Goal: Task Accomplishment & Management: Manage account settings

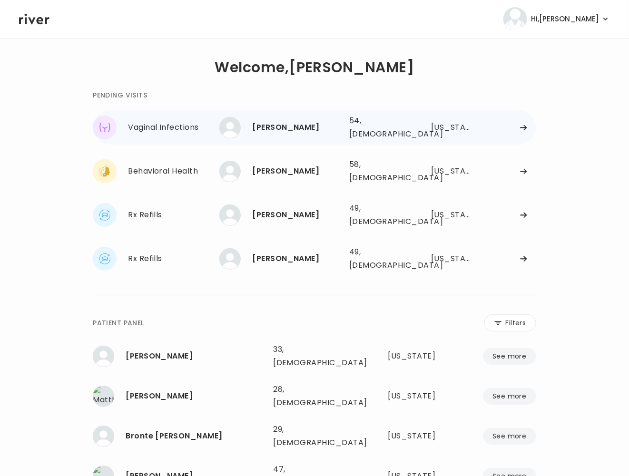
click at [289, 129] on div "[PERSON_NAME]" at bounding box center [296, 127] width 89 height 13
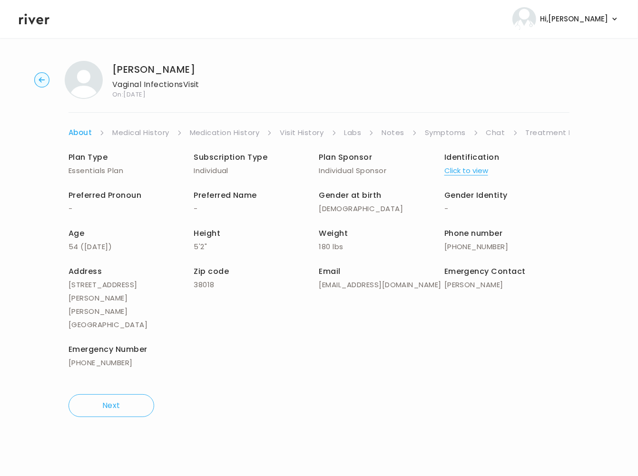
click at [546, 134] on link "Treatment Plan" at bounding box center [555, 132] width 59 height 13
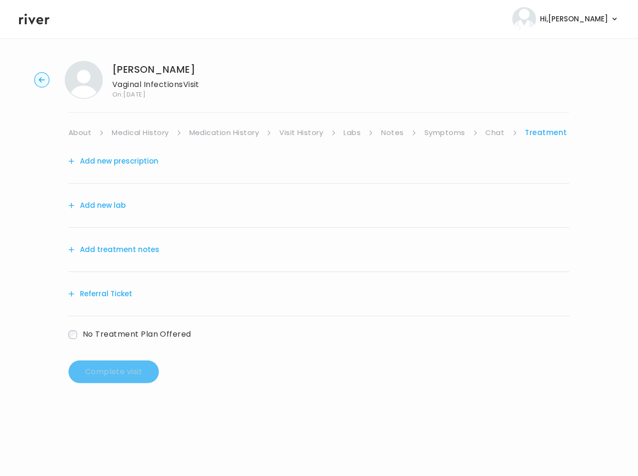
click at [444, 133] on link "Symptoms" at bounding box center [444, 132] width 41 height 13
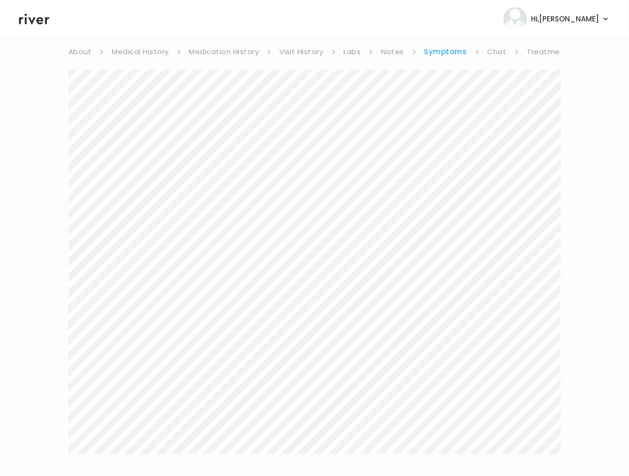
scroll to position [142, 0]
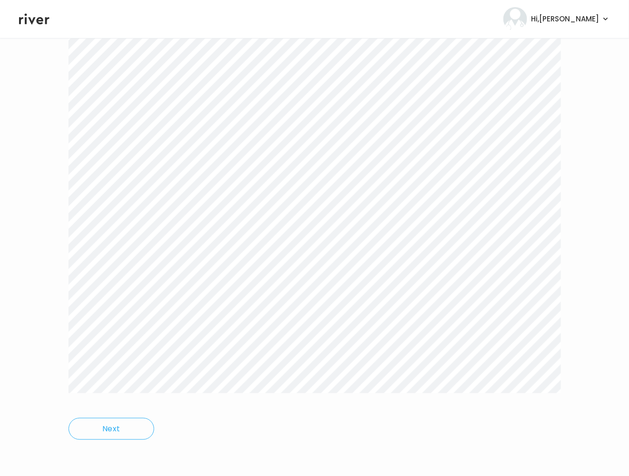
click at [317, 408] on div "Next" at bounding box center [314, 226] width 492 height 456
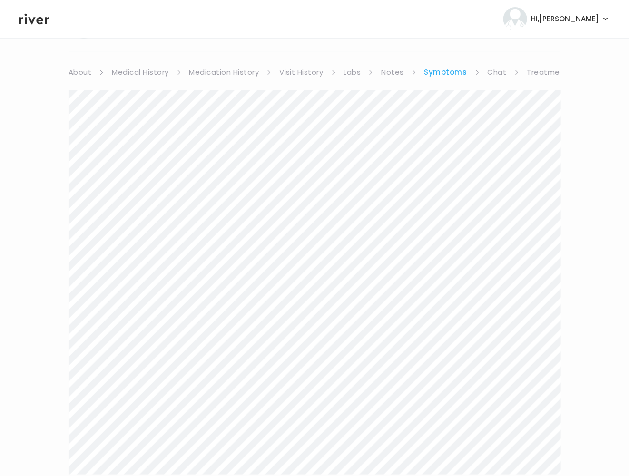
scroll to position [0, 0]
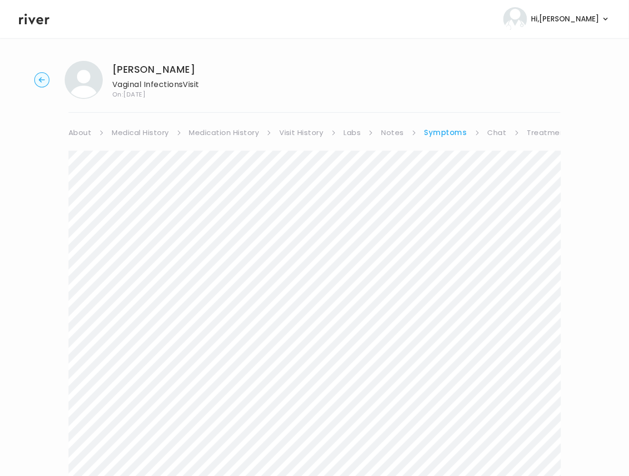
click at [541, 127] on link "Treatment Plan" at bounding box center [556, 132] width 59 height 13
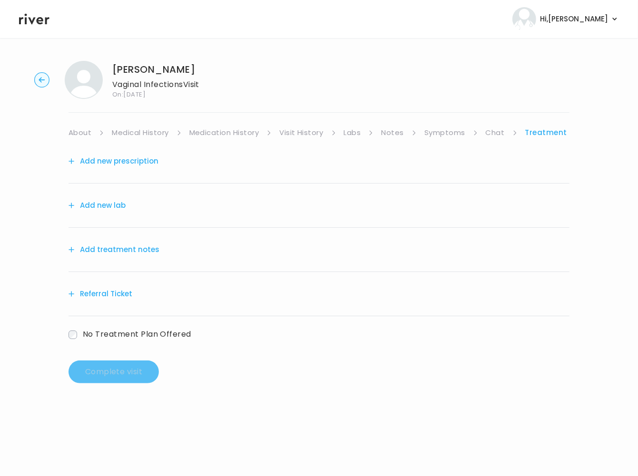
click at [143, 256] on button "Add treatment notes" at bounding box center [113, 249] width 91 height 13
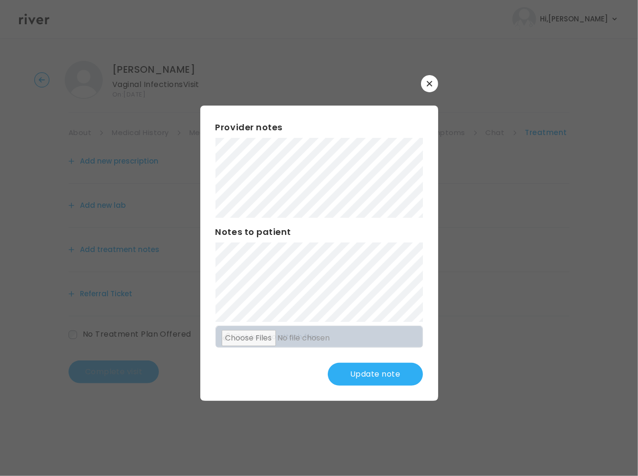
click at [368, 382] on button "Update note" at bounding box center [375, 374] width 95 height 23
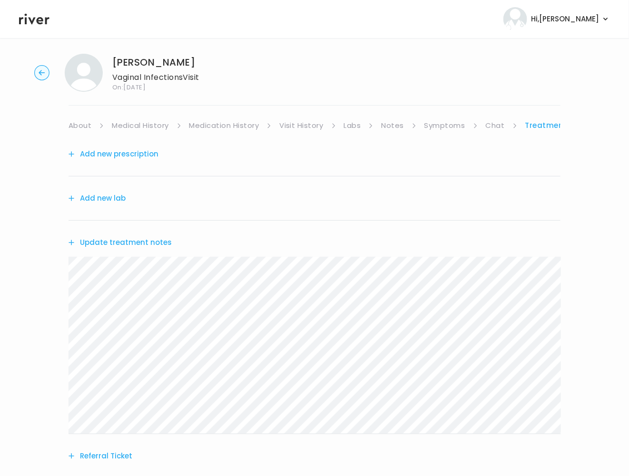
scroll to position [10, 0]
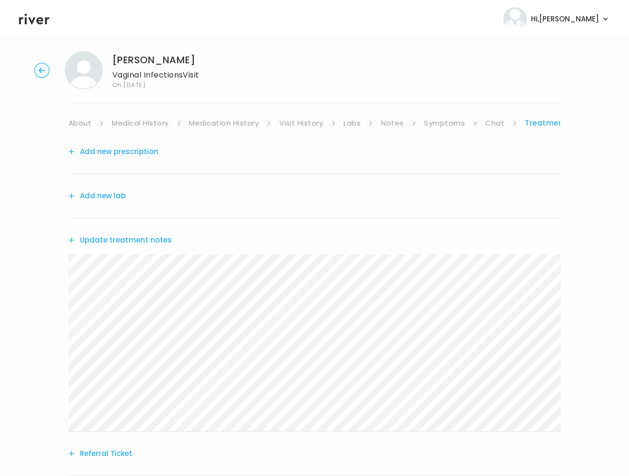
click at [134, 152] on button "Add new prescription" at bounding box center [113, 151] width 90 height 13
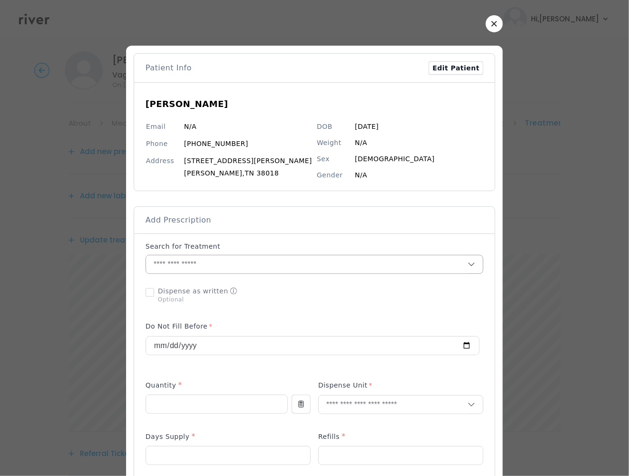
click at [194, 272] on input "text" at bounding box center [307, 264] width 322 height 18
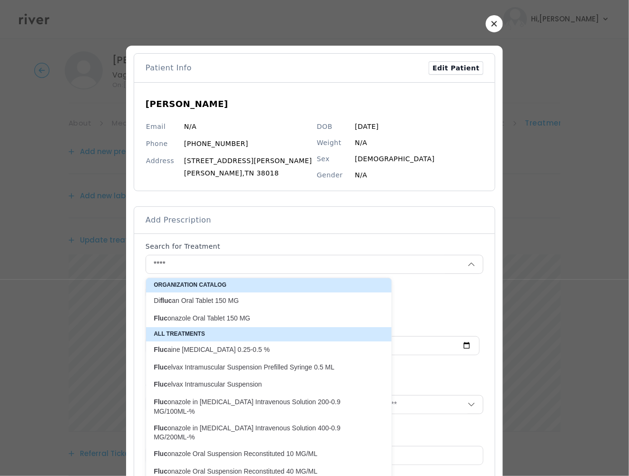
click at [179, 322] on p "Fluc onazole Oral Tablet 150 MG" at bounding box center [263, 318] width 219 height 9
type input "**********"
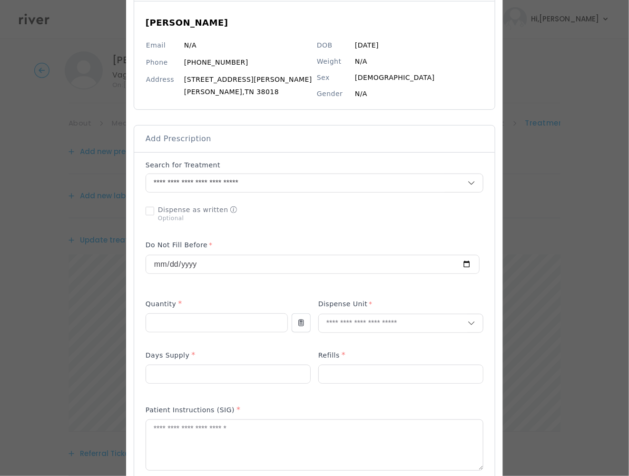
scroll to position [137, 0]
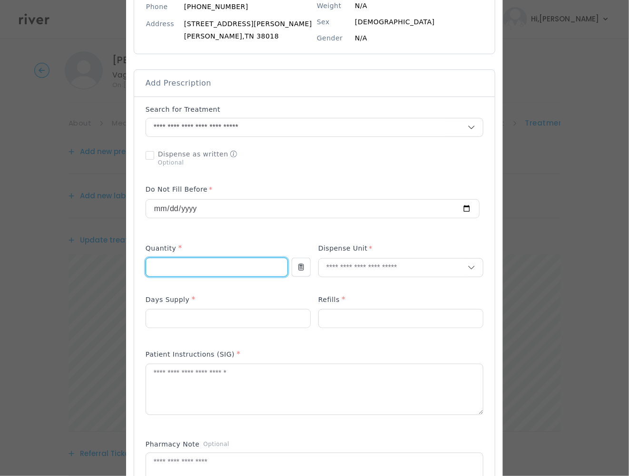
click at [198, 272] on div "Add Prescription to Order" at bounding box center [315, 337] width 338 height 465
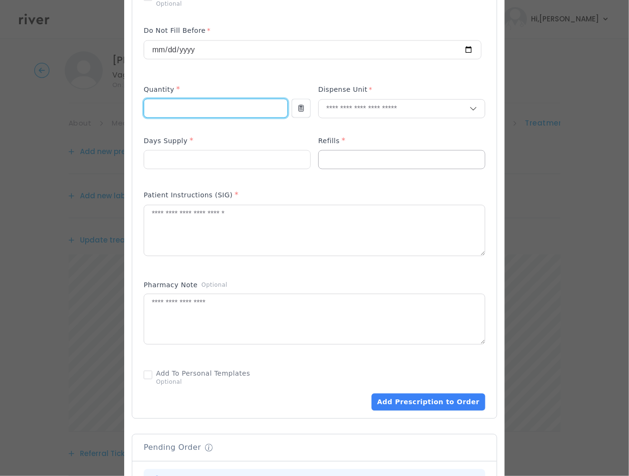
scroll to position [439, 0]
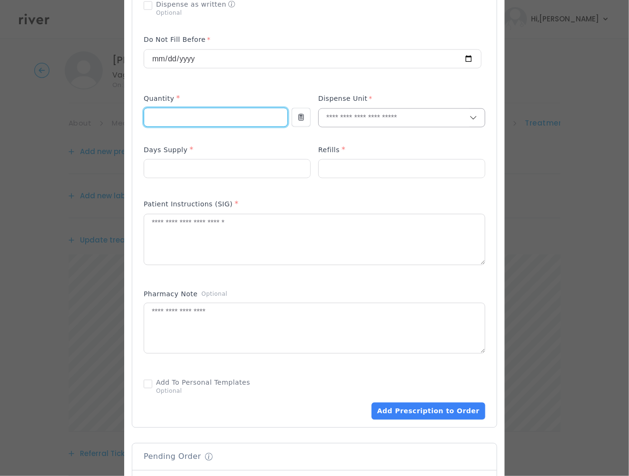
type input "*"
click at [345, 109] on input "text" at bounding box center [394, 118] width 151 height 18
type input "**"
click at [356, 113] on p "Tablet" at bounding box center [401, 115] width 139 height 14
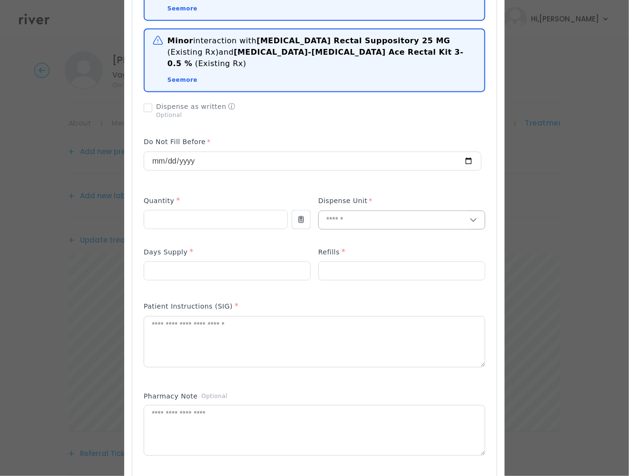
scroll to position [372, 0]
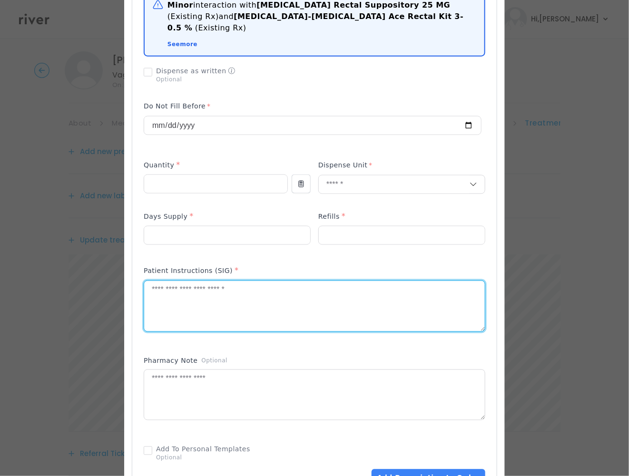
click at [364, 281] on textarea at bounding box center [314, 306] width 341 height 50
paste textarea "**********"
type textarea "**********"
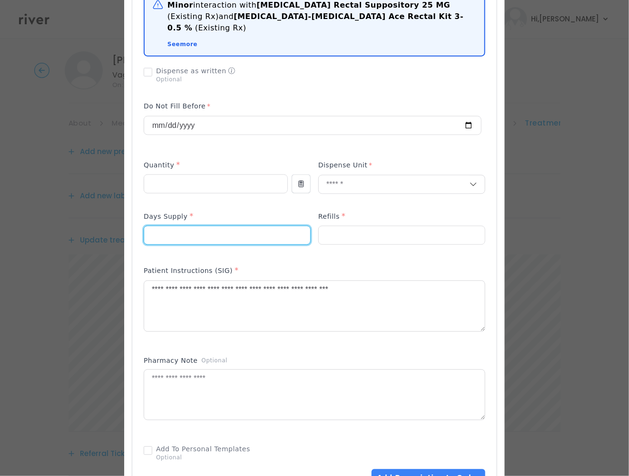
click at [185, 226] on input "number" at bounding box center [227, 235] width 166 height 18
type input "*"
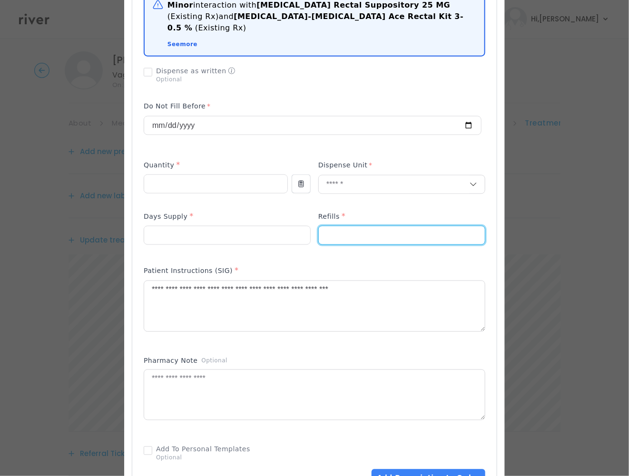
click at [343, 226] on input "number" at bounding box center [402, 235] width 166 height 18
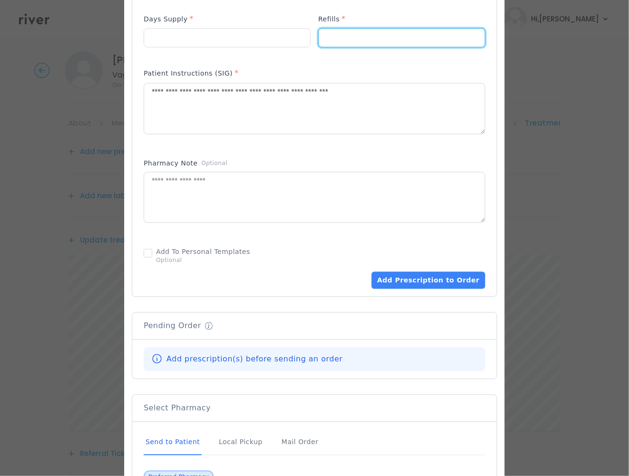
scroll to position [582, 0]
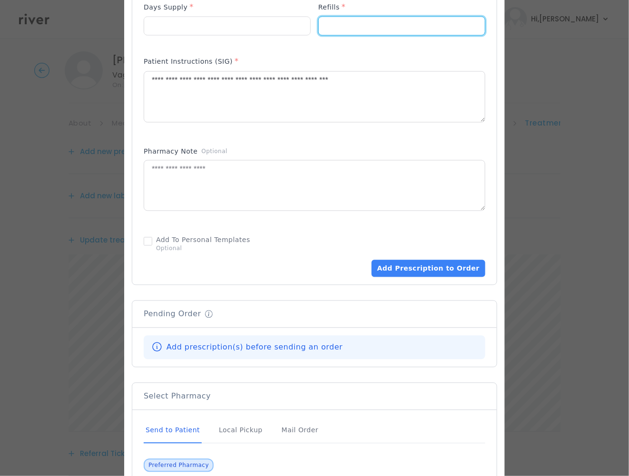
type input "*"
click at [415, 266] on div "Patient Info Edit Patient LASHUNKEITA TATE Email N/A Phone (901) 371-6136 Addre…" at bounding box center [314, 25] width 365 height 1107
drag, startPoint x: 414, startPoint y: 249, endPoint x: 414, endPoint y: 255, distance: 5.7
click at [414, 260] on button "Add Prescription to Order" at bounding box center [428, 268] width 114 height 17
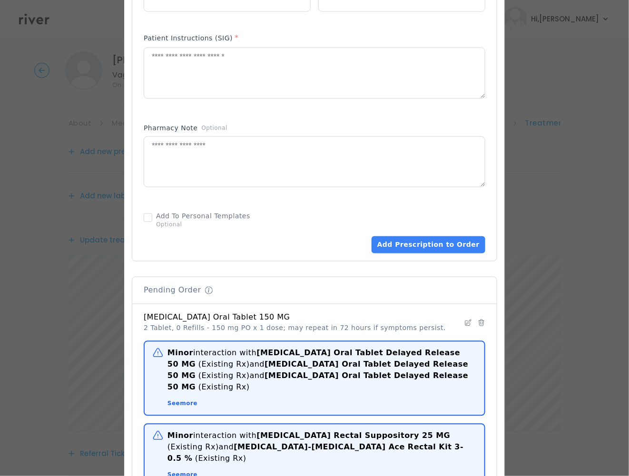
scroll to position [685, 0]
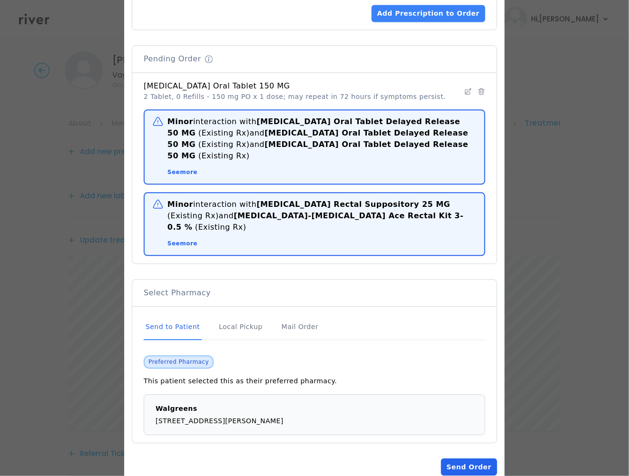
click at [460, 459] on button "Send Order" at bounding box center [469, 467] width 56 height 17
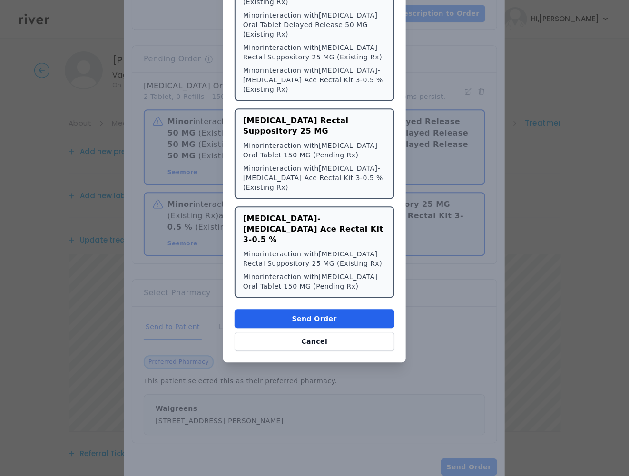
click at [312, 309] on button "Send Order" at bounding box center [314, 318] width 160 height 19
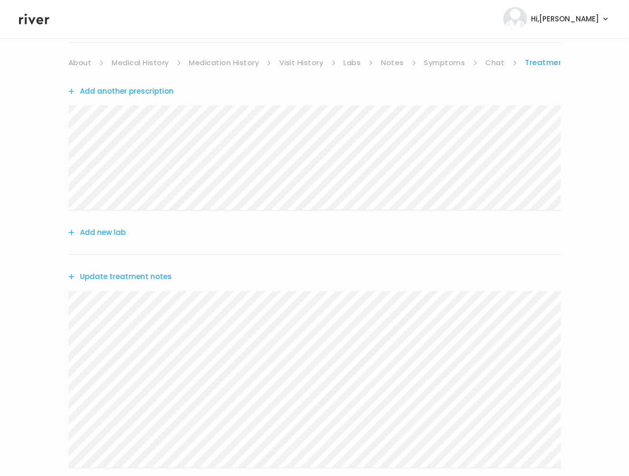
scroll to position [196, 0]
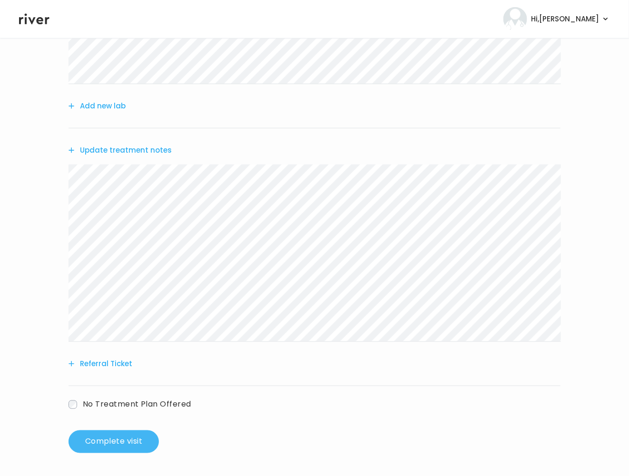
click at [119, 433] on button "Complete visit" at bounding box center [113, 441] width 90 height 23
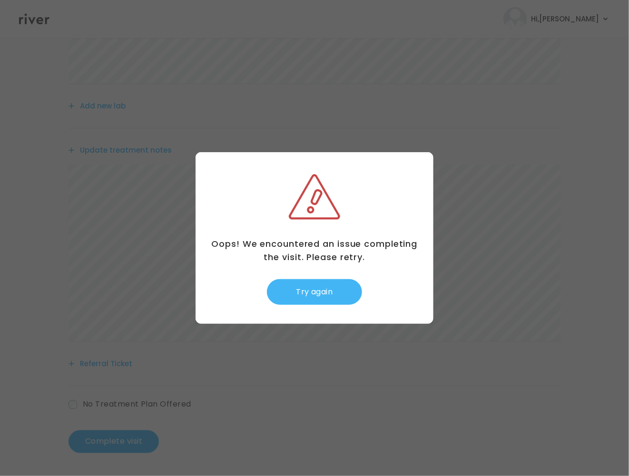
click at [327, 296] on button "Try again" at bounding box center [314, 292] width 95 height 26
click at [324, 289] on button "Try again" at bounding box center [314, 292] width 95 height 26
click at [318, 350] on div at bounding box center [314, 238] width 629 height 476
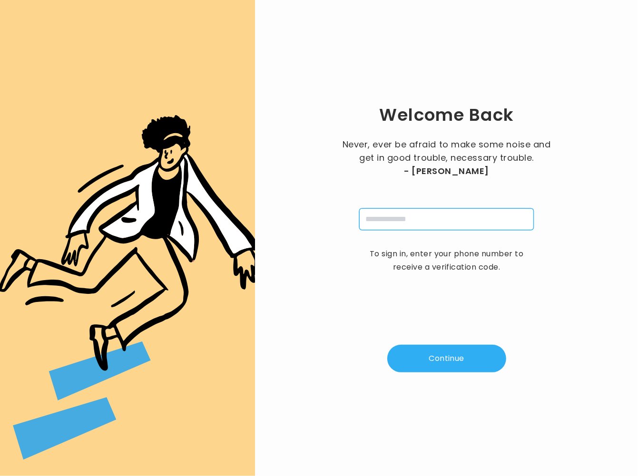
click at [460, 217] on input "tel" at bounding box center [446, 219] width 175 height 22
type input "**********"
drag, startPoint x: 455, startPoint y: 357, endPoint x: 449, endPoint y: 363, distance: 8.7
click at [449, 363] on button "Continue" at bounding box center [446, 359] width 119 height 28
type input "*"
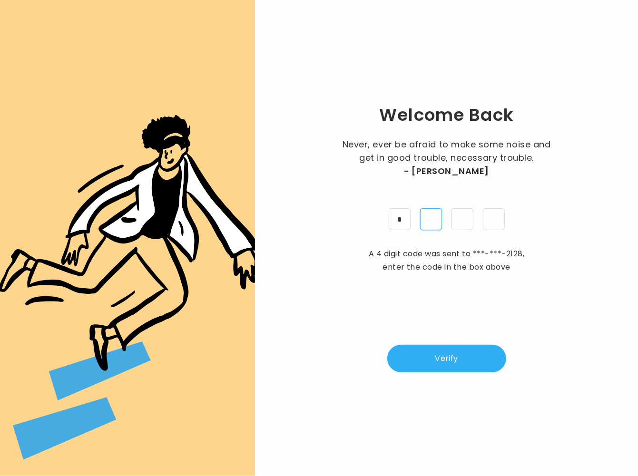
type input "*"
click at [451, 364] on button "Verify" at bounding box center [446, 359] width 119 height 28
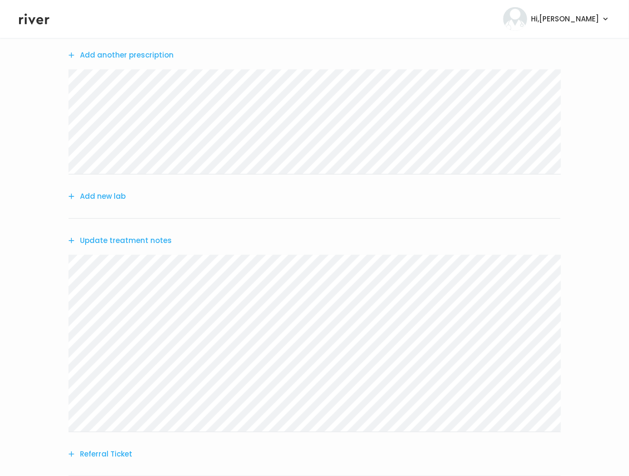
scroll to position [196, 0]
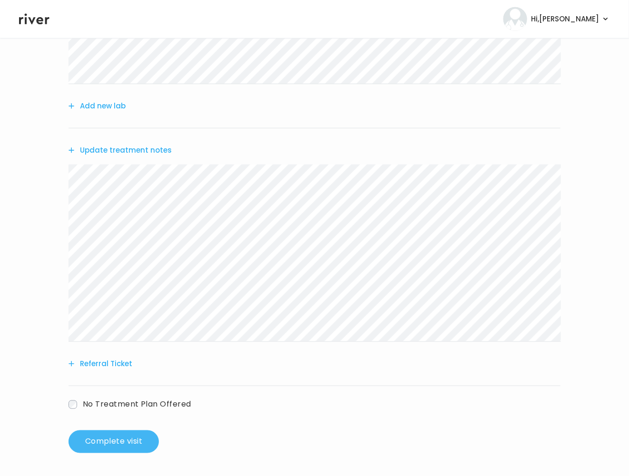
click at [104, 441] on button "Complete visit" at bounding box center [113, 441] width 90 height 23
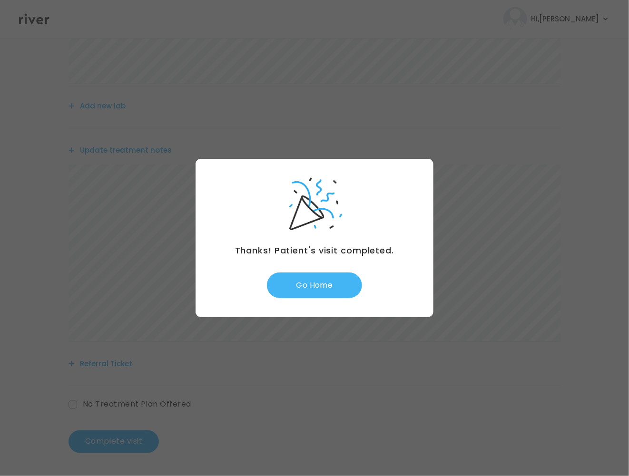
click at [310, 288] on button "Go Home" at bounding box center [314, 286] width 95 height 26
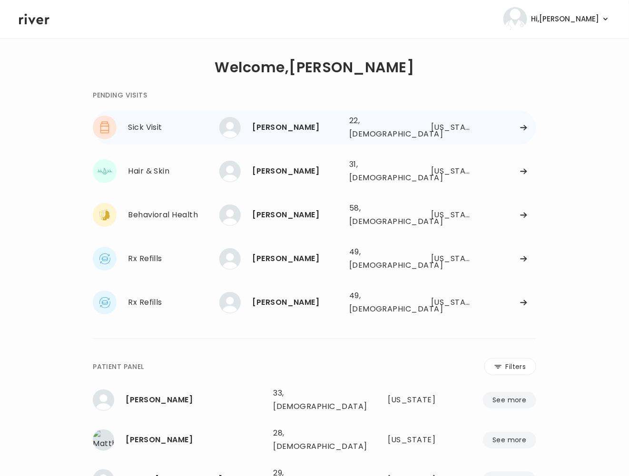
click at [519, 124] on div at bounding box center [506, 127] width 57 height 7
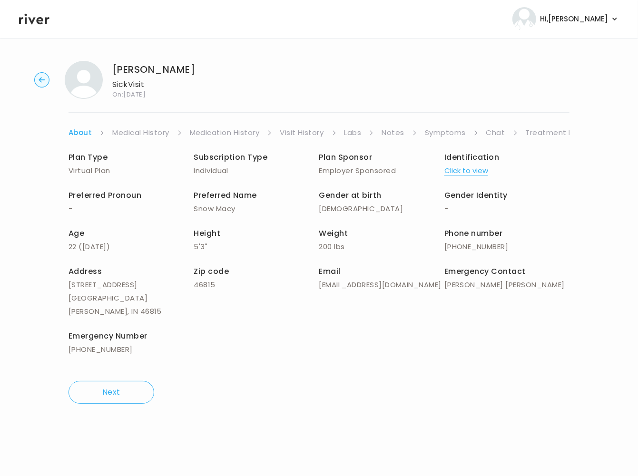
click at [443, 135] on link "Symptoms" at bounding box center [445, 132] width 41 height 13
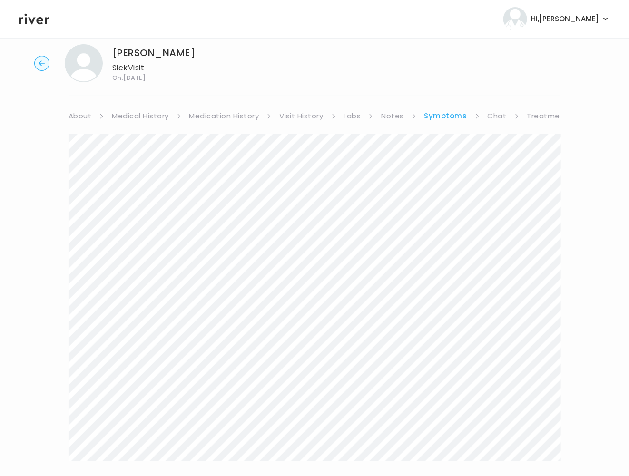
scroll to position [85, 0]
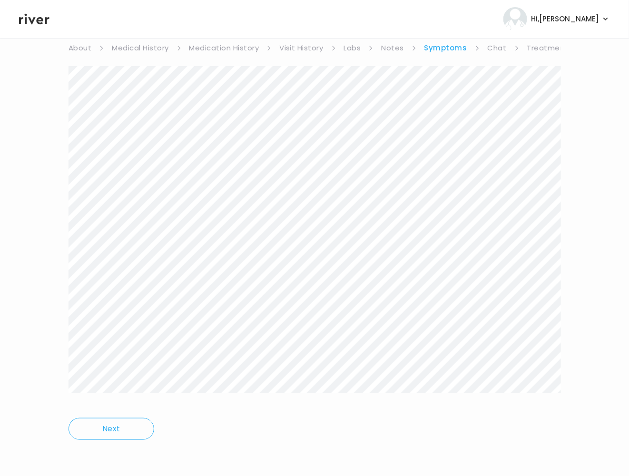
click at [436, 405] on div at bounding box center [314, 236] width 492 height 341
click at [538, 47] on link "Treatment Plan" at bounding box center [556, 47] width 59 height 13
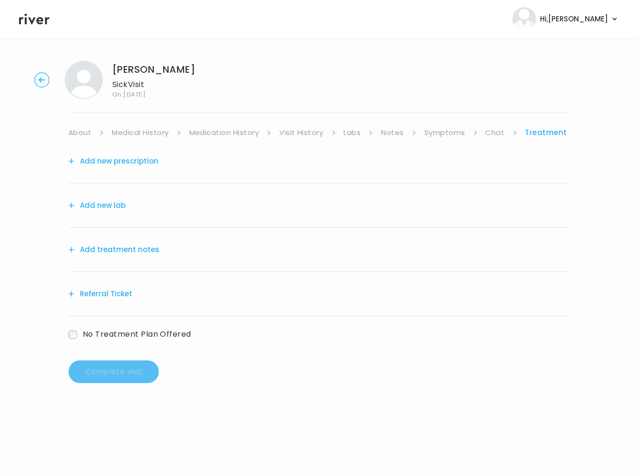
click at [133, 258] on div "Add treatment notes" at bounding box center [318, 250] width 501 height 44
click at [134, 254] on button "Add treatment notes" at bounding box center [113, 249] width 91 height 13
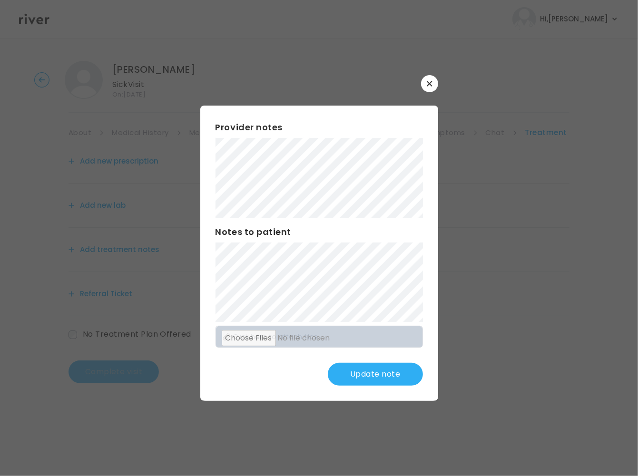
click at [371, 374] on button "Update note" at bounding box center [375, 374] width 95 height 23
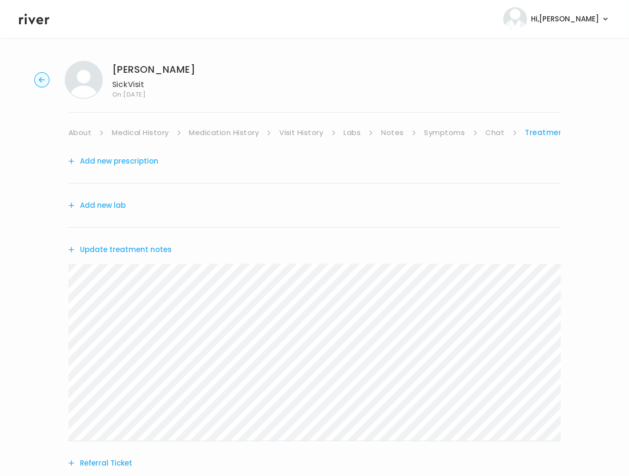
click at [126, 166] on button "Add new prescription" at bounding box center [113, 161] width 90 height 13
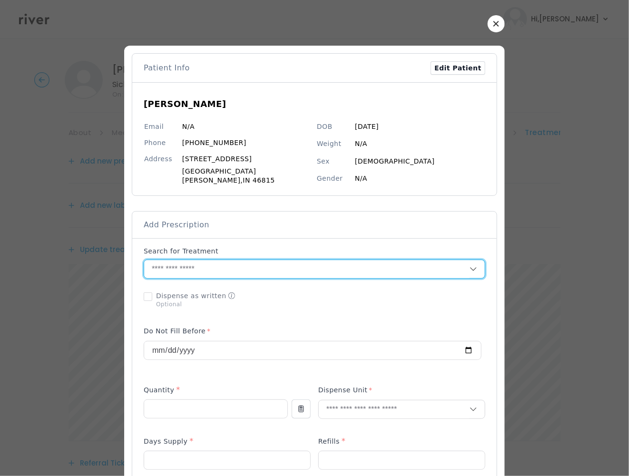
click at [201, 272] on input "text" at bounding box center [306, 269] width 325 height 18
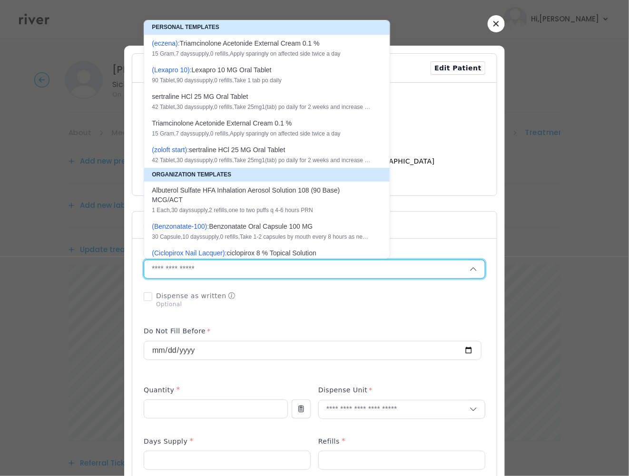
type input "*"
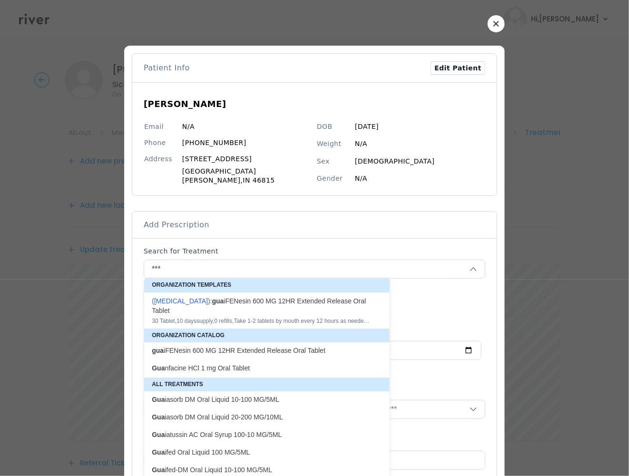
drag, startPoint x: 274, startPoint y: 314, endPoint x: 284, endPoint y: 316, distance: 9.8
click at [274, 314] on div "( Mucinex ): gua iFENesin 600 MG 12HR Extended Release Oral Tablet" at bounding box center [261, 305] width 219 height 19
type input "**********"
type input "**"
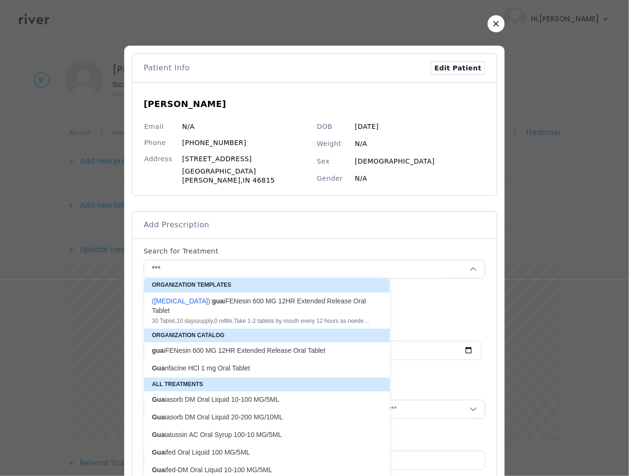
type input "*"
type textarea "**********"
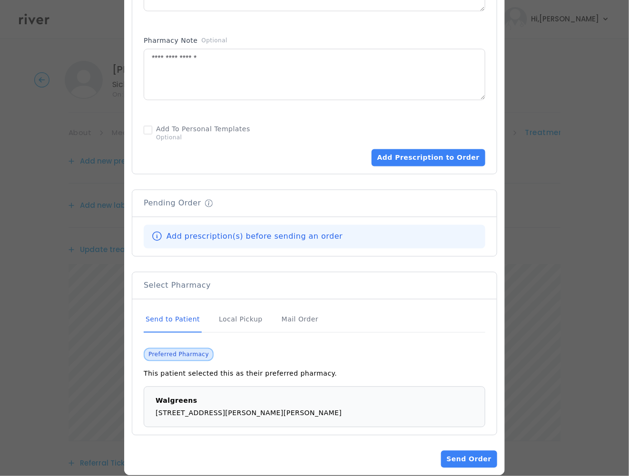
scroll to position [545, 0]
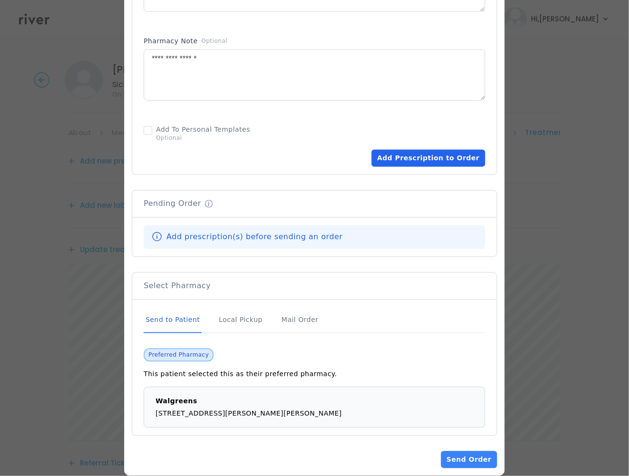
click at [422, 156] on button "Add Prescription to Order" at bounding box center [428, 158] width 114 height 17
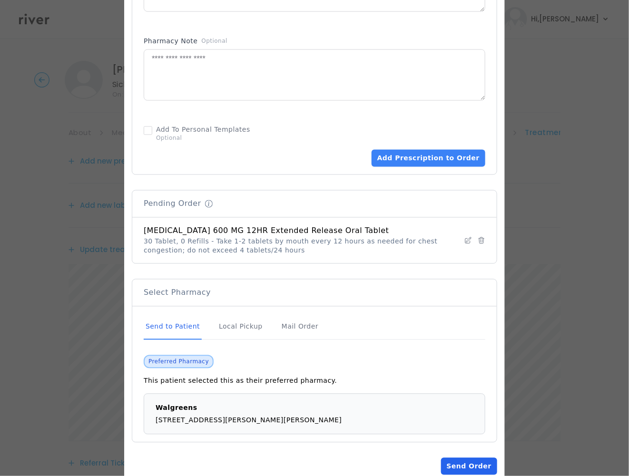
click at [462, 464] on button "Send Order" at bounding box center [469, 466] width 56 height 17
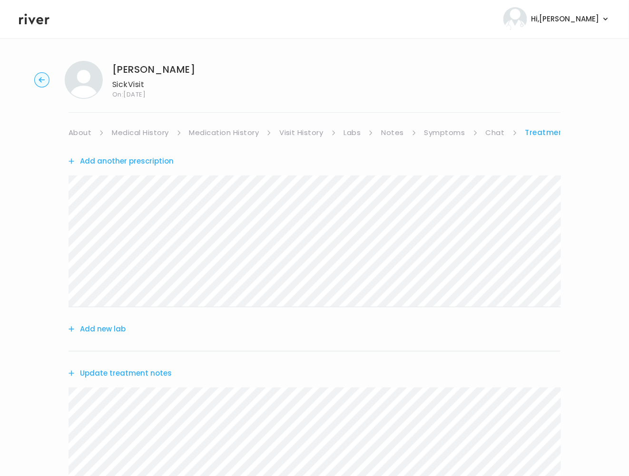
click at [124, 375] on button "Update treatment notes" at bounding box center [119, 373] width 103 height 13
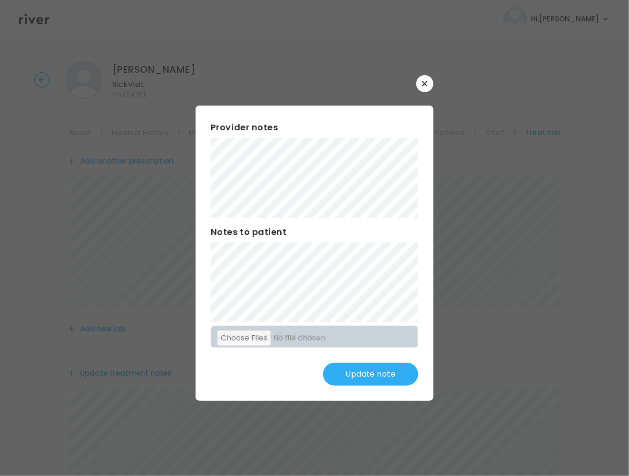
click at [367, 399] on div "Provider notes Notes to patient Click here to attach files Update note" at bounding box center [314, 253] width 238 height 295
click at [375, 371] on button "Update note" at bounding box center [370, 374] width 95 height 23
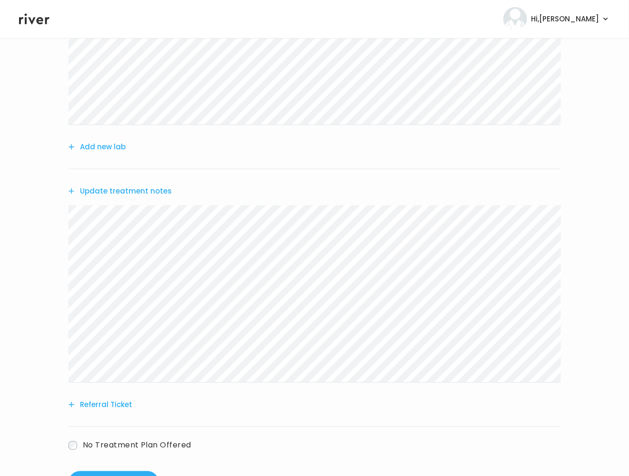
scroll to position [224, 0]
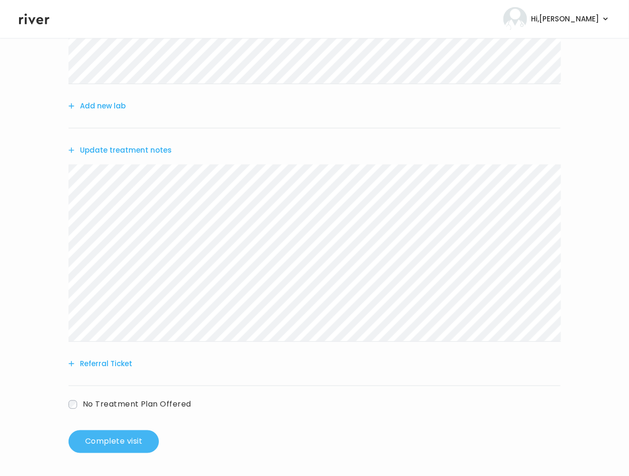
click at [106, 442] on button "Complete visit" at bounding box center [113, 441] width 90 height 23
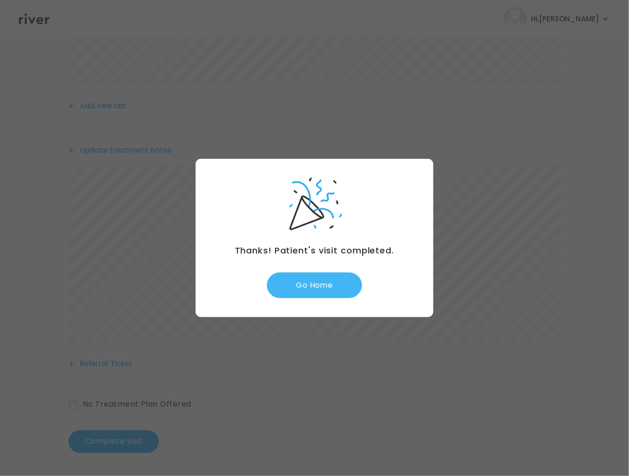
drag, startPoint x: 328, startPoint y: 269, endPoint x: 318, endPoint y: 282, distance: 16.6
click at [328, 269] on div "Thanks! Patient's visit completed. Go Home" at bounding box center [314, 238] width 238 height 158
click at [318, 282] on button "Go Home" at bounding box center [314, 286] width 95 height 26
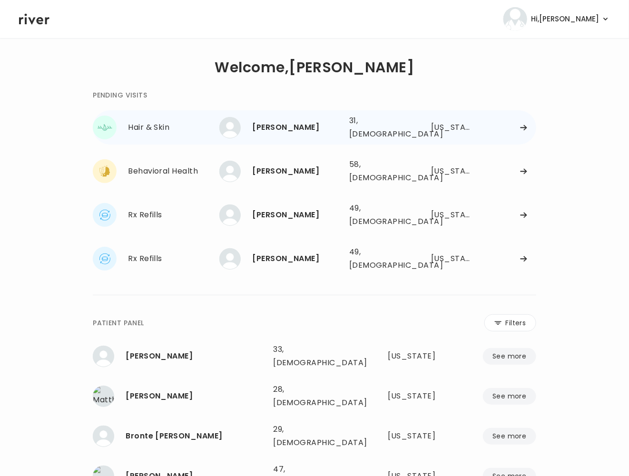
click at [490, 129] on div "[PERSON_NAME] 31, [DEMOGRAPHIC_DATA] See more 31, [DEMOGRAPHIC_DATA] [US_STATE]" at bounding box center [377, 127] width 316 height 30
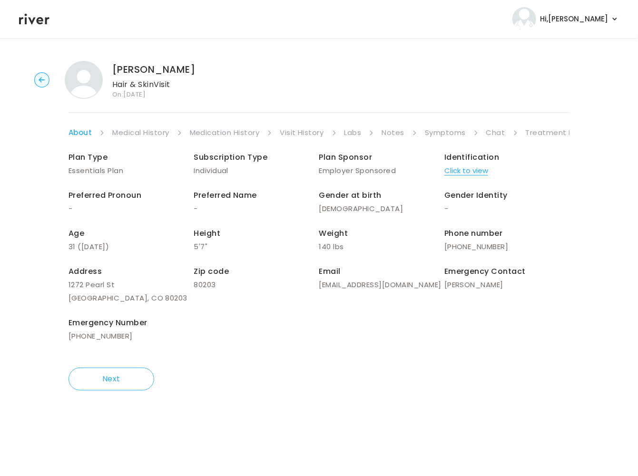
click at [498, 131] on link "Chat" at bounding box center [495, 132] width 19 height 13
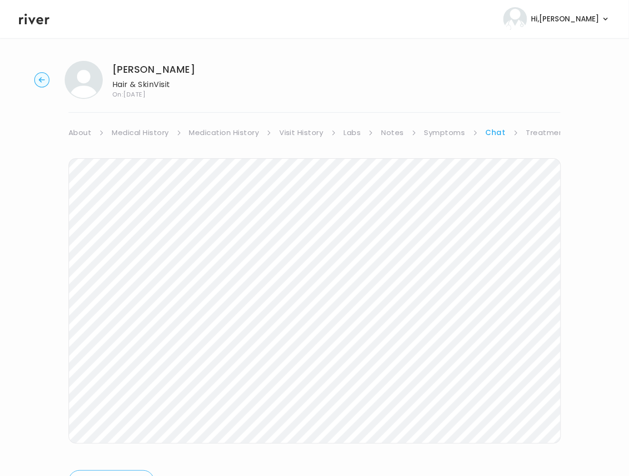
click at [440, 139] on link "Symptoms" at bounding box center [444, 132] width 41 height 13
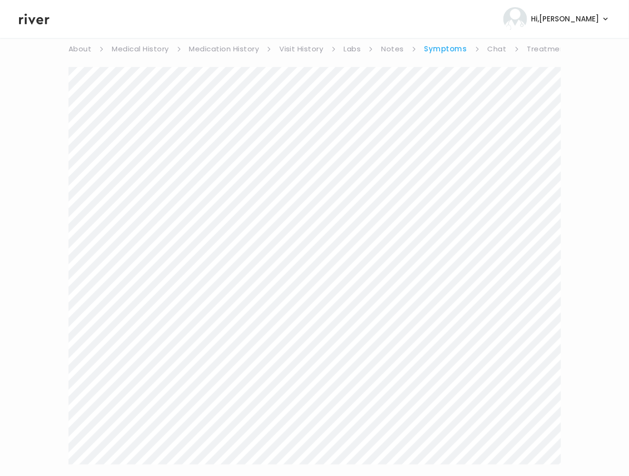
scroll to position [155, 0]
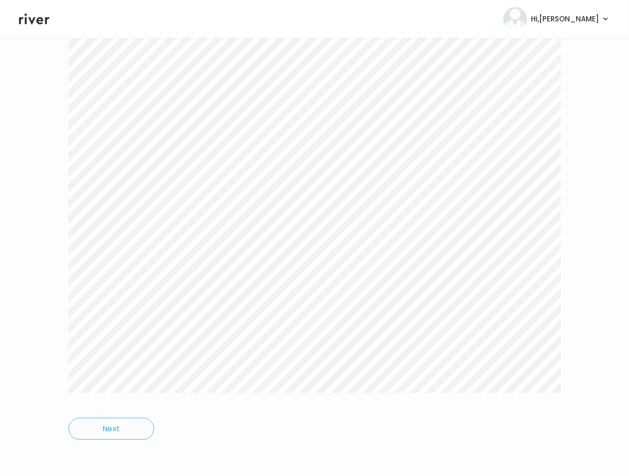
click at [312, 443] on div "Next" at bounding box center [314, 218] width 492 height 469
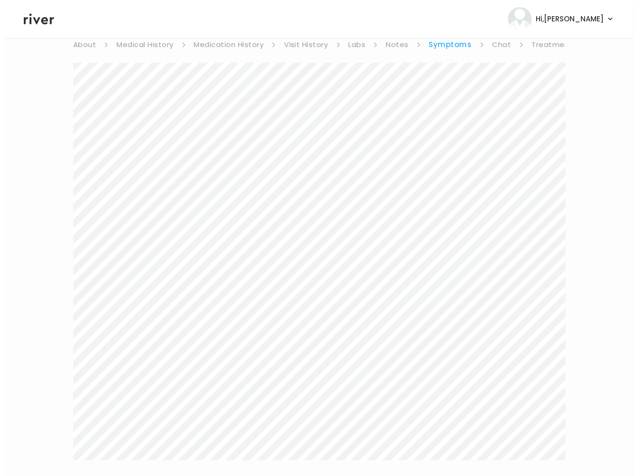
scroll to position [0, 0]
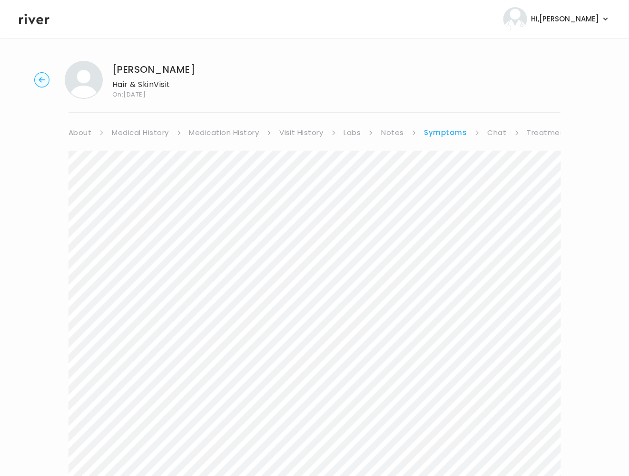
click at [537, 132] on link "Treatment Plan" at bounding box center [556, 132] width 59 height 13
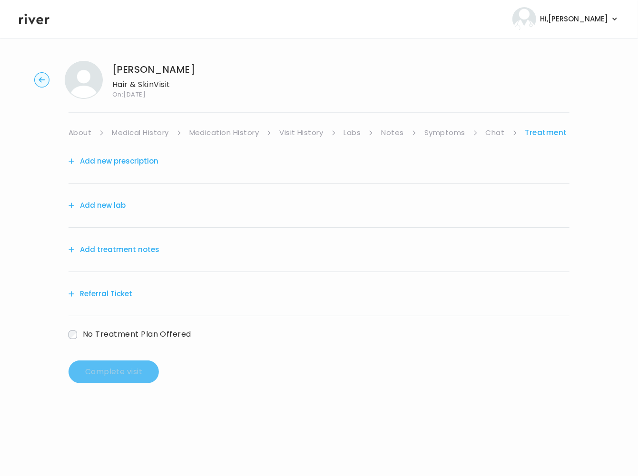
click at [104, 253] on button "Add treatment notes" at bounding box center [113, 249] width 91 height 13
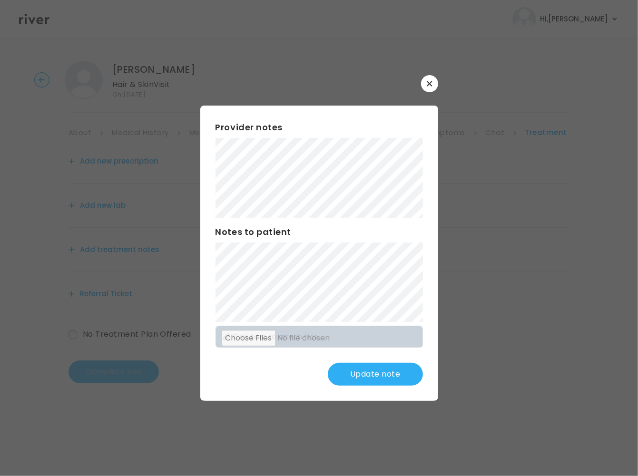
click at [377, 373] on button "Update note" at bounding box center [375, 374] width 95 height 23
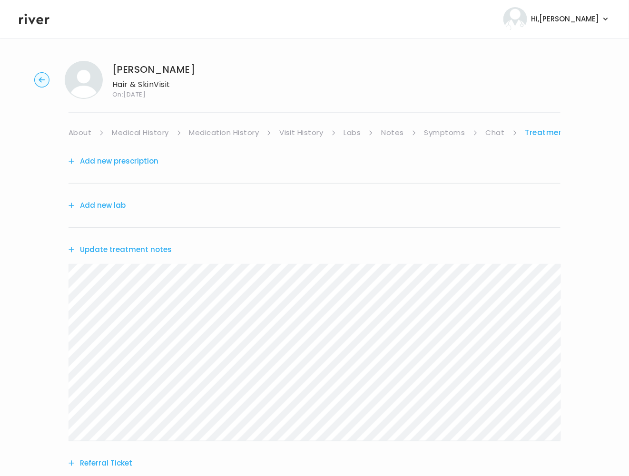
click at [104, 458] on button "Referral Ticket" at bounding box center [100, 463] width 64 height 13
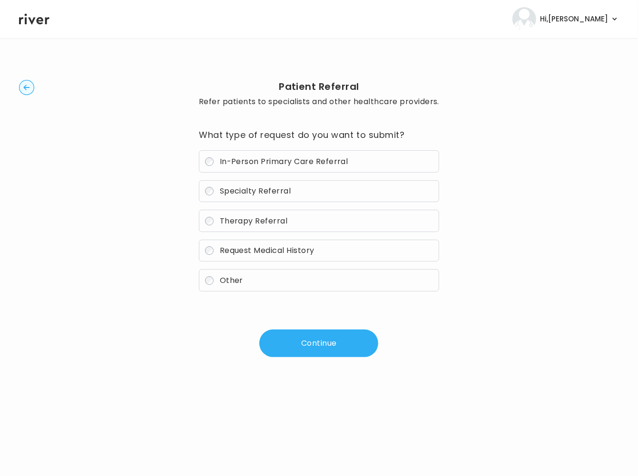
click at [274, 186] on span "Specialty Referral" at bounding box center [255, 190] width 71 height 11
click at [338, 342] on button "Continue" at bounding box center [318, 344] width 119 height 28
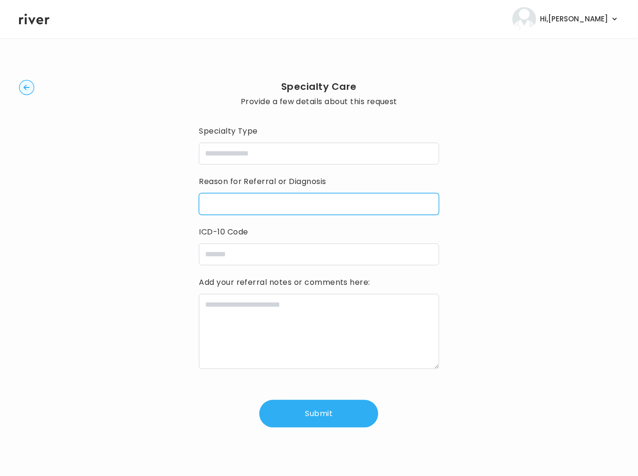
click at [267, 205] on input "reasonForReferral" at bounding box center [319, 204] width 240 height 22
click at [268, 205] on input "reasonForReferral" at bounding box center [319, 204] width 240 height 22
paste input "**********"
type input "**********"
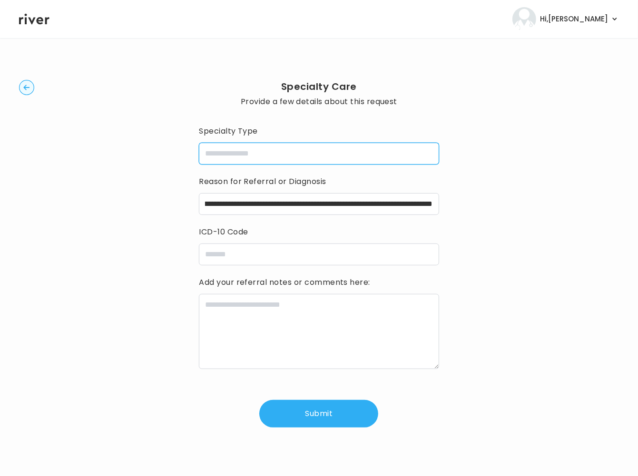
scroll to position [0, 0]
click at [237, 156] on input "specialtyType" at bounding box center [319, 154] width 240 height 22
type input "**********"
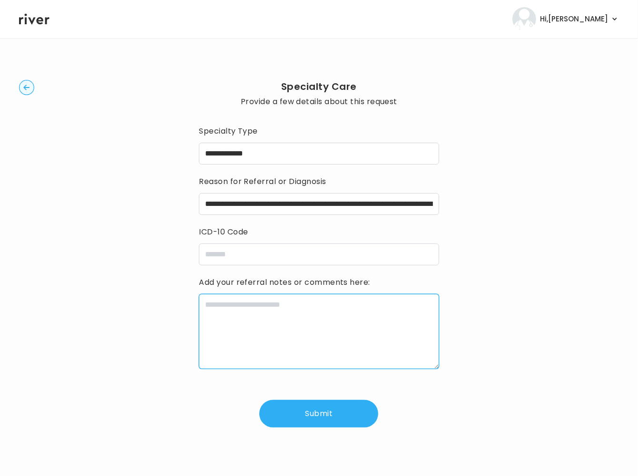
click at [300, 335] on textarea at bounding box center [319, 331] width 240 height 75
paste textarea "**********"
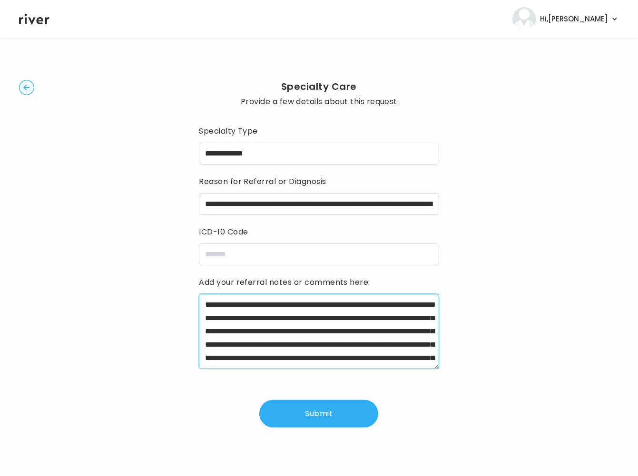
scroll to position [48, 0]
type textarea "**********"
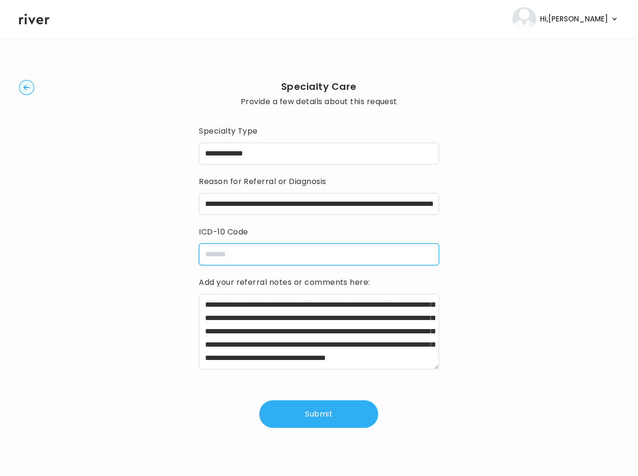
click at [387, 259] on input "icdCode" at bounding box center [319, 255] width 240 height 22
paste input "**********"
type input "**********"
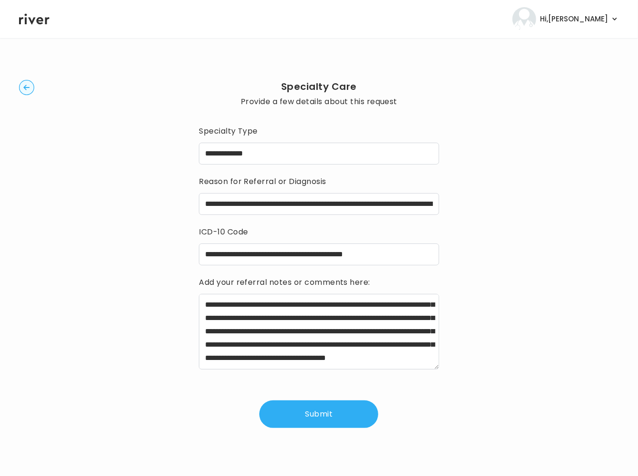
drag, startPoint x: 312, startPoint y: 420, endPoint x: 318, endPoint y: 420, distance: 6.2
click at [312, 420] on button "Submit" at bounding box center [318, 414] width 119 height 28
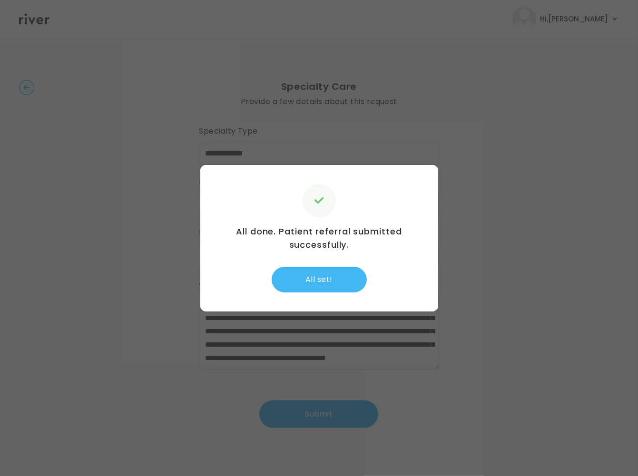
click at [325, 270] on button "All set!" at bounding box center [319, 280] width 95 height 26
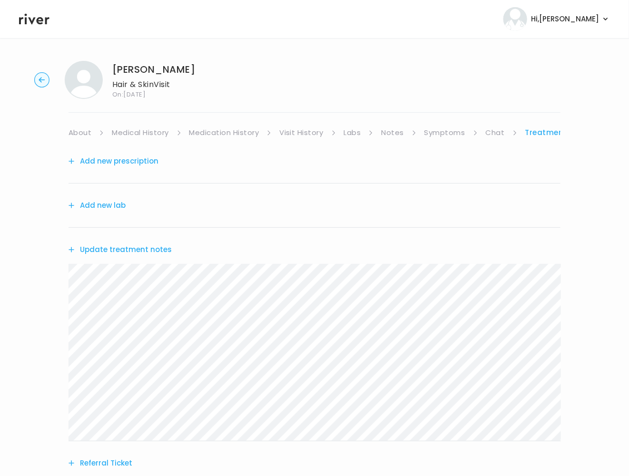
scroll to position [169, 0]
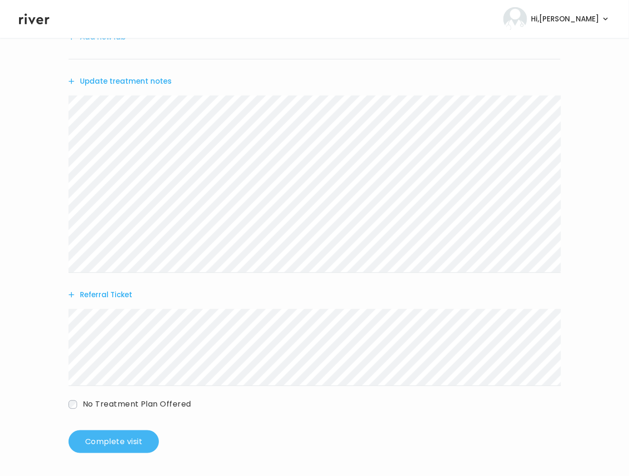
click at [130, 448] on button "Complete visit" at bounding box center [113, 441] width 90 height 23
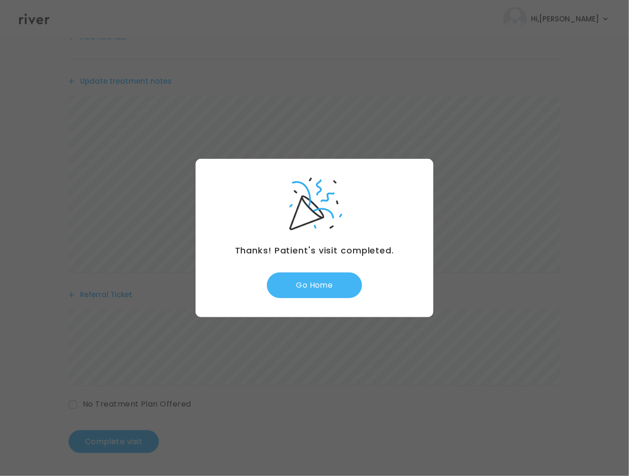
click at [325, 287] on button "Go Home" at bounding box center [314, 286] width 95 height 26
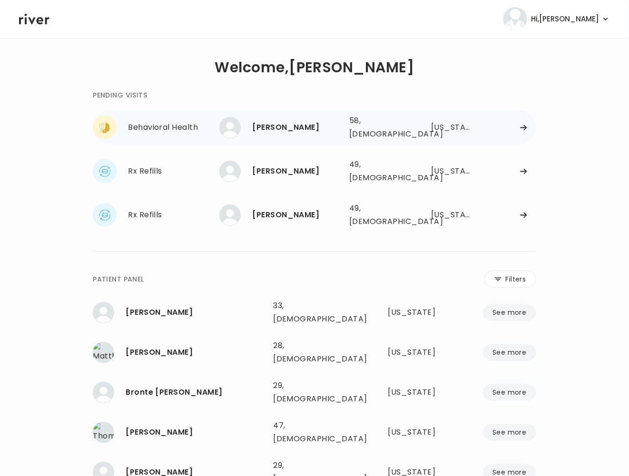
click at [276, 129] on div "[PERSON_NAME]" at bounding box center [296, 127] width 89 height 13
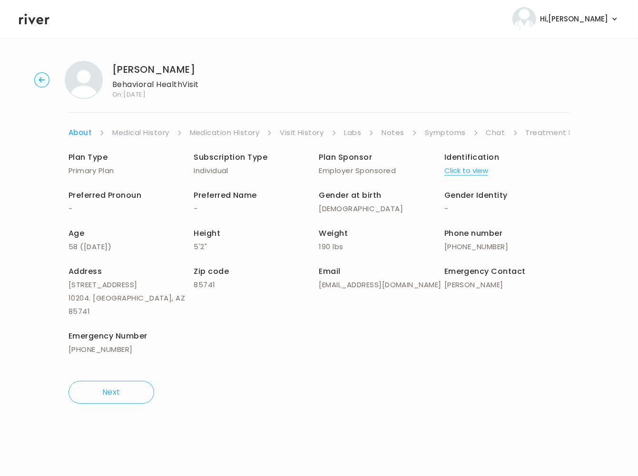
click at [546, 131] on link "Treatment Plan" at bounding box center [555, 132] width 59 height 13
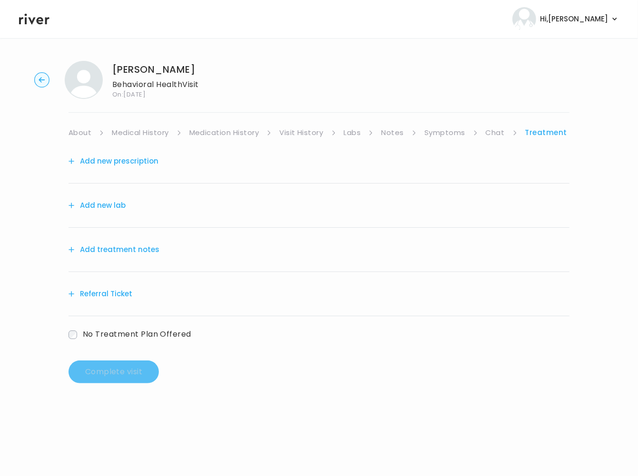
click at [475, 133] on icon at bounding box center [475, 132] width 3 height 5
click at [434, 128] on link "Symptoms" at bounding box center [444, 132] width 41 height 13
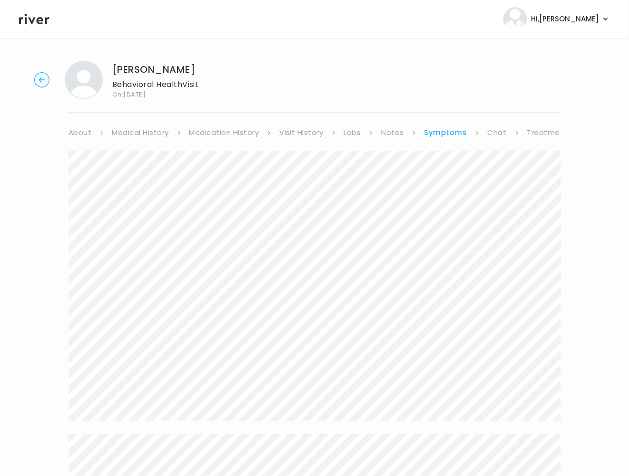
scroll to position [98, 0]
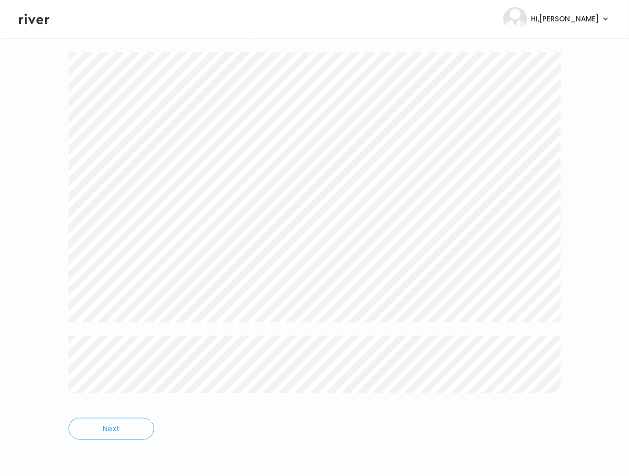
click at [488, 431] on div "Next" at bounding box center [314, 247] width 492 height 412
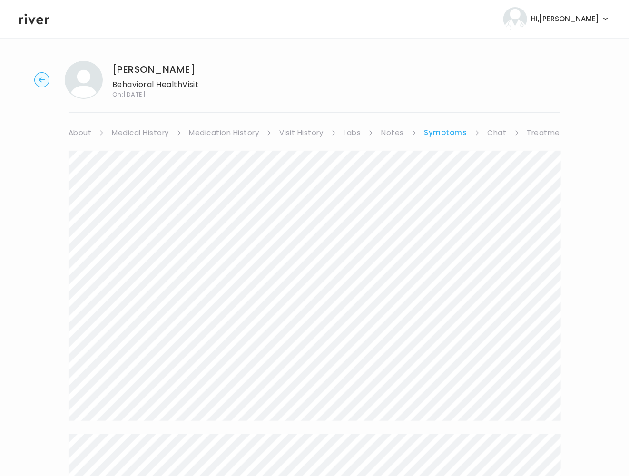
click at [73, 133] on link "About" at bounding box center [79, 132] width 23 height 13
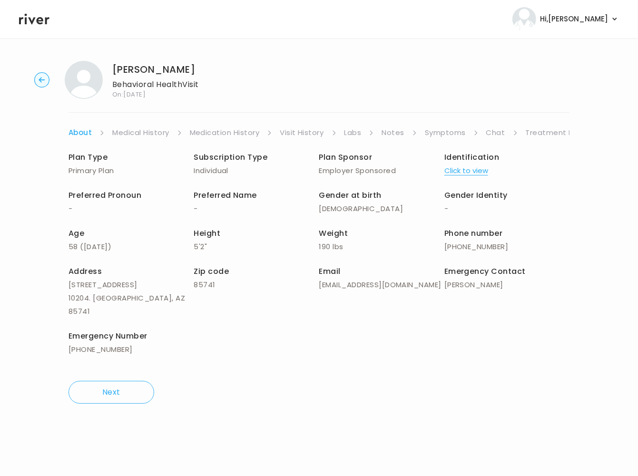
click at [537, 134] on link "Treatment Plan" at bounding box center [555, 132] width 59 height 13
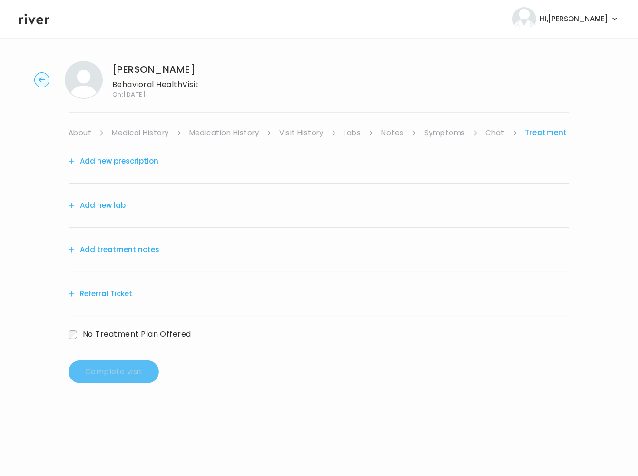
click at [119, 254] on button "Add treatment notes" at bounding box center [113, 249] width 91 height 13
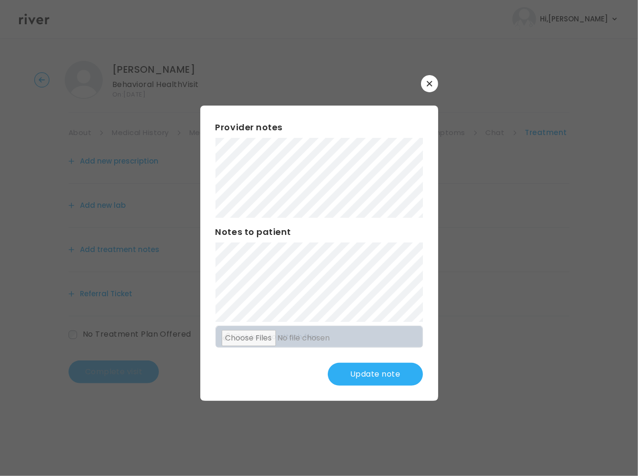
click at [369, 382] on button "Update note" at bounding box center [375, 374] width 95 height 23
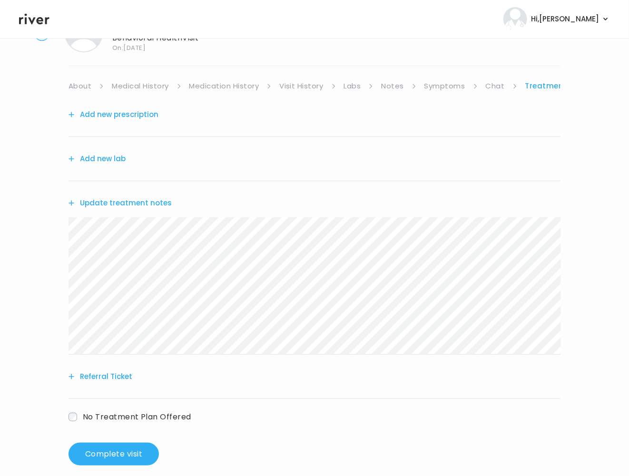
scroll to position [59, 0]
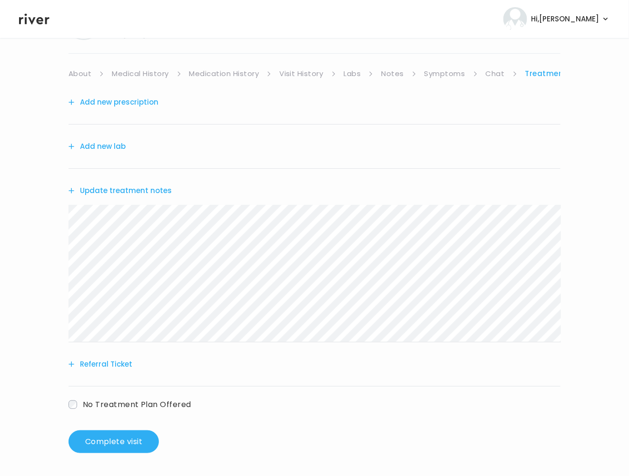
click at [112, 363] on button "Referral Ticket" at bounding box center [100, 364] width 64 height 13
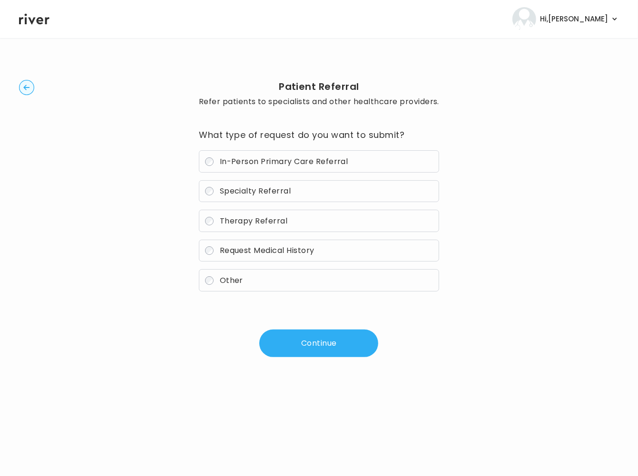
click at [244, 227] on label "Therapy Referral" at bounding box center [319, 221] width 240 height 22
click at [313, 354] on button "Continue" at bounding box center [318, 344] width 119 height 28
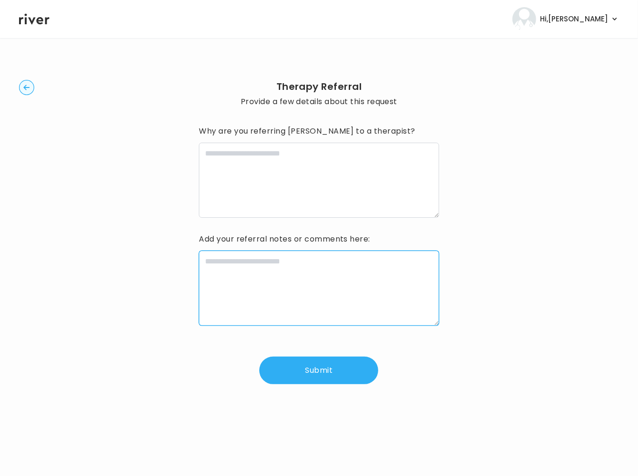
click at [300, 301] on textarea at bounding box center [319, 288] width 240 height 75
paste textarea "**********"
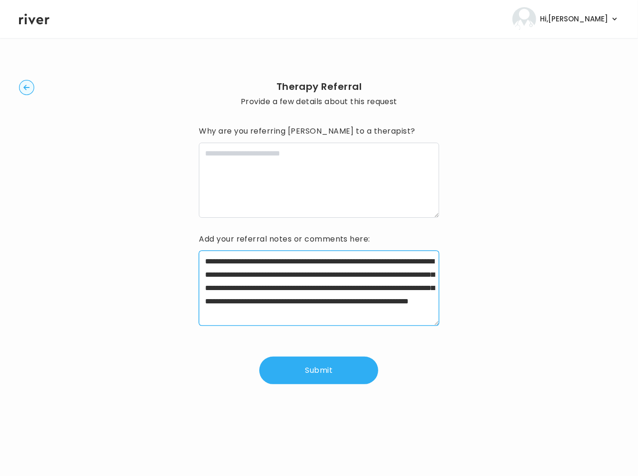
scroll to position [27, 0]
drag, startPoint x: 367, startPoint y: 283, endPoint x: 395, endPoint y: 328, distance: 52.9
click at [395, 328] on div "**********" at bounding box center [319, 290] width 240 height 79
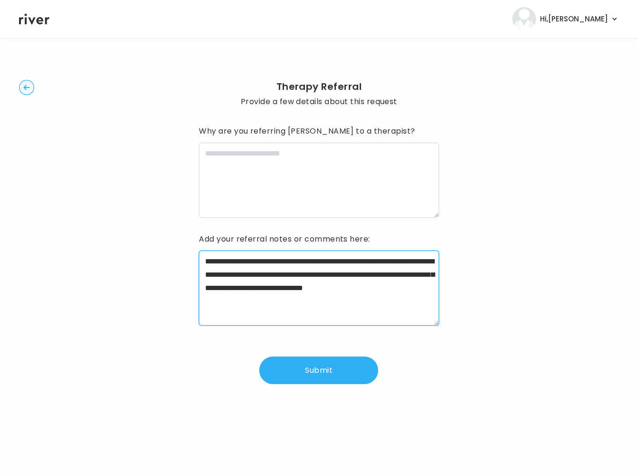
scroll to position [0, 0]
type textarea "**********"
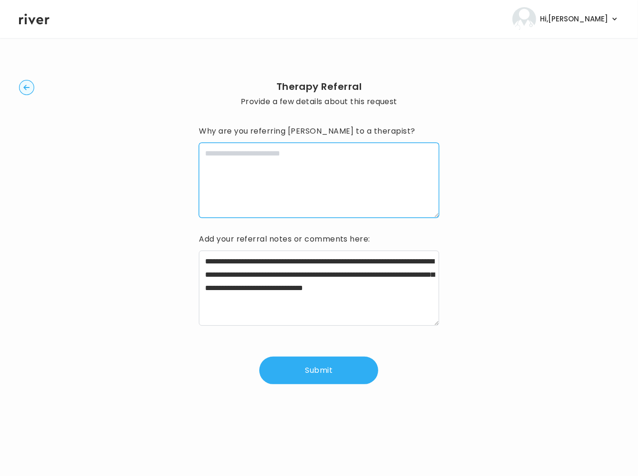
click at [283, 180] on textarea at bounding box center [319, 180] width 240 height 75
paste textarea "**********"
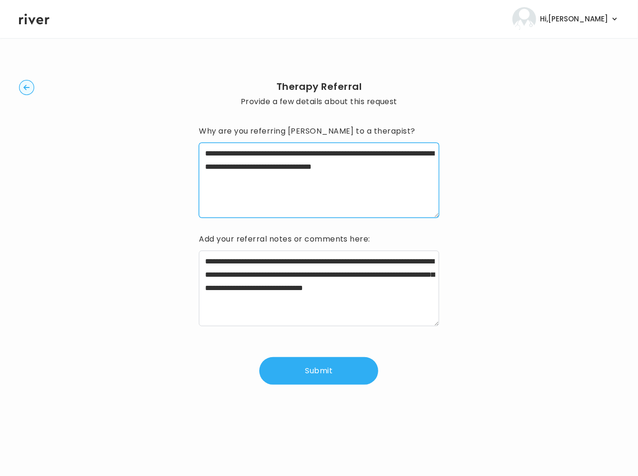
drag, startPoint x: 209, startPoint y: 153, endPoint x: 176, endPoint y: 153, distance: 32.3
click at [176, 153] on div "**********" at bounding box center [319, 232] width 600 height 358
type textarea "**********"
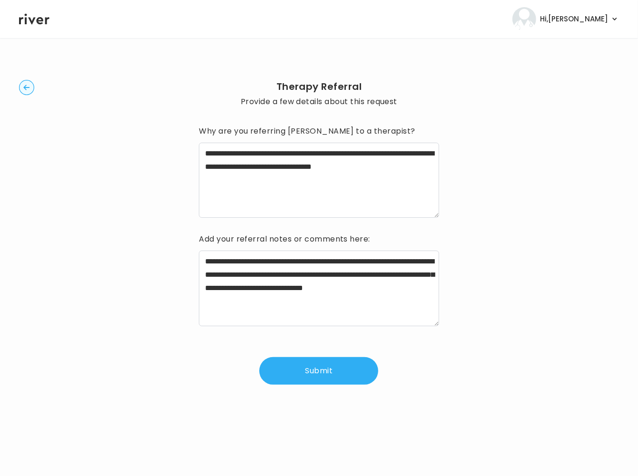
click at [315, 373] on button "Submit" at bounding box center [318, 371] width 119 height 28
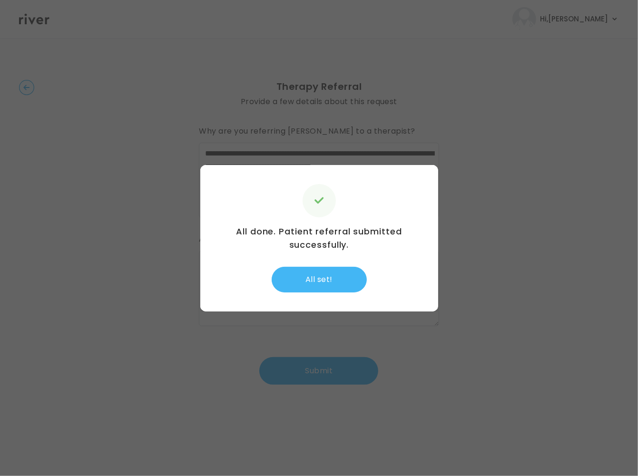
click at [338, 284] on button "All set!" at bounding box center [319, 280] width 95 height 26
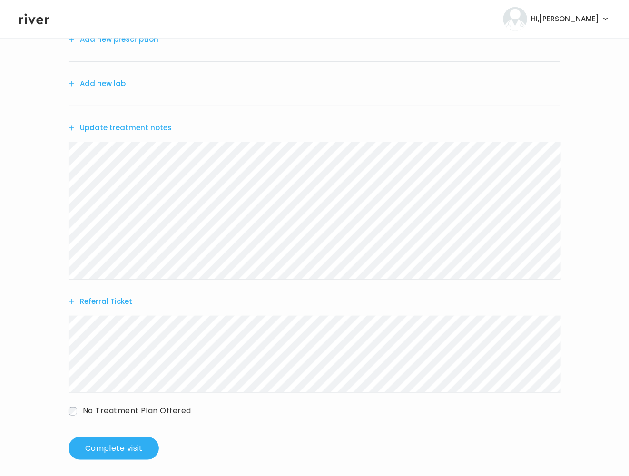
scroll to position [129, 0]
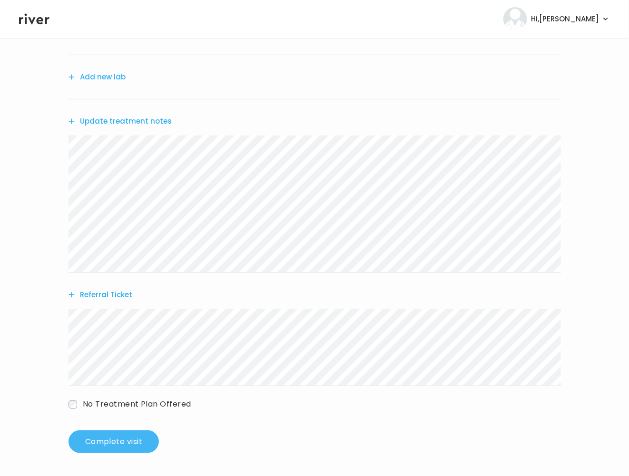
click at [110, 448] on button "Complete visit" at bounding box center [113, 441] width 90 height 23
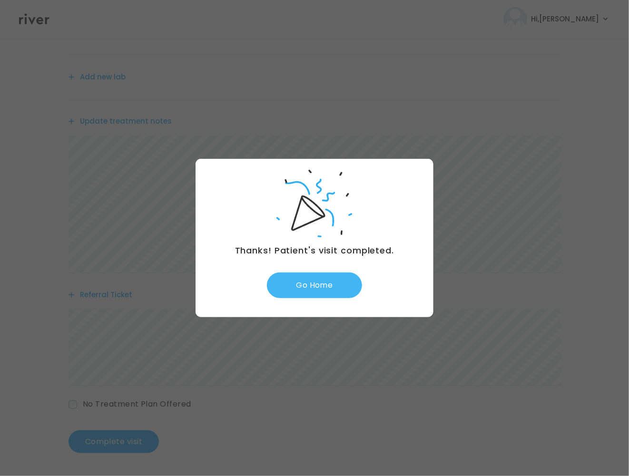
click at [300, 278] on button "Go Home" at bounding box center [314, 286] width 95 height 26
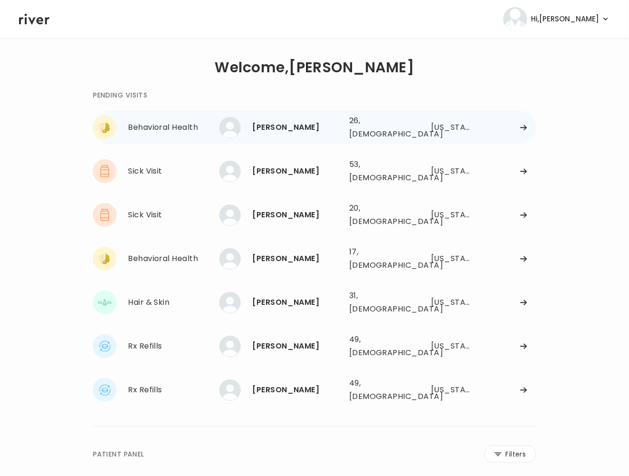
click at [427, 129] on div "Bryant Dennis 26, Male See more 26, Male Ohio" at bounding box center [377, 127] width 316 height 30
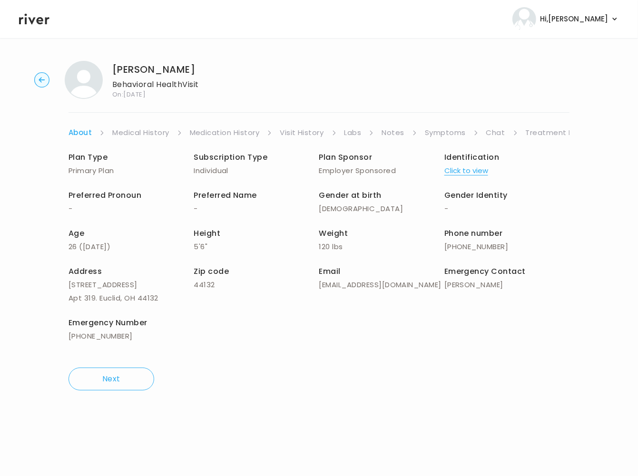
click at [451, 132] on link "Symptoms" at bounding box center [445, 132] width 41 height 13
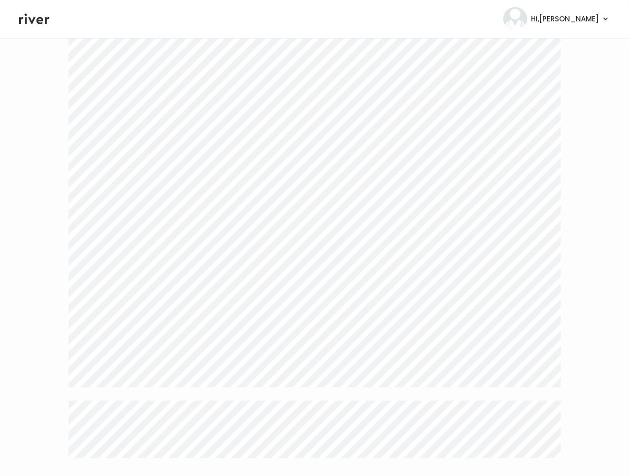
scroll to position [1638, 0]
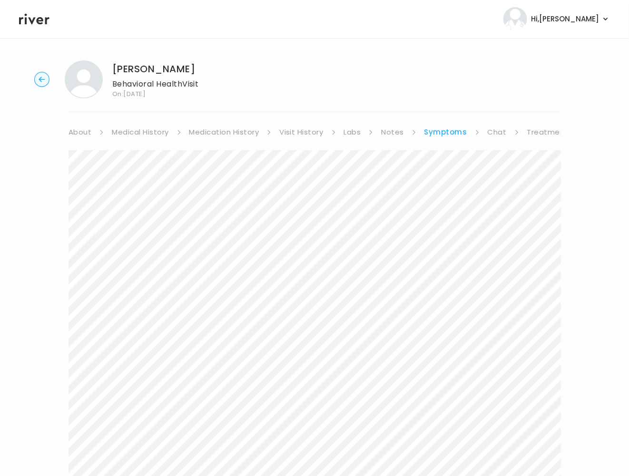
scroll to position [0, 0]
click at [77, 131] on link "About" at bounding box center [79, 132] width 23 height 13
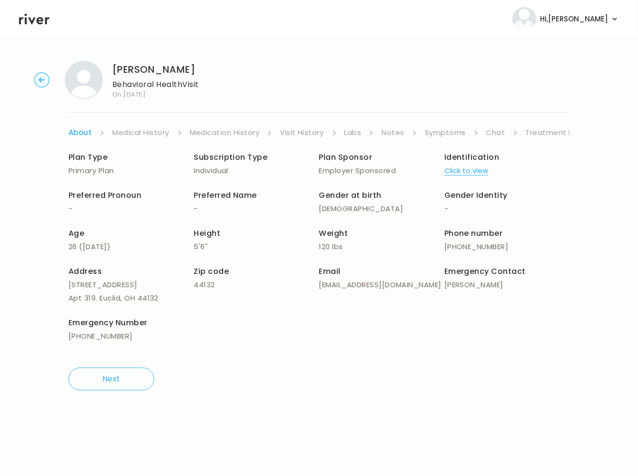
click at [547, 129] on link "Treatment Plan" at bounding box center [555, 132] width 59 height 13
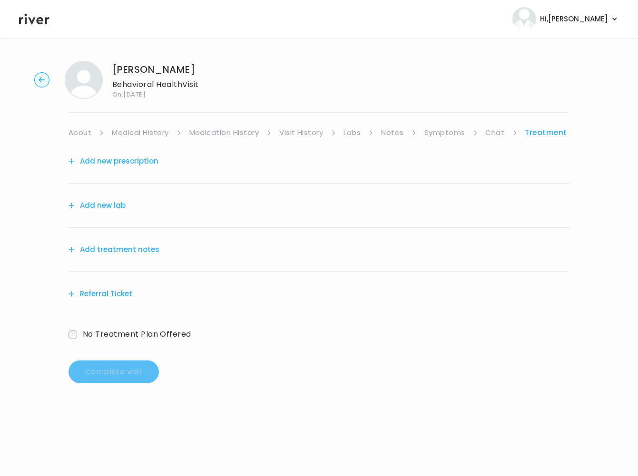
click at [117, 250] on button "Add treatment notes" at bounding box center [113, 249] width 91 height 13
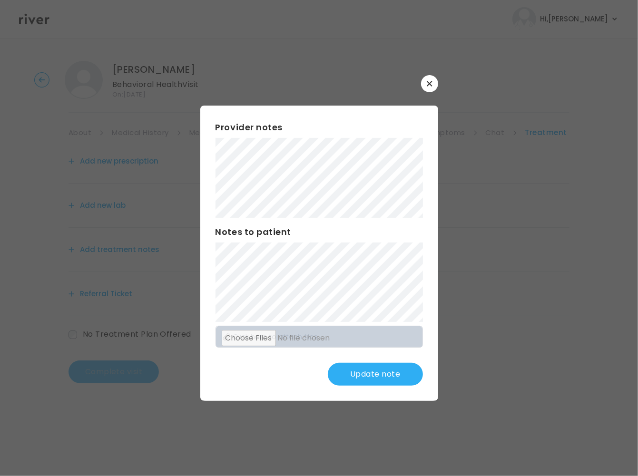
click at [349, 372] on button "Update note" at bounding box center [375, 374] width 95 height 23
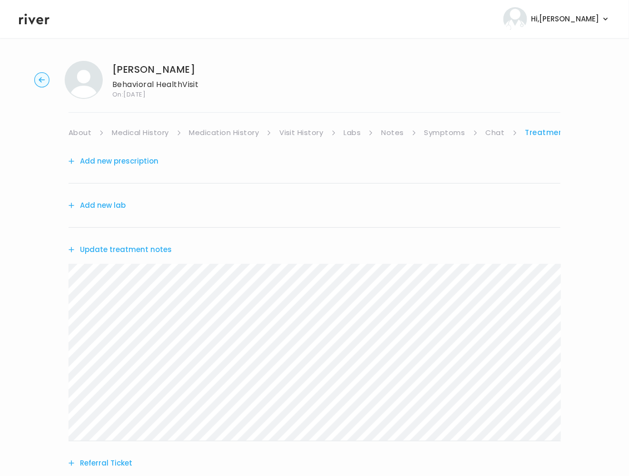
click at [108, 205] on button "Add new lab" at bounding box center [96, 205] width 57 height 13
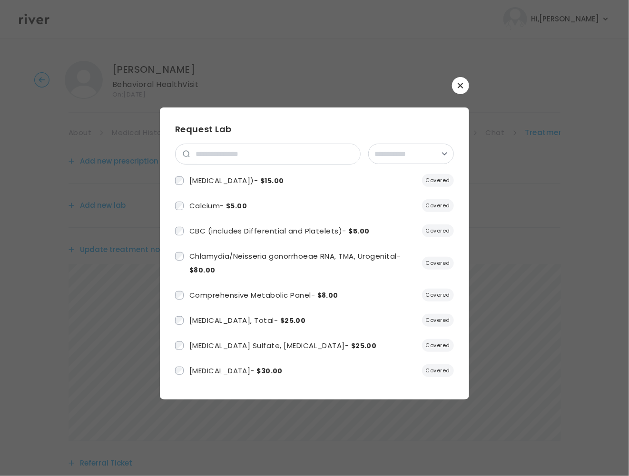
click at [455, 87] on button "button" at bounding box center [460, 85] width 17 height 17
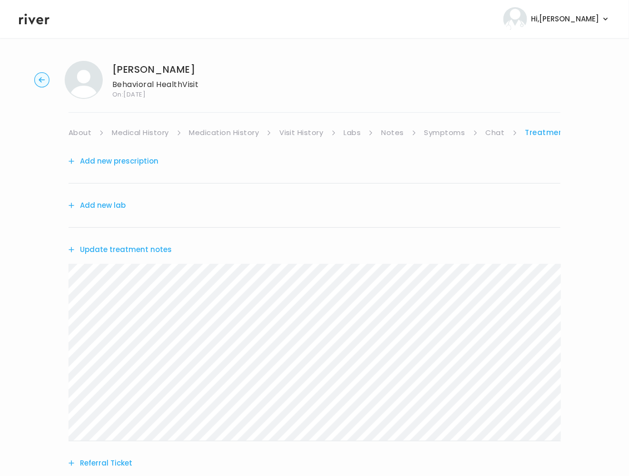
click at [121, 464] on button "Referral Ticket" at bounding box center [100, 463] width 64 height 13
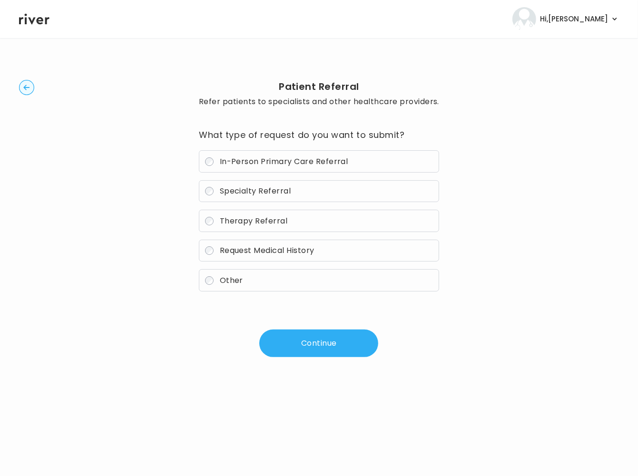
click at [239, 221] on span "Therapy Referral" at bounding box center [254, 220] width 68 height 11
click at [329, 345] on button "Continue" at bounding box center [318, 344] width 119 height 28
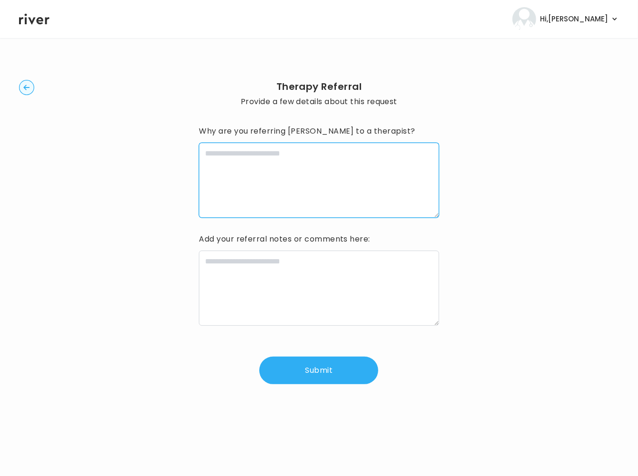
click at [317, 158] on textarea at bounding box center [319, 180] width 240 height 75
paste textarea "**********"
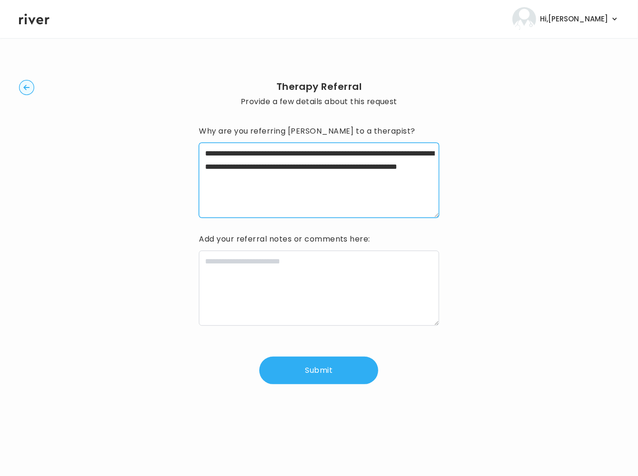
type textarea "**********"
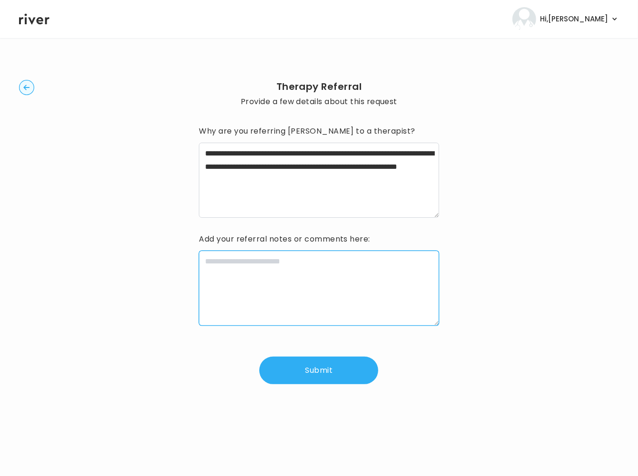
click at [273, 287] on textarea at bounding box center [319, 288] width 240 height 75
paste textarea "**********"
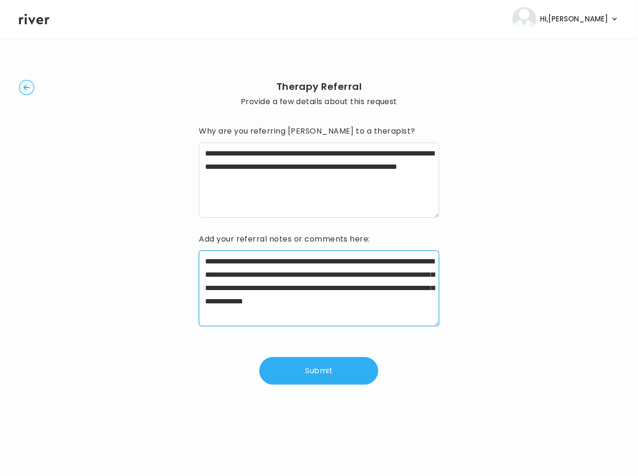
type textarea "**********"
click at [310, 381] on button "Submit" at bounding box center [318, 371] width 119 height 28
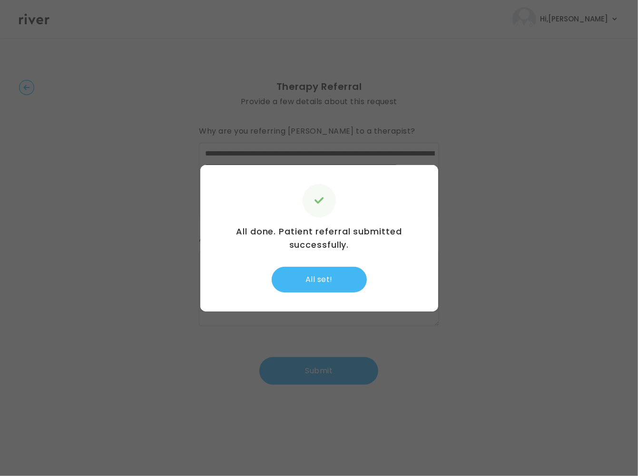
click at [329, 286] on button "All set!" at bounding box center [319, 280] width 95 height 26
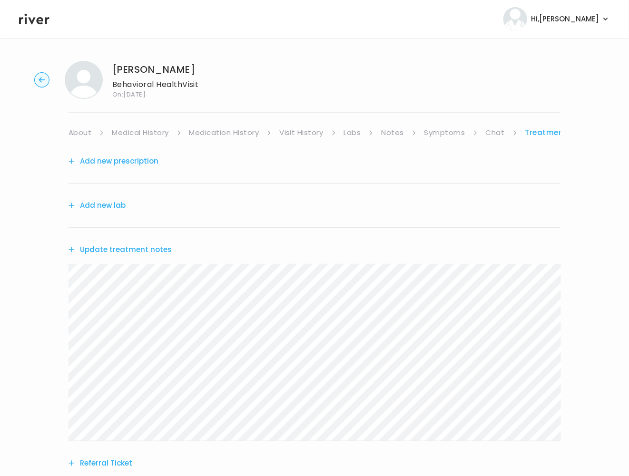
click at [78, 135] on link "About" at bounding box center [79, 132] width 23 height 13
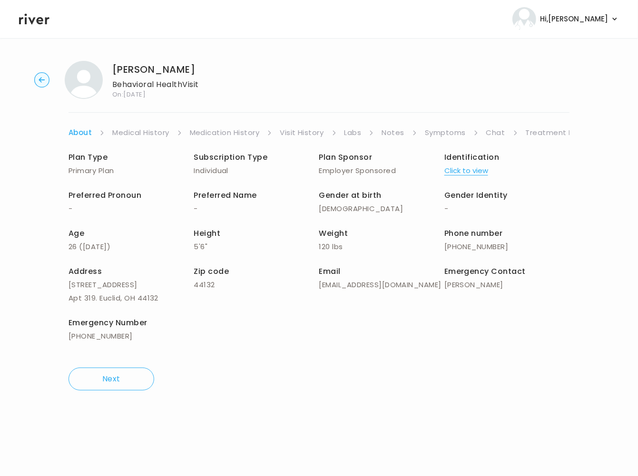
click at [466, 169] on button "Click to view" at bounding box center [466, 170] width 44 height 13
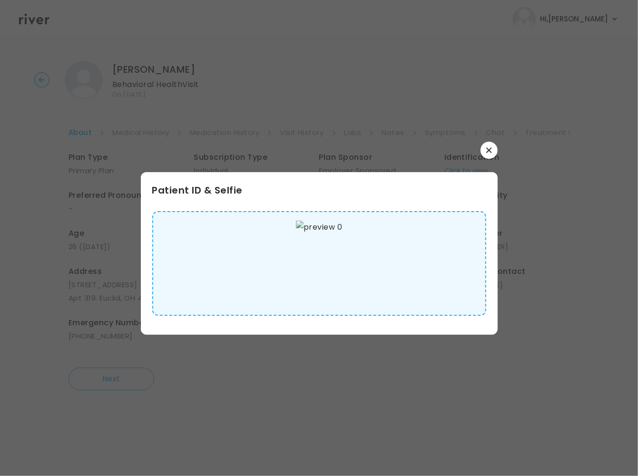
click at [330, 266] on img at bounding box center [319, 264] width 46 height 86
click at [486, 147] on icon "button" at bounding box center [489, 150] width 6 height 6
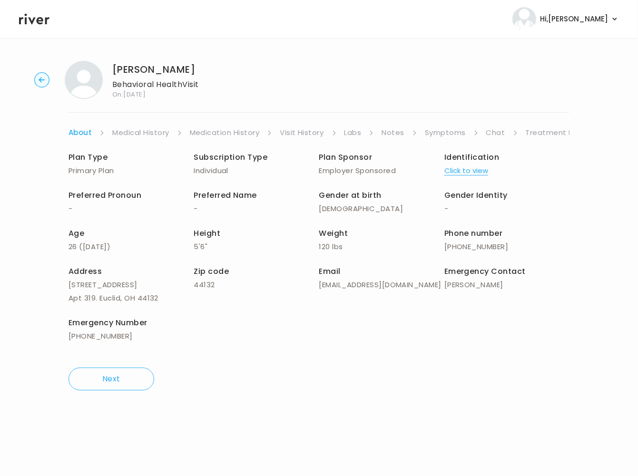
click at [537, 132] on link "Treatment Plan" at bounding box center [555, 132] width 59 height 13
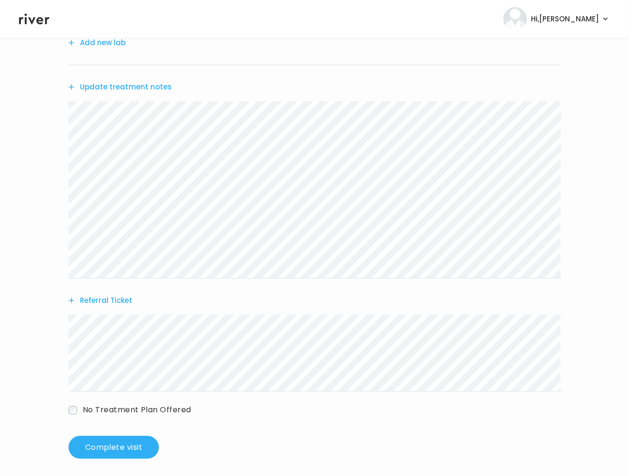
scroll to position [169, 0]
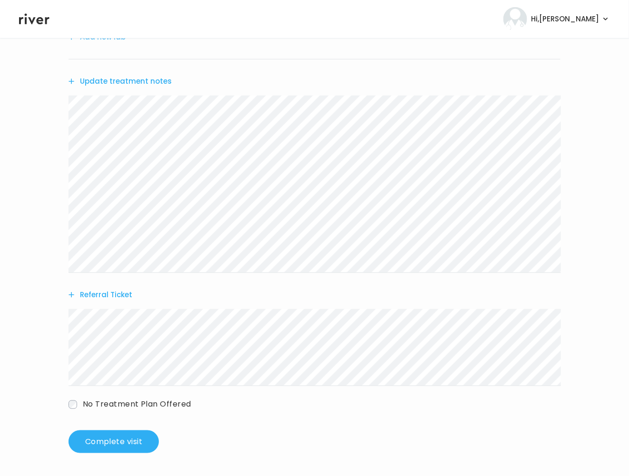
click at [165, 80] on button "Update treatment notes" at bounding box center [119, 81] width 103 height 13
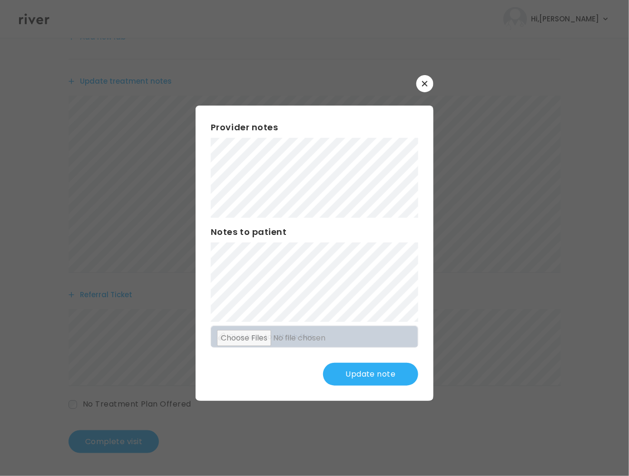
click at [366, 370] on button "Update note" at bounding box center [370, 374] width 95 height 23
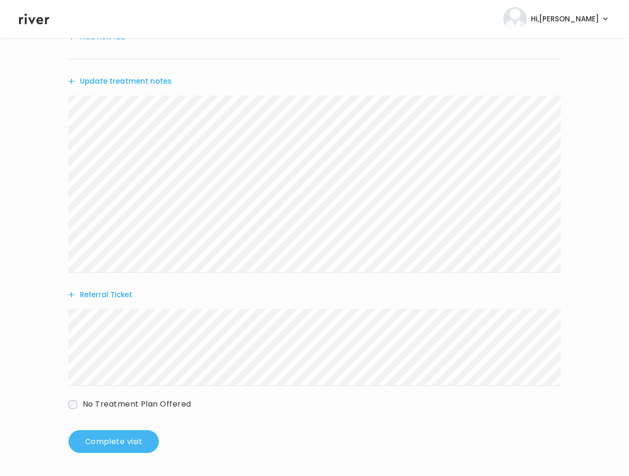
click at [105, 432] on button "Complete visit" at bounding box center [113, 441] width 90 height 23
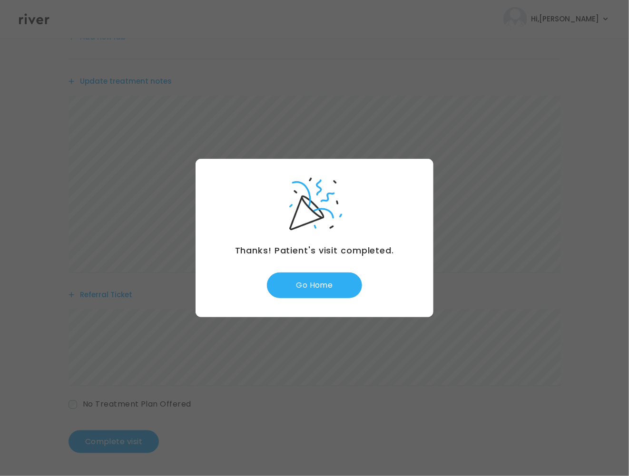
click at [328, 279] on button "Go Home" at bounding box center [314, 286] width 95 height 26
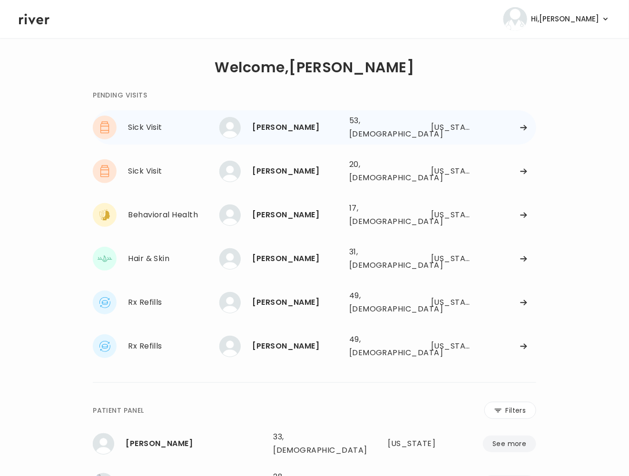
click at [510, 126] on div at bounding box center [506, 127] width 57 height 7
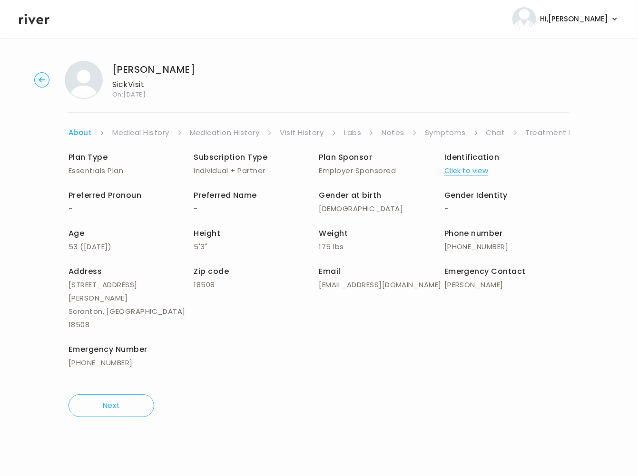
click at [449, 134] on link "Symptoms" at bounding box center [445, 132] width 41 height 13
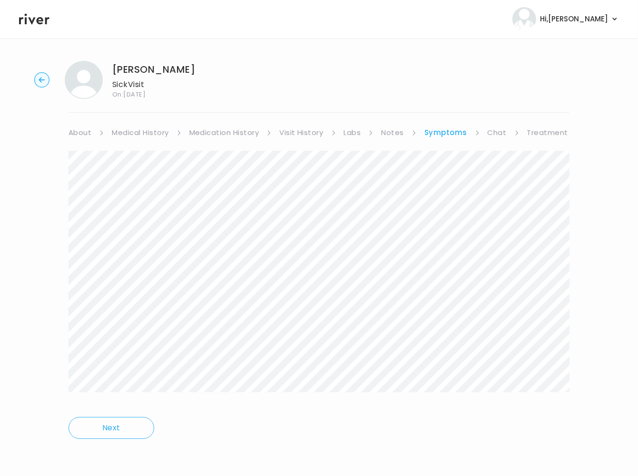
click at [64, 154] on div "Dawn Locker Sick Visit On: 05 Oct 2025 About Medical History Medication History…" at bounding box center [319, 256] width 638 height 407
click at [547, 134] on link "Treatment Plan" at bounding box center [556, 132] width 59 height 13
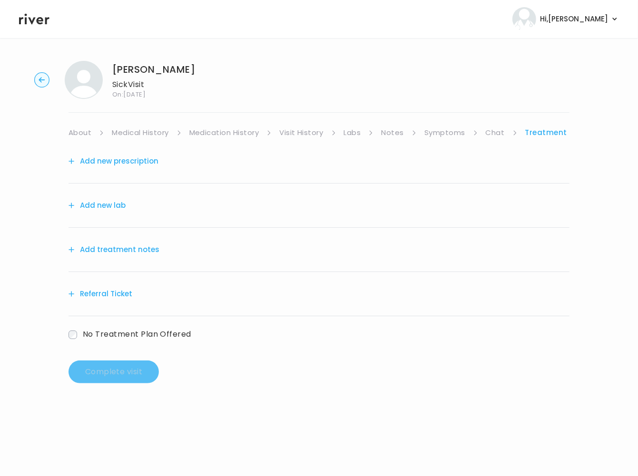
click at [107, 205] on button "Add new lab" at bounding box center [96, 205] width 57 height 13
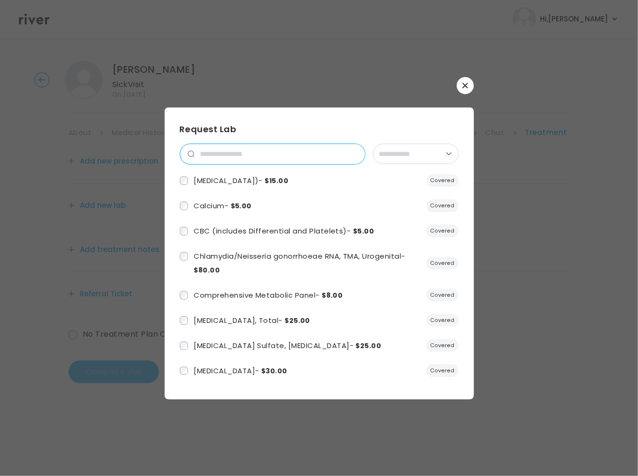
click at [244, 153] on input "search" at bounding box center [280, 154] width 170 height 20
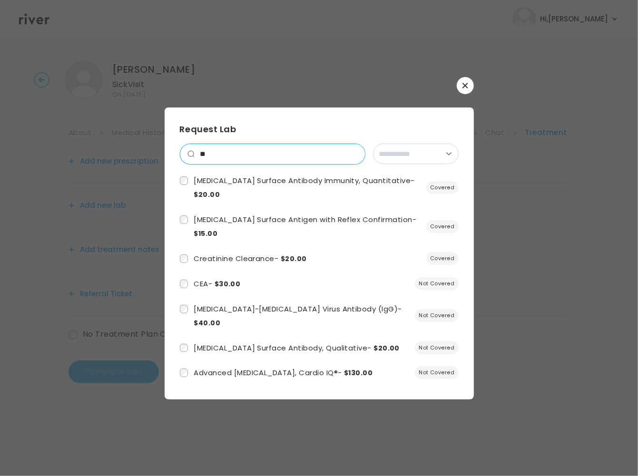
type input "***"
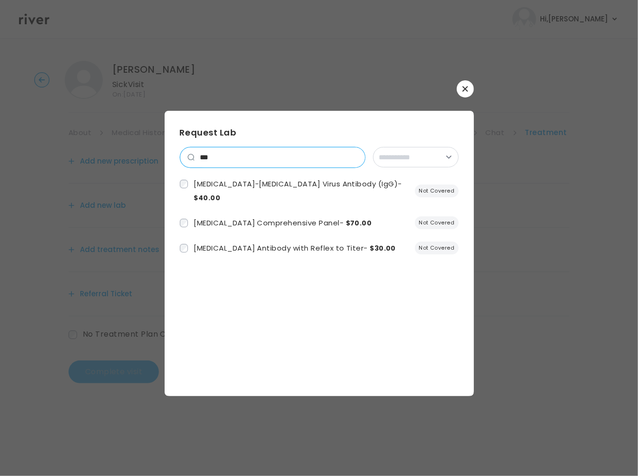
click at [353, 159] on input "***" at bounding box center [280, 157] width 170 height 20
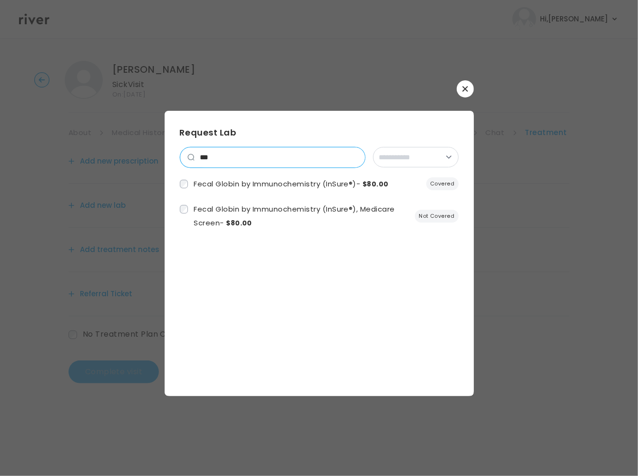
drag, startPoint x: 253, startPoint y: 161, endPoint x: 155, endPoint y: 149, distance: 98.7
click at [155, 149] on div "**********" at bounding box center [319, 238] width 638 height 476
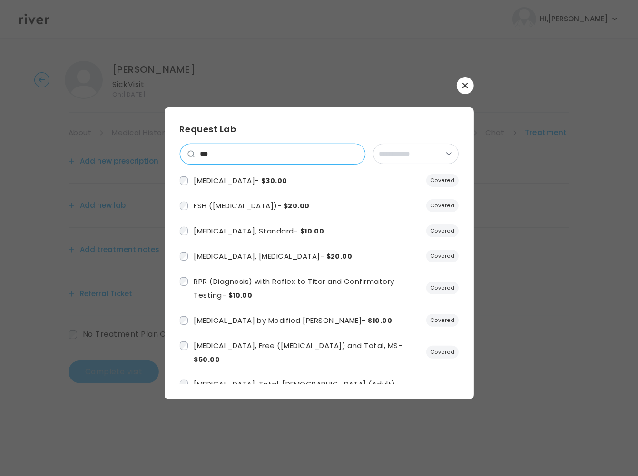
type input "****"
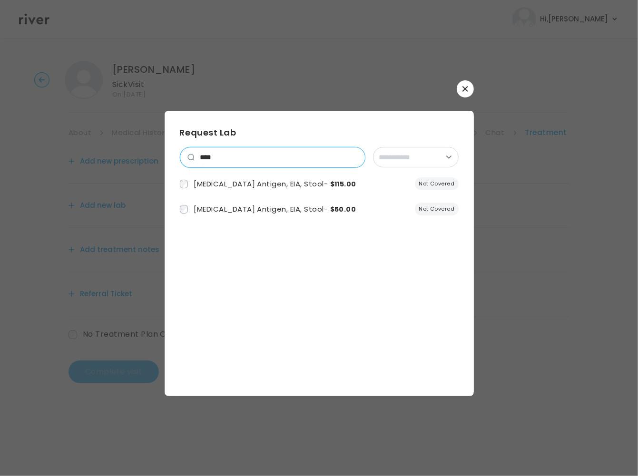
click at [353, 157] on input "****" at bounding box center [280, 157] width 170 height 20
type input "***"
click at [188, 185] on label "CBC (includes Differential and Platelets) - $5.00" at bounding box center [277, 184] width 195 height 14
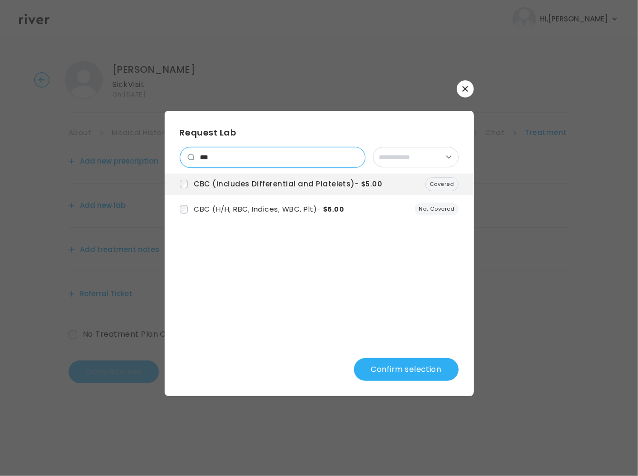
click at [356, 158] on input "***" at bounding box center [280, 157] width 170 height 20
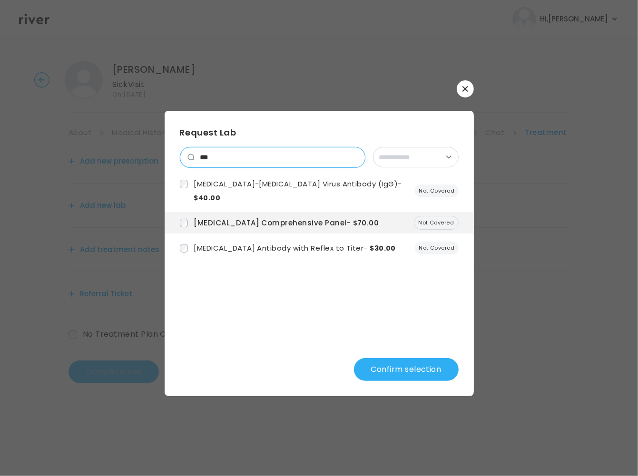
drag, startPoint x: 192, startPoint y: 155, endPoint x: 176, endPoint y: 154, distance: 15.7
click at [176, 154] on div "**********" at bounding box center [319, 253] width 309 height 285
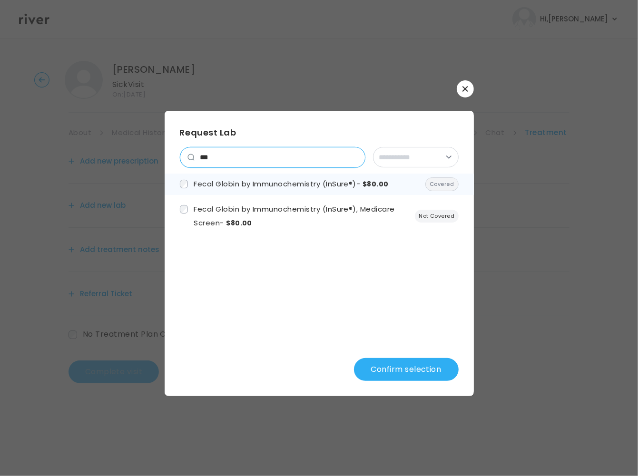
type input "***"
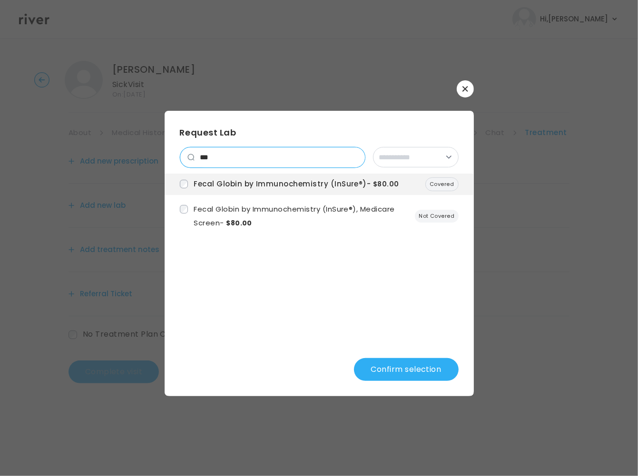
drag, startPoint x: 213, startPoint y: 157, endPoint x: 193, endPoint y: 158, distance: 20.5
click at [193, 158] on div "***" at bounding box center [272, 157] width 185 height 21
click at [356, 158] on input "***" at bounding box center [280, 157] width 170 height 20
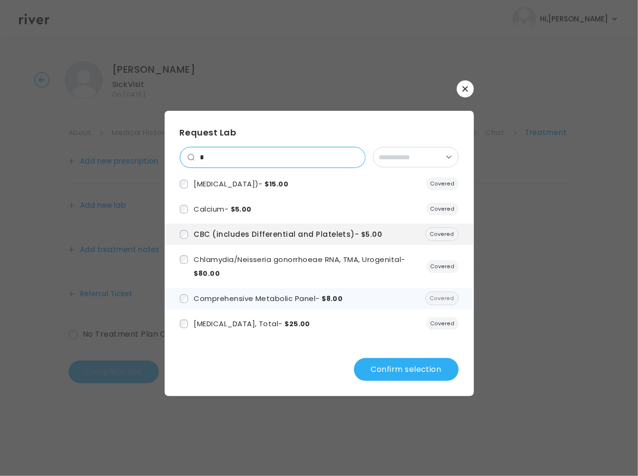
type input "*"
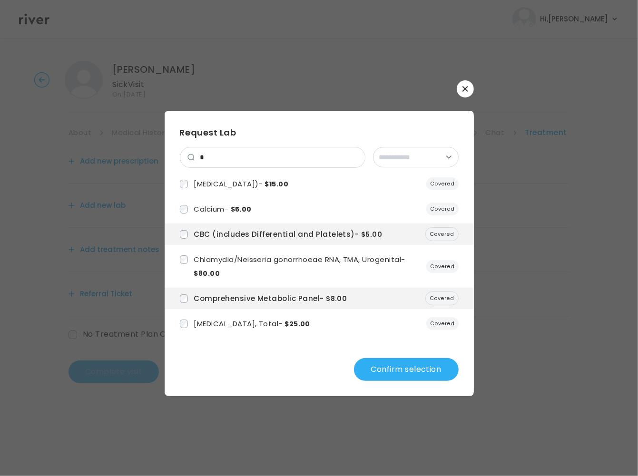
click at [394, 366] on button "Confirm selection" at bounding box center [406, 369] width 105 height 23
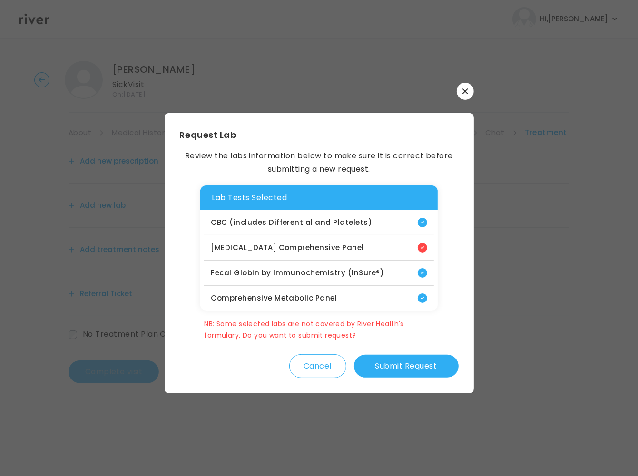
click at [383, 361] on button "Submit Request" at bounding box center [406, 366] width 105 height 23
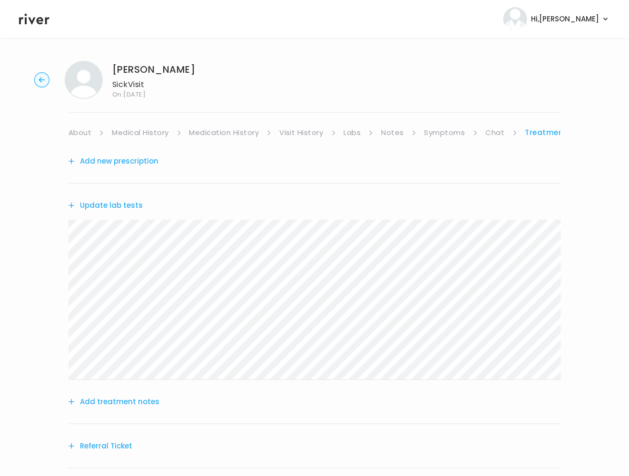
click at [127, 403] on button "Add treatment notes" at bounding box center [113, 401] width 91 height 13
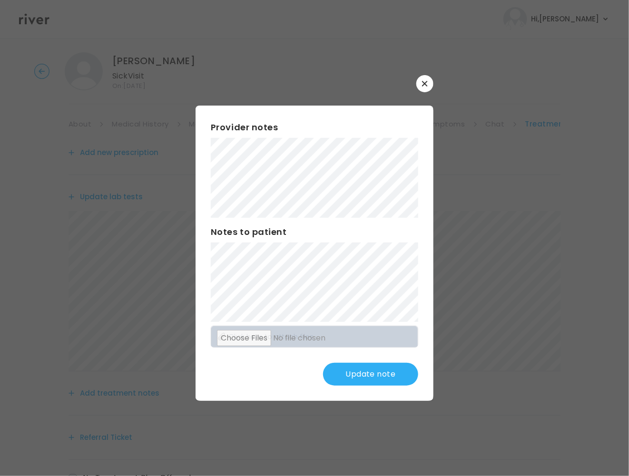
scroll to position [6, 0]
click at [370, 373] on button "Update note" at bounding box center [370, 374] width 95 height 23
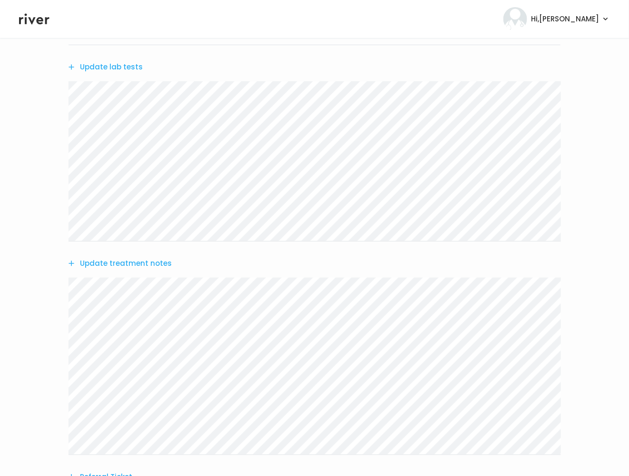
scroll to position [127, 0]
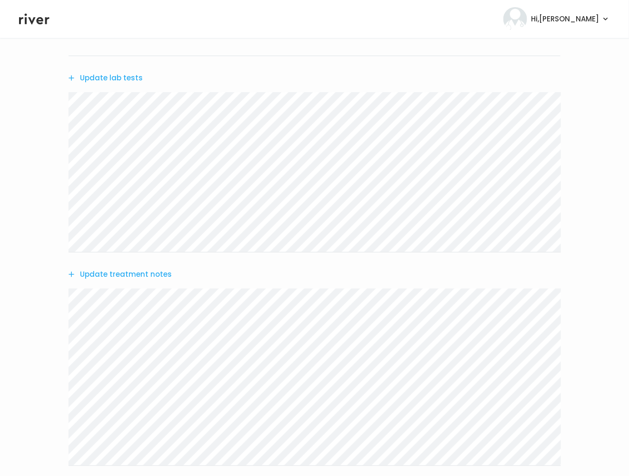
click at [107, 78] on button "Update lab tests" at bounding box center [105, 77] width 74 height 13
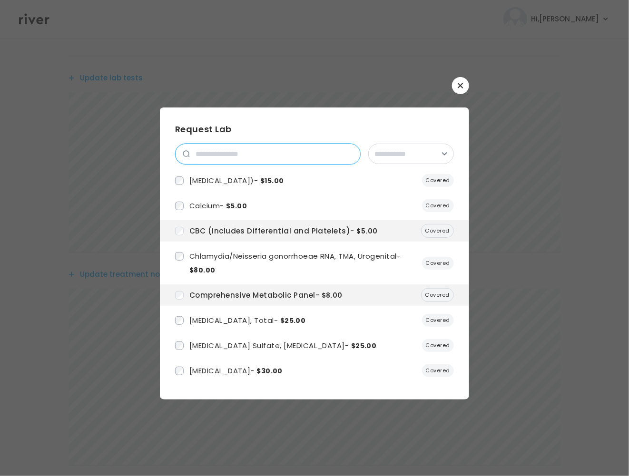
click at [210, 159] on input "search" at bounding box center [275, 154] width 170 height 20
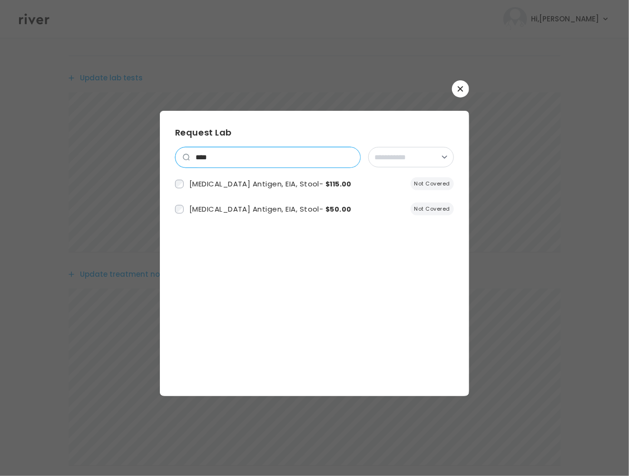
type input "****"
click at [470, 86] on div at bounding box center [314, 238] width 629 height 476
click at [466, 88] on button "button" at bounding box center [460, 88] width 17 height 17
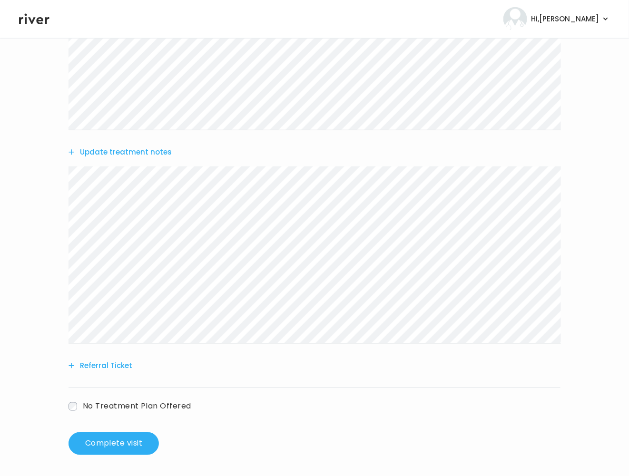
scroll to position [251, 0]
click at [85, 369] on button "Referral Ticket" at bounding box center [100, 364] width 64 height 13
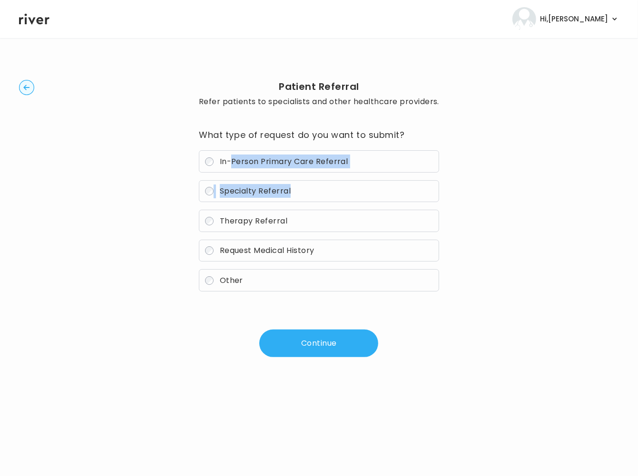
drag, startPoint x: 231, startPoint y: 163, endPoint x: 220, endPoint y: 209, distance: 47.0
click at [220, 209] on div "In-Person Primary Care Referral Specialty Referral Therapy Referral Request Med…" at bounding box center [319, 220] width 240 height 141
click at [228, 200] on label "Specialty Referral" at bounding box center [319, 191] width 240 height 22
click at [309, 347] on button "Continue" at bounding box center [318, 344] width 119 height 28
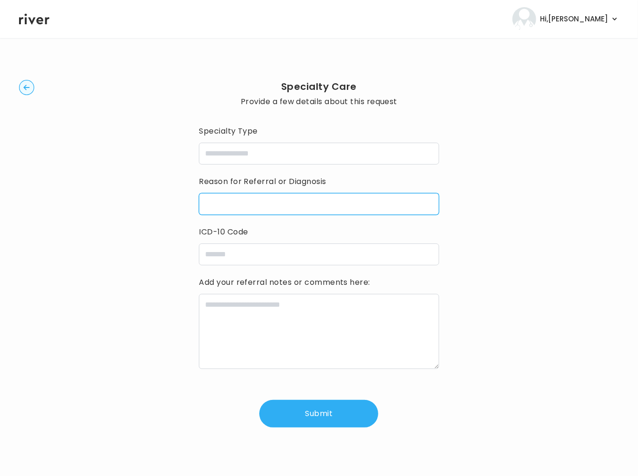
click at [234, 204] on input "reasonForReferral" at bounding box center [319, 204] width 240 height 22
paste input "**********"
type input "**********"
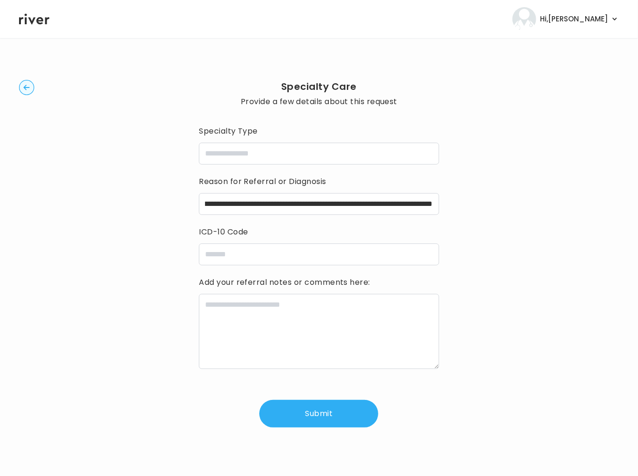
scroll to position [0, 0]
click at [317, 339] on textarea at bounding box center [319, 331] width 240 height 75
paste textarea "**********"
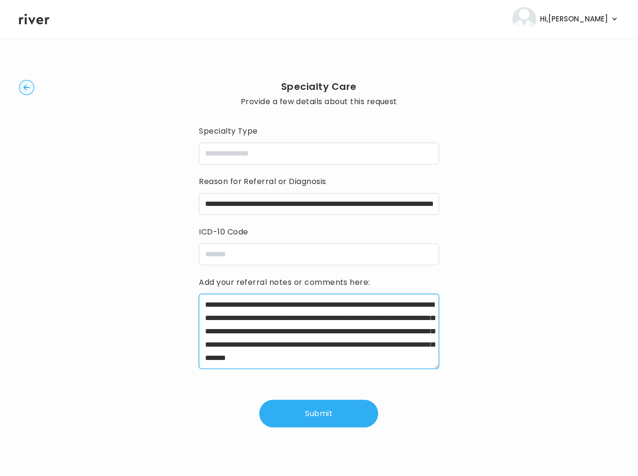
scroll to position [8, 0]
type textarea "**********"
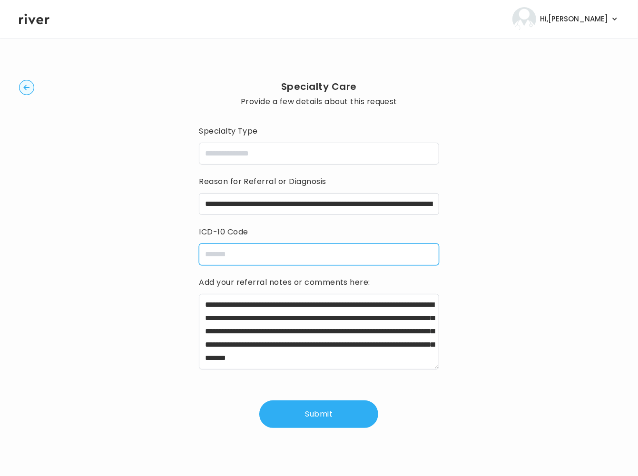
click at [303, 254] on input "icdCode" at bounding box center [319, 255] width 240 height 22
paste input "**********"
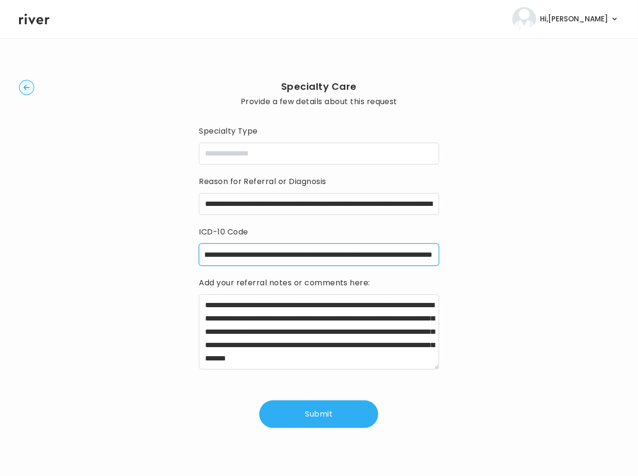
type input "**********"
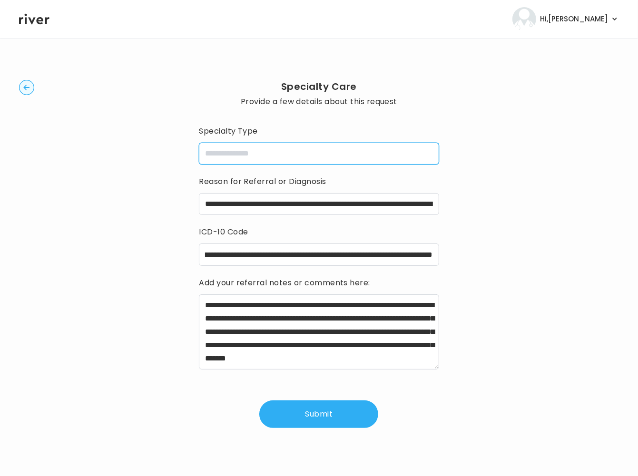
scroll to position [0, 0]
click at [285, 149] on input "specialtyType" at bounding box center [319, 154] width 240 height 22
click at [337, 155] on input "specialtyType" at bounding box center [319, 154] width 240 height 22
paste input "**********"
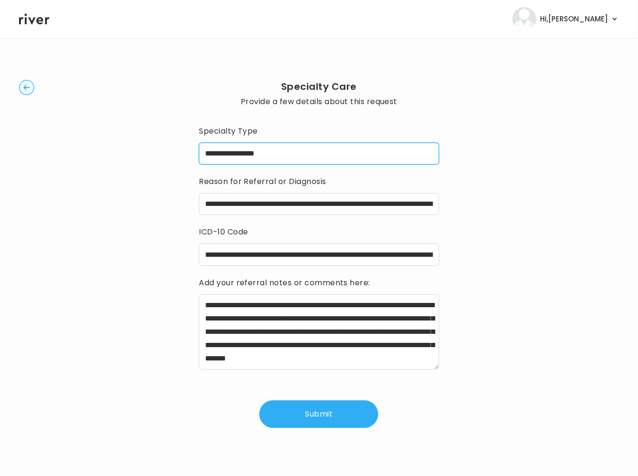
type input "**********"
click at [318, 412] on button "Submit" at bounding box center [318, 414] width 119 height 28
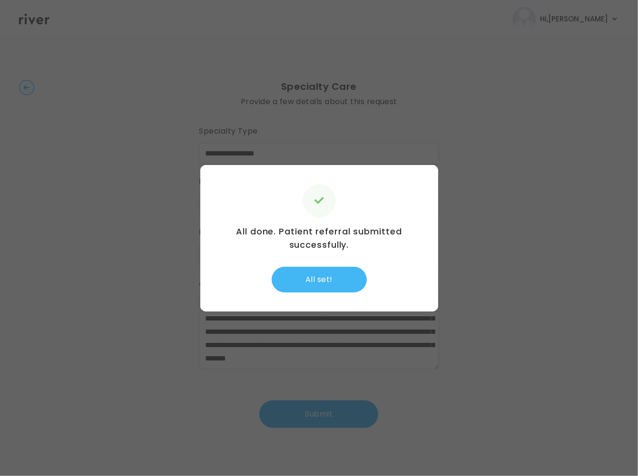
click at [328, 281] on button "All set!" at bounding box center [319, 280] width 95 height 26
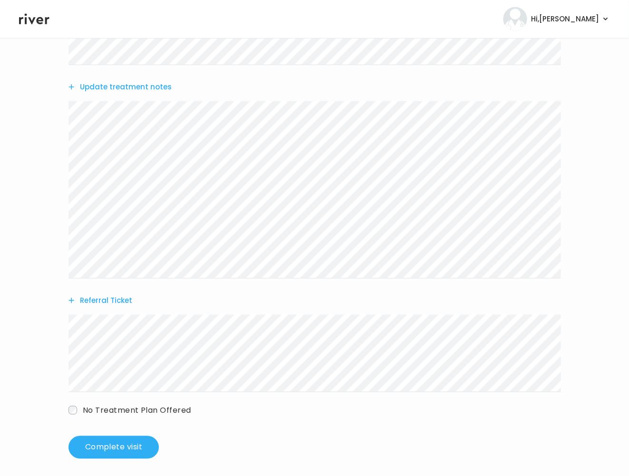
scroll to position [321, 0]
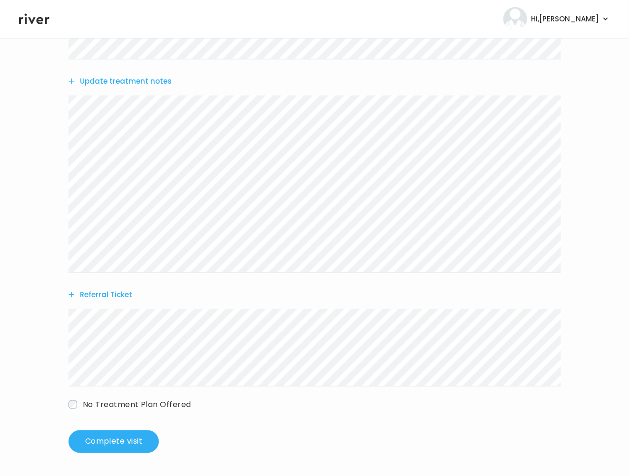
click at [125, 78] on button "Update treatment notes" at bounding box center [119, 81] width 103 height 13
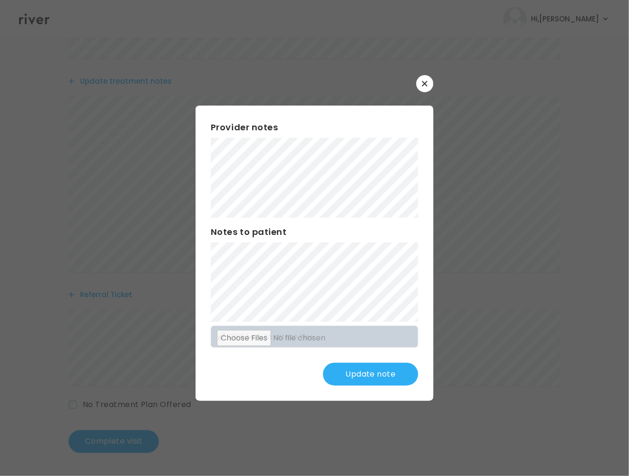
scroll to position [75, 0]
click at [346, 382] on button "Update note" at bounding box center [370, 374] width 95 height 23
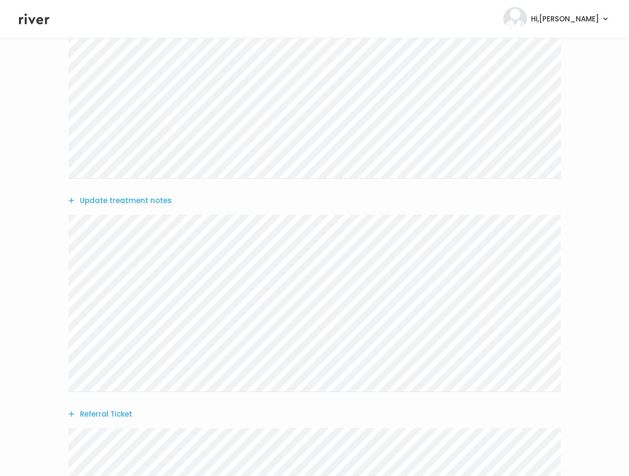
scroll to position [321, 0]
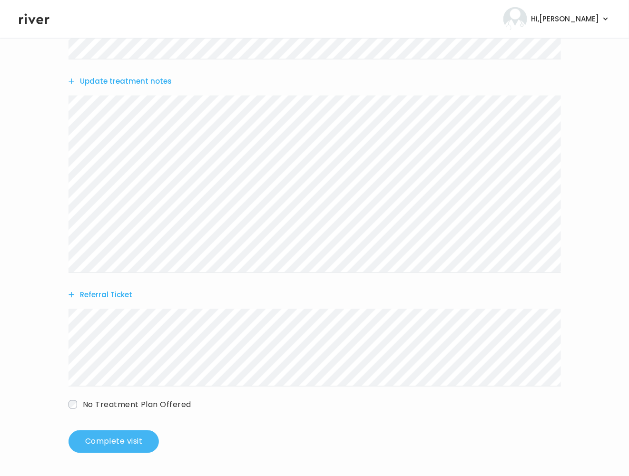
click at [110, 437] on button "Complete visit" at bounding box center [113, 441] width 90 height 23
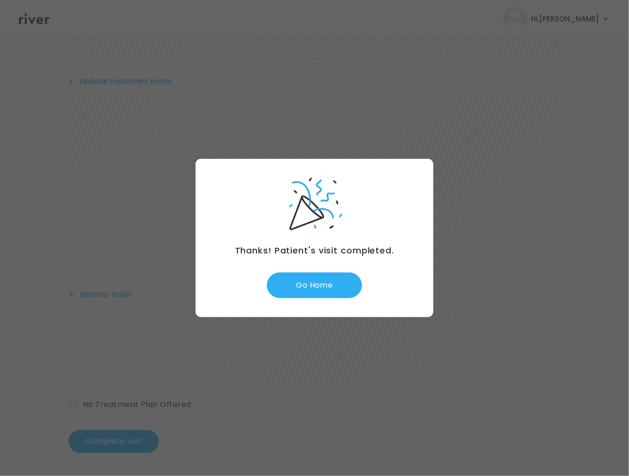
drag, startPoint x: 322, startPoint y: 284, endPoint x: 382, endPoint y: 266, distance: 63.1
click at [323, 284] on button "Go Home" at bounding box center [314, 286] width 95 height 26
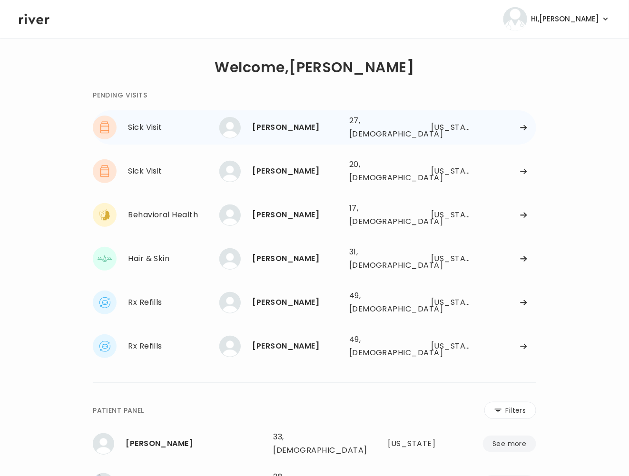
click at [501, 125] on div at bounding box center [506, 127] width 57 height 7
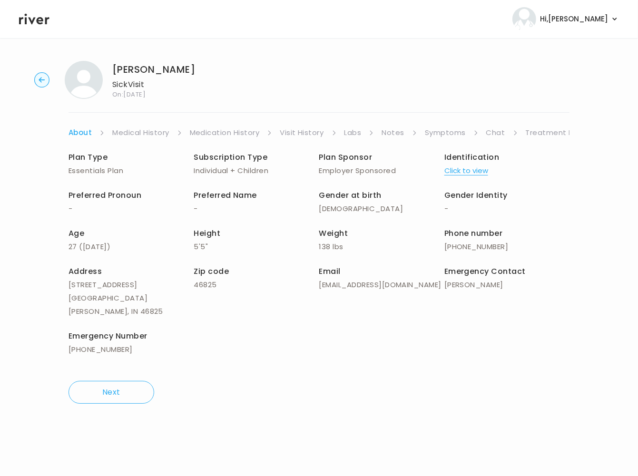
click at [450, 130] on link "Symptoms" at bounding box center [445, 132] width 41 height 13
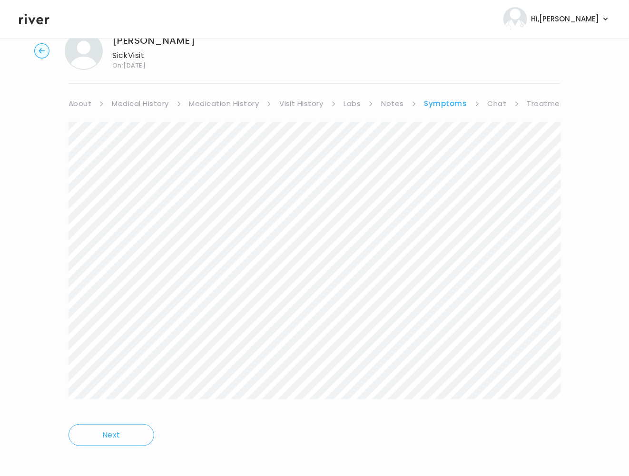
scroll to position [36, 0]
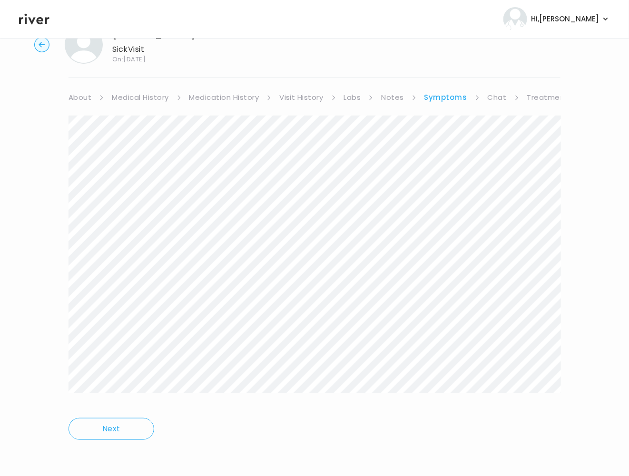
drag, startPoint x: 535, startPoint y: 98, endPoint x: 535, endPoint y: 111, distance: 13.3
click at [535, 98] on link "Treatment Plan" at bounding box center [556, 97] width 59 height 13
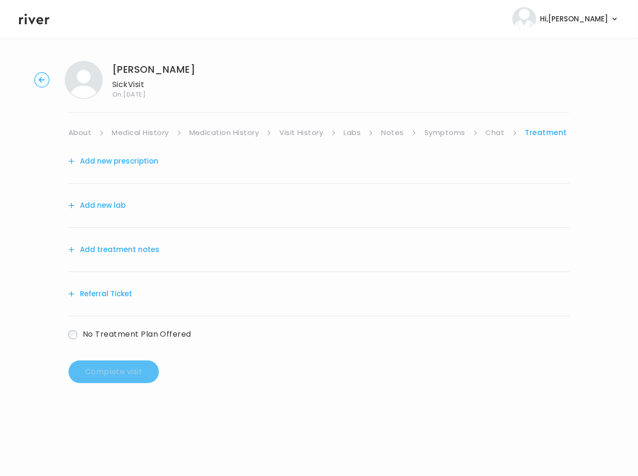
click at [141, 251] on button "Add treatment notes" at bounding box center [113, 249] width 91 height 13
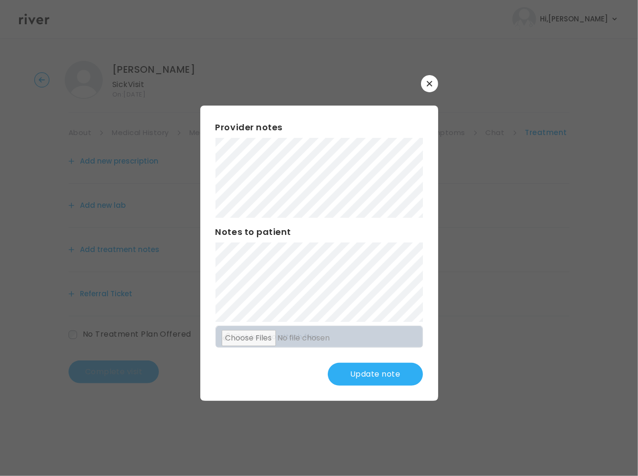
click at [366, 371] on button "Update note" at bounding box center [375, 374] width 95 height 23
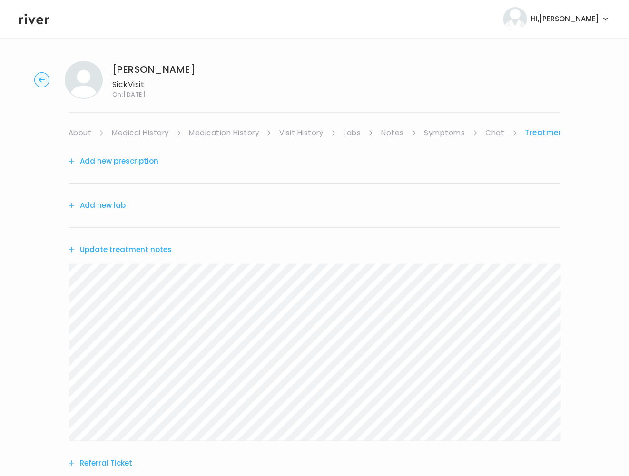
click at [112, 160] on button "Add new prescription" at bounding box center [113, 161] width 90 height 13
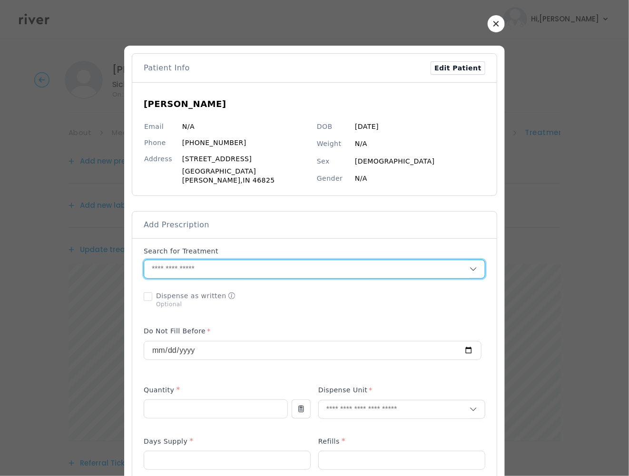
click at [232, 267] on input "text" at bounding box center [306, 269] width 325 height 18
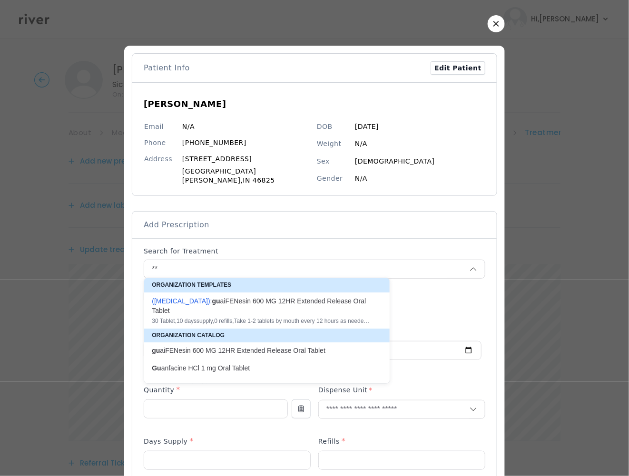
click at [271, 305] on div "( Mucinex ): gu aiFENesin 600 MG 12HR Extended Release Oral Tablet" at bounding box center [261, 305] width 219 height 19
type input "**********"
type input "**"
type input "*"
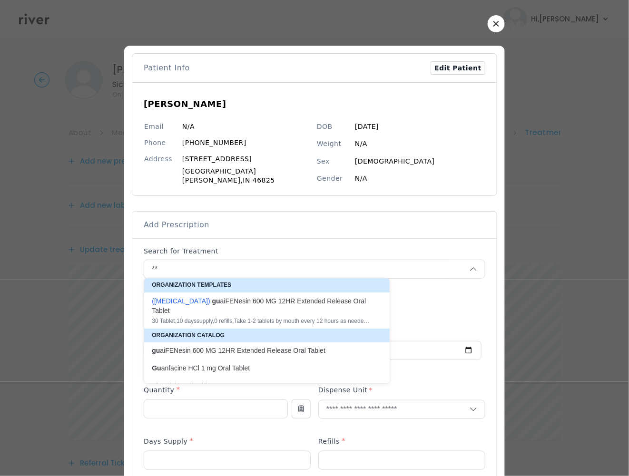
type textarea "**********"
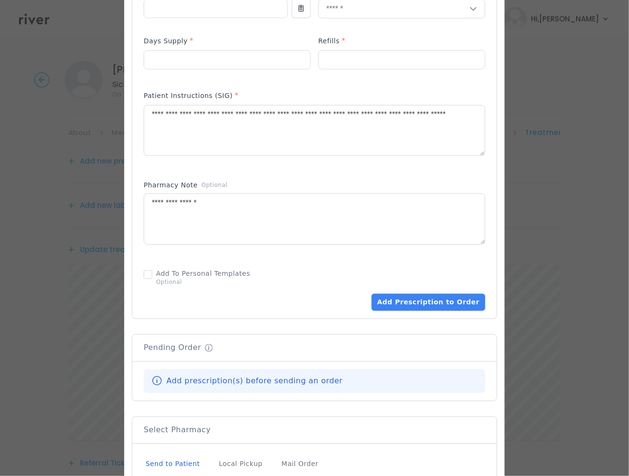
scroll to position [412, 0]
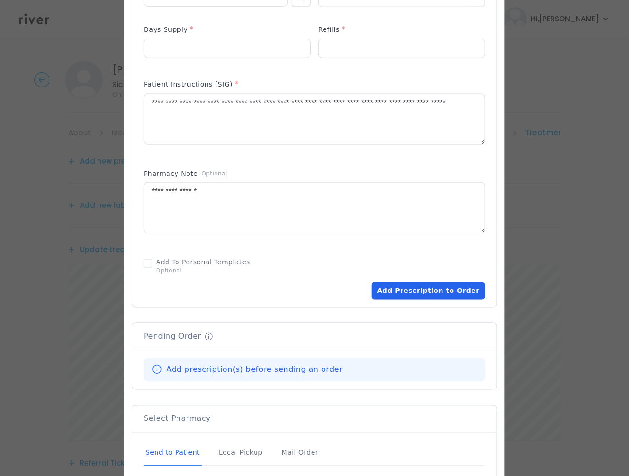
click at [413, 285] on button "Add Prescription to Order" at bounding box center [428, 291] width 114 height 17
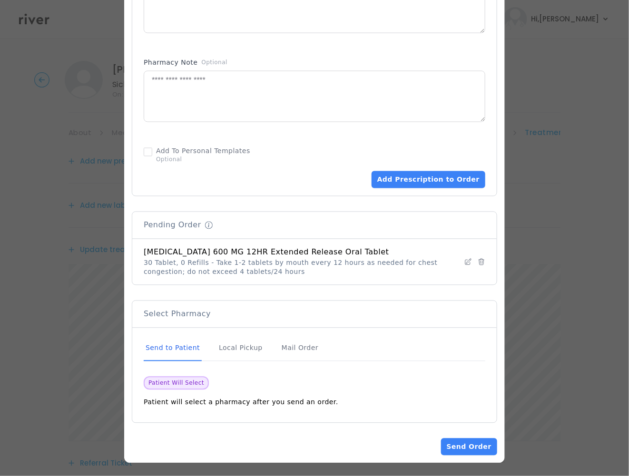
scroll to position [100, 0]
click at [463, 441] on button "Send Order" at bounding box center [469, 447] width 56 height 17
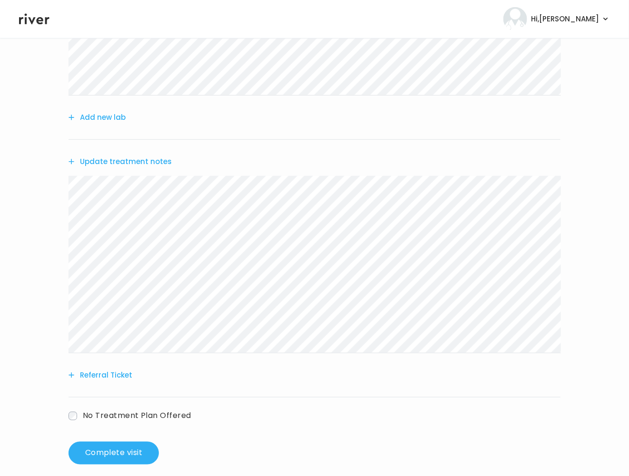
scroll to position [224, 0]
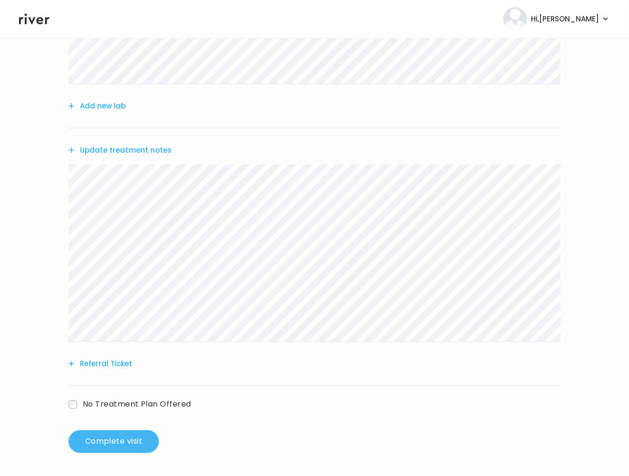
click at [104, 434] on button "Complete visit" at bounding box center [113, 441] width 90 height 23
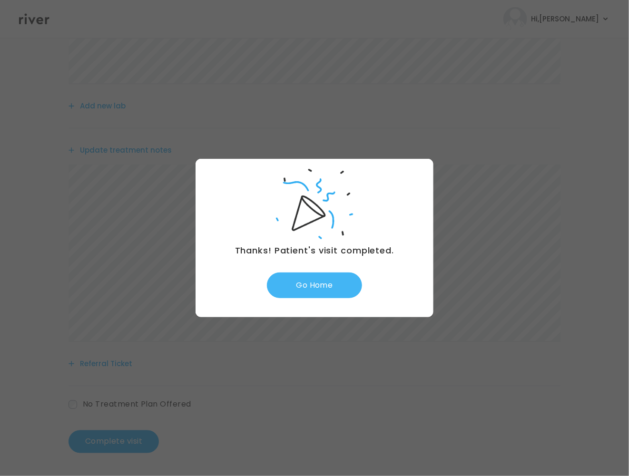
click at [333, 288] on button "Go Home" at bounding box center [314, 286] width 95 height 26
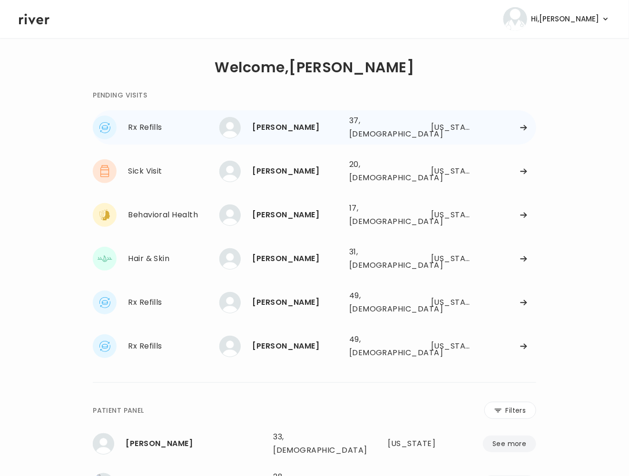
click at [431, 121] on div "[US_STATE]" at bounding box center [451, 127] width 40 height 13
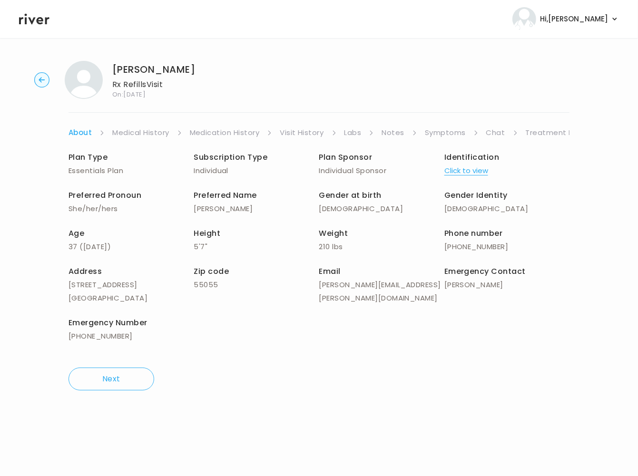
click at [439, 132] on link "Symptoms" at bounding box center [445, 132] width 41 height 13
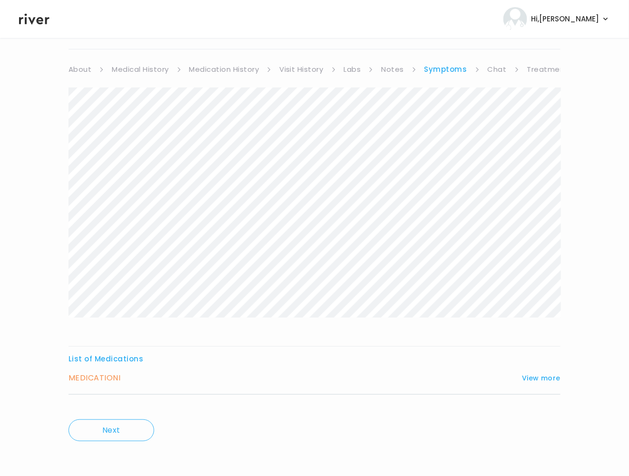
scroll to position [65, 0]
click at [548, 378] on button "View more" at bounding box center [541, 376] width 39 height 11
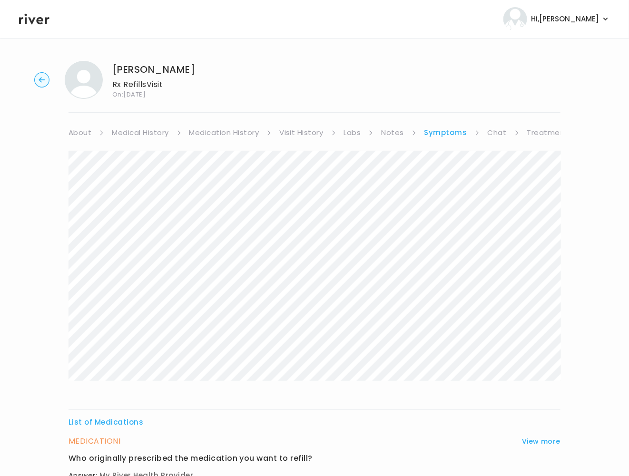
scroll to position [280, 0]
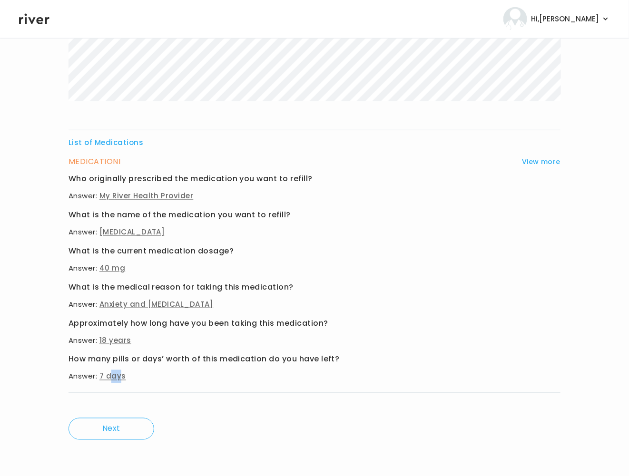
drag, startPoint x: 119, startPoint y: 379, endPoint x: 148, endPoint y: 370, distance: 30.7
click at [124, 378] on span "7 days" at bounding box center [112, 376] width 27 height 10
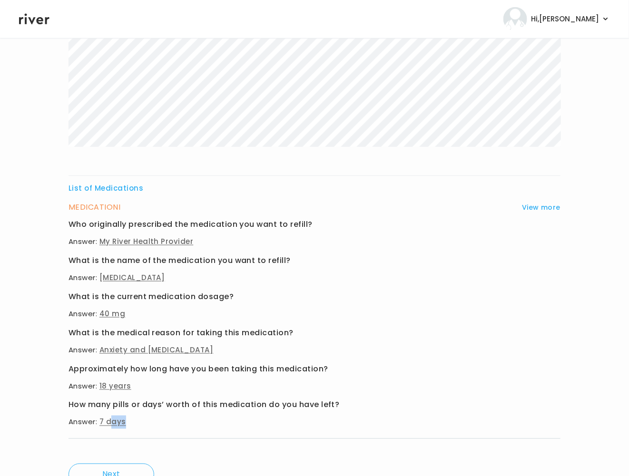
scroll to position [0, 0]
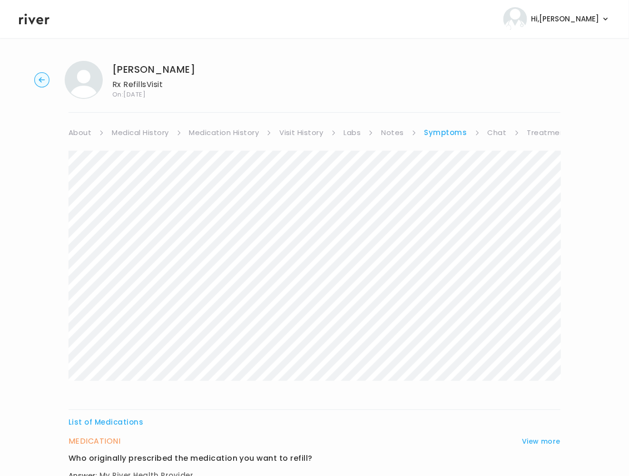
click at [396, 133] on link "Notes" at bounding box center [392, 132] width 22 height 13
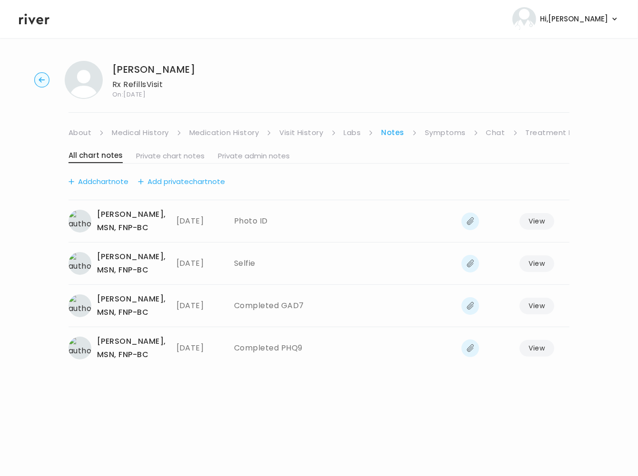
click at [349, 132] on link "Labs" at bounding box center [352, 132] width 17 height 13
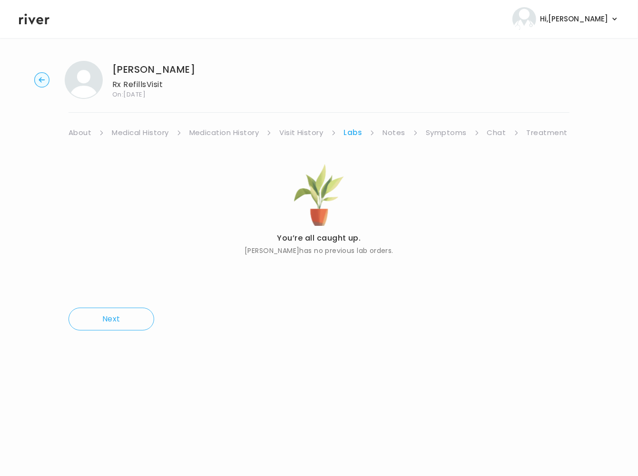
click at [303, 132] on link "Visit History" at bounding box center [301, 132] width 44 height 13
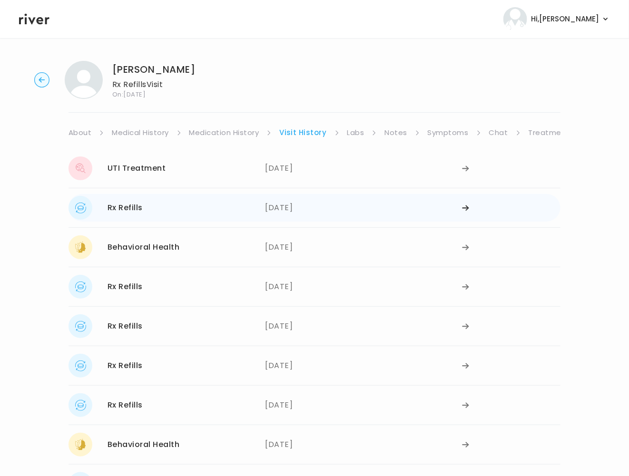
click at [273, 206] on div "07/07/2025" at bounding box center [363, 208] width 197 height 24
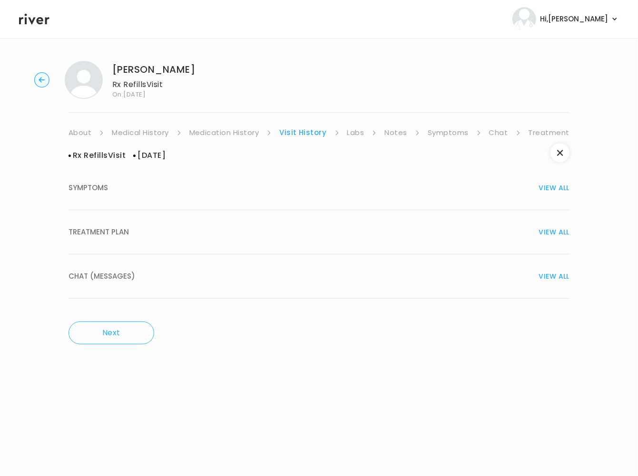
click at [124, 226] on span "TREATMENT PLAN" at bounding box center [98, 231] width 60 height 13
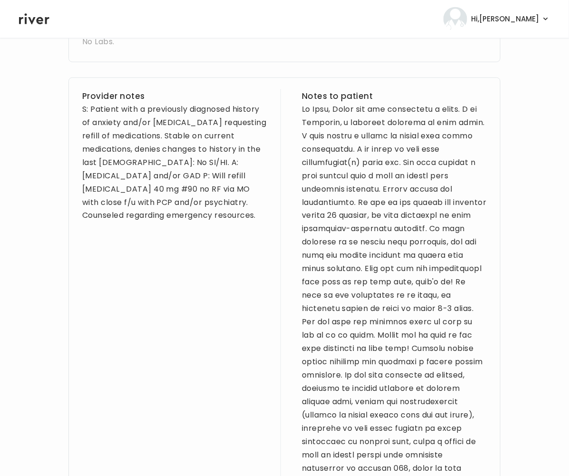
scroll to position [312, 0]
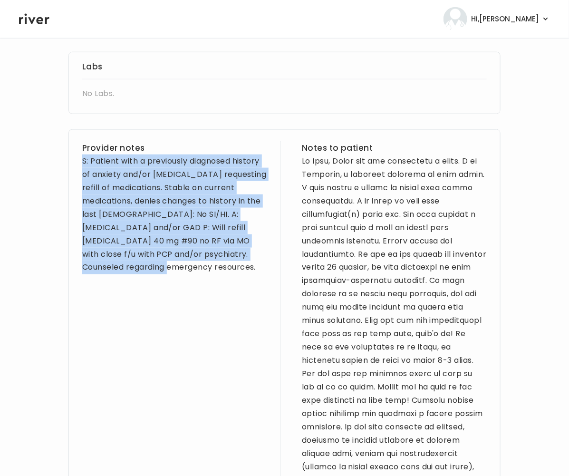
drag, startPoint x: 173, startPoint y: 269, endPoint x: 76, endPoint y: 164, distance: 142.7
click at [76, 164] on div "Provider notes S: Patient with a previously diagnosed history of anxiety and/or…" at bounding box center [284, 355] width 432 height 452
copy div "S: Patient with a previously diagnosed history of anxiety and/or depression req…"
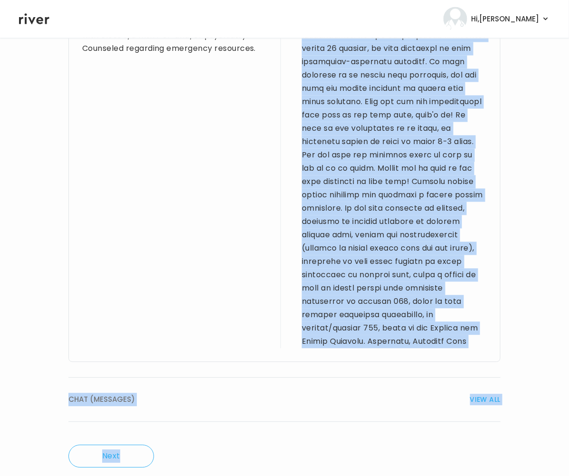
scroll to position [547, 0]
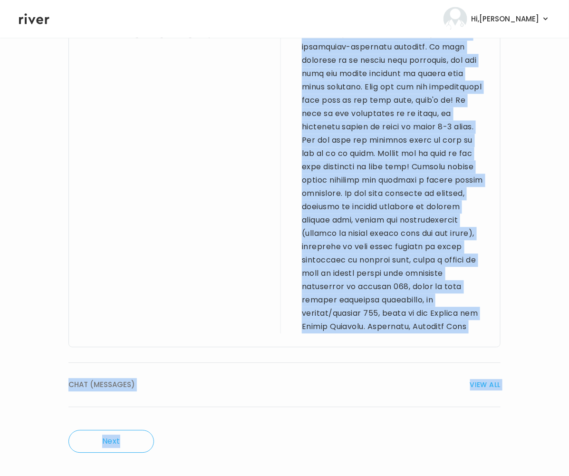
drag, startPoint x: 306, startPoint y: 186, endPoint x: 464, endPoint y: 325, distance: 211.0
click at [464, 325] on div "Provider notes S: Patient with a previously diagnosed history of anxiety and/or…" at bounding box center [284, 122] width 432 height 452
copy div "Hi Anne, Thank you for completing a visit. I am Brittney, a provider licensed i…"
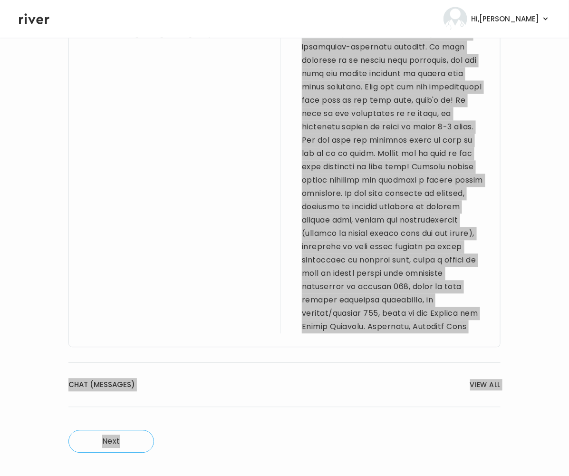
scroll to position [0, 0]
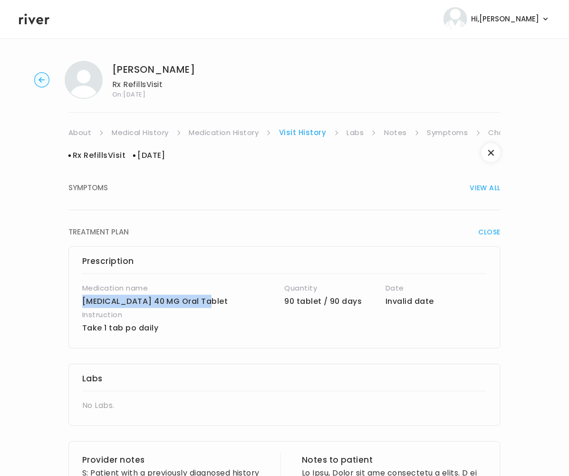
drag, startPoint x: 77, startPoint y: 299, endPoint x: 204, endPoint y: 300, distance: 127.0
click at [204, 300] on div "Prescription Medication name citalopram 40 MG Oral Tablet Quantity 90 tablet / …" at bounding box center [284, 297] width 432 height 102
copy p "[MEDICAL_DATA] 40 MG Oral Tablet"
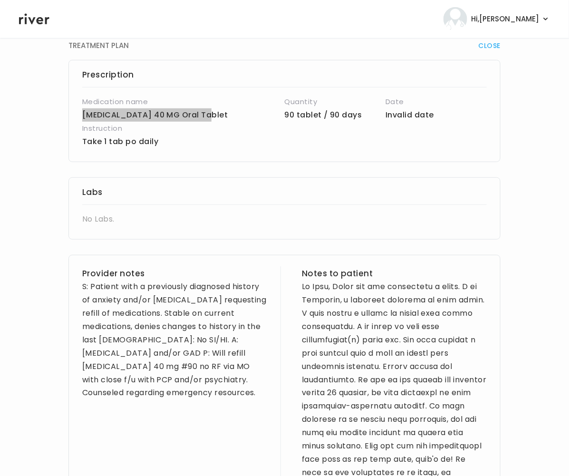
scroll to position [185, 0]
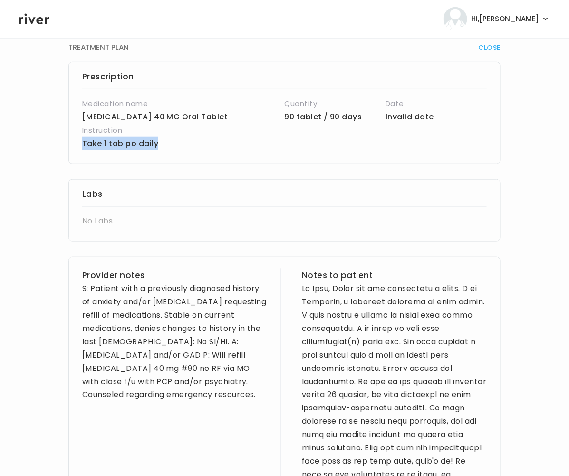
drag, startPoint x: 163, startPoint y: 143, endPoint x: 73, endPoint y: 143, distance: 89.9
click at [73, 143] on div "Prescription Medication name citalopram 40 MG Oral Tablet Quantity 90 tablet / …" at bounding box center [284, 113] width 432 height 102
copy p "Take 1 tab po daily"
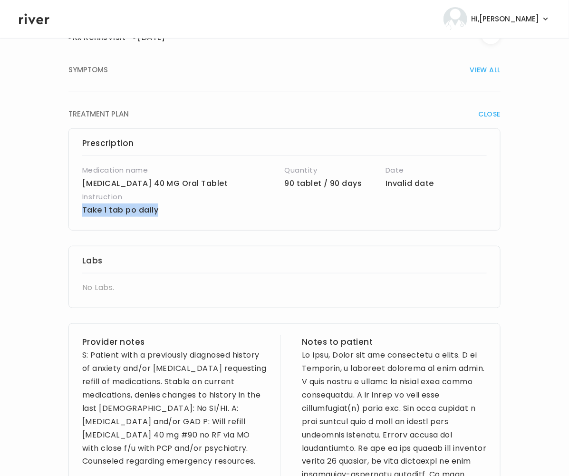
scroll to position [0, 0]
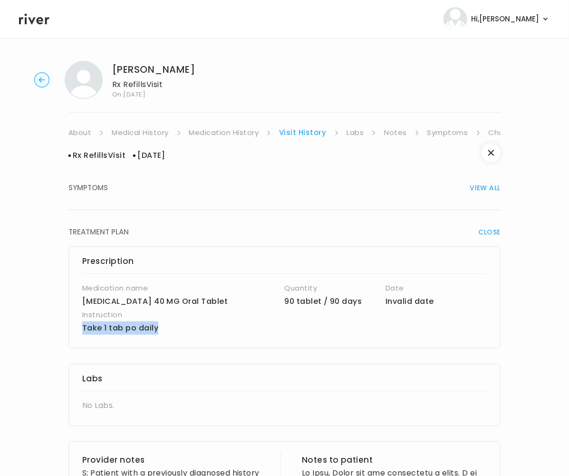
click at [456, 132] on link "Symptoms" at bounding box center [448, 132] width 41 height 13
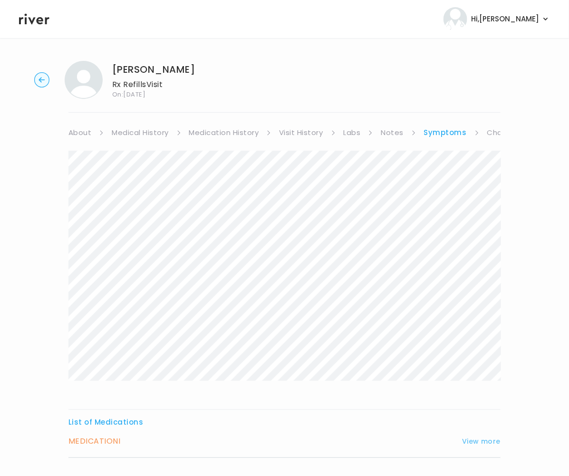
click at [486, 438] on button "View more" at bounding box center [481, 441] width 39 height 11
click at [488, 445] on button "View more" at bounding box center [481, 441] width 39 height 11
click at [40, 82] on icon "button" at bounding box center [42, 79] width 6 height 5
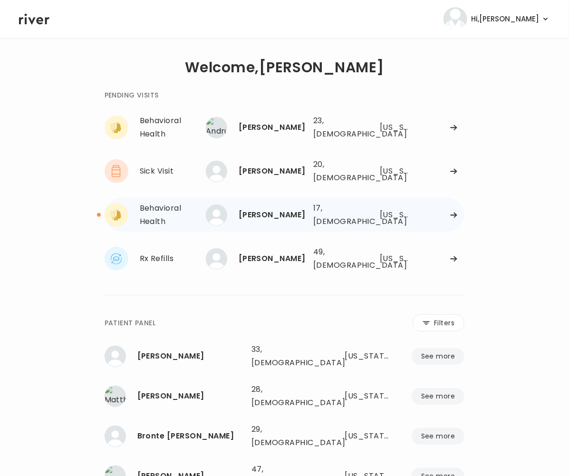
click at [269, 208] on div "Camila Cohen" at bounding box center [272, 214] width 67 height 13
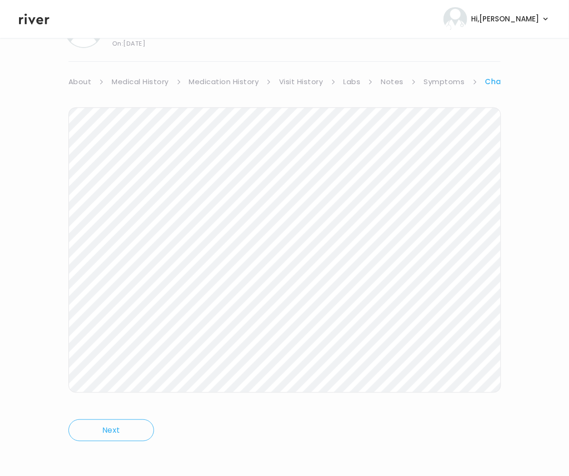
scroll to position [52, 0]
drag, startPoint x: 567, startPoint y: 316, endPoint x: 590, endPoint y: 322, distance: 23.4
click at [569, 322] on html "Hi, Brittney Profile Logout Camila Cohen Behavioral Health Visit On: 04 Oct 202…" at bounding box center [284, 186] width 569 height 476
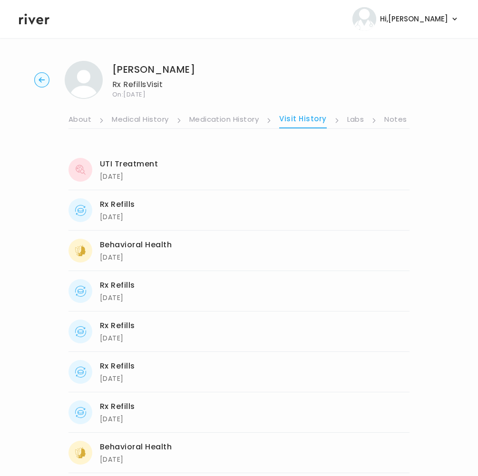
click at [398, 118] on link "Notes" at bounding box center [395, 120] width 22 height 15
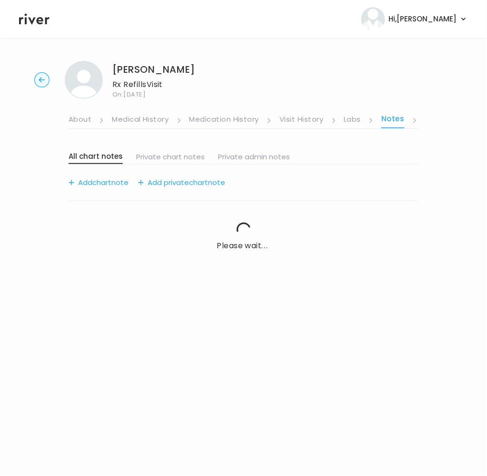
click at [398, 118] on link "Notes" at bounding box center [392, 120] width 23 height 16
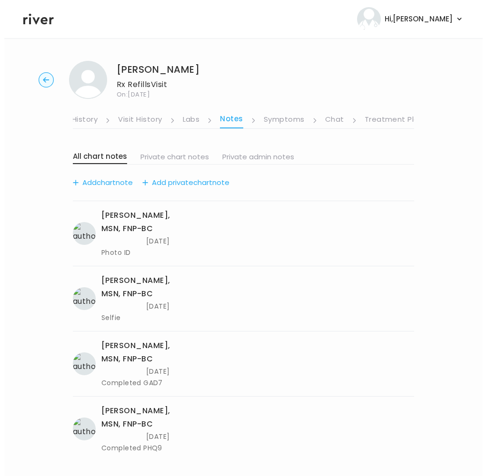
scroll to position [0, 172]
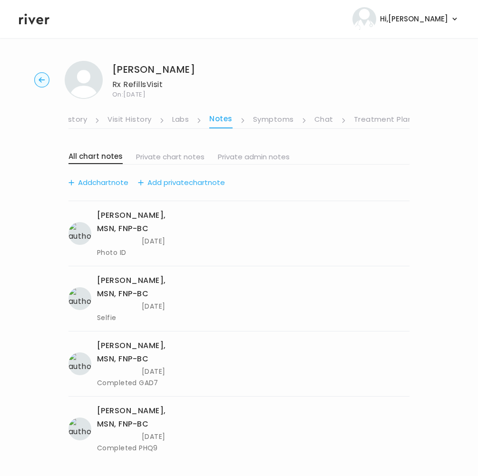
click at [398, 118] on link "Treatment Plan" at bounding box center [383, 120] width 59 height 15
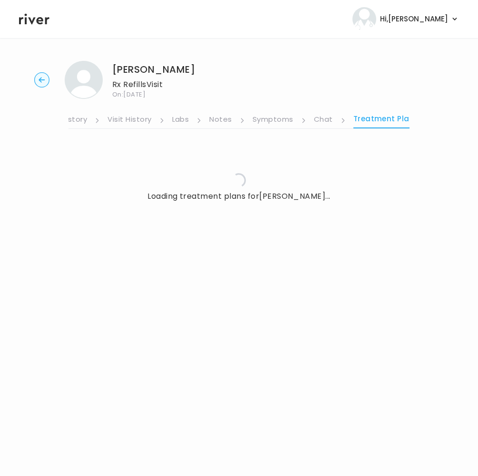
scroll to position [0, 163]
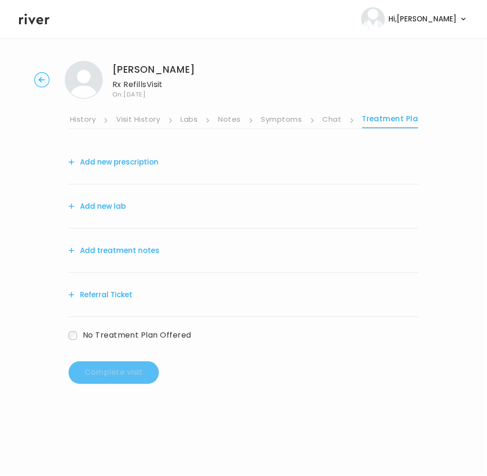
click at [129, 248] on button "Add treatment notes" at bounding box center [113, 250] width 91 height 13
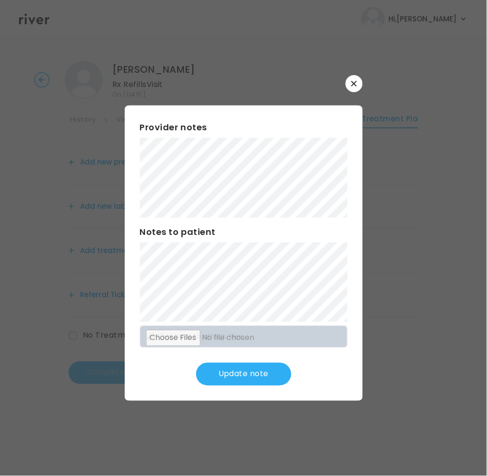
click at [254, 371] on button "Update note" at bounding box center [243, 374] width 95 height 23
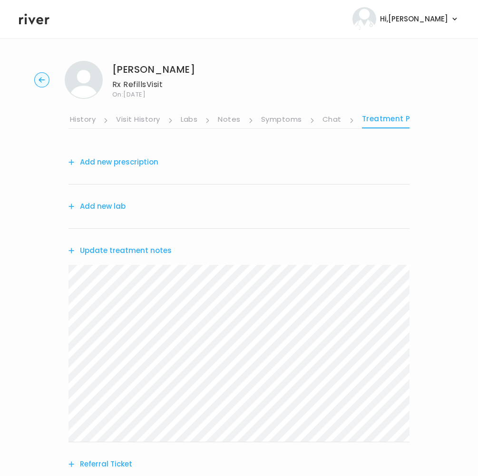
click at [110, 206] on button "Add new lab" at bounding box center [96, 206] width 57 height 13
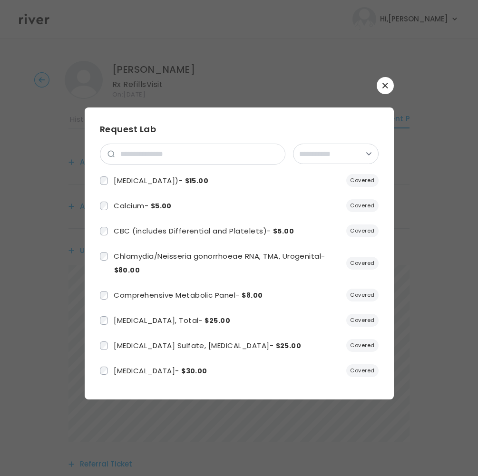
click at [383, 85] on icon "button" at bounding box center [385, 86] width 6 height 6
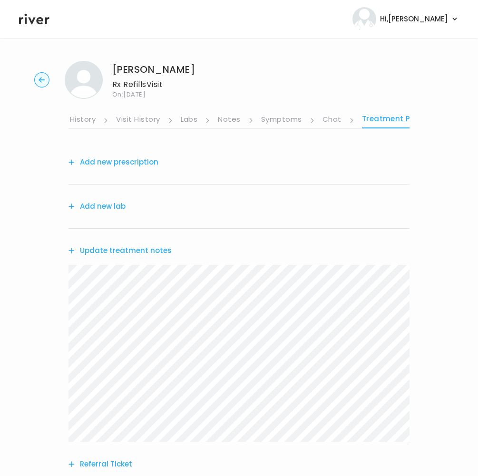
click at [114, 162] on button "Add new prescription" at bounding box center [113, 162] width 90 height 13
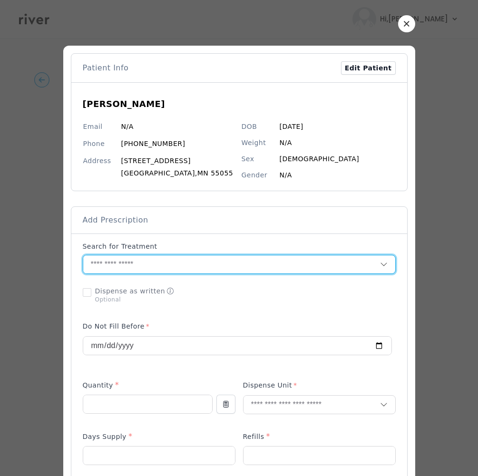
click at [116, 263] on input "text" at bounding box center [231, 264] width 297 height 18
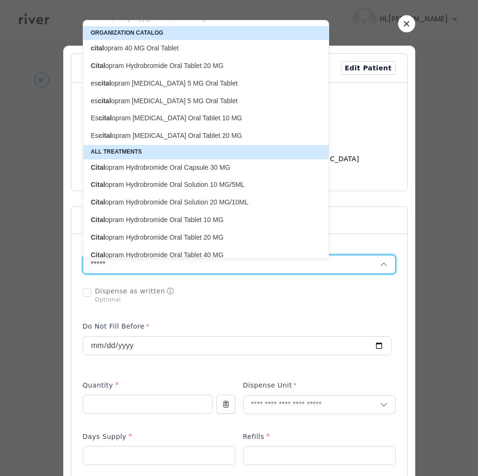
scroll to position [67, 0]
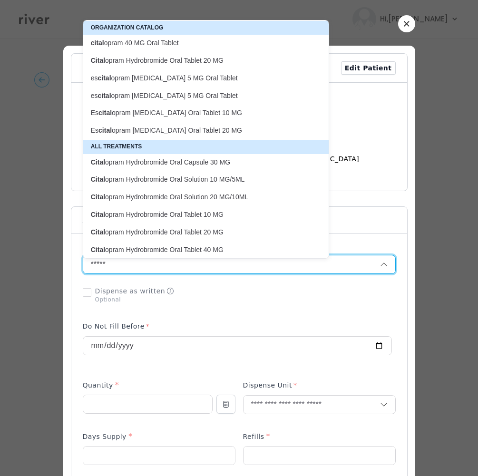
drag, startPoint x: 126, startPoint y: 266, endPoint x: 50, endPoint y: 269, distance: 76.1
paste input "**********"
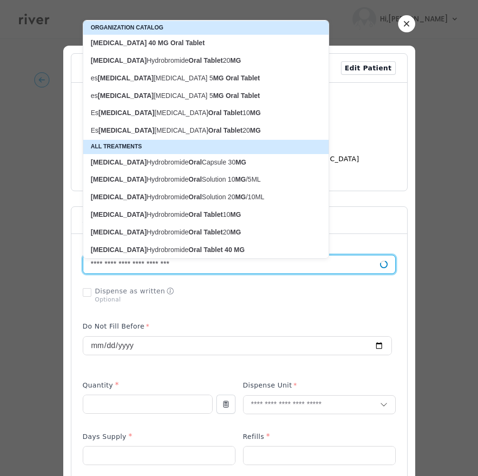
scroll to position [0, 0]
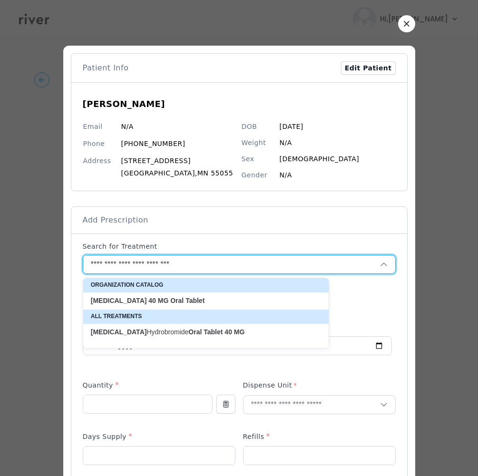
type input "**********"
click at [185, 300] on strong "Tablet" at bounding box center [194, 301] width 19 height 8
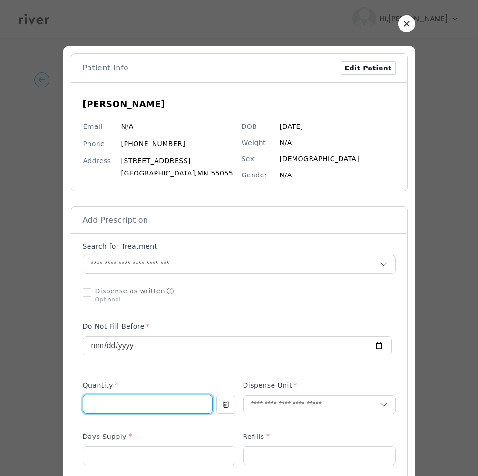
click at [107, 404] on input "number" at bounding box center [147, 404] width 129 height 18
type input "**"
click at [295, 400] on input "text" at bounding box center [312, 405] width 137 height 18
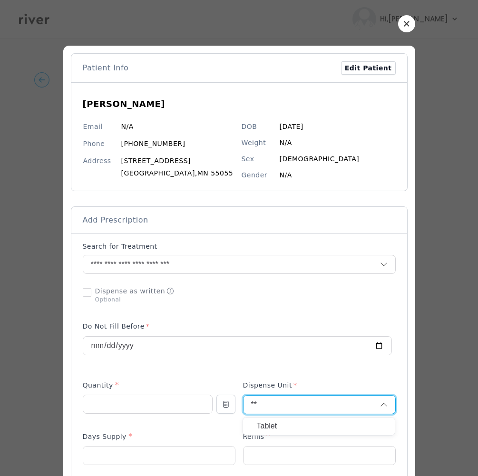
type input "**"
click at [274, 424] on p "Tablet" at bounding box center [318, 427] width 125 height 14
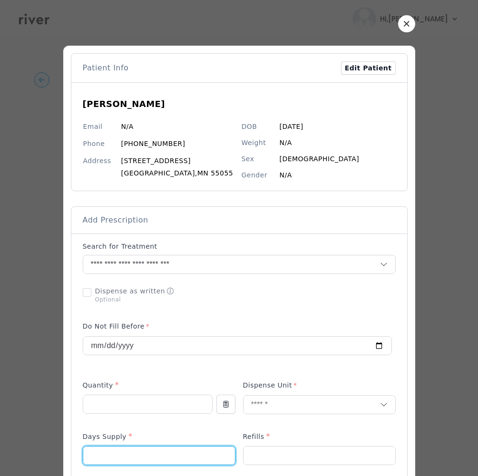
click at [134, 460] on input "number" at bounding box center [159, 456] width 152 height 18
type input "**"
click at [285, 455] on input "number" at bounding box center [320, 456] width 152 height 18
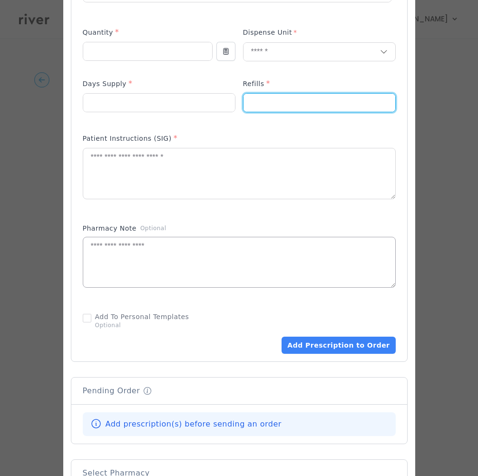
scroll to position [355, 0]
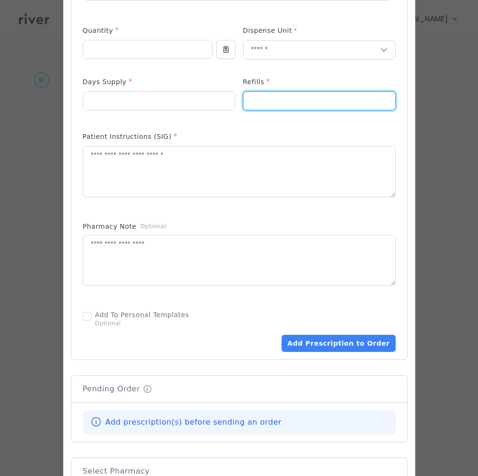
type input "*"
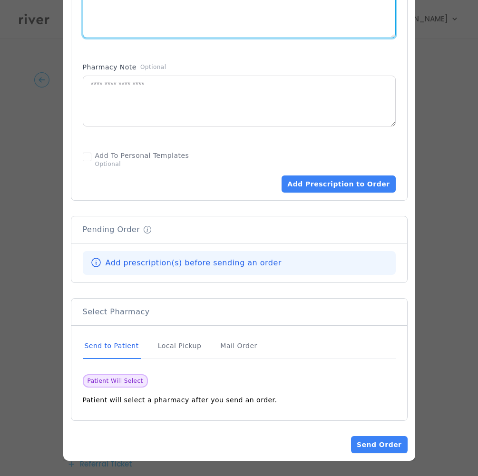
scroll to position [516, 0]
type textarea "**********"
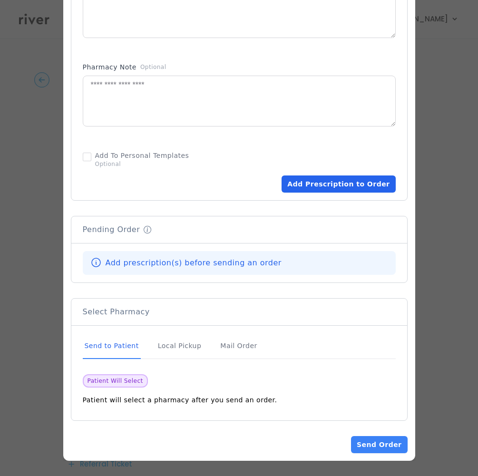
click at [350, 180] on button "Add Prescription to Order" at bounding box center [339, 184] width 114 height 17
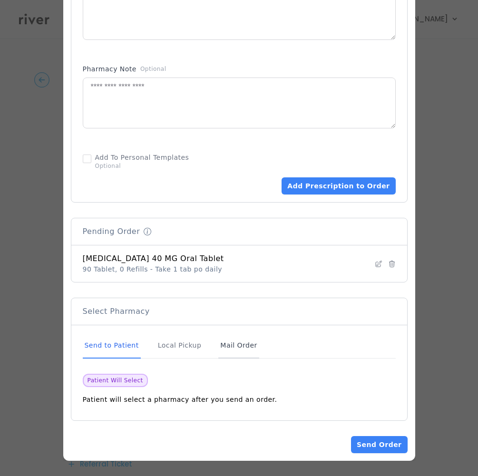
click at [224, 349] on div "Mail Order" at bounding box center [238, 346] width 40 height 26
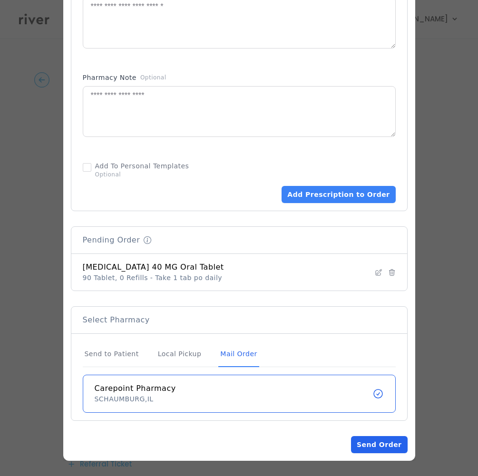
click at [377, 443] on button "Send Order" at bounding box center [379, 444] width 56 height 17
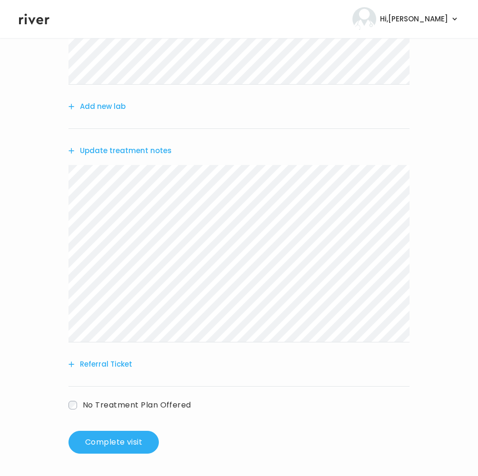
scroll to position [98, 0]
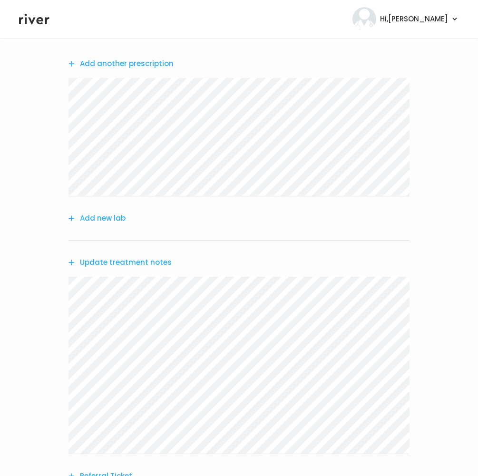
click at [105, 217] on button "Add new lab" at bounding box center [96, 218] width 57 height 13
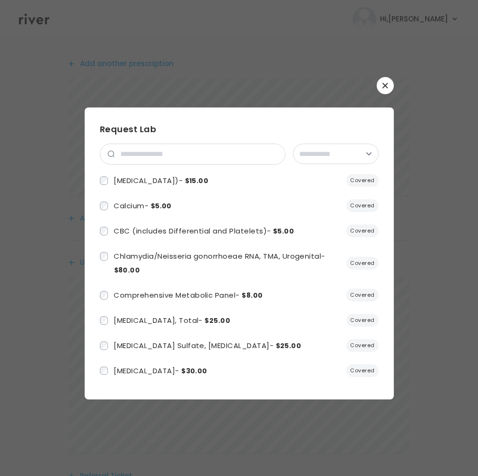
click at [386, 85] on icon "button" at bounding box center [385, 86] width 6 height 6
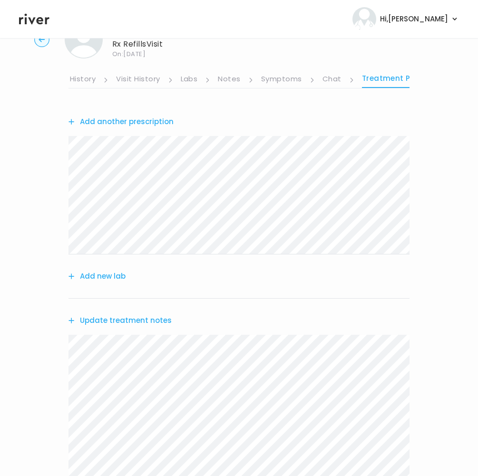
scroll to position [0, 0]
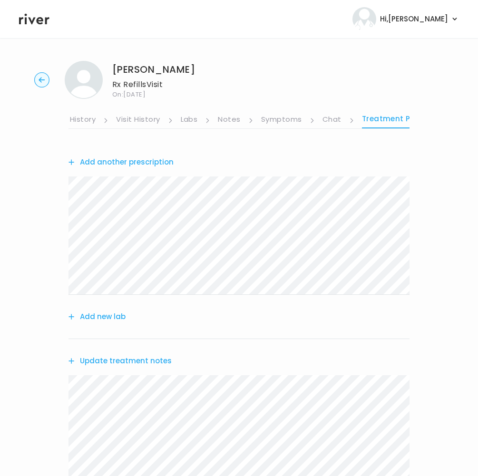
click at [140, 163] on button "Add another prescription" at bounding box center [120, 162] width 105 height 13
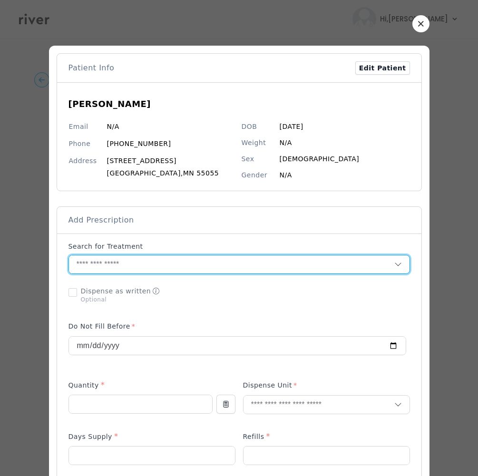
paste input "**********"
drag, startPoint x: 144, startPoint y: 263, endPoint x: 16, endPoint y: 260, distance: 128.4
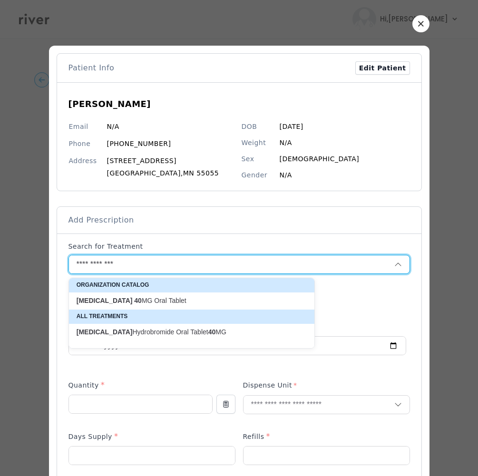
click at [136, 301] on p "citalopram 40 MG Oral Tablet" at bounding box center [186, 300] width 219 height 9
type input "**********"
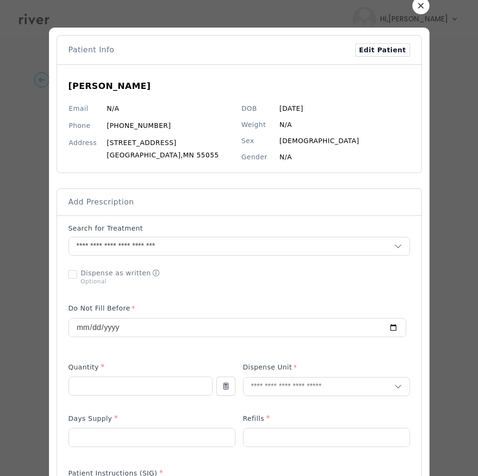
scroll to position [72, 0]
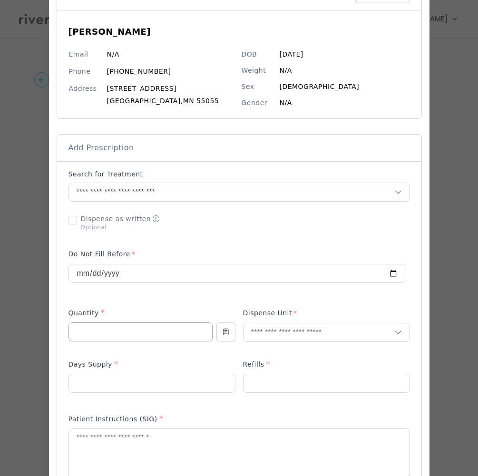
click at [96, 339] on input "number" at bounding box center [140, 332] width 143 height 18
type input "**"
click at [262, 327] on input "text" at bounding box center [319, 332] width 151 height 18
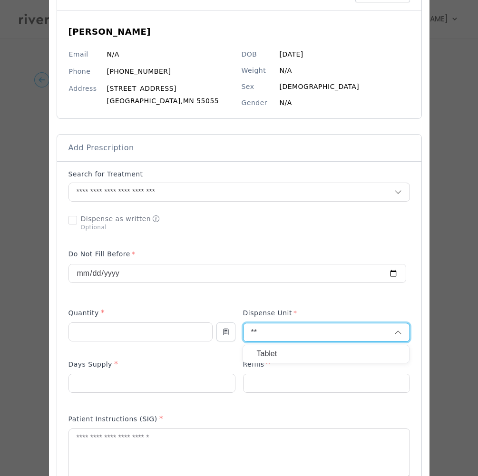
type input "**"
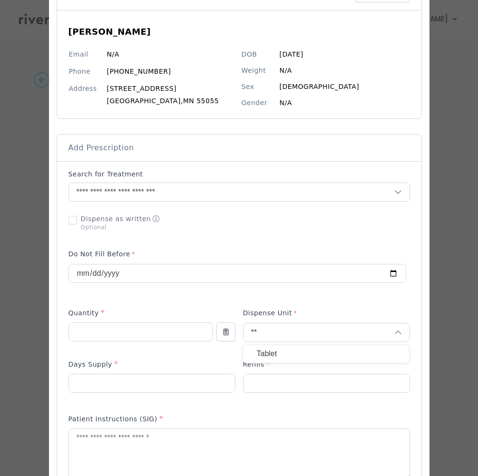
click at [283, 354] on p "Tablet" at bounding box center [325, 354] width 139 height 14
click at [115, 383] on input "number" at bounding box center [152, 383] width 166 height 18
type input "**"
click at [269, 385] on input "number" at bounding box center [327, 383] width 166 height 18
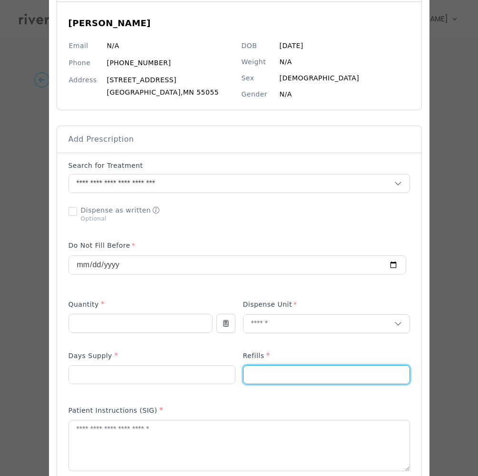
scroll to position [97, 0]
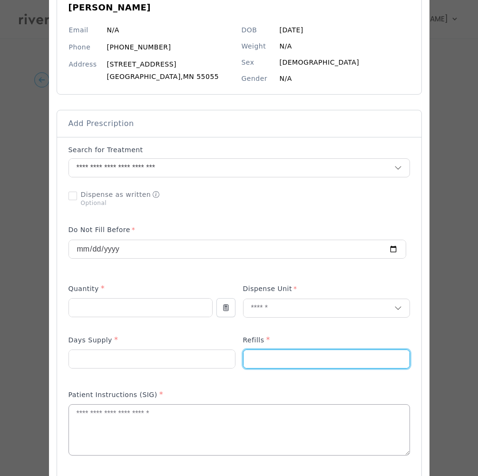
type input "*"
click at [87, 428] on textarea at bounding box center [239, 430] width 341 height 50
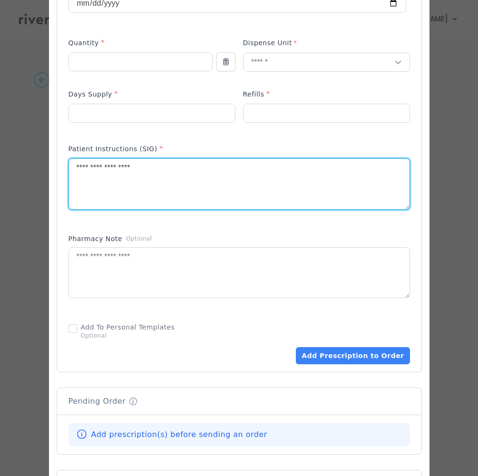
scroll to position [502, 0]
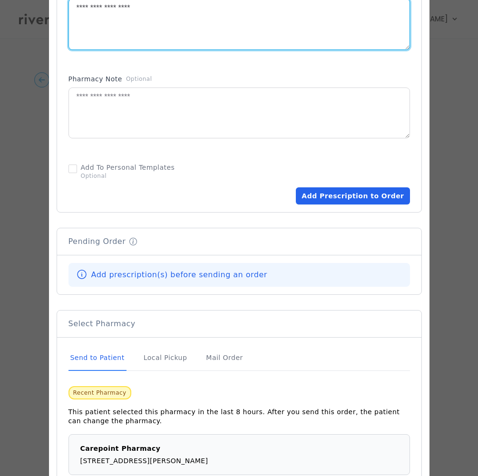
type textarea "**********"
click at [344, 195] on button "Add Prescription to Order" at bounding box center [353, 195] width 114 height 17
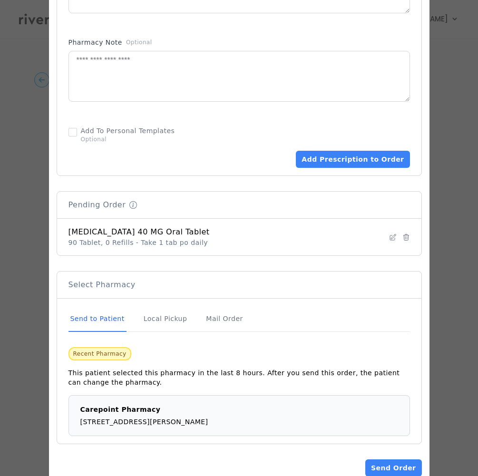
scroll to position [564, 0]
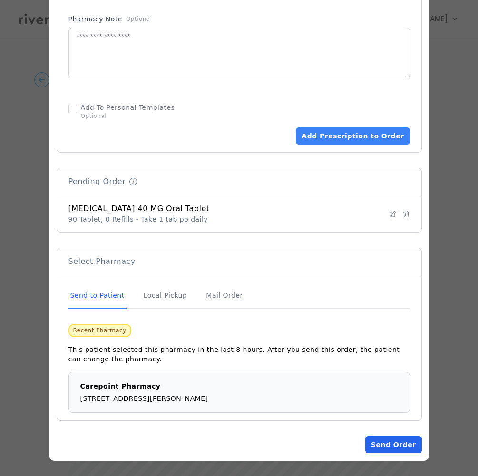
click at [390, 447] on button "Send Order" at bounding box center [393, 444] width 56 height 17
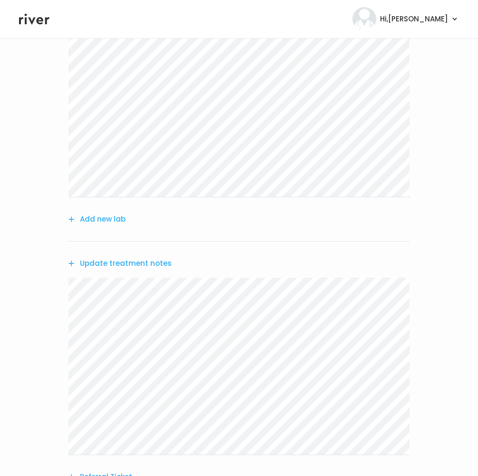
scroll to position [319, 0]
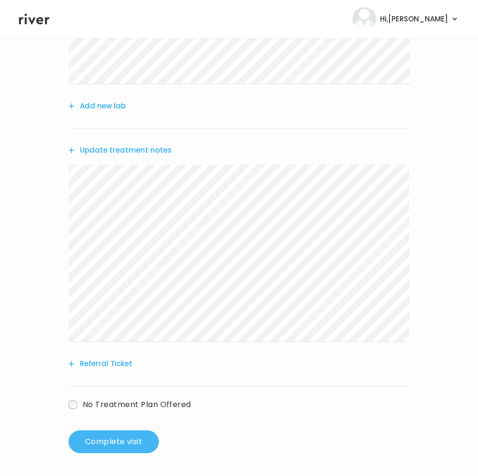
click at [102, 439] on button "Complete visit" at bounding box center [113, 441] width 90 height 23
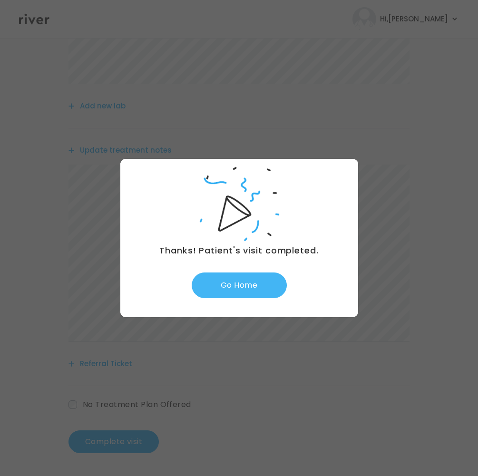
click at [250, 278] on button "Go Home" at bounding box center [239, 286] width 95 height 26
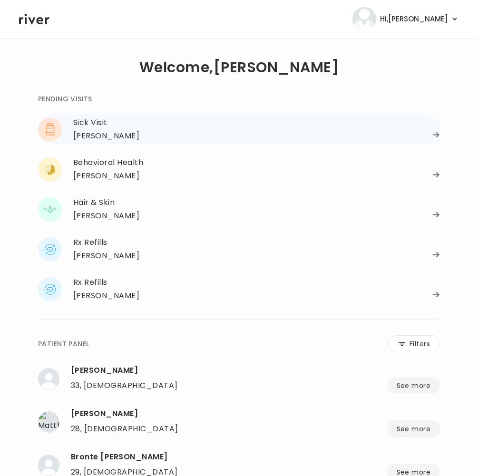
click at [89, 136] on div "[PERSON_NAME]" at bounding box center [106, 135] width 66 height 13
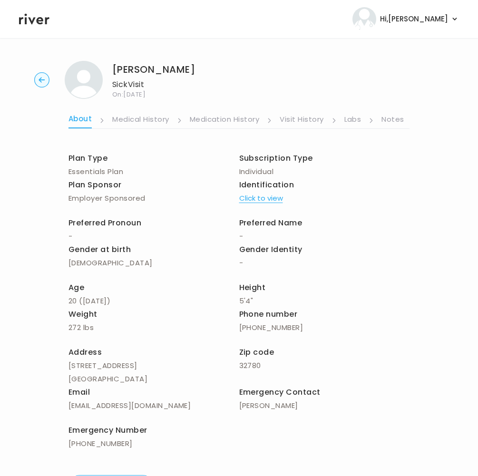
click at [352, 122] on link "Labs" at bounding box center [352, 120] width 17 height 15
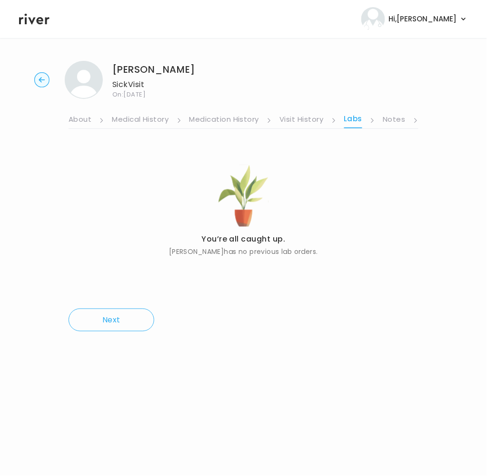
click at [396, 116] on link "Notes" at bounding box center [393, 120] width 22 height 15
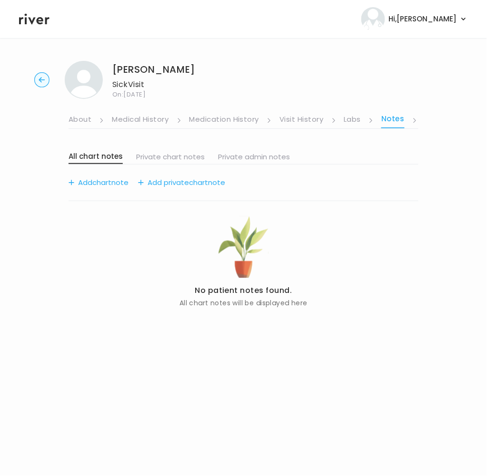
click at [294, 119] on link "Visit History" at bounding box center [301, 120] width 44 height 15
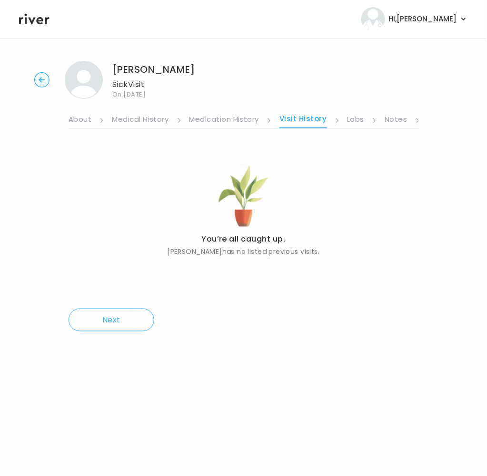
click at [216, 123] on link "Medication History" at bounding box center [224, 120] width 70 height 15
click at [398, 117] on link "Notes" at bounding box center [396, 120] width 22 height 15
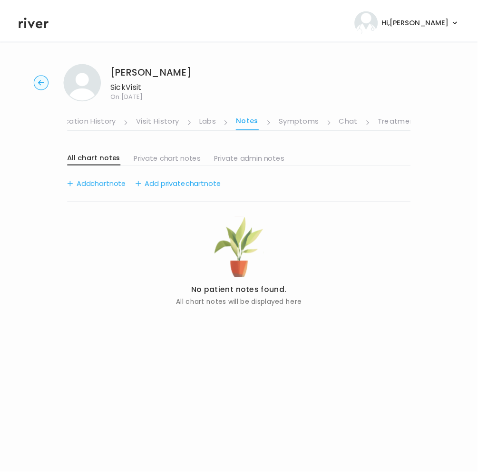
scroll to position [0, 143]
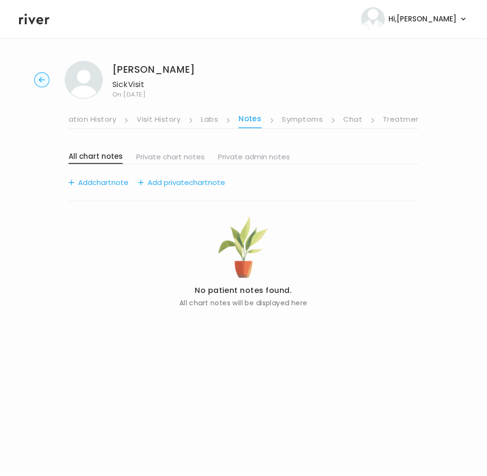
click at [301, 117] on link "Symptoms" at bounding box center [302, 120] width 41 height 15
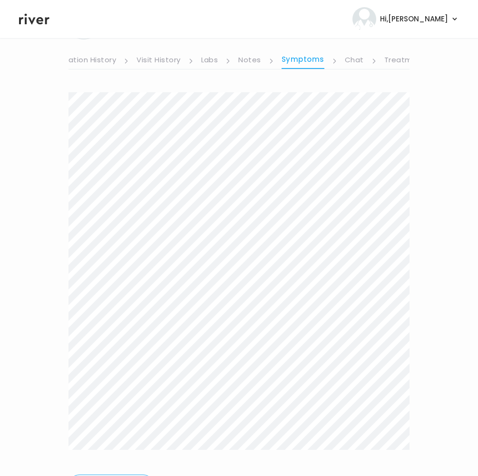
scroll to position [116, 0]
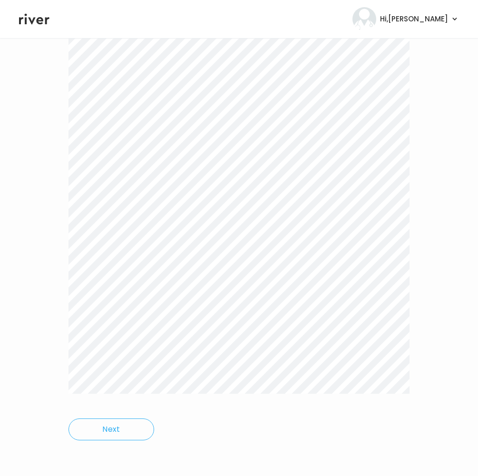
click at [344, 352] on div "Next" at bounding box center [238, 239] width 341 height 429
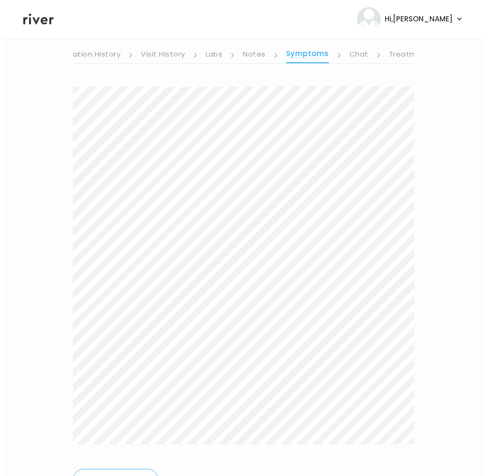
scroll to position [0, 0]
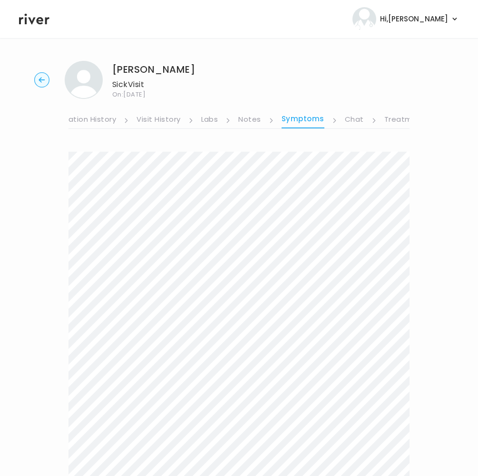
click at [394, 119] on link "Treatment Plan" at bounding box center [413, 120] width 59 height 15
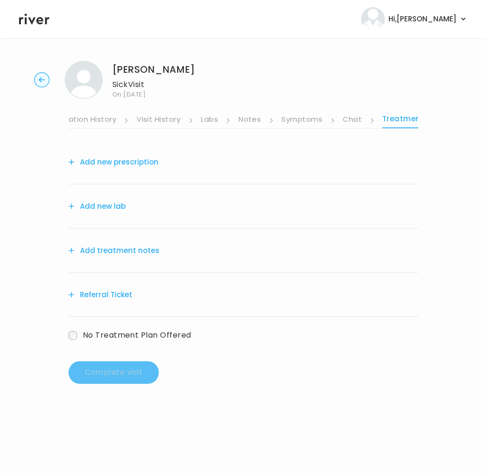
click at [137, 258] on div "Add treatment notes" at bounding box center [243, 251] width 350 height 44
click at [137, 254] on button "Add treatment notes" at bounding box center [113, 250] width 91 height 13
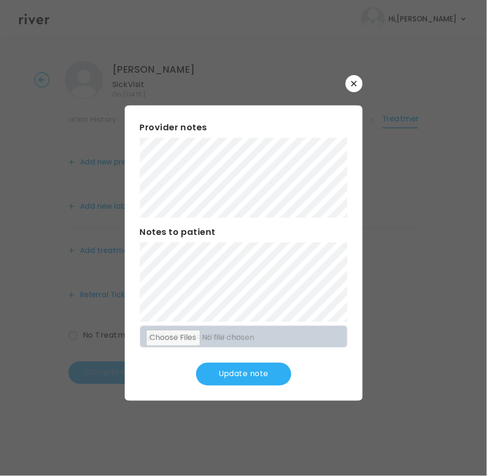
click at [239, 375] on button "Update note" at bounding box center [243, 374] width 95 height 23
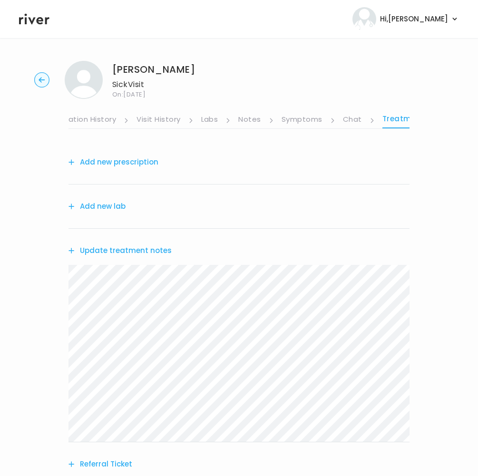
click at [102, 458] on div "Referral Ticket" at bounding box center [238, 464] width 341 height 44
click at [109, 464] on button "Referral Ticket" at bounding box center [100, 464] width 64 height 13
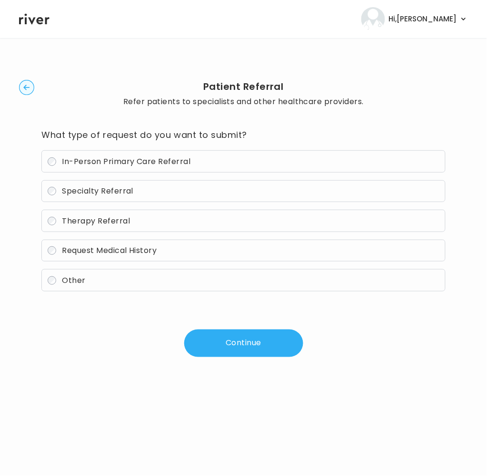
click at [96, 165] on span "In-Person Primary Care Referral" at bounding box center [126, 161] width 128 height 11
click at [233, 346] on button "Continue" at bounding box center [243, 344] width 119 height 28
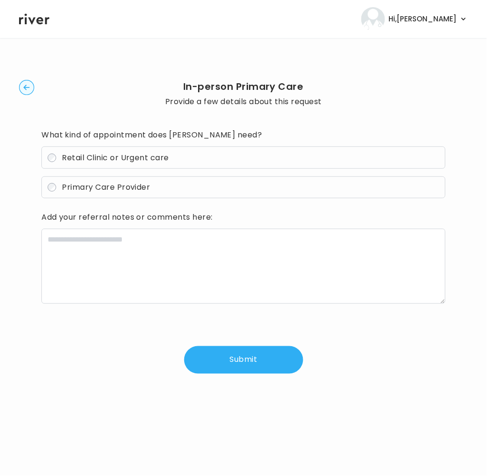
click at [77, 156] on span "Retail Clinic or Urgent care" at bounding box center [115, 157] width 107 height 11
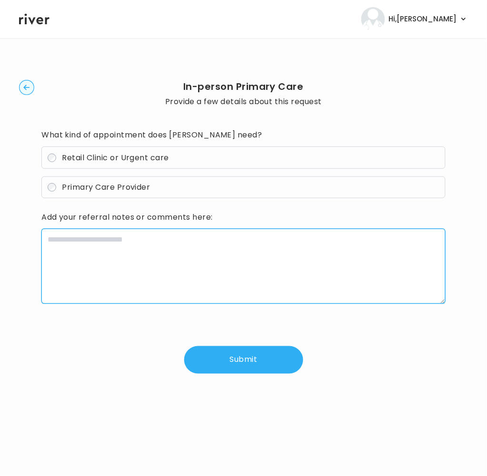
click at [233, 257] on textarea at bounding box center [243, 266] width 404 height 75
paste textarea "**********"
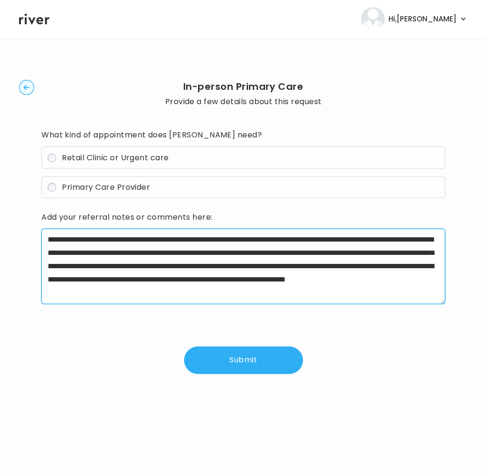
type textarea "**********"
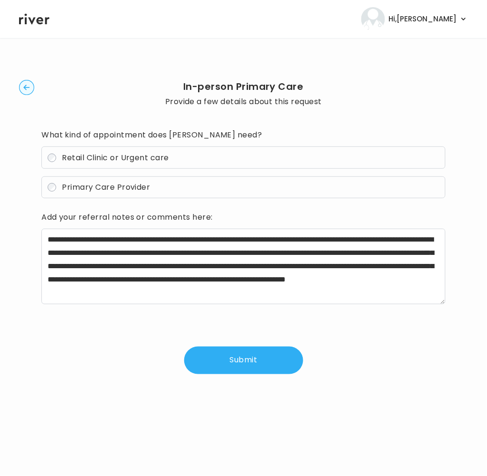
click at [271, 351] on button "Submit" at bounding box center [243, 361] width 119 height 28
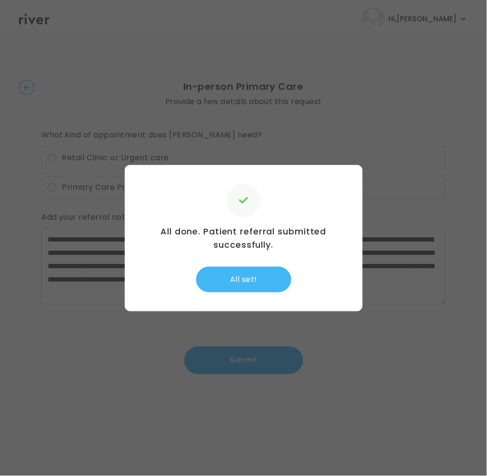
click at [259, 285] on button "All set!" at bounding box center [243, 280] width 95 height 26
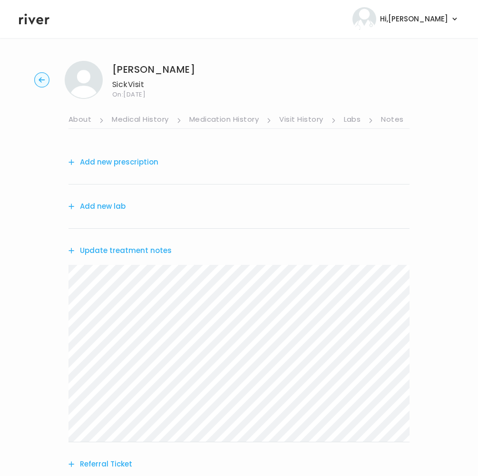
click at [124, 248] on button "Update treatment notes" at bounding box center [119, 250] width 103 height 13
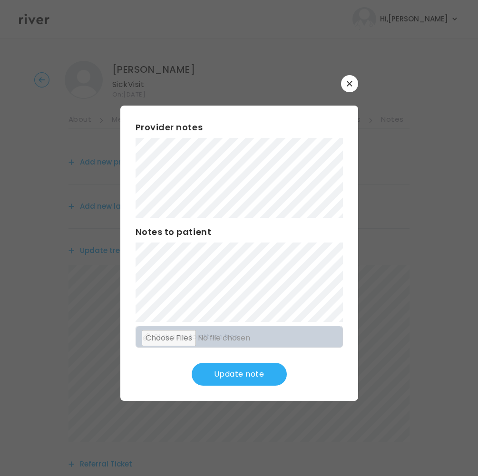
click at [242, 375] on button "Update note" at bounding box center [239, 374] width 95 height 23
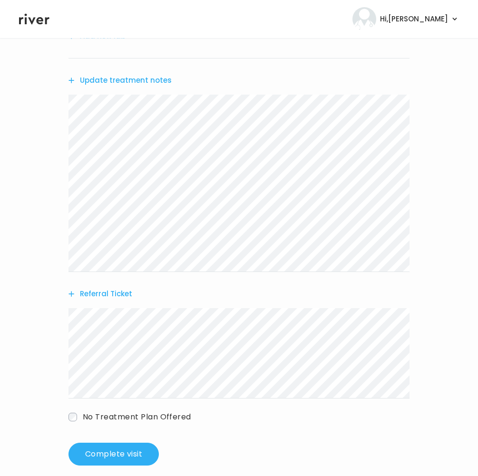
scroll to position [182, 0]
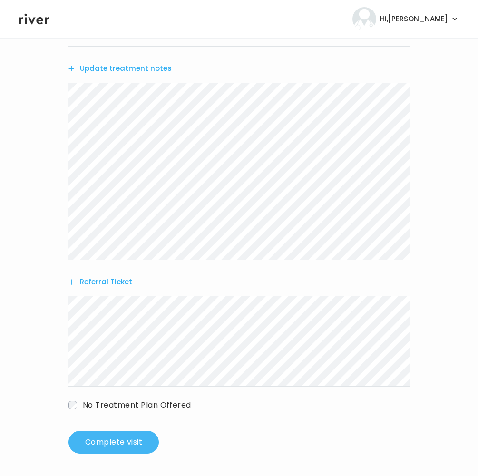
click at [125, 440] on button "Complete visit" at bounding box center [113, 442] width 90 height 23
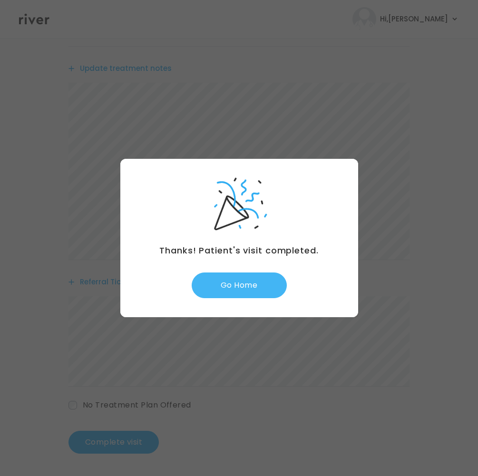
click at [230, 289] on button "Go Home" at bounding box center [239, 286] width 95 height 26
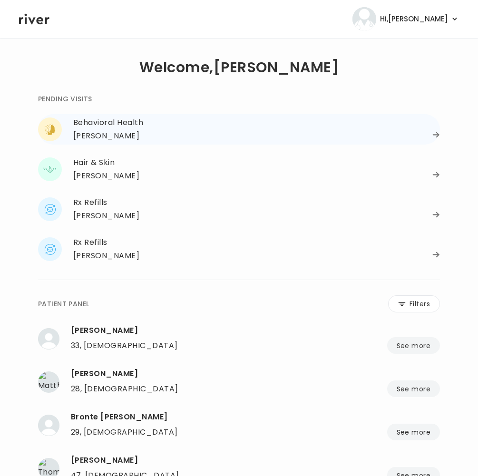
click at [113, 137] on div "[PERSON_NAME]" at bounding box center [106, 135] width 66 height 13
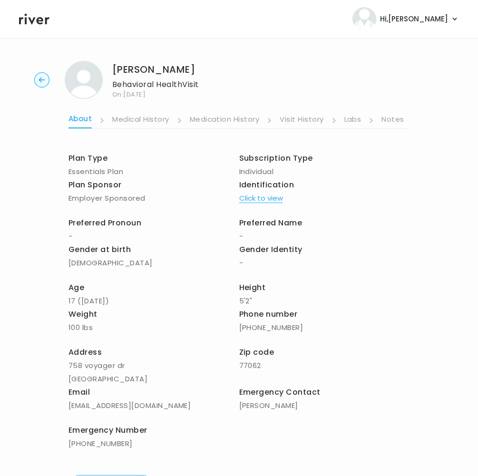
click at [390, 121] on link "Notes" at bounding box center [392, 120] width 22 height 15
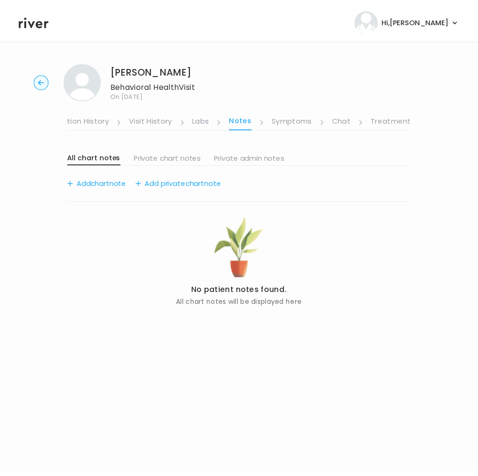
scroll to position [0, 163]
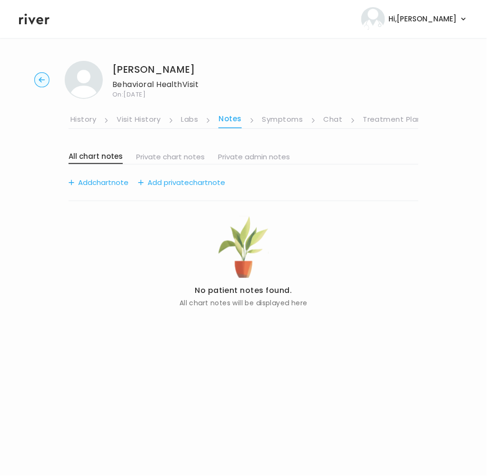
click at [278, 120] on link "Symptoms" at bounding box center [282, 120] width 41 height 15
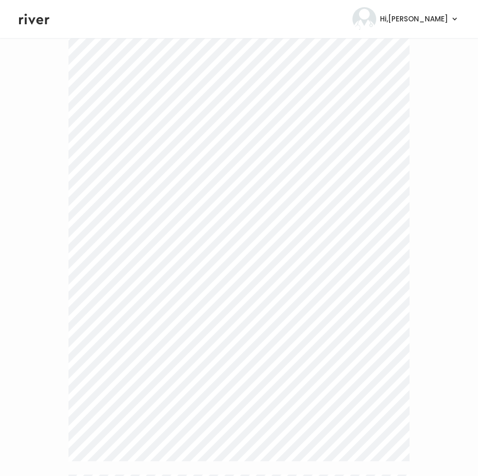
scroll to position [2108, 0]
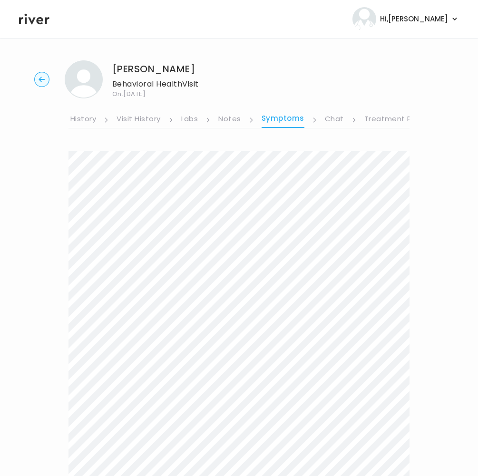
scroll to position [0, 0]
click at [391, 121] on link "Treatment Plan" at bounding box center [393, 120] width 59 height 15
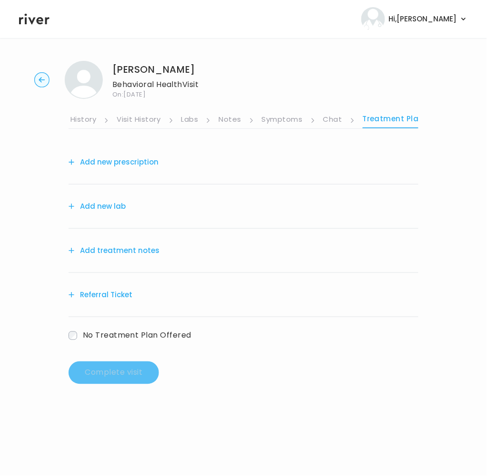
click at [137, 248] on button "Add treatment notes" at bounding box center [113, 250] width 91 height 13
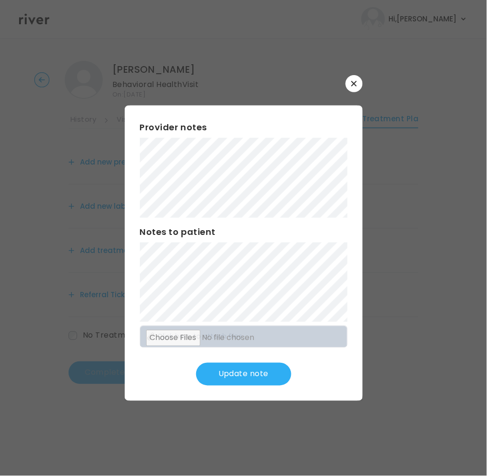
click at [256, 368] on button "Update note" at bounding box center [243, 374] width 95 height 23
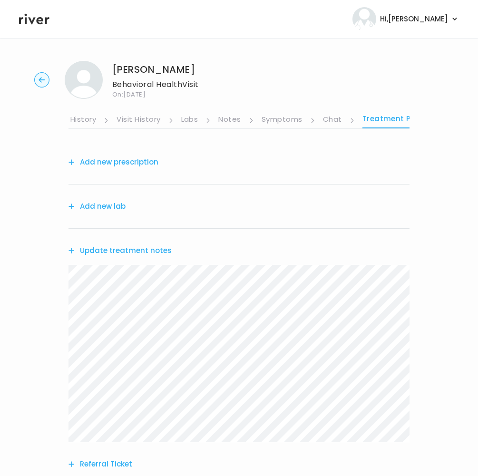
click at [388, 119] on link "Treatment Plan" at bounding box center [392, 120] width 61 height 16
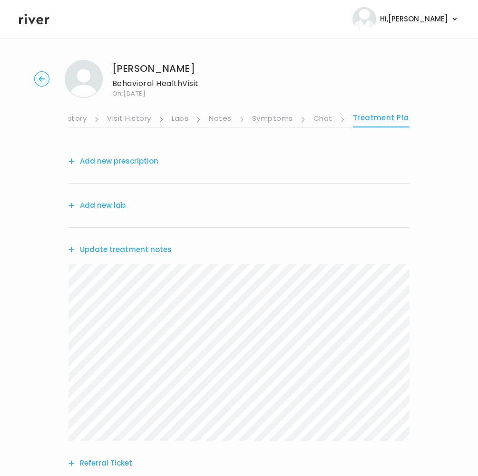
scroll to position [2, 0]
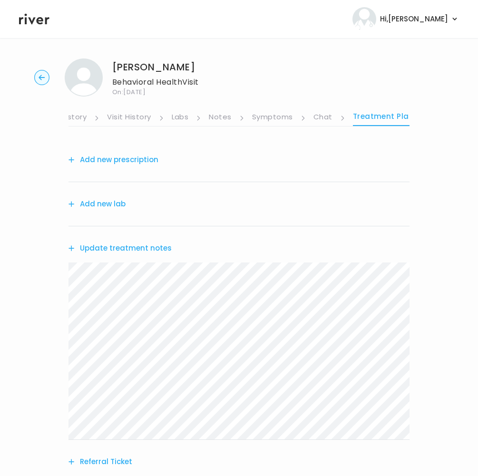
click at [381, 115] on link "Treatment Plan" at bounding box center [383, 118] width 61 height 16
click at [379, 117] on link "Treatment Plan" at bounding box center [383, 118] width 61 height 16
drag, startPoint x: 397, startPoint y: 171, endPoint x: 338, endPoint y: 165, distance: 58.9
click at [394, 171] on div "Add new prescription" at bounding box center [238, 160] width 341 height 44
click at [328, 115] on link "Chat" at bounding box center [322, 117] width 19 height 15
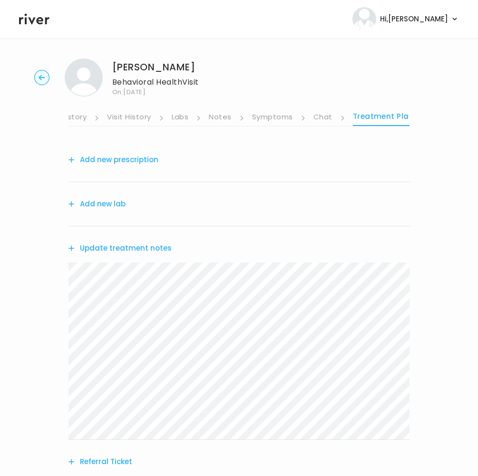
scroll to position [0, 172]
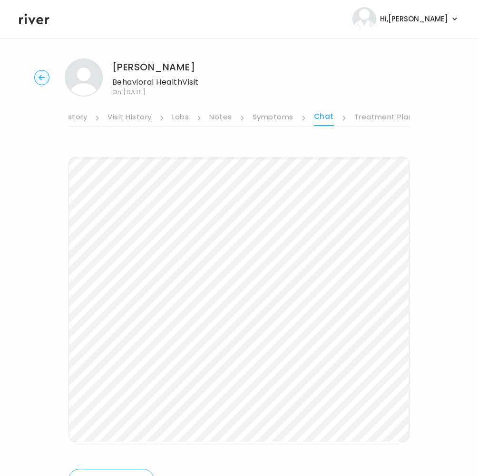
click at [374, 118] on link "Treatment Plan" at bounding box center [383, 117] width 59 height 15
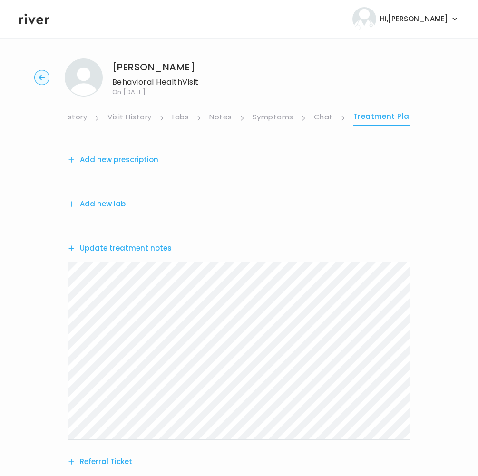
click at [328, 117] on link "Chat" at bounding box center [323, 117] width 19 height 15
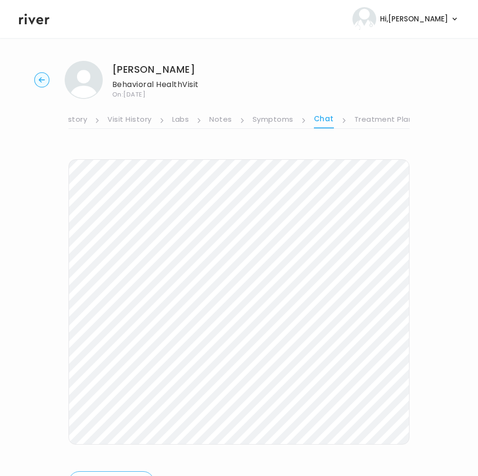
click at [37, 83] on circle "button" at bounding box center [42, 80] width 15 height 15
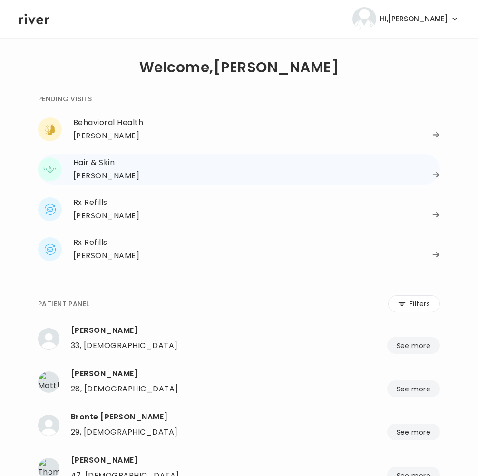
click at [110, 168] on div "Hair & Skin" at bounding box center [256, 162] width 367 height 13
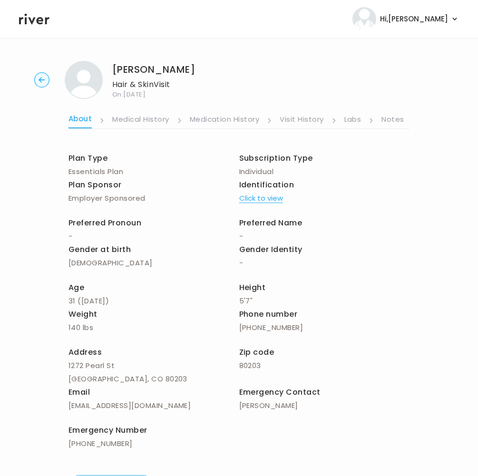
click at [398, 122] on link "Notes" at bounding box center [392, 120] width 22 height 15
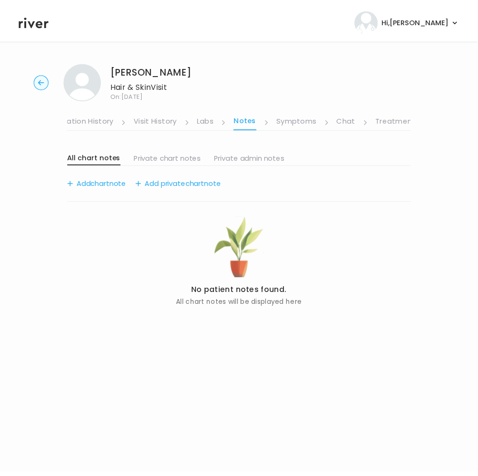
scroll to position [0, 163]
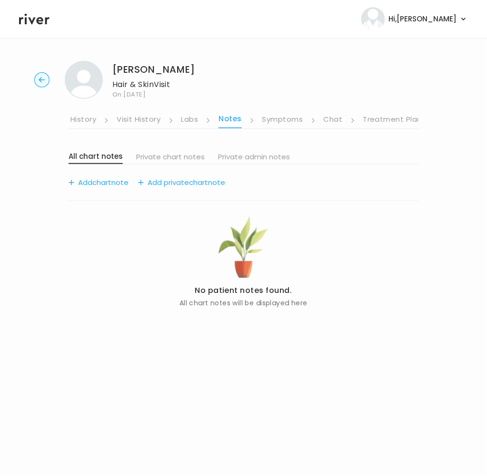
click at [286, 118] on link "Symptoms" at bounding box center [282, 120] width 41 height 15
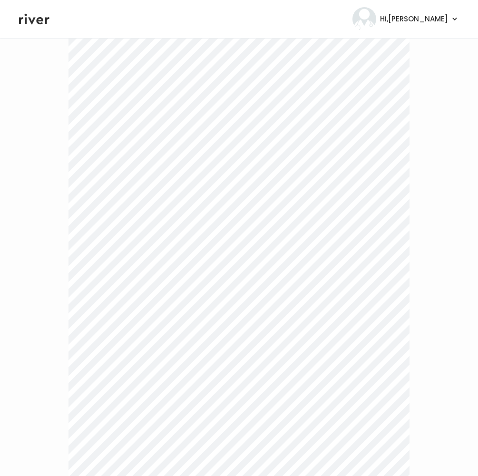
scroll to position [245, 0]
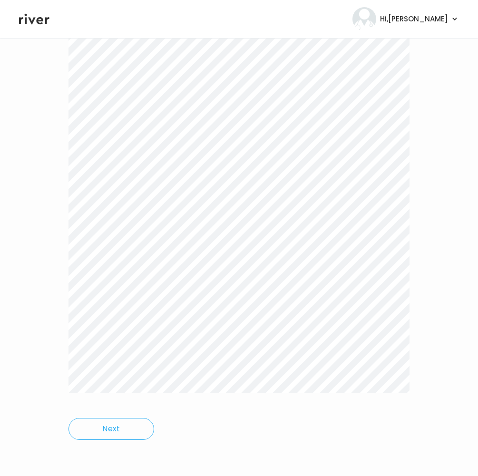
click at [224, 436] on div "Next" at bounding box center [238, 174] width 341 height 558
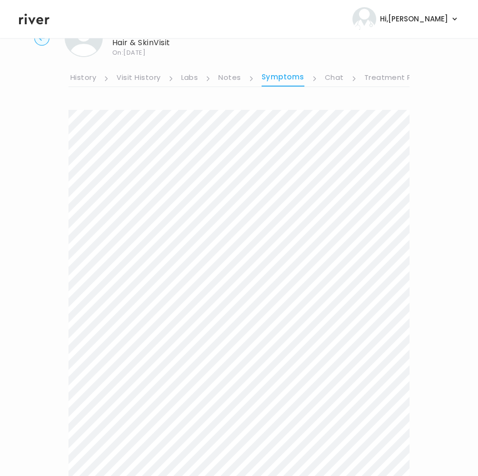
scroll to position [0, 0]
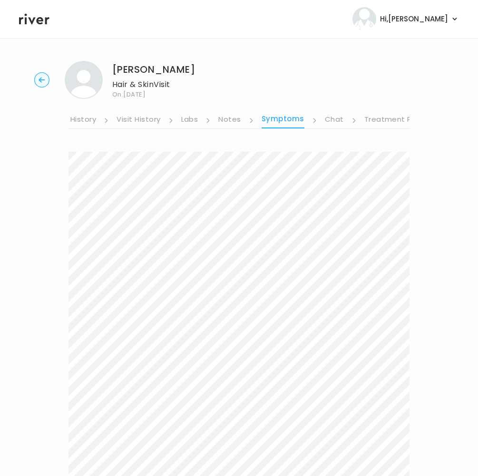
click at [386, 119] on link "Treatment Plan" at bounding box center [393, 120] width 59 height 15
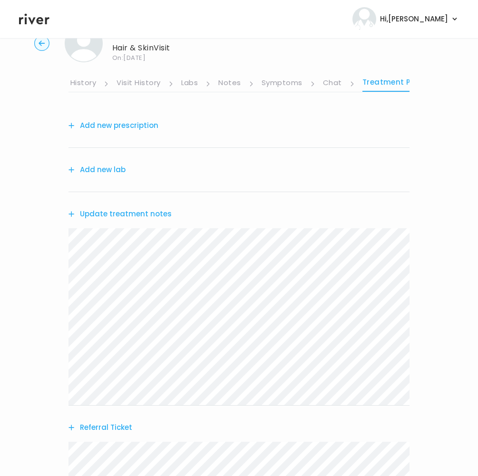
scroll to position [182, 0]
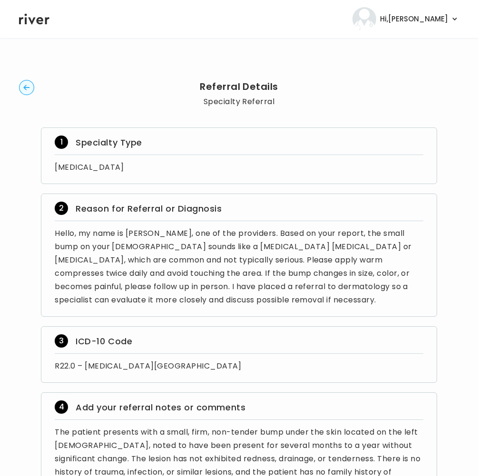
click at [27, 94] on circle "button" at bounding box center [27, 87] width 15 height 15
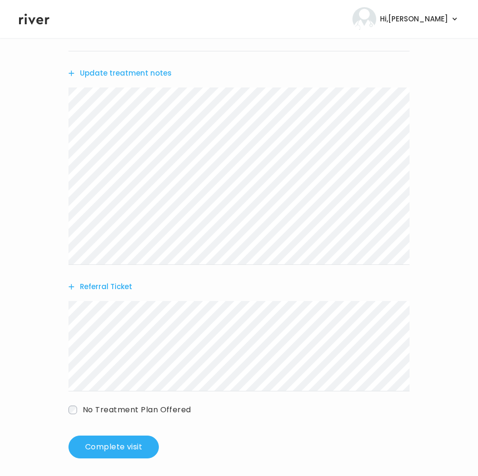
scroll to position [182, 0]
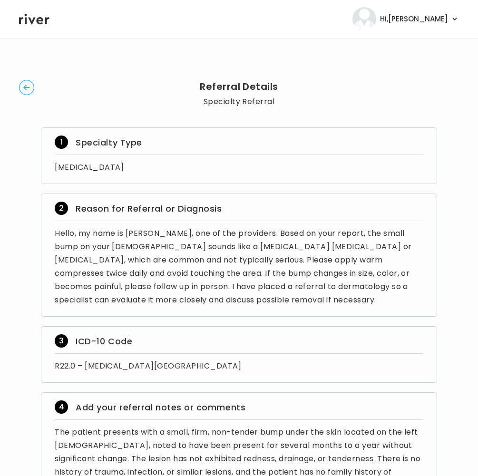
click at [24, 87] on circle "button" at bounding box center [27, 87] width 15 height 15
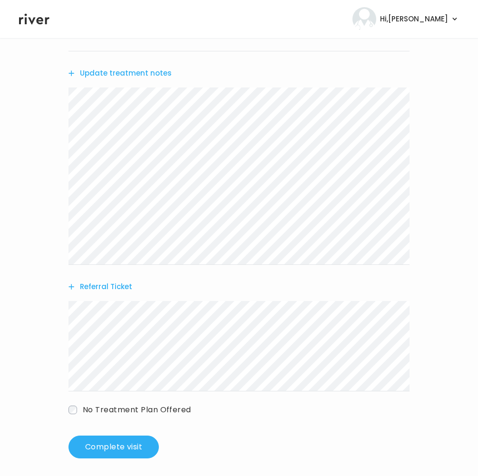
scroll to position [182, 0]
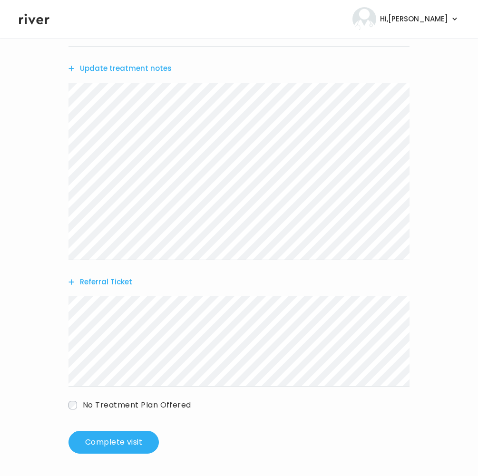
click at [117, 279] on button "Referral Ticket" at bounding box center [100, 281] width 64 height 13
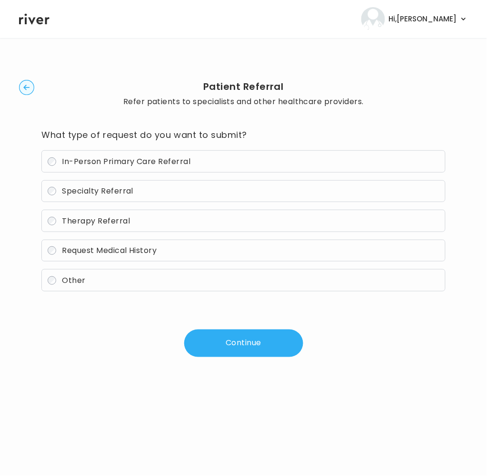
click at [108, 192] on span "Specialty Referral" at bounding box center [97, 190] width 71 height 11
drag, startPoint x: 224, startPoint y: 345, endPoint x: 224, endPoint y: 337, distance: 8.6
click at [224, 345] on button "Continue" at bounding box center [243, 344] width 119 height 28
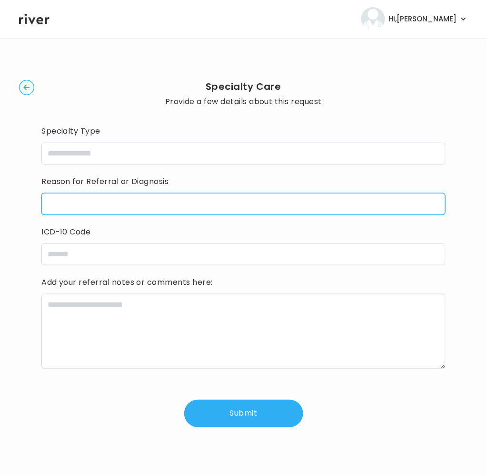
paste input "**********"
type input "**********"
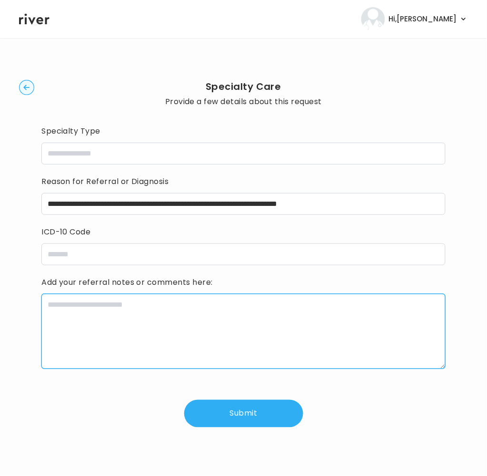
paste textarea "**********"
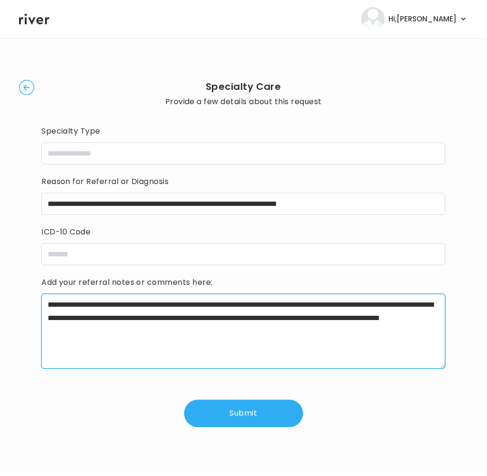
type textarea "**********"
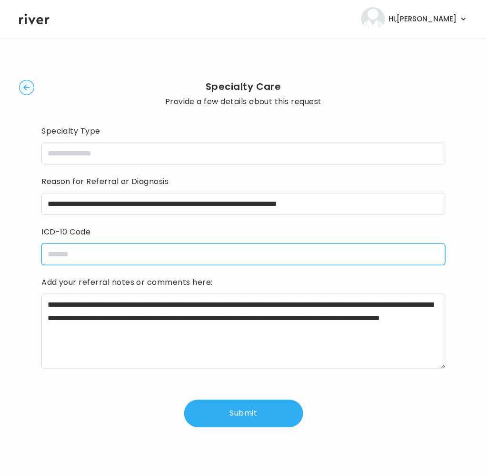
click at [119, 256] on input "icdCode" at bounding box center [243, 255] width 404 height 22
paste input "**********"
type input "**********"
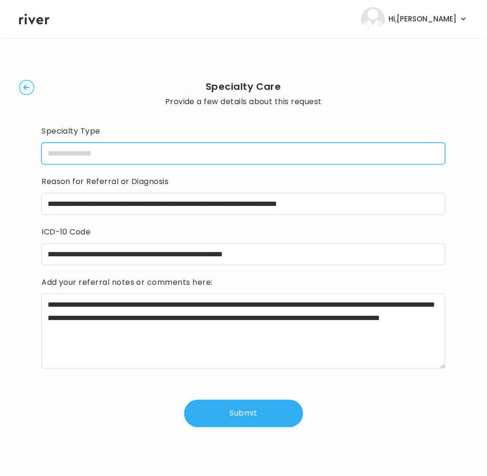
click at [122, 153] on input "specialtyType" at bounding box center [243, 154] width 404 height 22
type input "**********"
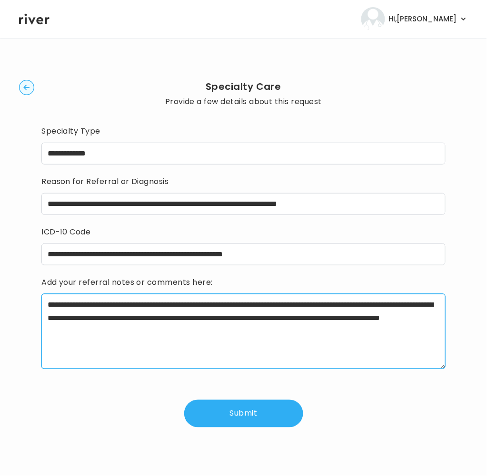
drag, startPoint x: 164, startPoint y: 319, endPoint x: 230, endPoint y: 303, distance: 67.5
click at [230, 303] on textarea "**********" at bounding box center [243, 331] width 404 height 75
drag, startPoint x: 234, startPoint y: 307, endPoint x: 137, endPoint y: 308, distance: 96.1
click at [115, 307] on textarea "**********" at bounding box center [243, 331] width 404 height 75
drag, startPoint x: 233, startPoint y: 307, endPoint x: 15, endPoint y: 303, distance: 217.9
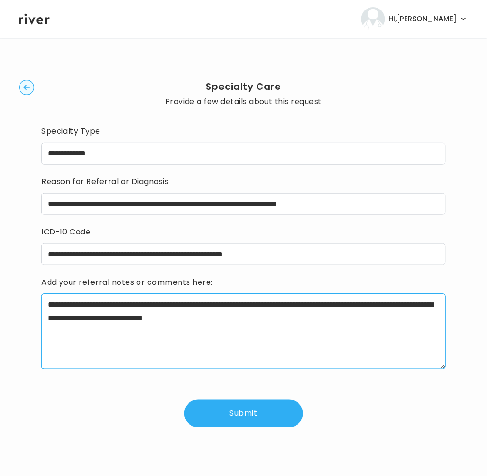
click at [15, 303] on main "**********" at bounding box center [243, 257] width 487 height 438
paste textarea "**********"
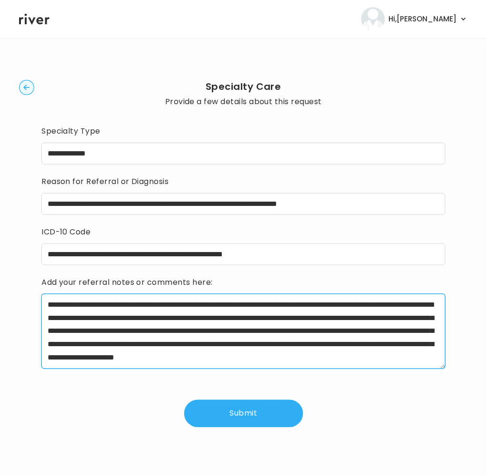
scroll to position [27, 0]
type textarea "**********"
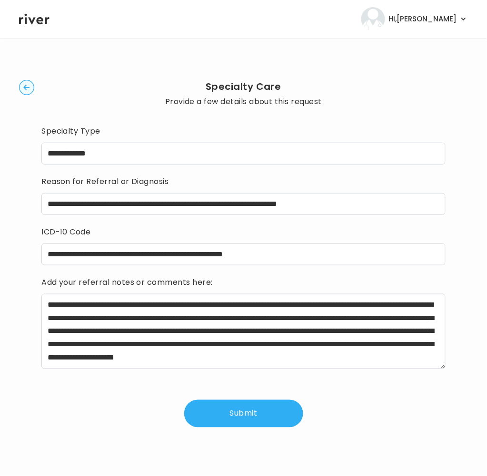
click at [253, 414] on button "Submit" at bounding box center [243, 414] width 119 height 28
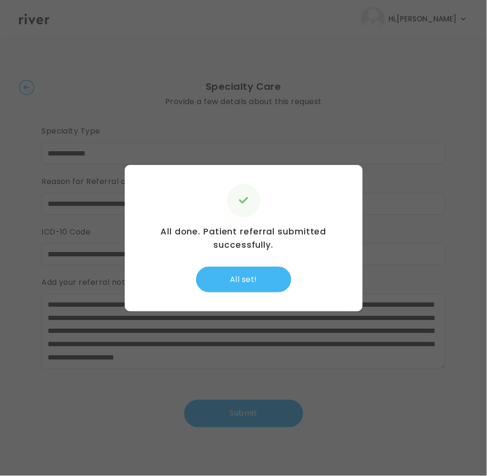
click at [269, 291] on button "All set!" at bounding box center [243, 280] width 95 height 26
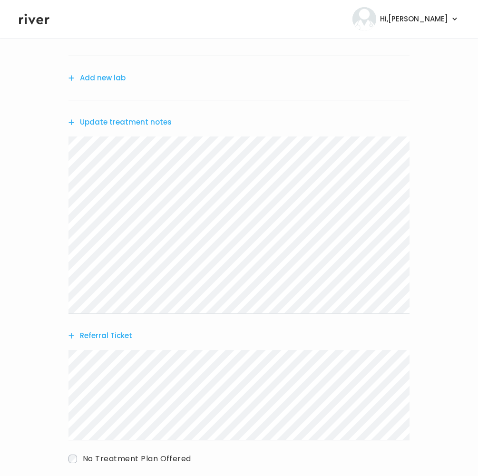
scroll to position [182, 0]
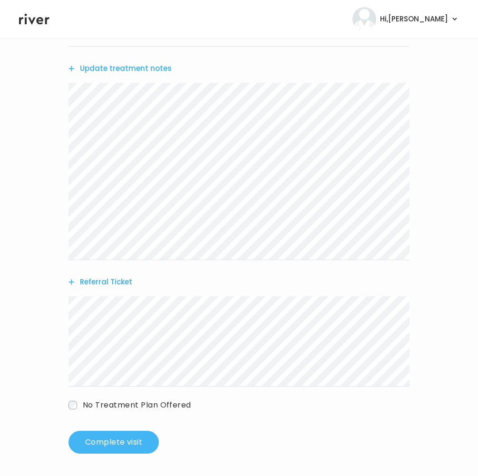
click at [138, 441] on button "Complete visit" at bounding box center [113, 442] width 90 height 23
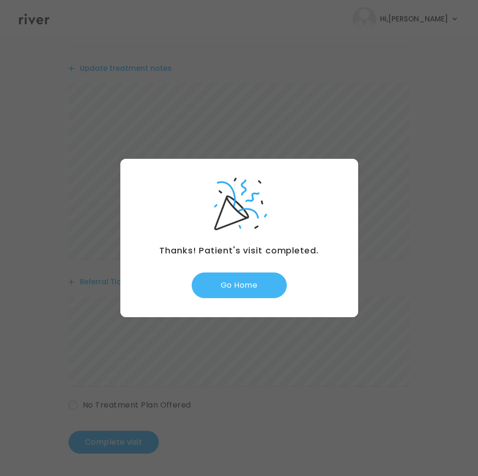
click at [244, 289] on button "Go Home" at bounding box center [239, 286] width 95 height 26
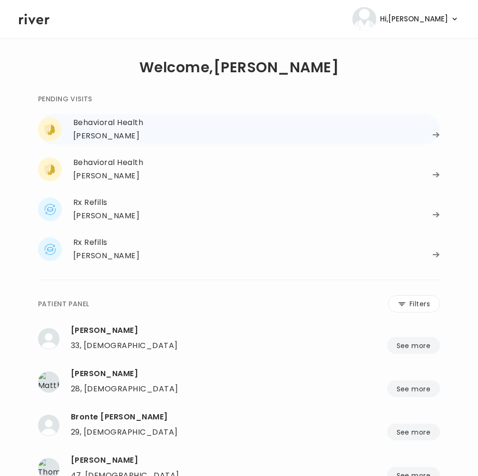
click at [112, 129] on div "[PERSON_NAME]" at bounding box center [106, 135] width 66 height 13
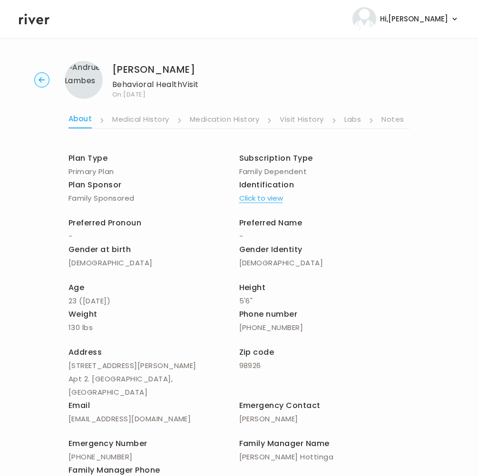
click at [400, 121] on link "Notes" at bounding box center [392, 120] width 22 height 15
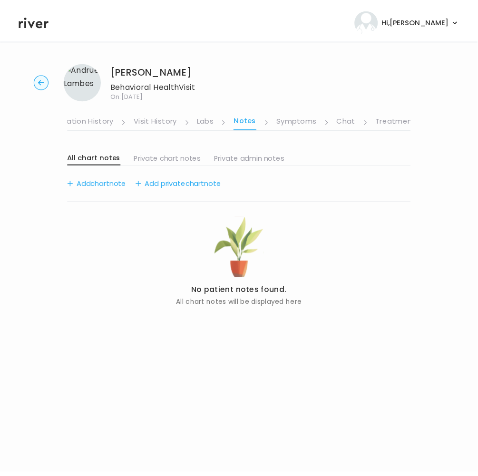
scroll to position [0, 163]
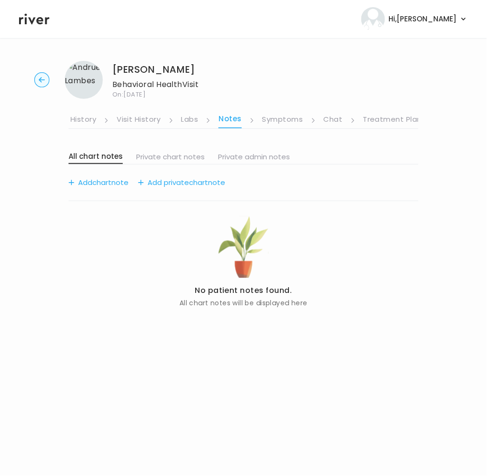
click at [277, 123] on link "Symptoms" at bounding box center [282, 120] width 41 height 15
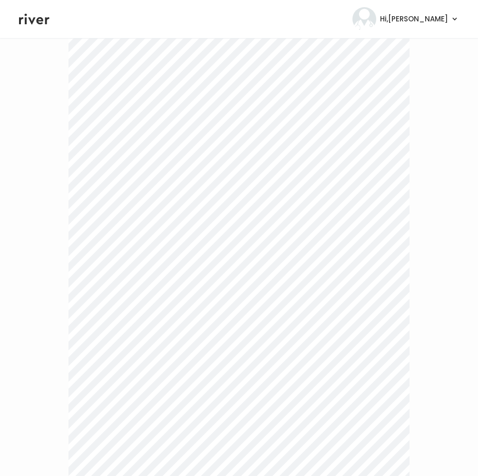
scroll to position [2471, 0]
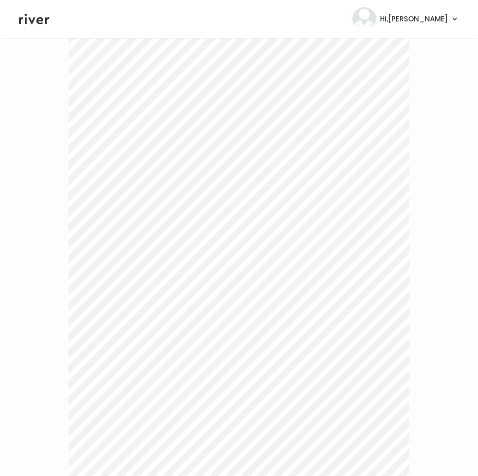
scroll to position [0, 0]
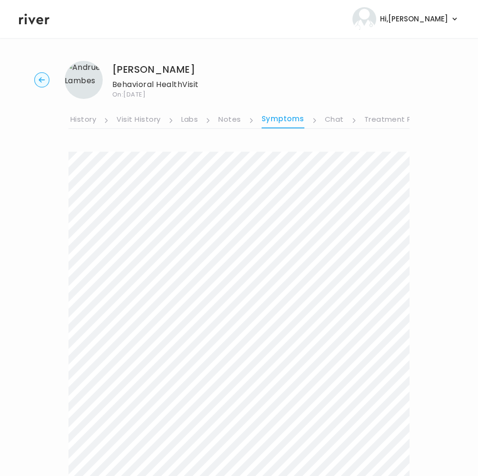
click at [372, 121] on link "Treatment Plan" at bounding box center [393, 120] width 59 height 15
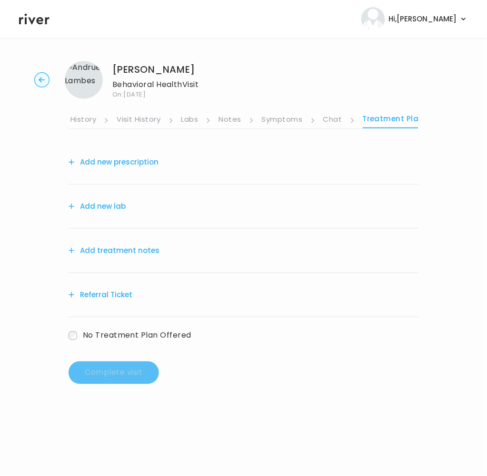
click at [146, 249] on button "Add treatment notes" at bounding box center [113, 250] width 91 height 13
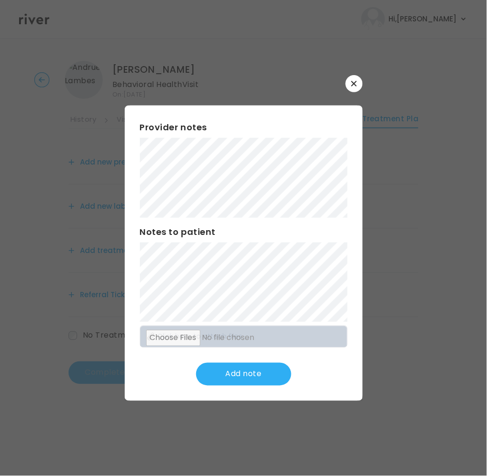
click at [414, 362] on div at bounding box center [243, 238] width 487 height 476
click at [351, 86] on icon "button" at bounding box center [354, 84] width 6 height 6
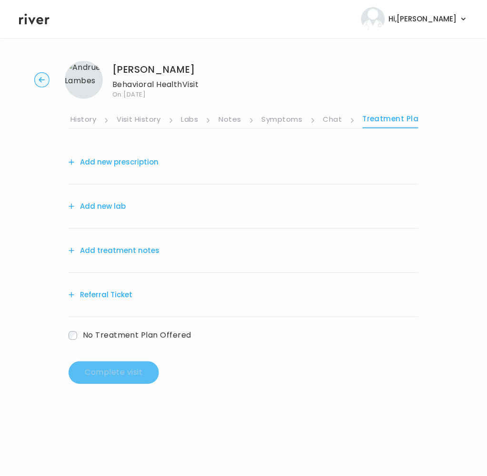
click at [275, 117] on link "Symptoms" at bounding box center [282, 120] width 41 height 15
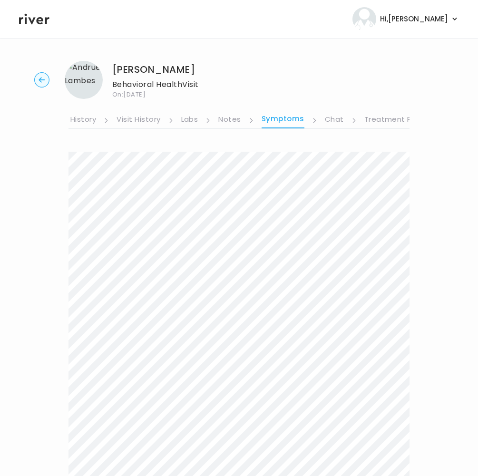
click at [234, 121] on link "Notes" at bounding box center [229, 120] width 22 height 15
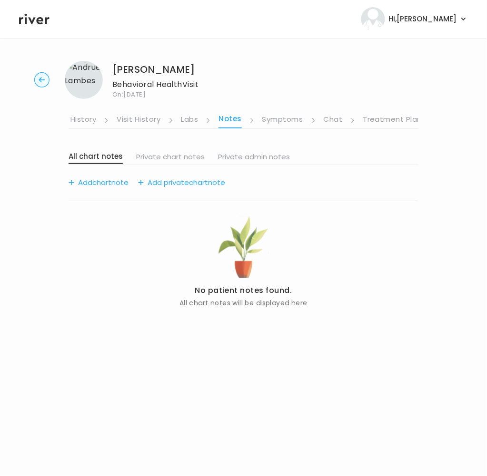
click at [184, 130] on div "About Medical History Medication History Visit History Labs Notes Symptoms Chat…" at bounding box center [243, 210] width 350 height 223
click at [189, 121] on link "Labs" at bounding box center [189, 120] width 17 height 15
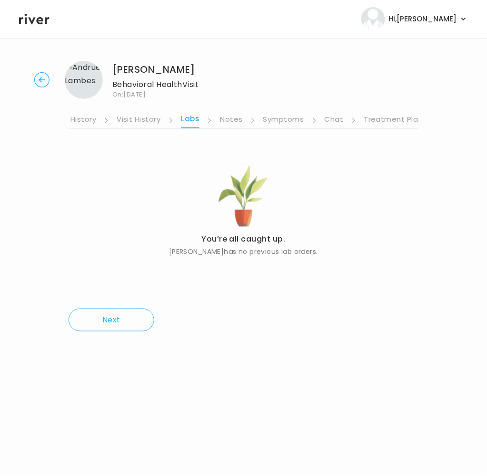
click at [327, 119] on link "Chat" at bounding box center [333, 120] width 19 height 15
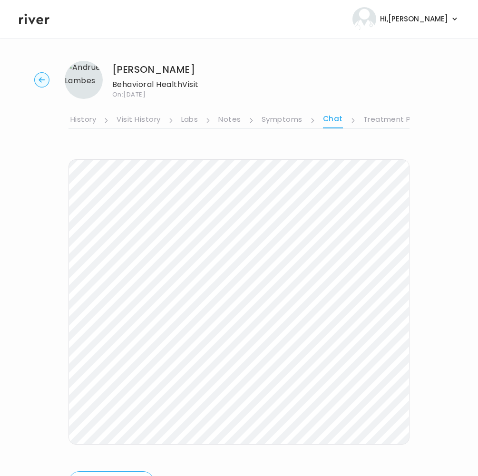
drag, startPoint x: 130, startPoint y: 119, endPoint x: 135, endPoint y: 119, distance: 5.2
click at [130, 119] on link "Visit History" at bounding box center [139, 120] width 44 height 15
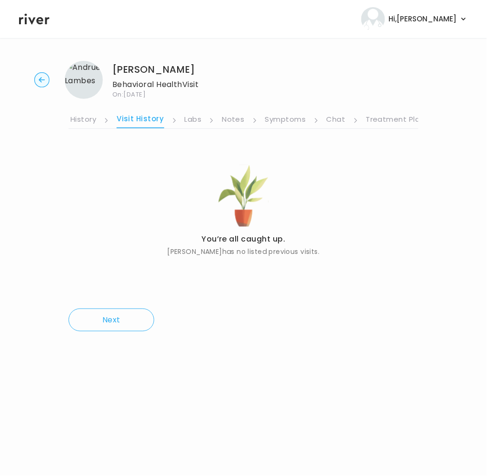
click at [204, 115] on li "Labs" at bounding box center [200, 120] width 30 height 16
click at [332, 116] on link "Chat" at bounding box center [335, 120] width 19 height 15
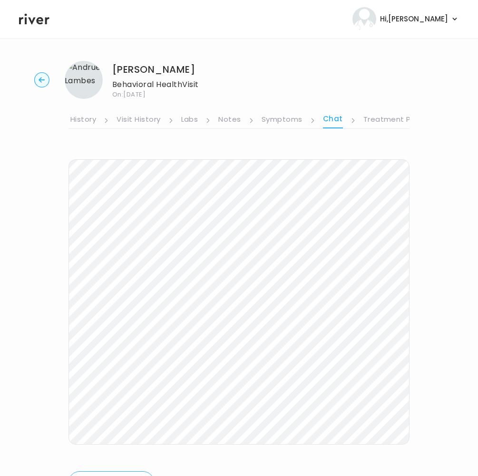
click at [42, 81] on circle "button" at bounding box center [42, 80] width 15 height 15
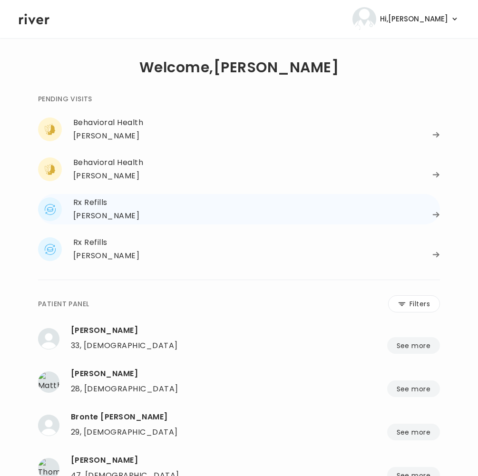
click at [104, 205] on div "Rx Refills" at bounding box center [256, 202] width 367 height 13
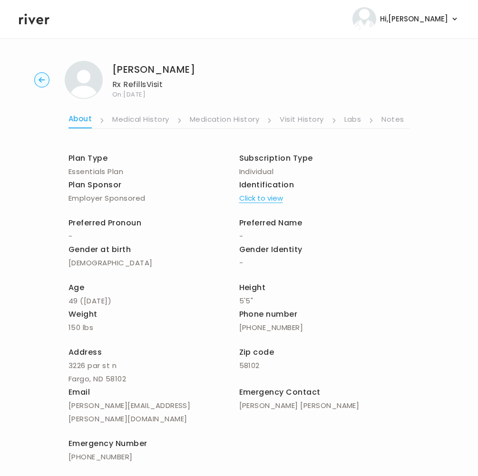
click at [395, 120] on link "Notes" at bounding box center [392, 120] width 22 height 15
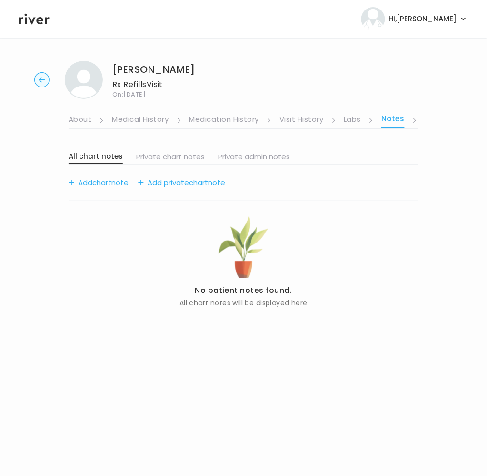
click at [357, 118] on link "Labs" at bounding box center [352, 120] width 17 height 15
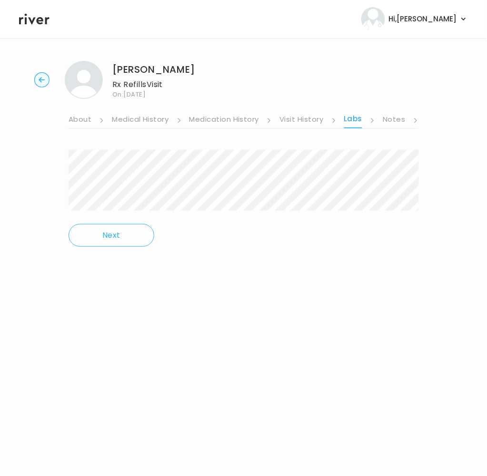
click at [398, 118] on link "Notes" at bounding box center [393, 120] width 22 height 15
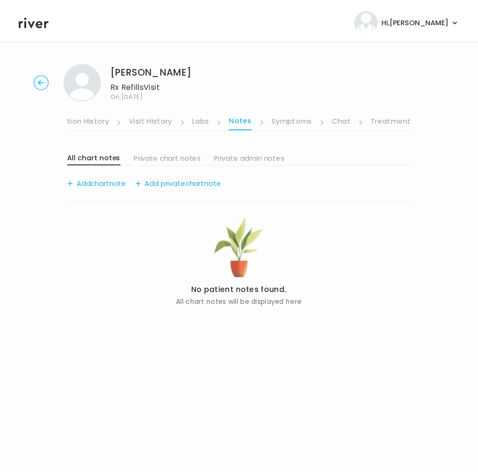
scroll to position [0, 163]
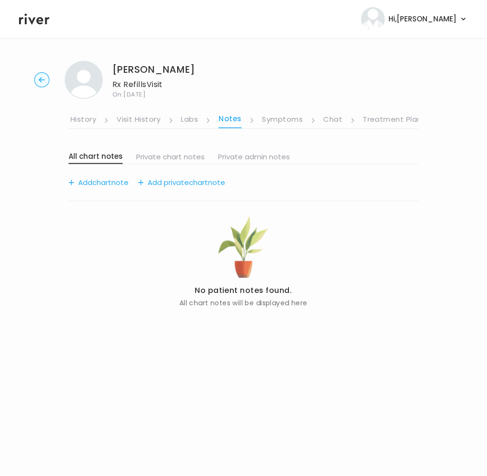
click at [332, 119] on link "Chat" at bounding box center [332, 120] width 19 height 15
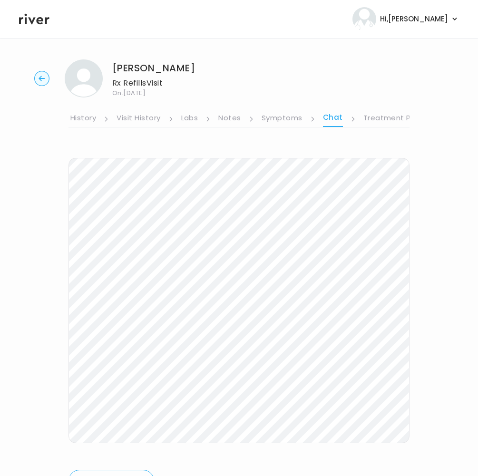
scroll to position [47, 0]
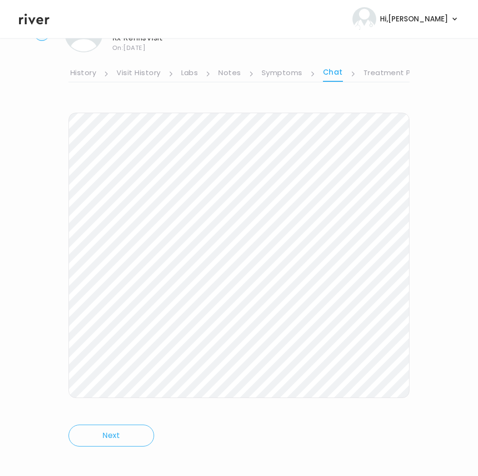
click at [290, 73] on link "Symptoms" at bounding box center [282, 73] width 41 height 15
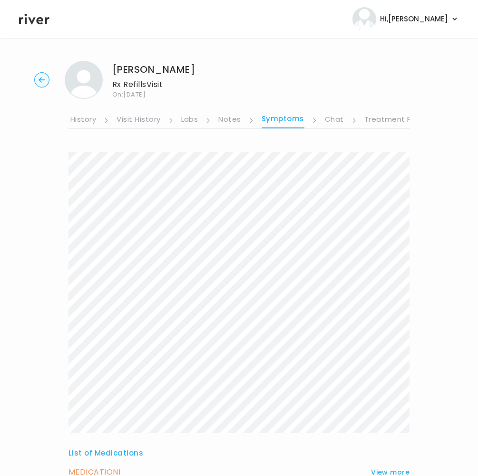
click at [337, 117] on link "Chat" at bounding box center [334, 120] width 19 height 15
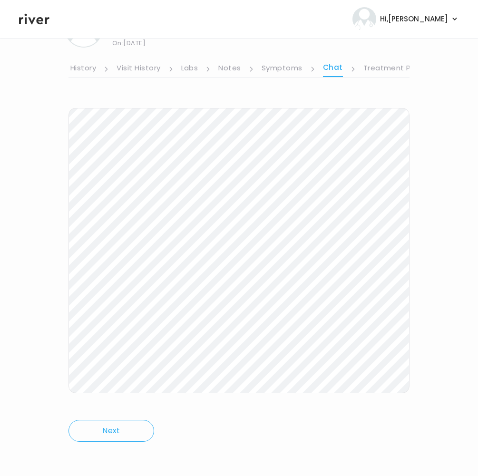
scroll to position [53, 0]
click at [377, 68] on link "Treatment Plan" at bounding box center [392, 67] width 59 height 15
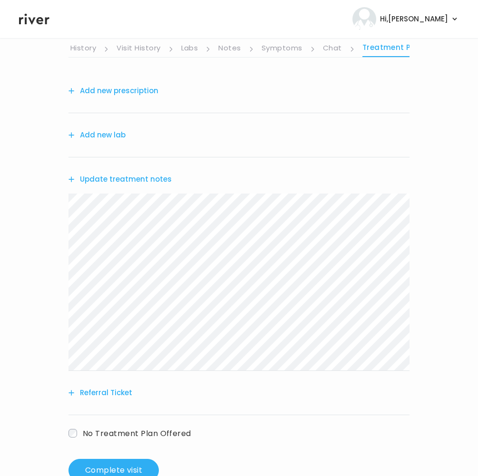
scroll to position [100, 0]
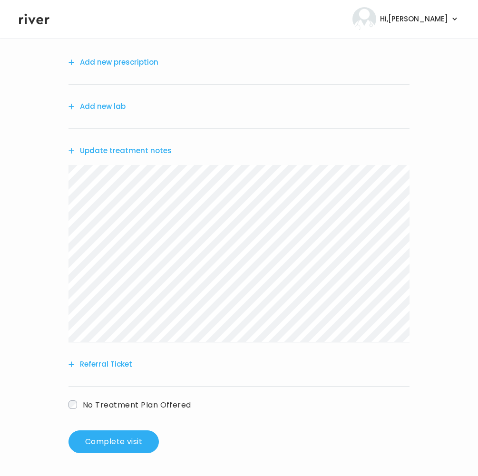
click at [416, 325] on div "STEPHANIE REILLY Rx Refills Visit On: 02 Oct 2025 About Medical History Medicat…" at bounding box center [239, 206] width 478 height 507
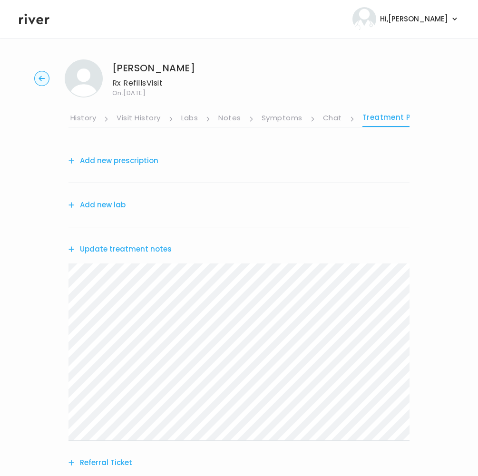
scroll to position [0, 0]
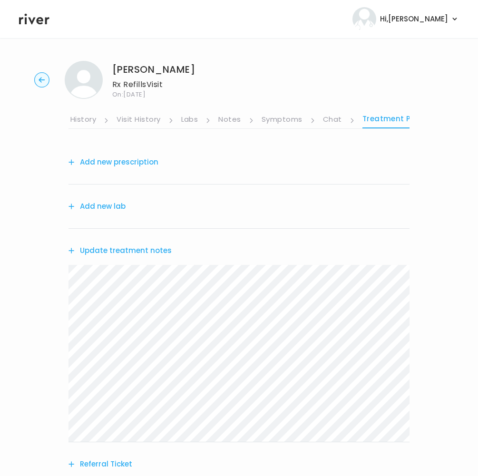
click at [280, 118] on link "Symptoms" at bounding box center [282, 120] width 41 height 15
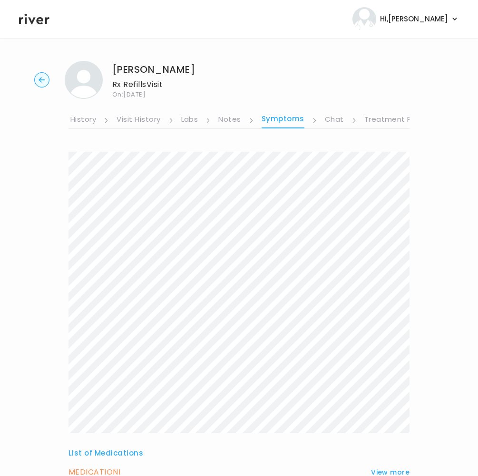
click at [188, 119] on link "Labs" at bounding box center [189, 120] width 17 height 15
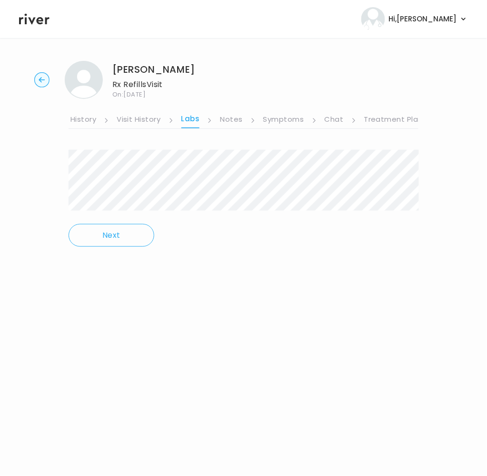
click at [141, 117] on link "Visit History" at bounding box center [139, 120] width 44 height 15
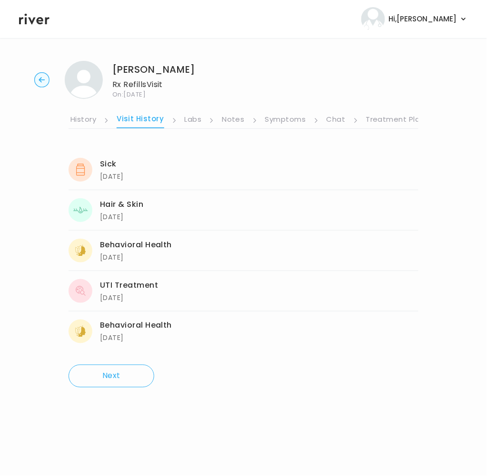
click at [388, 116] on link "Treatment Plan" at bounding box center [395, 120] width 59 height 15
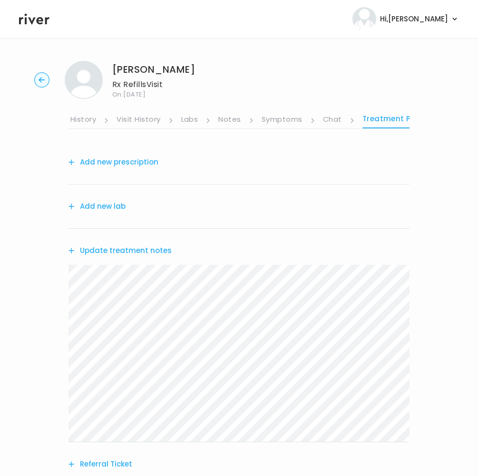
scroll to position [0, 172]
click at [320, 119] on link "Chat" at bounding box center [322, 120] width 19 height 15
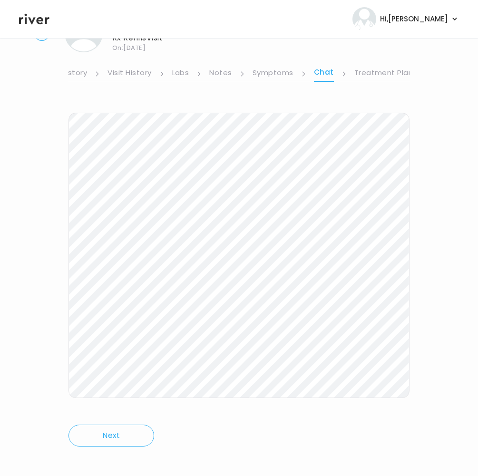
scroll to position [53, 0]
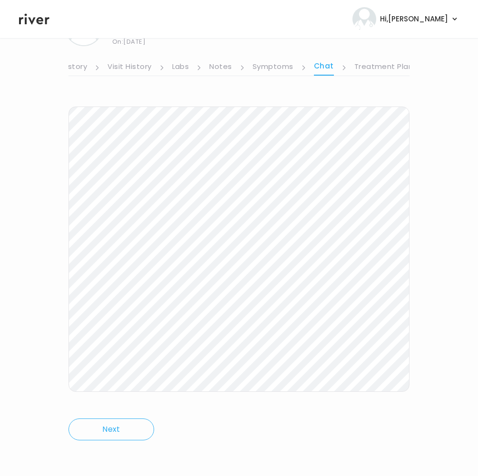
click at [278, 68] on link "Symptoms" at bounding box center [273, 67] width 41 height 15
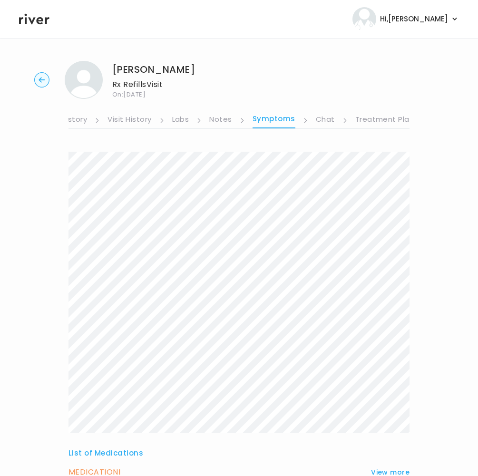
click at [387, 116] on link "Treatment Plan" at bounding box center [384, 120] width 59 height 15
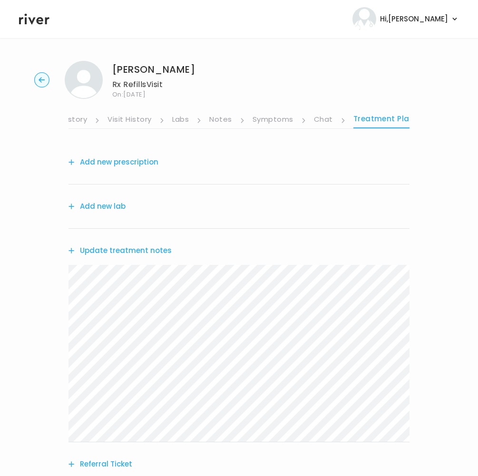
click at [40, 78] on icon "button" at bounding box center [42, 79] width 6 height 5
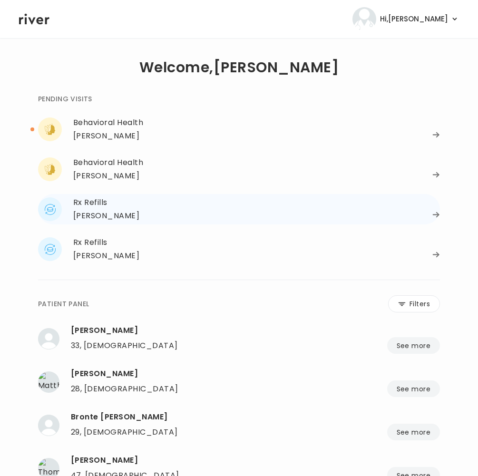
click at [93, 215] on div "STEPHANIE REILLY" at bounding box center [106, 215] width 66 height 13
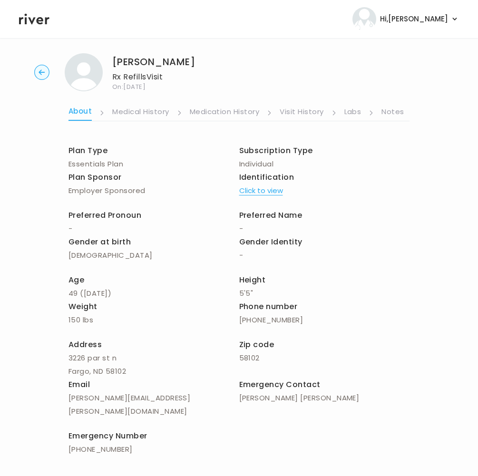
scroll to position [10, 0]
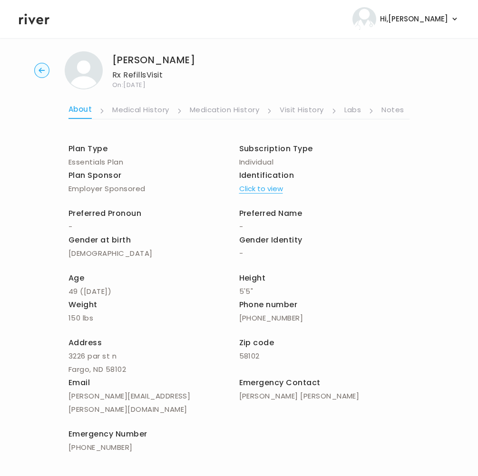
click at [383, 109] on link "Notes" at bounding box center [392, 110] width 22 height 15
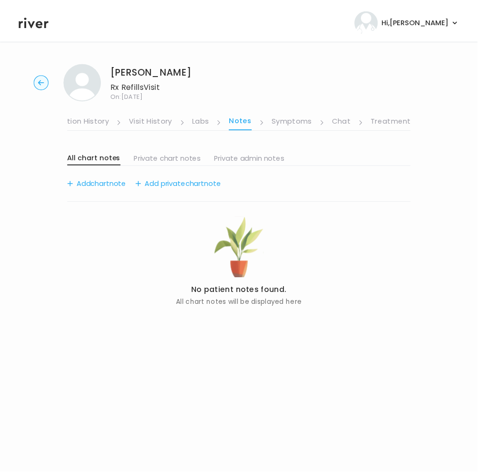
scroll to position [0, 163]
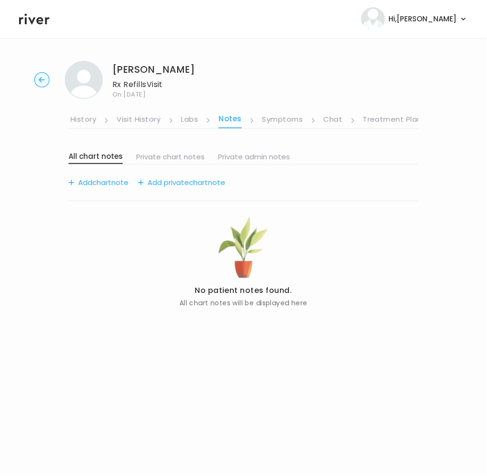
click at [399, 116] on link "Treatment Plan" at bounding box center [392, 120] width 59 height 15
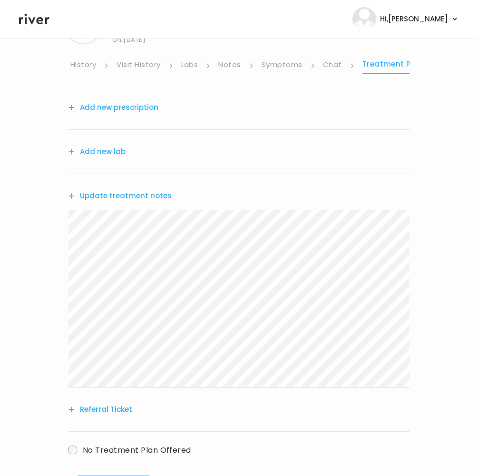
scroll to position [100, 0]
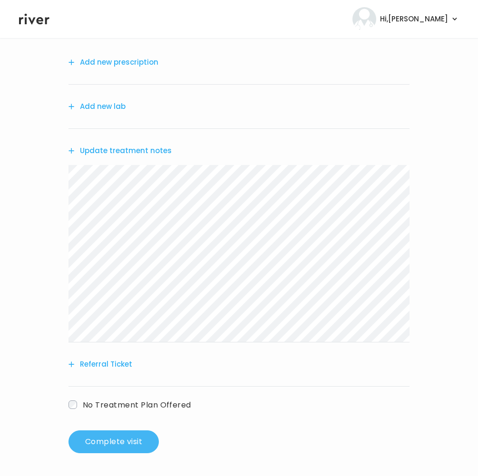
click at [138, 438] on button "Complete visit" at bounding box center [113, 441] width 90 height 23
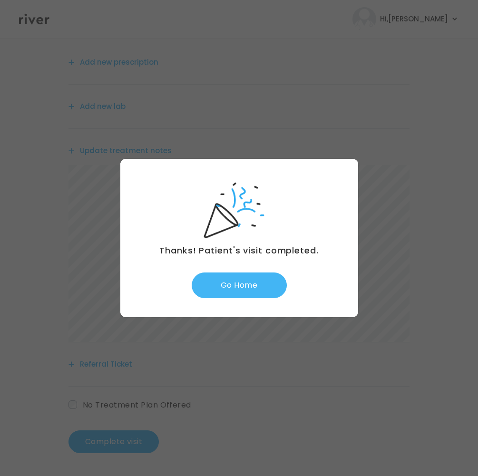
click at [248, 290] on button "Go Home" at bounding box center [239, 286] width 95 height 26
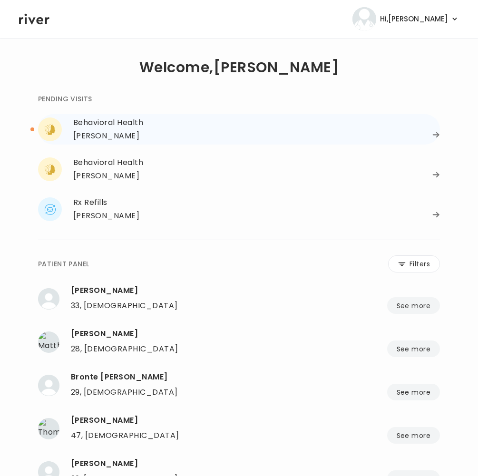
click at [89, 131] on div "[PERSON_NAME]" at bounding box center [106, 135] width 66 height 13
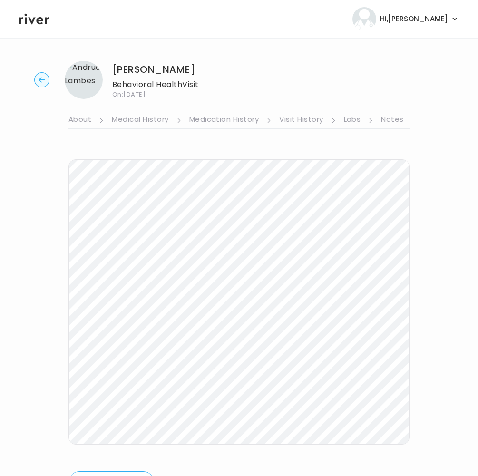
click at [81, 117] on link "About" at bounding box center [79, 120] width 23 height 15
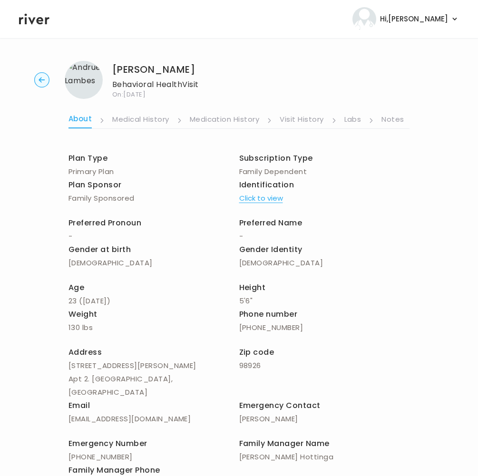
click at [400, 118] on link "Notes" at bounding box center [392, 120] width 22 height 15
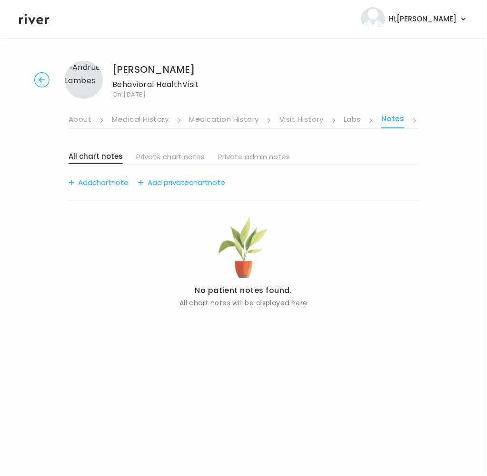
click at [349, 120] on link "Labs" at bounding box center [352, 120] width 17 height 15
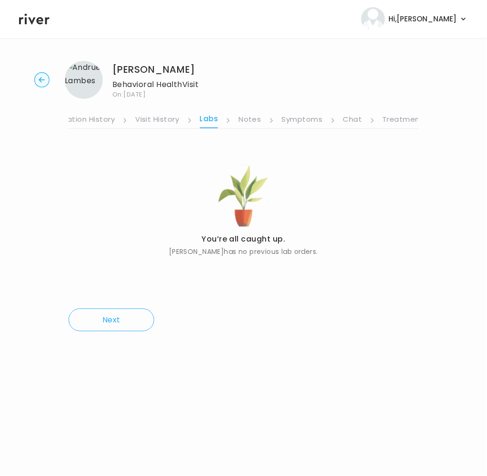
scroll to position [0, 163]
click at [325, 120] on link "Chat" at bounding box center [333, 120] width 19 height 15
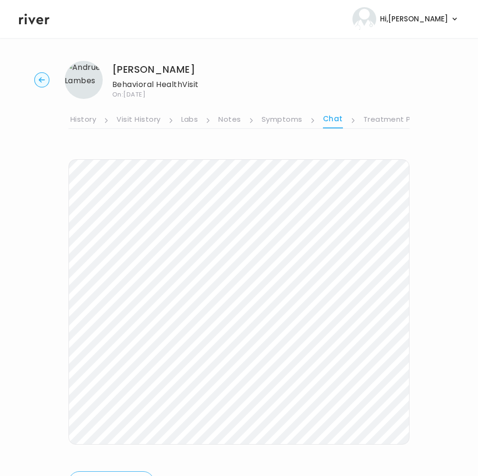
drag, startPoint x: 46, startPoint y: 84, endPoint x: 66, endPoint y: 90, distance: 21.4
click at [46, 85] on circle "button" at bounding box center [42, 80] width 15 height 15
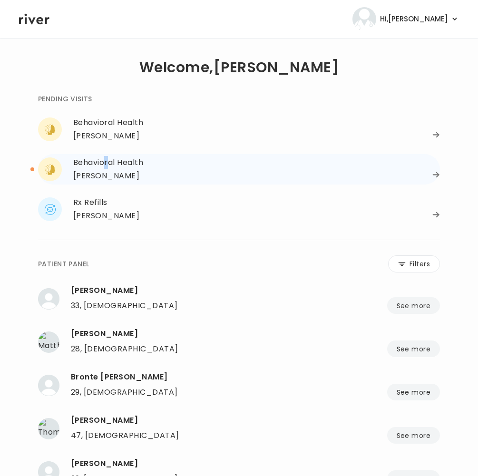
click at [106, 159] on div "Behavioral Health" at bounding box center [256, 162] width 367 height 13
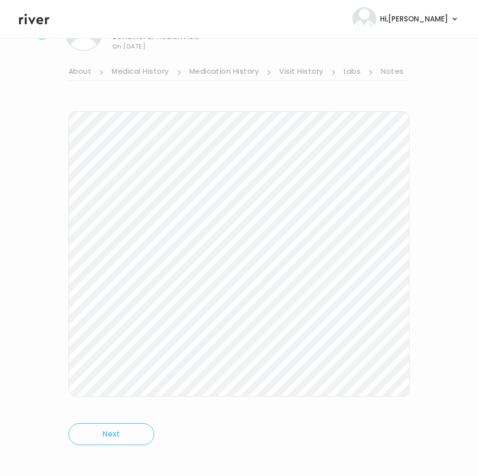
scroll to position [53, 0]
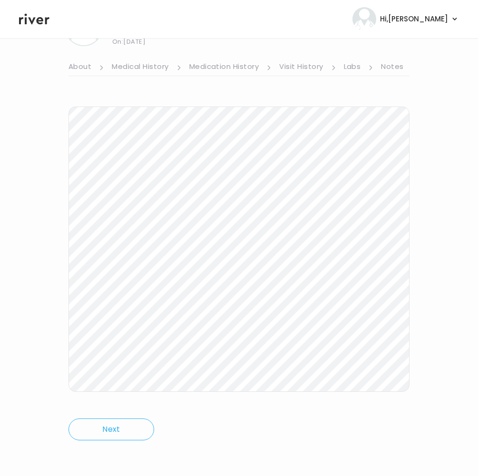
click at [81, 67] on link "About" at bounding box center [79, 67] width 23 height 15
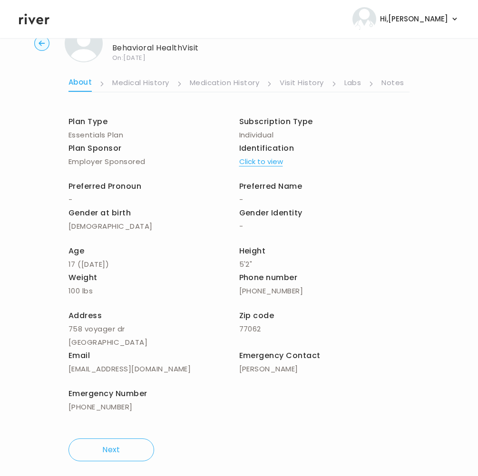
scroll to position [44, 0]
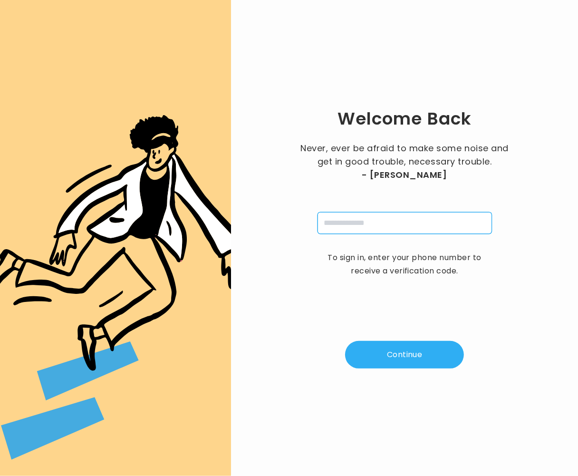
click at [383, 222] on input "tel" at bounding box center [405, 223] width 175 height 22
type input "**********"
click at [428, 358] on button "Continue" at bounding box center [404, 355] width 119 height 28
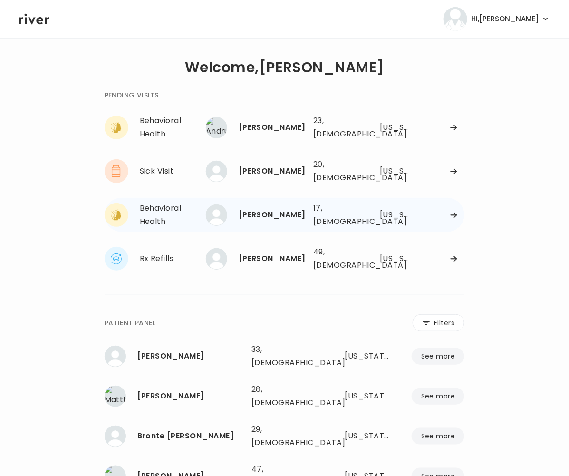
click at [270, 208] on div "Camila Cohen" at bounding box center [272, 214] width 67 height 13
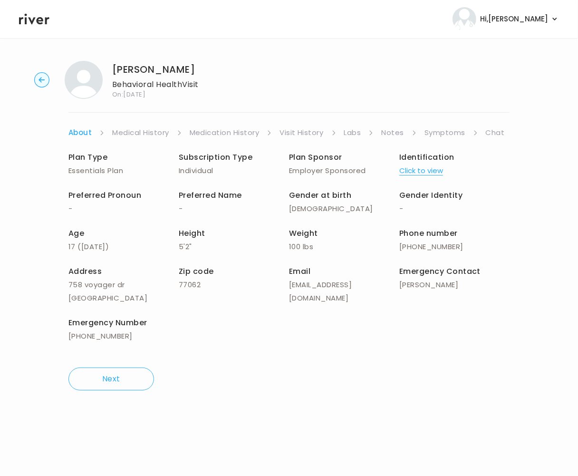
click at [445, 135] on link "Symptoms" at bounding box center [445, 132] width 41 height 13
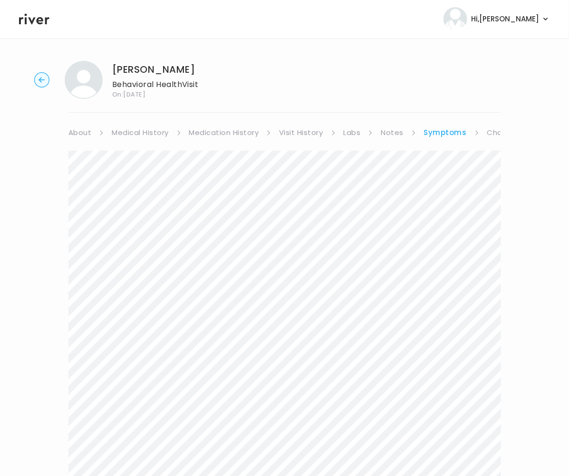
click at [490, 130] on link "Chat" at bounding box center [497, 132] width 19 height 13
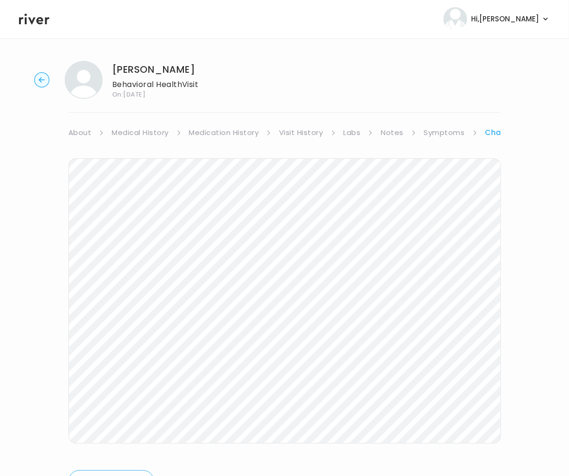
scroll to position [46, 0]
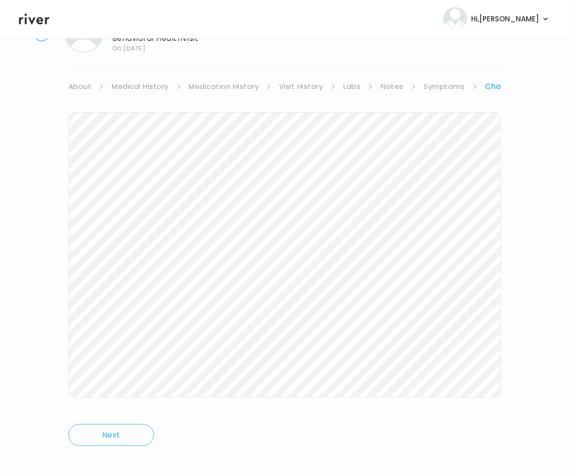
click at [29, 18] on icon at bounding box center [34, 19] width 30 height 11
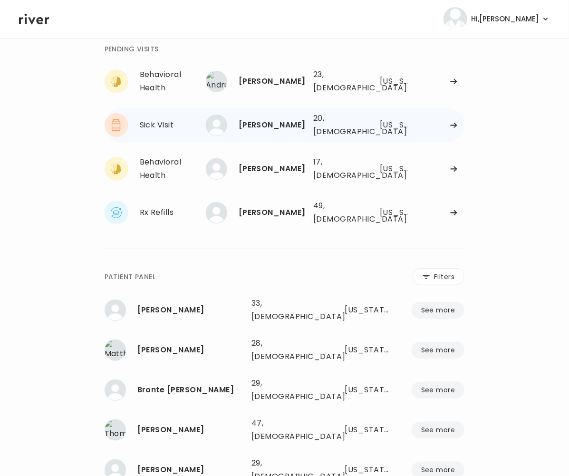
click at [285, 118] on div "Kaitlyn Tolley" at bounding box center [272, 124] width 67 height 13
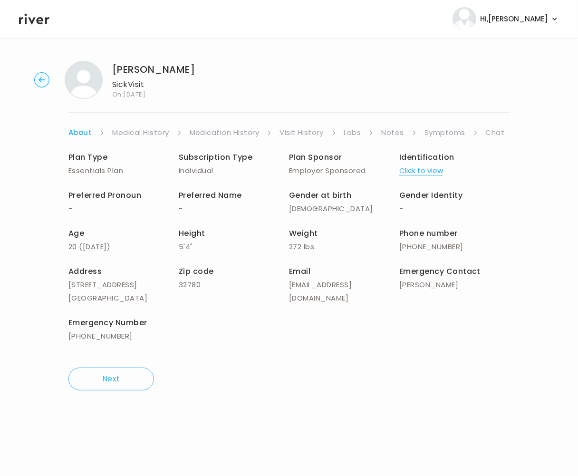
click at [445, 132] on link "Symptoms" at bounding box center [445, 132] width 41 height 13
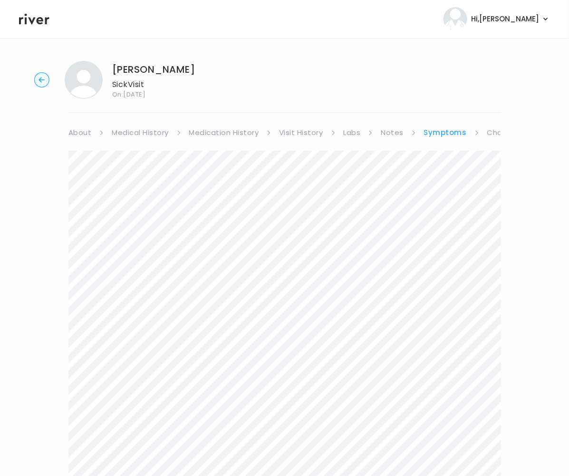
click at [492, 130] on link "Chat" at bounding box center [497, 132] width 19 height 13
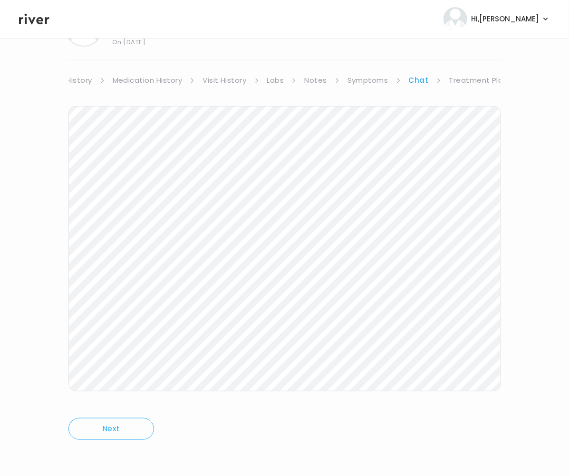
scroll to position [0, 80]
click at [479, 83] on link "Treatment Plan" at bounding box center [475, 80] width 59 height 13
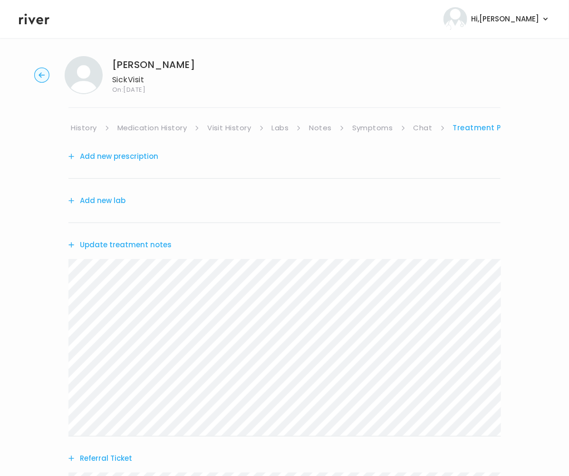
scroll to position [9, 0]
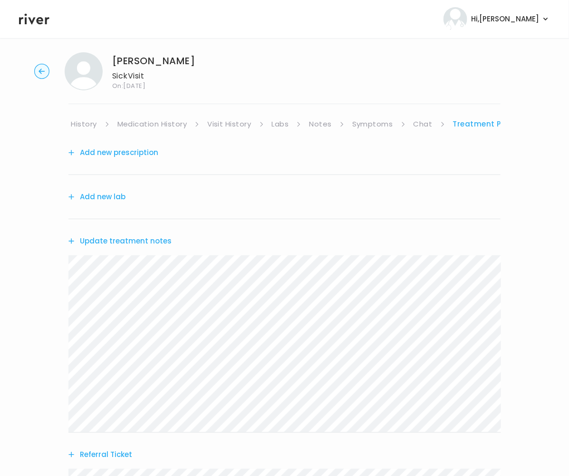
click at [426, 126] on link "Chat" at bounding box center [423, 123] width 19 height 13
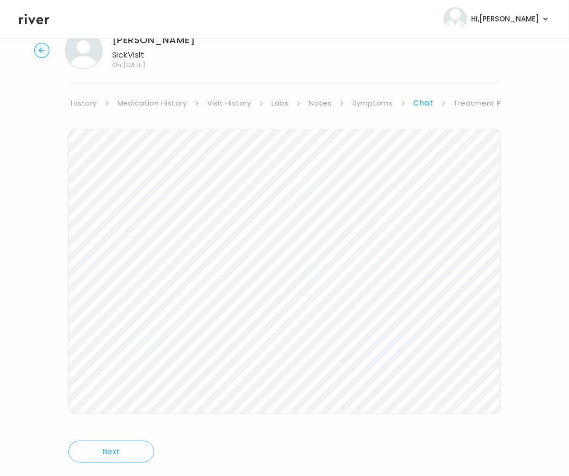
scroll to position [51, 0]
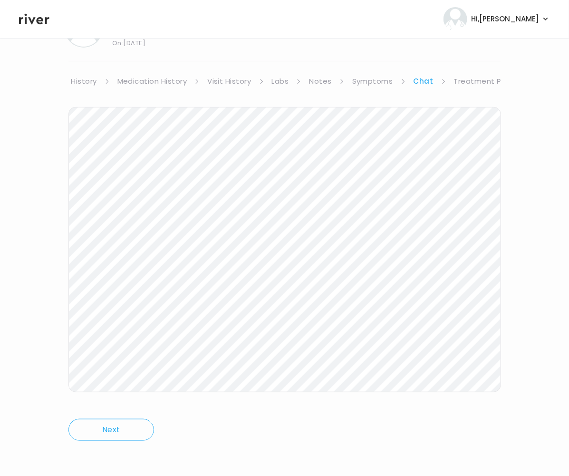
click at [29, 23] on icon at bounding box center [34, 19] width 30 height 14
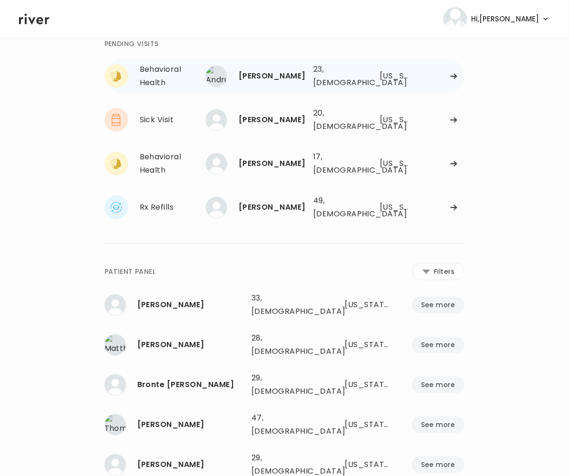
click at [267, 73] on div "[PERSON_NAME]" at bounding box center [272, 75] width 67 height 13
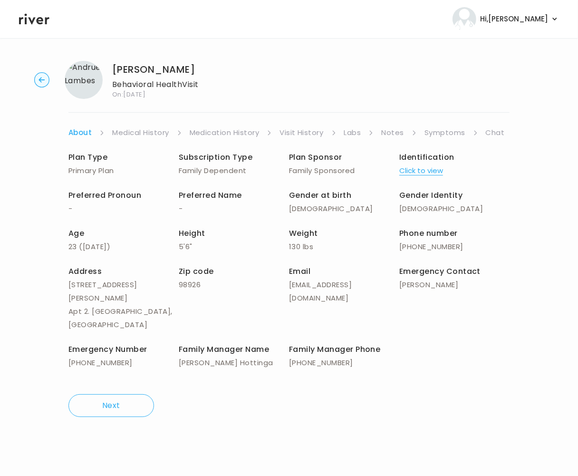
click at [498, 135] on link "Chat" at bounding box center [495, 132] width 19 height 13
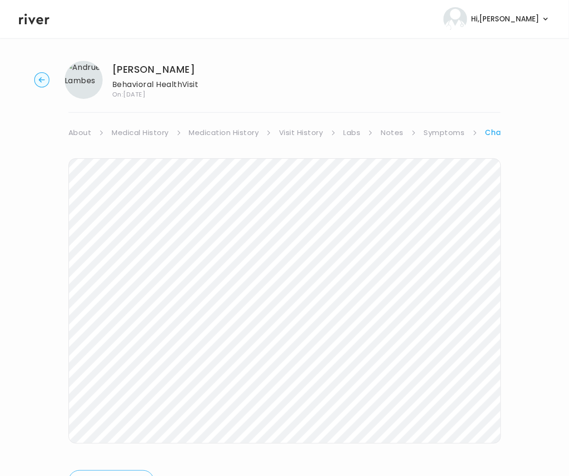
click at [39, 84] on circle "button" at bounding box center [42, 80] width 15 height 15
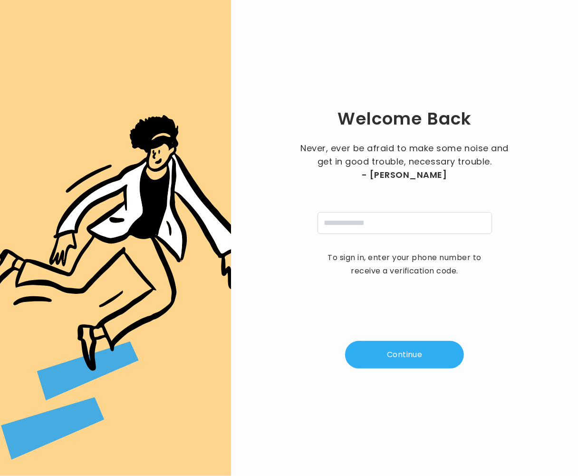
drag, startPoint x: 319, startPoint y: 210, endPoint x: 334, endPoint y: 225, distance: 21.2
click at [332, 224] on div "Never, ever be afraid to make some noise and get in good trouble, necessary tro…" at bounding box center [405, 188] width 214 height 92
click at [343, 231] on input "tel" at bounding box center [405, 223] width 175 height 22
type input "**********"
click at [394, 364] on button "Continue" at bounding box center [404, 355] width 119 height 28
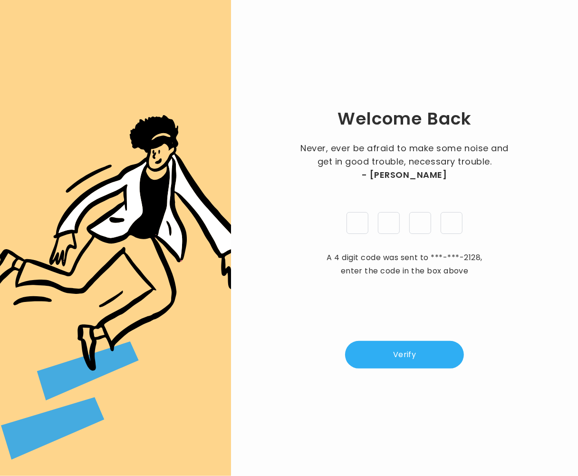
click at [359, 225] on input "pin" at bounding box center [358, 223] width 22 height 22
type input "*"
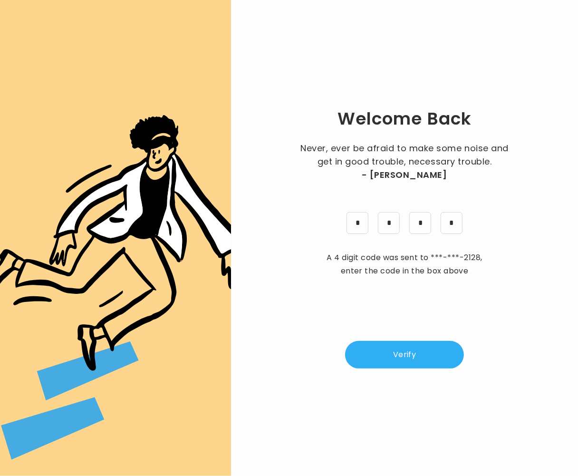
click at [427, 365] on button "Verify" at bounding box center [404, 355] width 119 height 28
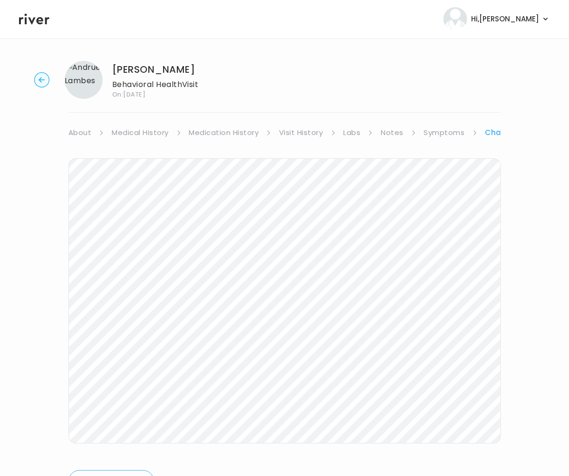
click at [437, 134] on link "Symptoms" at bounding box center [444, 132] width 41 height 13
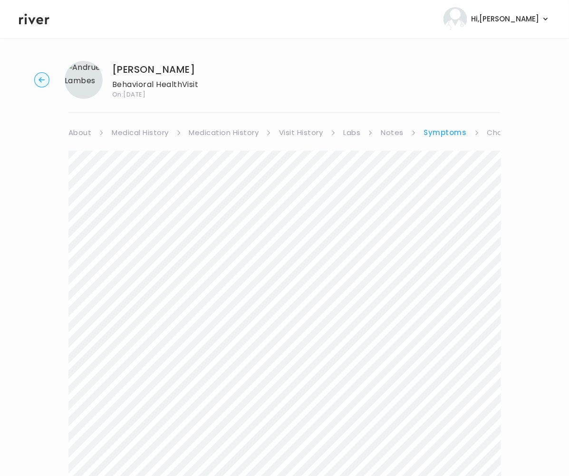
click at [437, 134] on link "Symptoms" at bounding box center [445, 132] width 43 height 13
click at [493, 132] on link "Chat" at bounding box center [497, 132] width 19 height 13
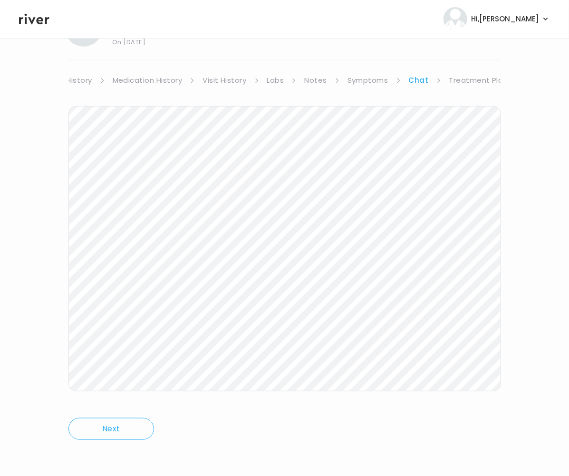
scroll to position [0, 80]
click at [475, 79] on link "Treatment Plan" at bounding box center [475, 80] width 59 height 13
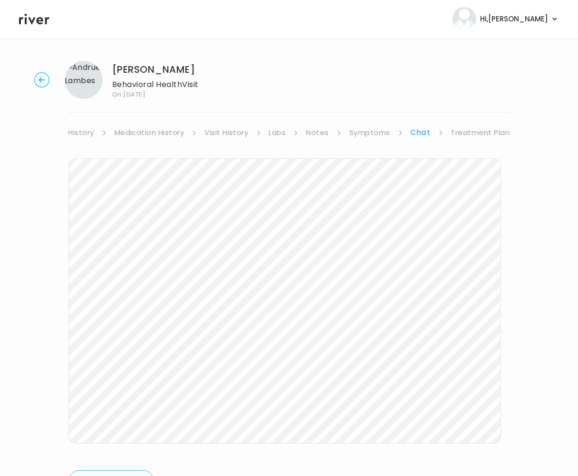
scroll to position [0, 72]
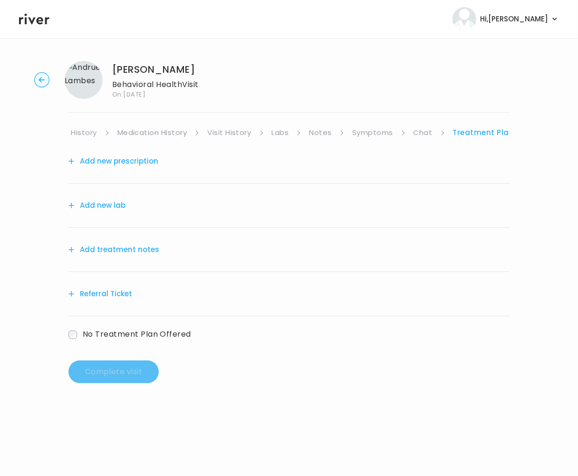
click at [423, 134] on link "Chat" at bounding box center [423, 132] width 19 height 13
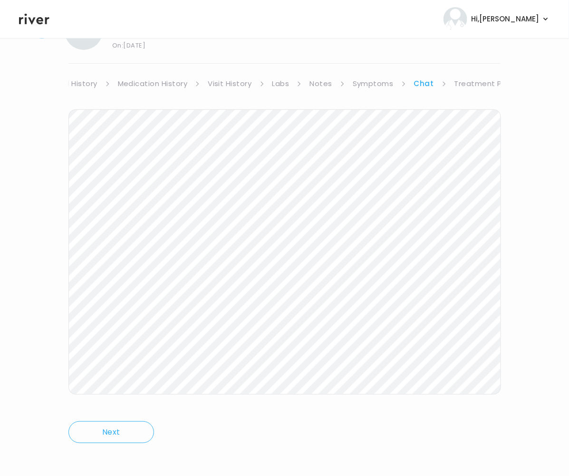
scroll to position [52, 0]
click at [475, 81] on link "Treatment Plan" at bounding box center [484, 80] width 59 height 13
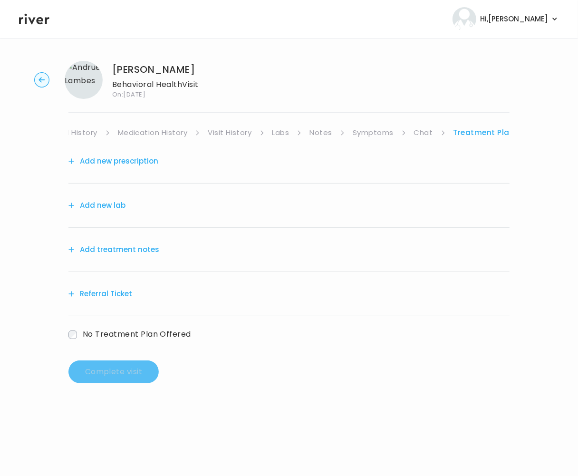
click at [122, 255] on button "Add treatment notes" at bounding box center [113, 249] width 91 height 13
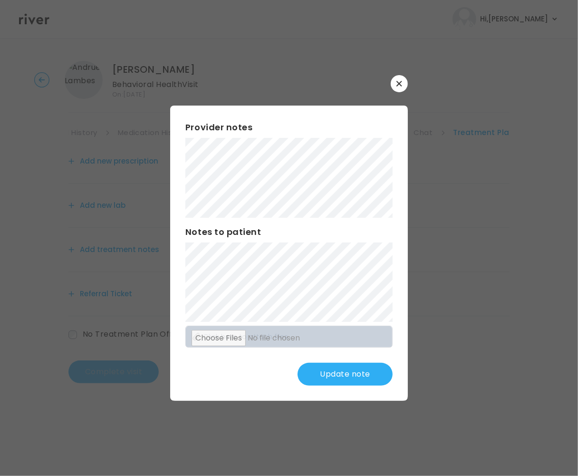
click at [348, 374] on button "Update note" at bounding box center [345, 374] width 95 height 23
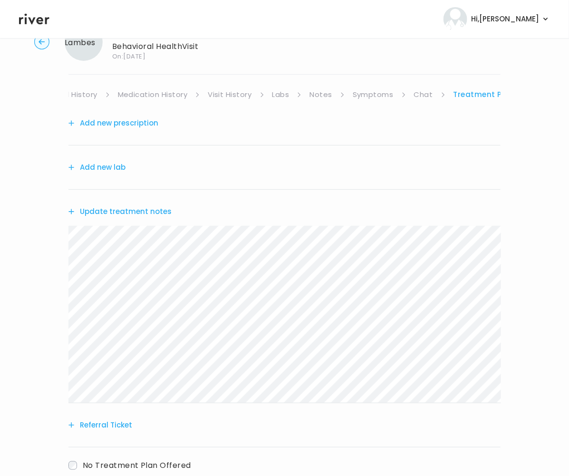
scroll to position [60, 0]
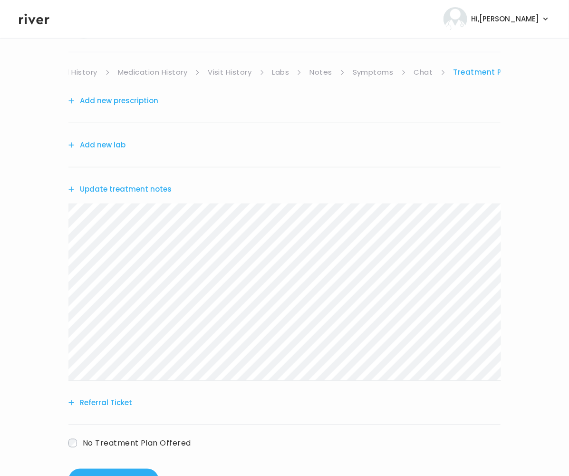
click at [107, 144] on button "Add new lab" at bounding box center [96, 144] width 57 height 13
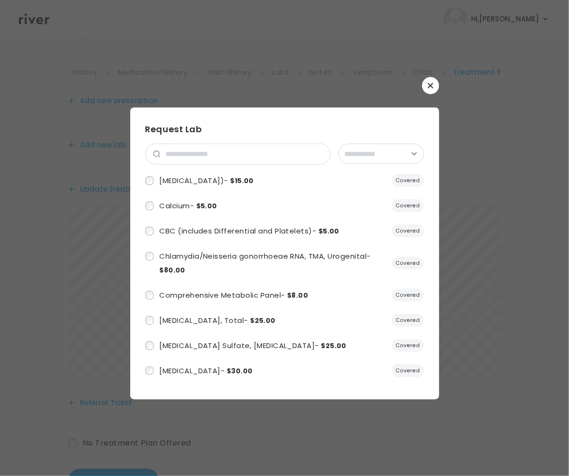
click at [425, 83] on button "button" at bounding box center [430, 85] width 17 height 17
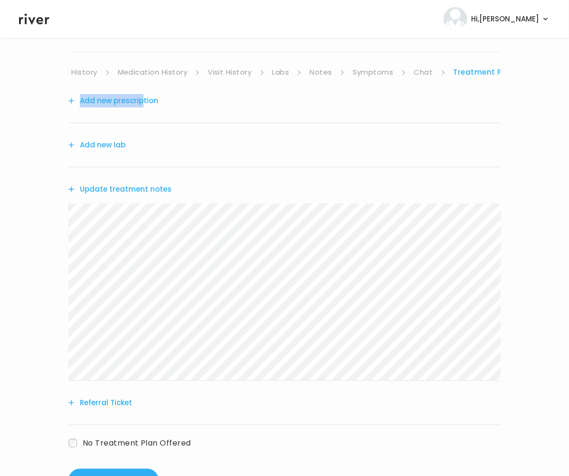
drag, startPoint x: 148, startPoint y: 92, endPoint x: 144, endPoint y: 96, distance: 5.7
click at [144, 96] on div "Add new prescription" at bounding box center [284, 101] width 432 height 44
click at [143, 97] on button "Add new prescription" at bounding box center [113, 100] width 90 height 13
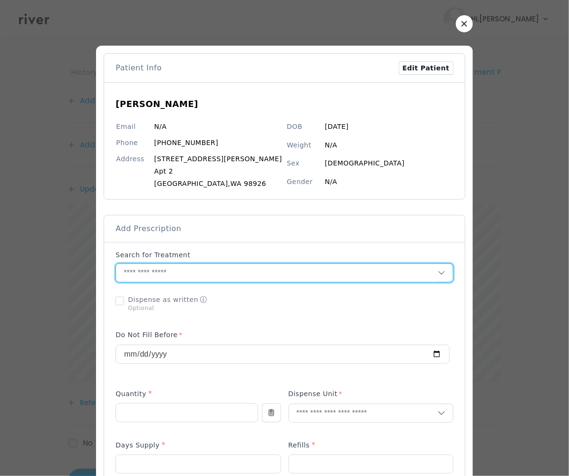
click at [150, 270] on input "text" at bounding box center [277, 273] width 322 height 18
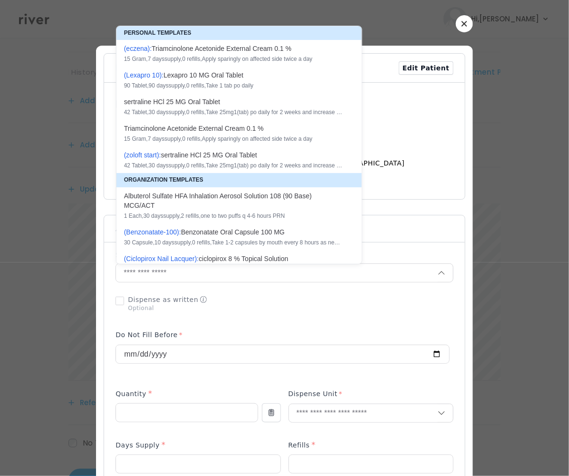
click at [206, 104] on div "s e r t r a l i n e H C l 2 5 M G O r a l T a b l e t" at bounding box center [233, 102] width 219 height 10
type input "**********"
type input "**"
type input "*"
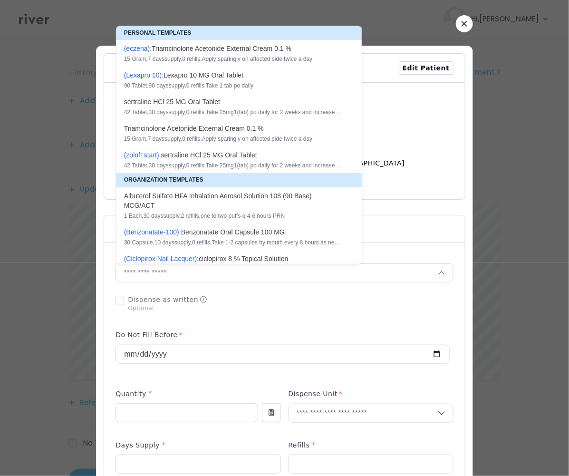
type textarea "**********"
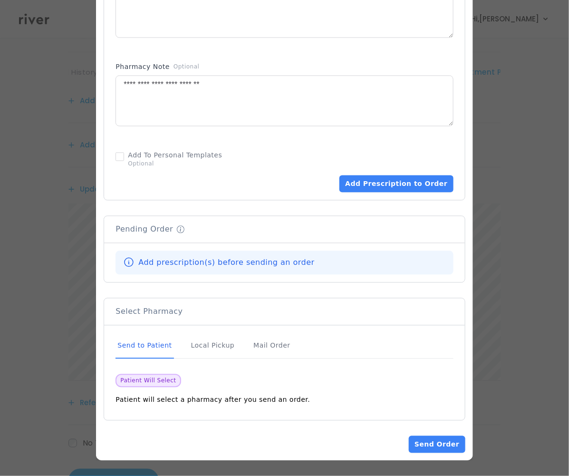
scroll to position [524, 0]
click at [398, 187] on button "Add Prescription to Order" at bounding box center [397, 184] width 114 height 17
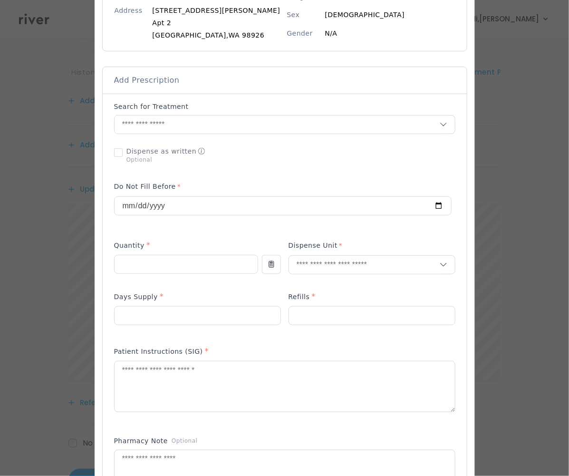
scroll to position [141, 0]
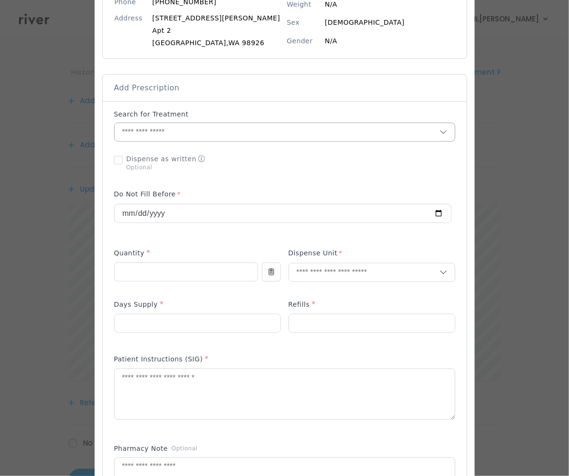
click at [162, 132] on input "text" at bounding box center [277, 132] width 325 height 18
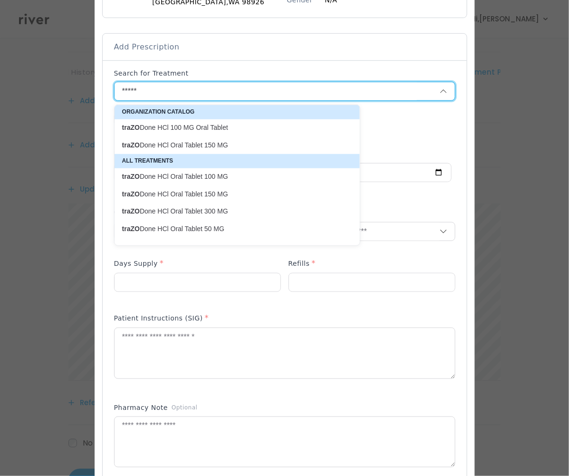
scroll to position [210, 0]
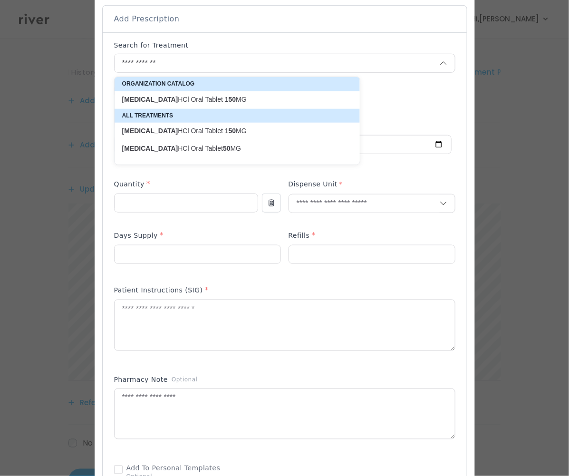
click at [181, 151] on p "traZODone HCl Oral Tablet 50 MG" at bounding box center [231, 148] width 219 height 9
type input "**********"
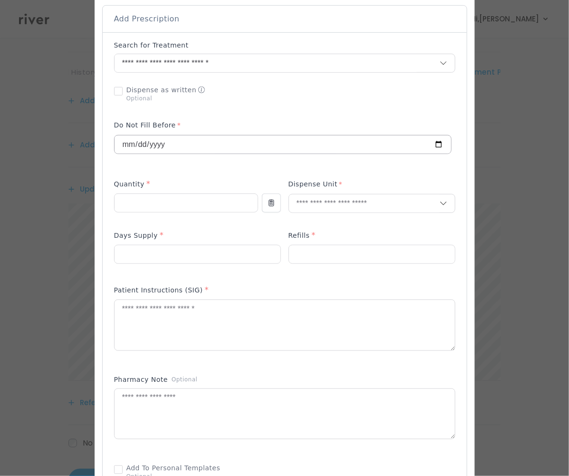
click at [179, 154] on div "**********" at bounding box center [283, 144] width 338 height 19
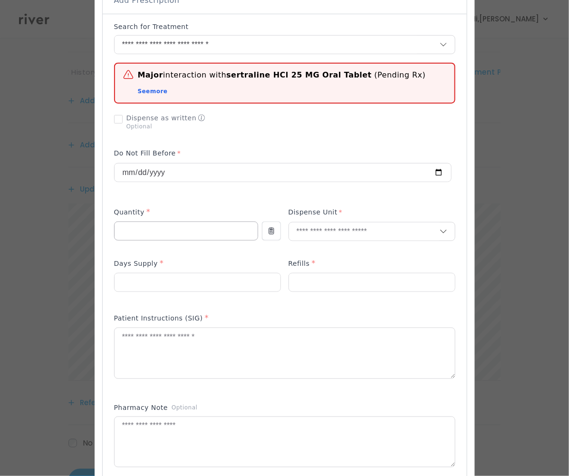
scroll to position [229, 0]
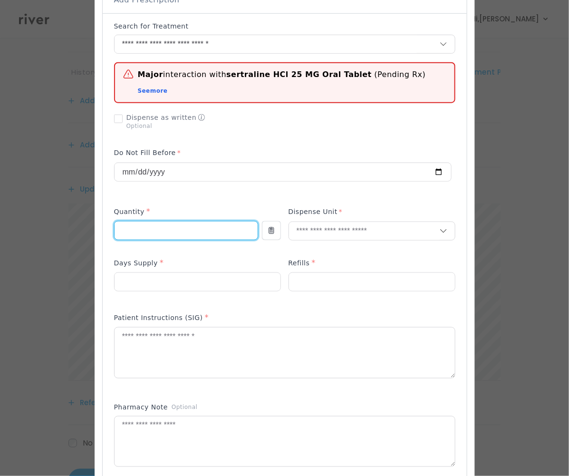
click at [150, 229] on input "number" at bounding box center [186, 231] width 143 height 18
type input "**"
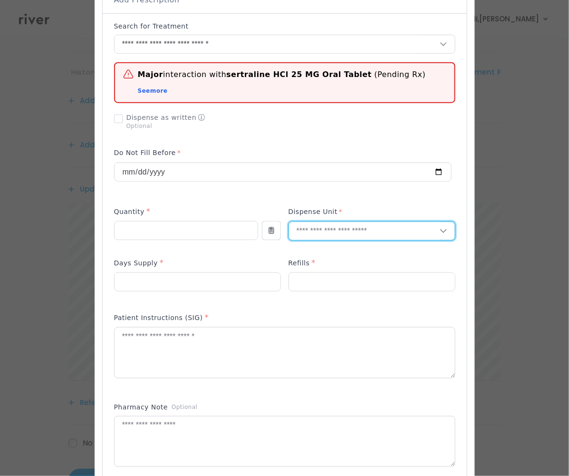
click at [326, 233] on input "text" at bounding box center [364, 231] width 151 height 18
type input "**"
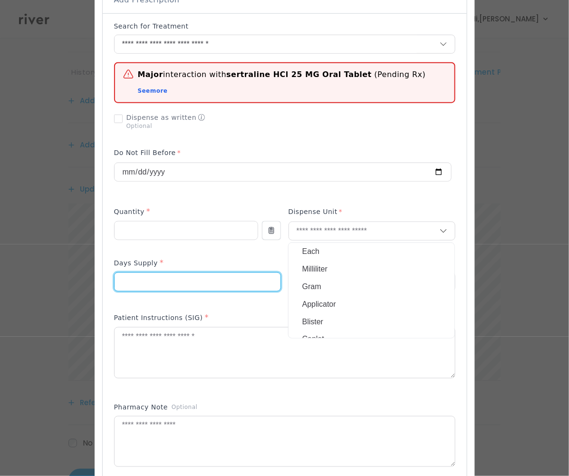
click at [150, 276] on input "number" at bounding box center [198, 282] width 166 height 18
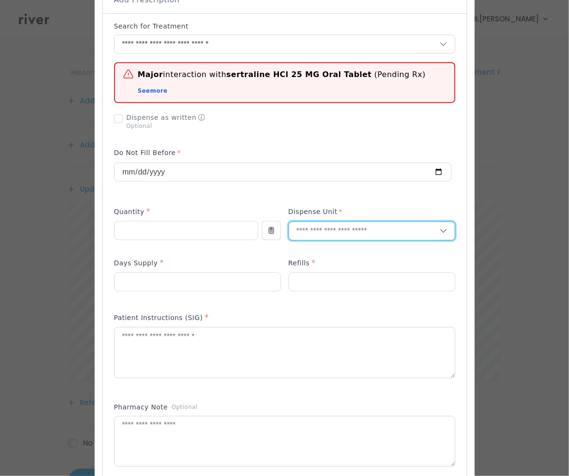
click at [342, 237] on input "text" at bounding box center [364, 231] width 151 height 18
type input "**"
click at [324, 243] on div "Tablet" at bounding box center [372, 252] width 166 height 18
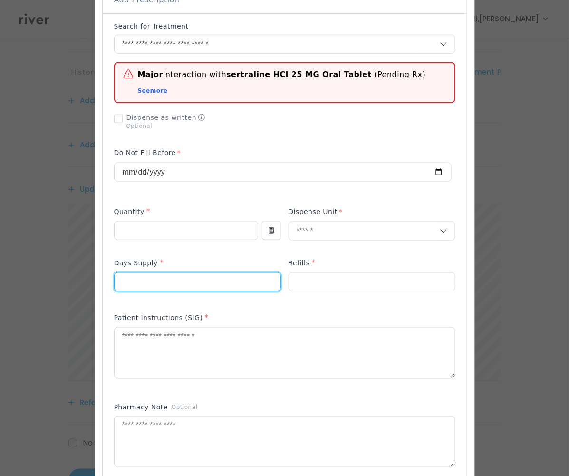
click at [160, 275] on input "number" at bounding box center [198, 282] width 166 height 18
type input "**"
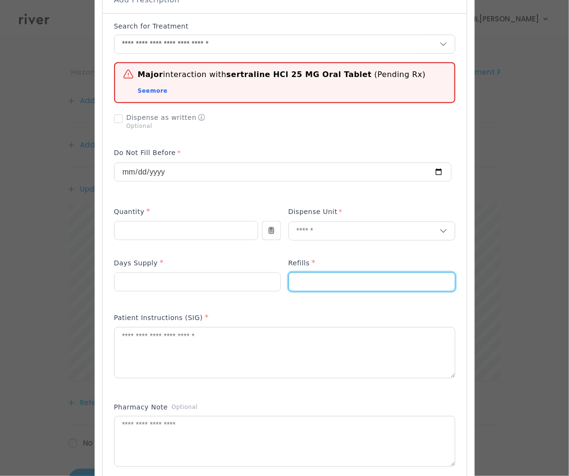
click at [334, 274] on input "number" at bounding box center [372, 282] width 166 height 18
type input "*"
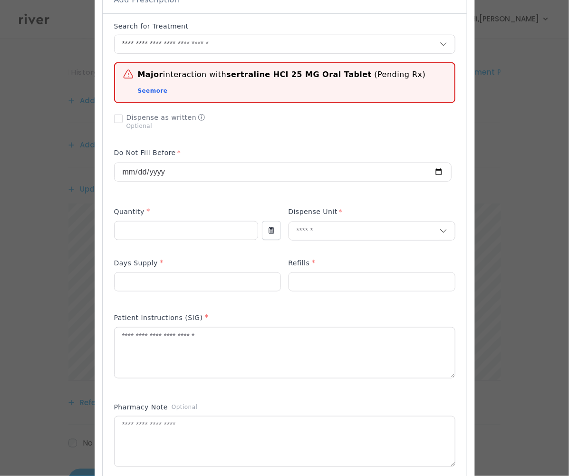
click at [335, 309] on div "Patient Instructions (SIG) *" at bounding box center [285, 350] width 342 height 85
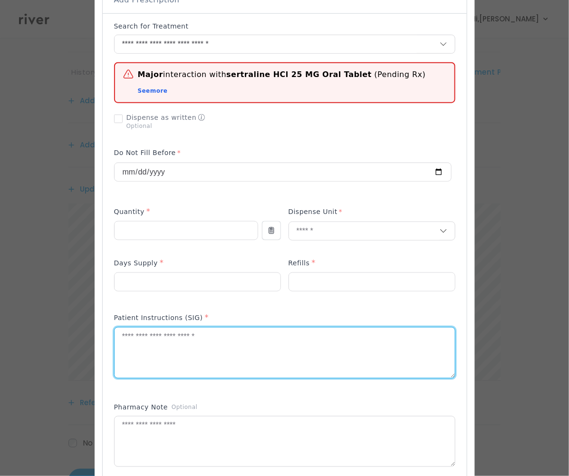
click at [171, 348] on textarea at bounding box center [285, 353] width 341 height 50
type textarea "*"
paste textarea "**********"
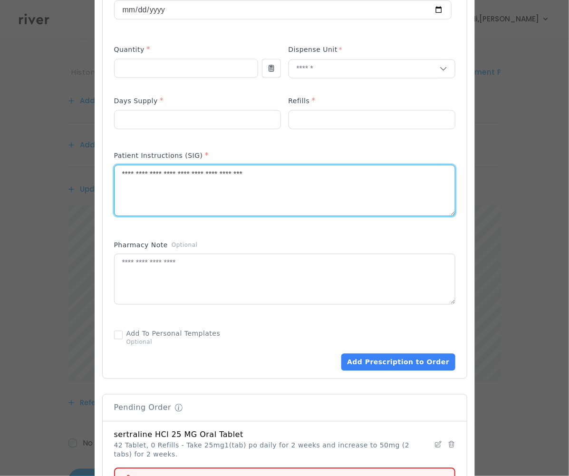
scroll to position [436, 0]
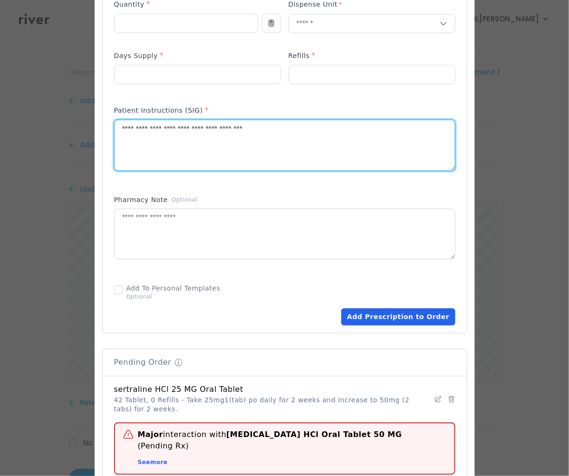
type textarea "**********"
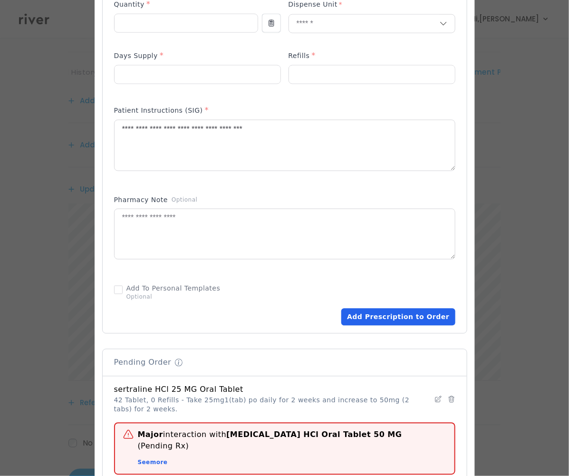
click at [401, 314] on button "Add Prescription to Order" at bounding box center [399, 317] width 114 height 17
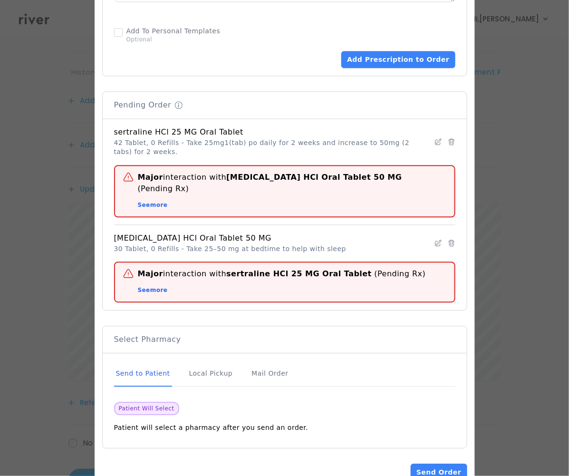
scroll to position [664, 0]
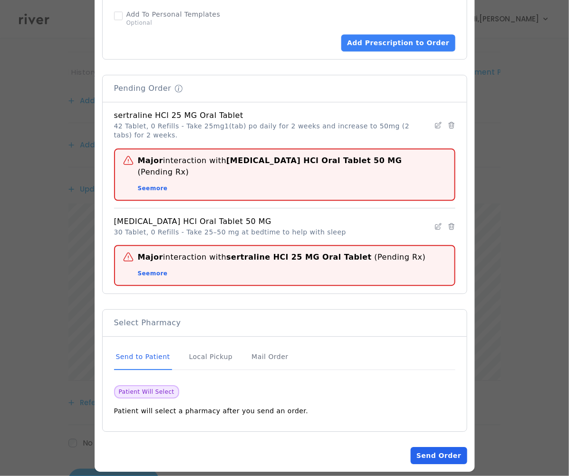
click at [449, 448] on button "Send Order" at bounding box center [439, 455] width 56 height 17
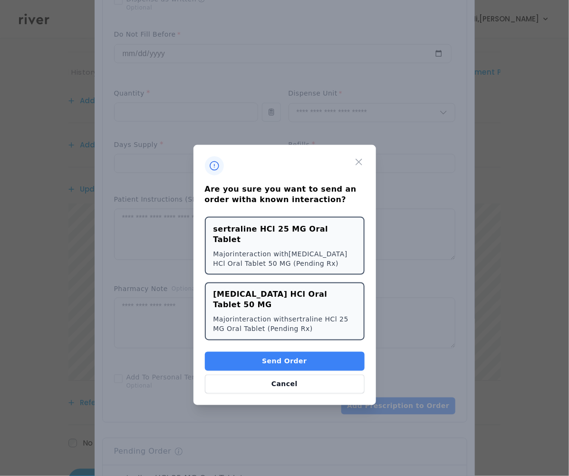
scroll to position [293, 0]
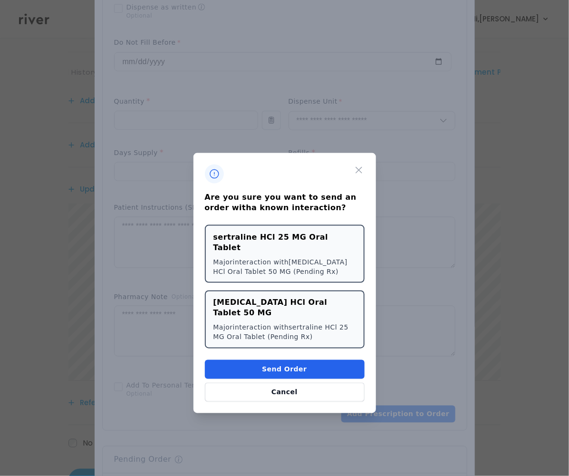
click at [320, 360] on button "Send Order" at bounding box center [285, 369] width 160 height 19
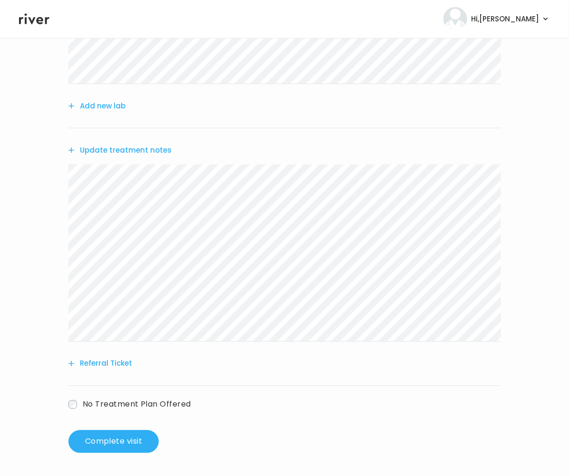
scroll to position [316, 0]
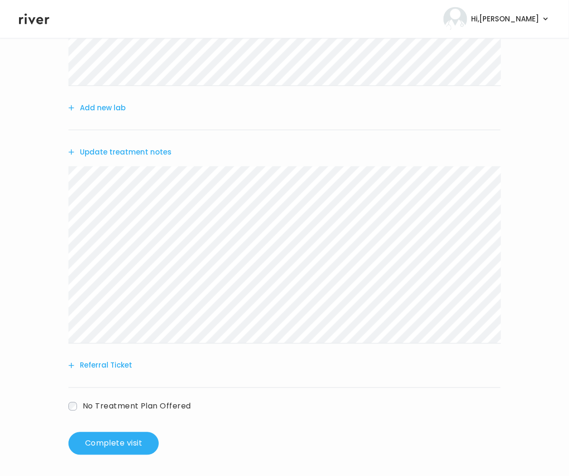
click at [117, 154] on button "Update treatment notes" at bounding box center [119, 152] width 103 height 13
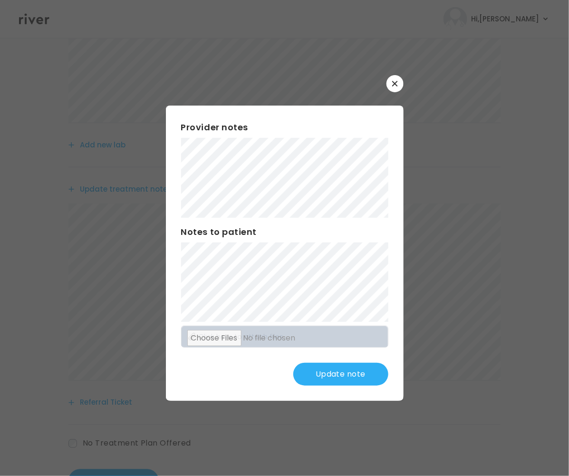
scroll to position [0, 0]
click at [340, 379] on button "Update note" at bounding box center [340, 374] width 95 height 23
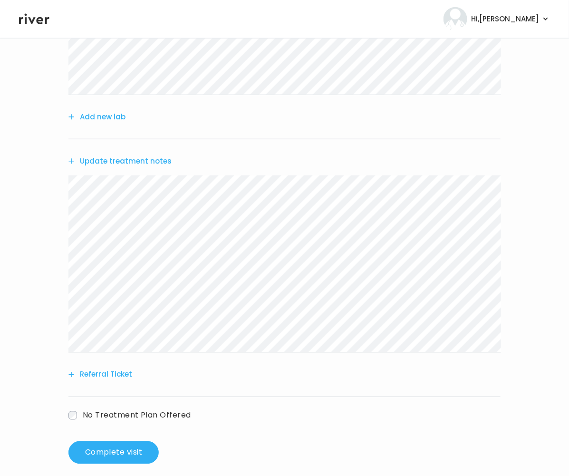
scroll to position [319, 0]
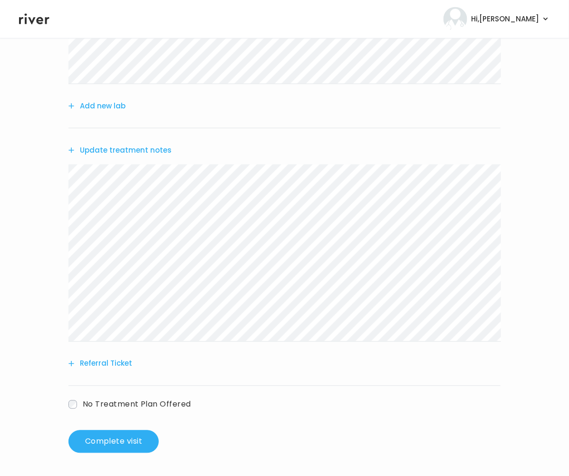
click at [117, 364] on button "Referral Ticket" at bounding box center [100, 363] width 64 height 13
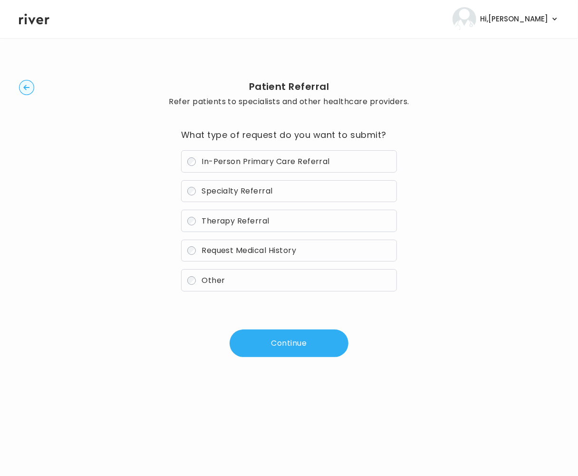
click at [266, 354] on button "Continue" at bounding box center [289, 344] width 119 height 28
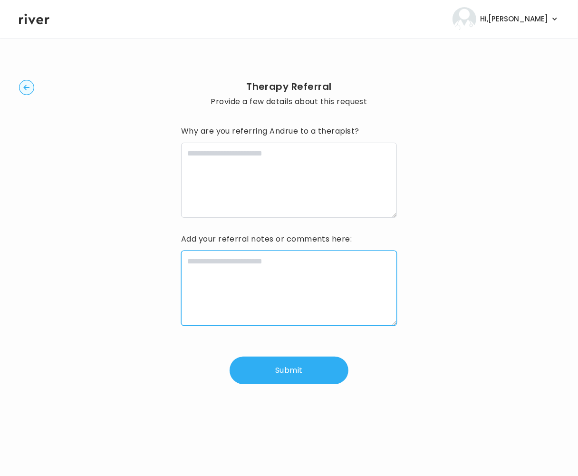
click at [228, 286] on textarea at bounding box center [289, 288] width 216 height 75
paste textarea "**********"
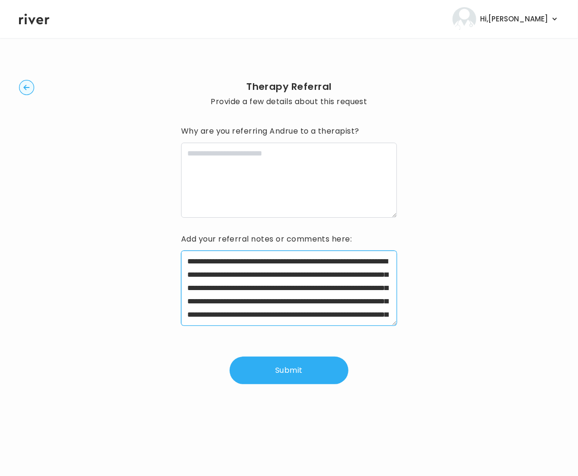
scroll to position [87, 0]
type textarea "**********"
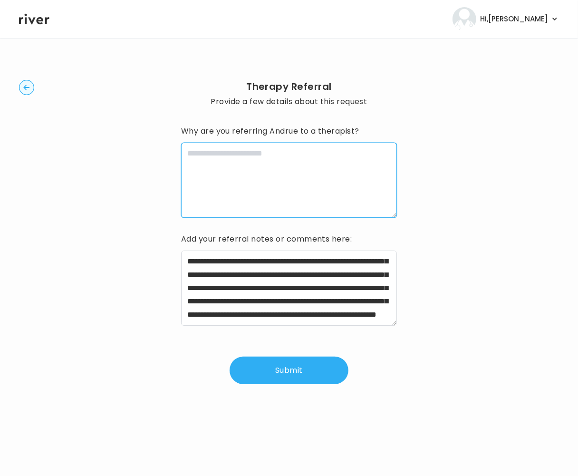
click at [267, 183] on textarea at bounding box center [289, 180] width 216 height 75
paste textarea "**********"
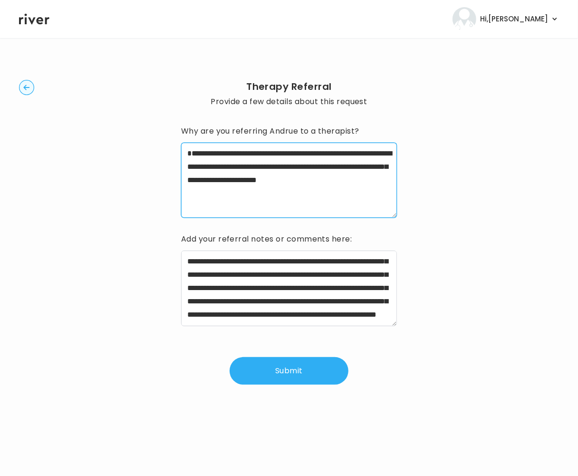
drag, startPoint x: 195, startPoint y: 154, endPoint x: 166, endPoint y: 155, distance: 28.6
click at [166, 155] on div "**********" at bounding box center [289, 232] width 540 height 358
type textarea "**********"
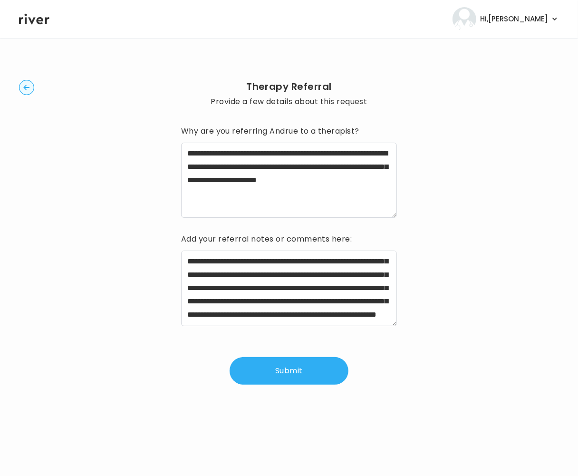
drag, startPoint x: 283, startPoint y: 374, endPoint x: 338, endPoint y: 341, distance: 64.3
click at [283, 374] on button "Submit" at bounding box center [289, 371] width 119 height 28
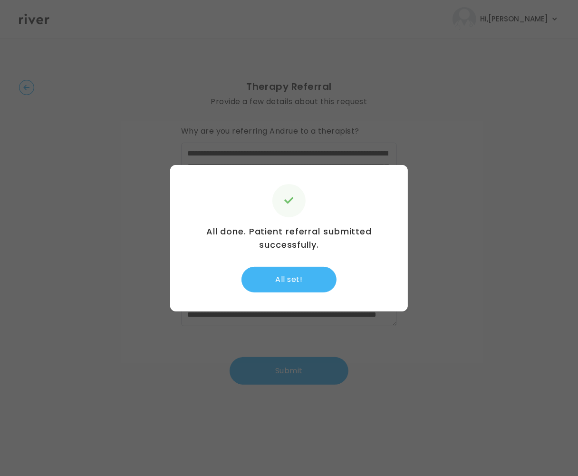
click at [296, 287] on button "All set!" at bounding box center [289, 280] width 95 height 26
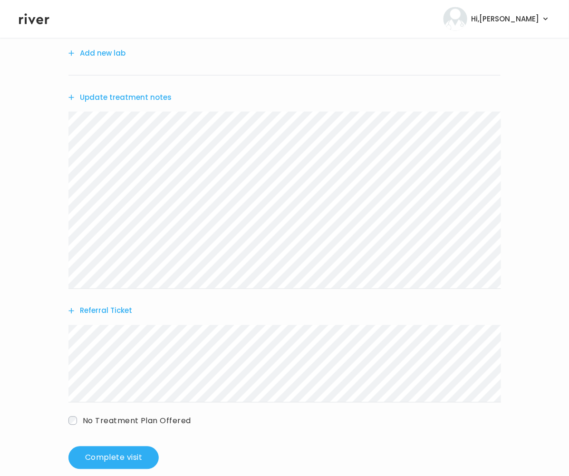
scroll to position [388, 0]
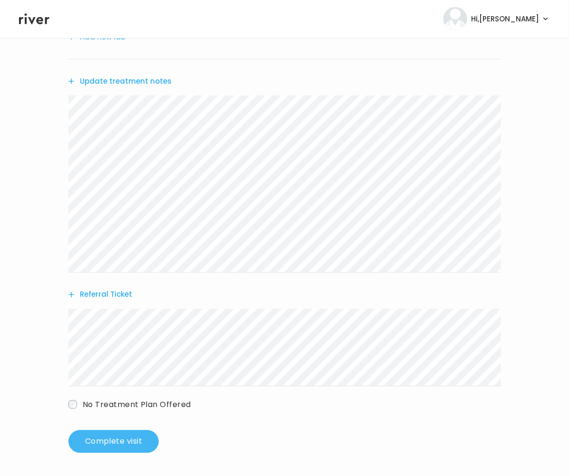
click at [119, 442] on button "Complete visit" at bounding box center [113, 441] width 90 height 23
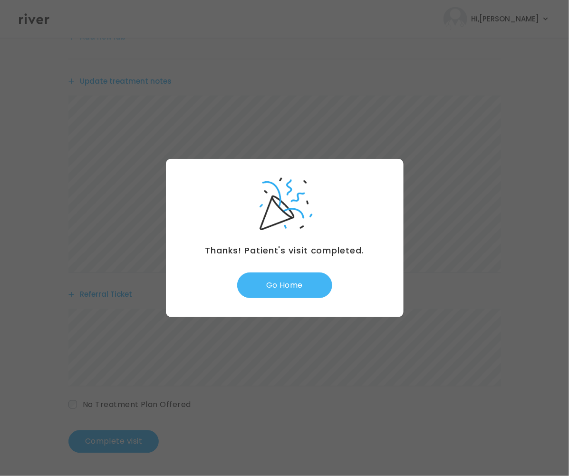
click at [283, 290] on button "Go Home" at bounding box center [284, 286] width 95 height 26
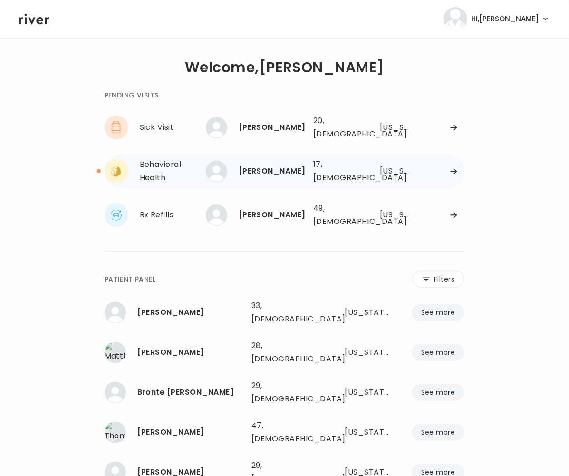
click at [168, 169] on div "Behavioral Health" at bounding box center [174, 171] width 68 height 27
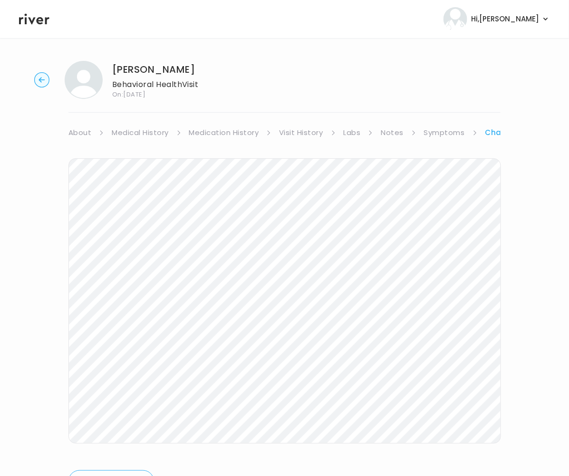
scroll to position [13, 0]
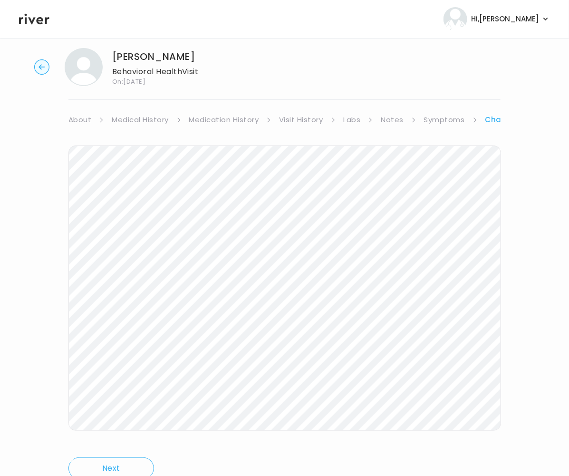
click at [434, 122] on link "Symptoms" at bounding box center [444, 119] width 41 height 13
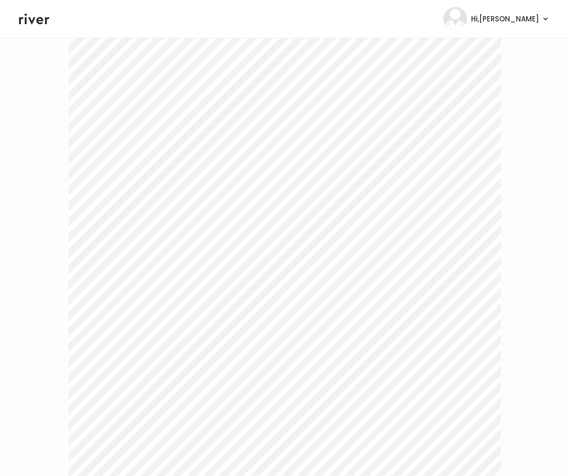
scroll to position [1830, 0]
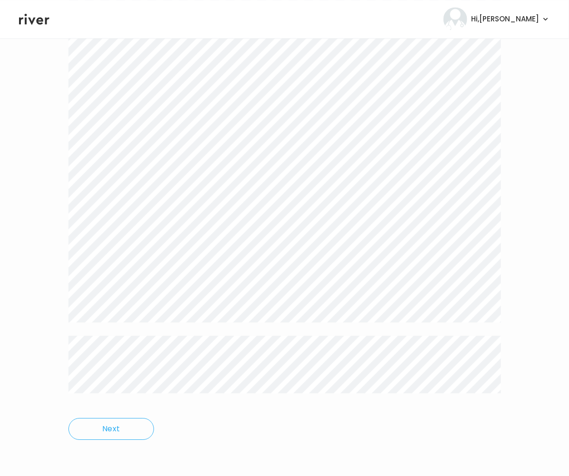
drag, startPoint x: 66, startPoint y: 152, endPoint x: 340, endPoint y: 452, distance: 406.3
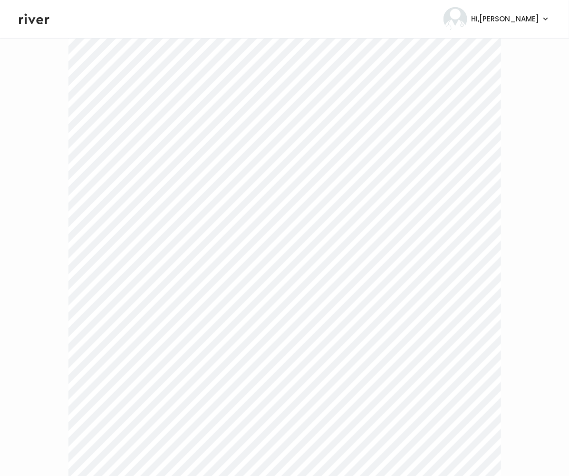
scroll to position [0, 0]
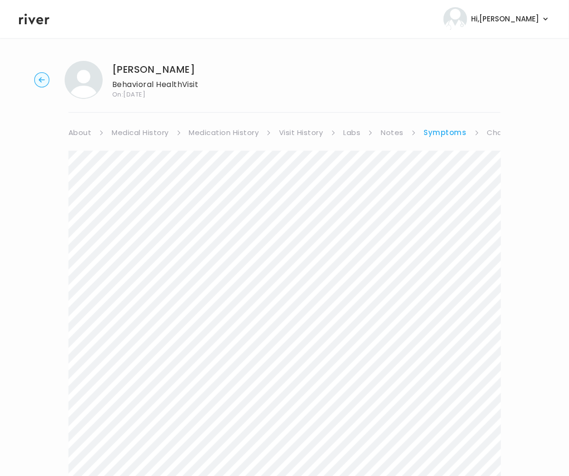
click at [499, 131] on link "Chat" at bounding box center [497, 132] width 19 height 13
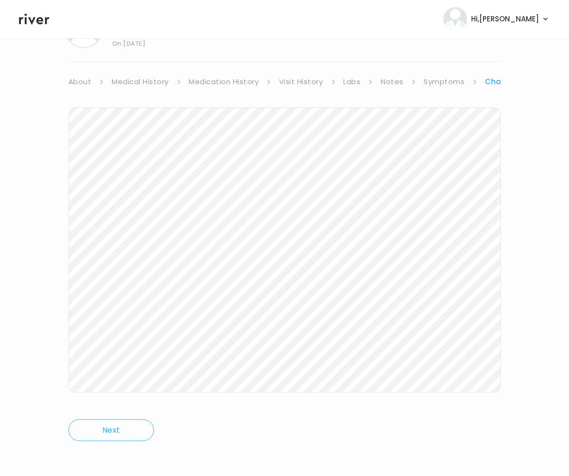
scroll to position [52, 0]
click at [489, 82] on link "Chat" at bounding box center [496, 80] width 20 height 13
click at [468, 80] on link "Treatment Plan" at bounding box center [475, 80] width 59 height 13
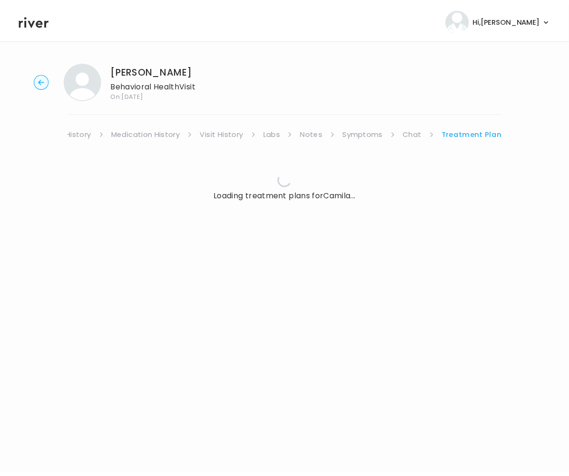
scroll to position [0, 72]
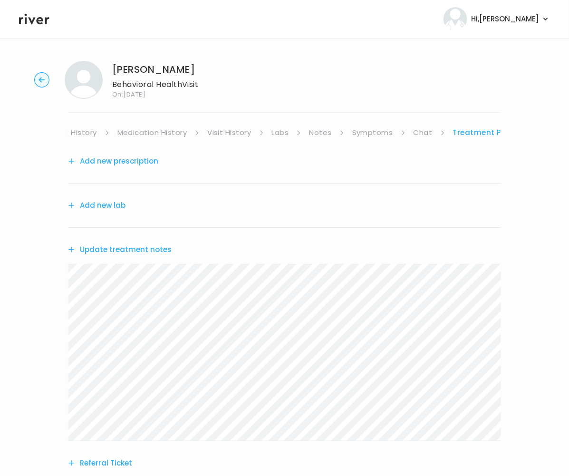
click at [122, 249] on button "Update treatment notes" at bounding box center [119, 249] width 103 height 13
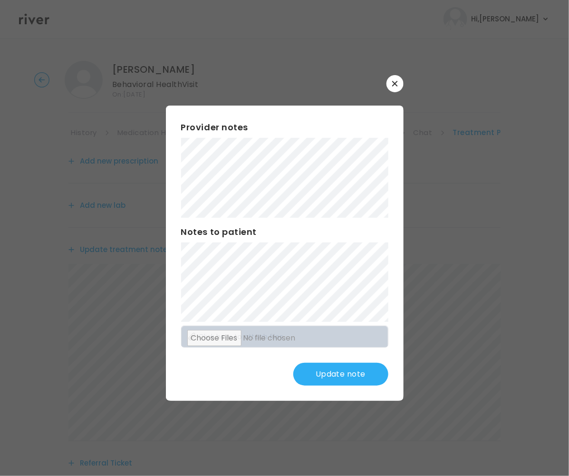
click at [341, 289] on div "Provider notes Notes to patient Click here to attach files Update note" at bounding box center [285, 253] width 238 height 295
click at [291, 371] on div "Provider notes Notes to patient Click here to attach files Update note" at bounding box center [285, 253] width 238 height 295
click at [355, 375] on button "Update note" at bounding box center [340, 374] width 95 height 23
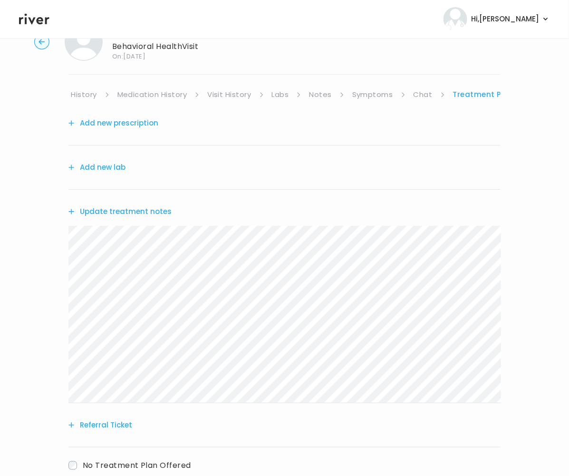
scroll to position [100, 0]
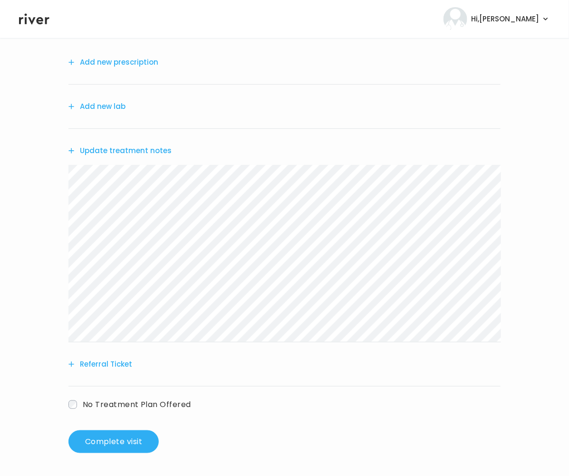
click at [115, 362] on button "Referral Ticket" at bounding box center [100, 364] width 64 height 13
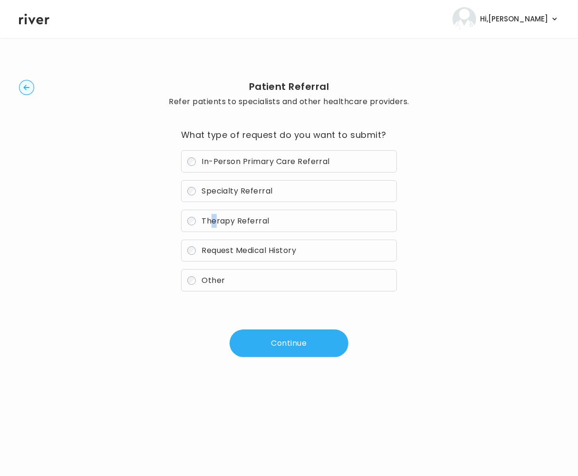
click at [214, 217] on span "Therapy Referral" at bounding box center [236, 220] width 68 height 11
click at [29, 86] on circle "button" at bounding box center [27, 87] width 15 height 15
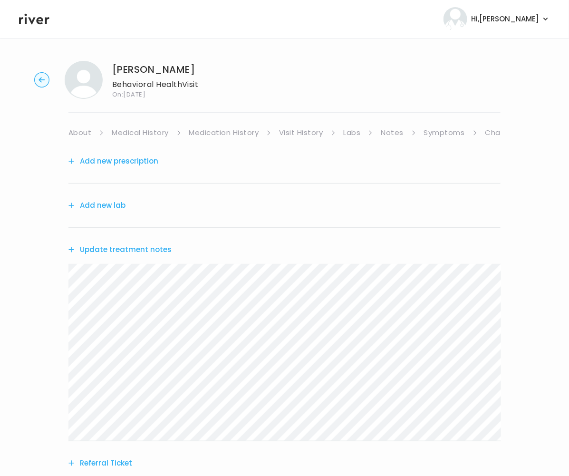
click at [81, 131] on link "About" at bounding box center [79, 132] width 23 height 13
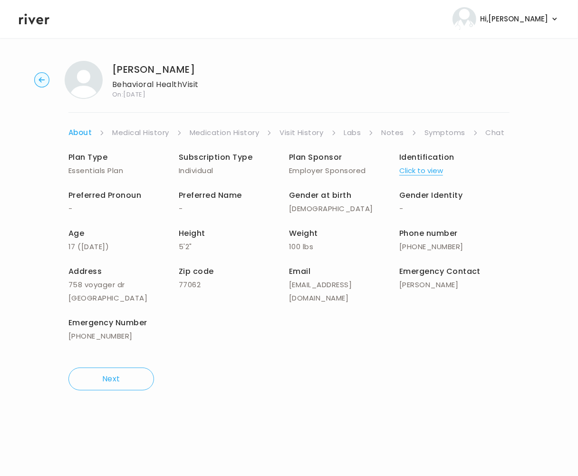
click at [498, 133] on link "Chat" at bounding box center [495, 132] width 19 height 13
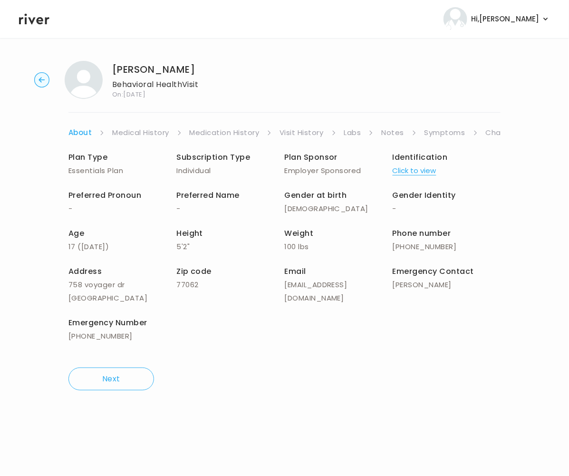
scroll to position [52, 0]
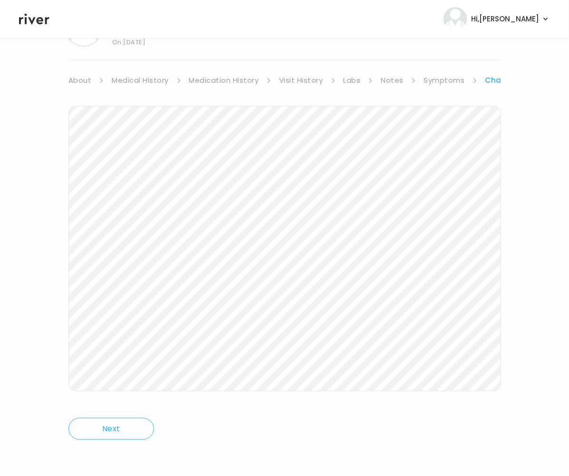
click at [489, 79] on link "Chat" at bounding box center [496, 80] width 20 height 13
click at [453, 79] on link "Treatment Plan" at bounding box center [475, 80] width 59 height 13
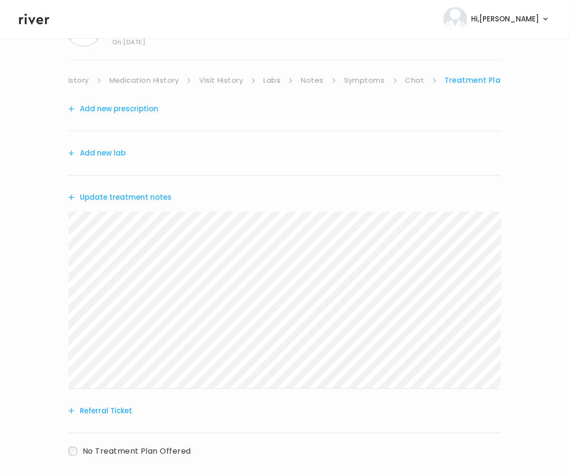
click at [101, 412] on button "Referral Ticket" at bounding box center [100, 410] width 64 height 13
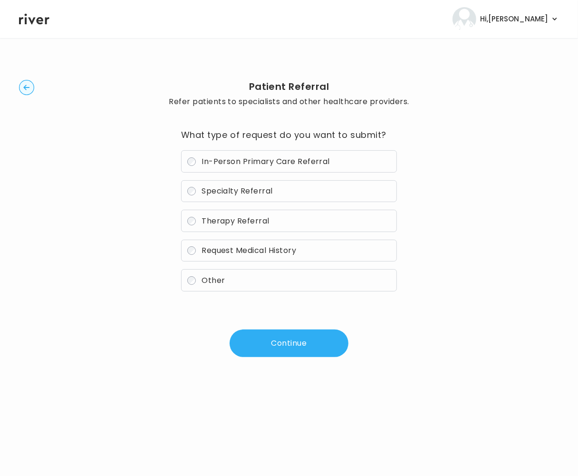
click at [234, 228] on label "Therapy Referral" at bounding box center [289, 221] width 216 height 22
click at [277, 345] on button "Continue" at bounding box center [289, 344] width 119 height 28
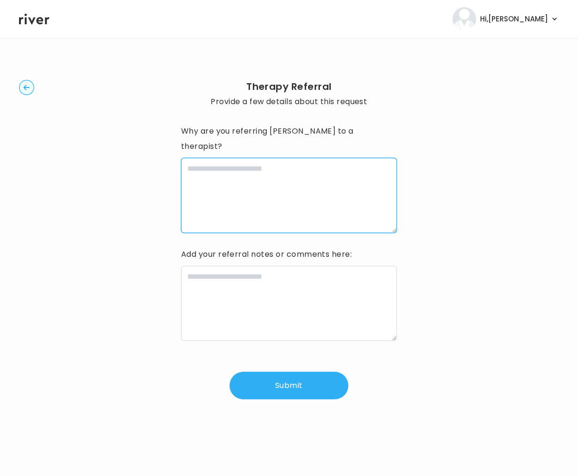
click at [289, 184] on textarea at bounding box center [289, 195] width 216 height 75
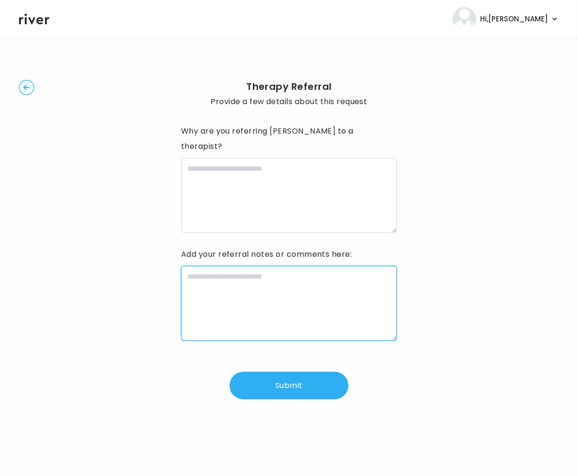
click at [266, 279] on textarea at bounding box center [289, 303] width 216 height 75
paste textarea "**********"
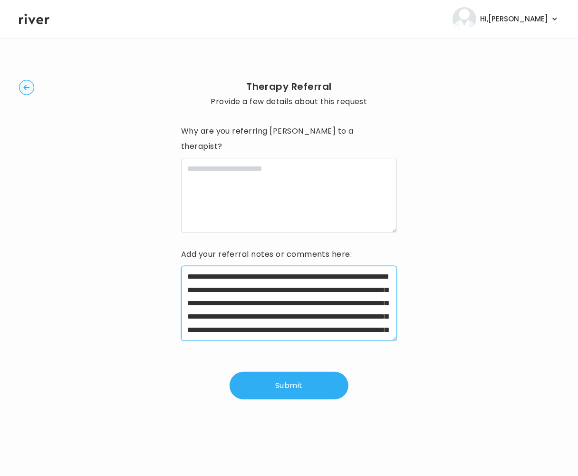
scroll to position [141, 0]
type textarea "**********"
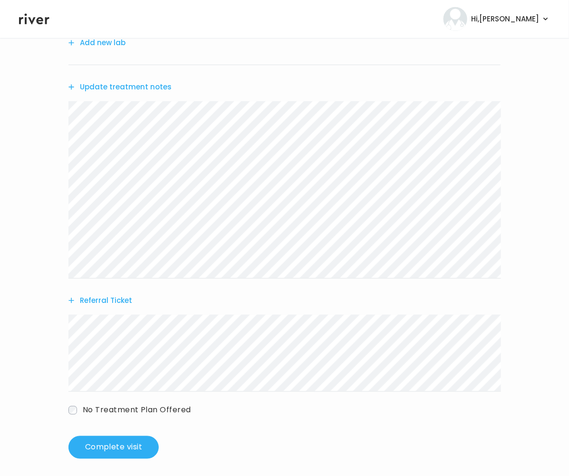
scroll to position [169, 0]
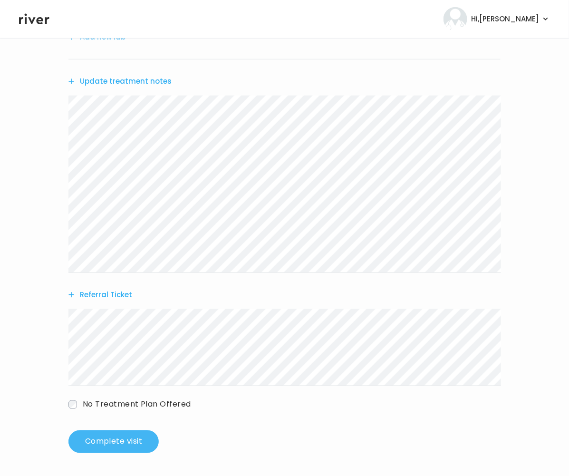
click at [109, 443] on button "Complete visit" at bounding box center [113, 441] width 90 height 23
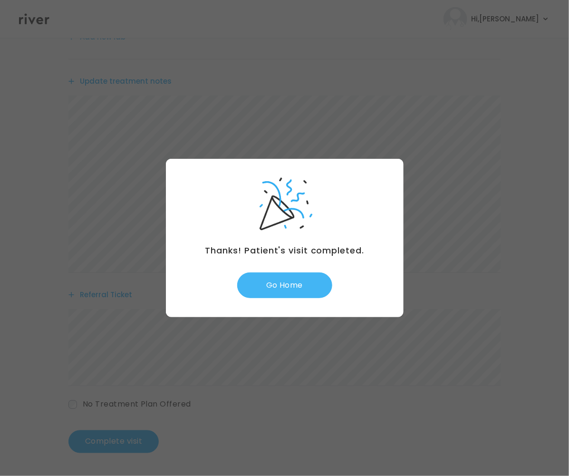
click at [279, 290] on button "Go Home" at bounding box center [284, 286] width 95 height 26
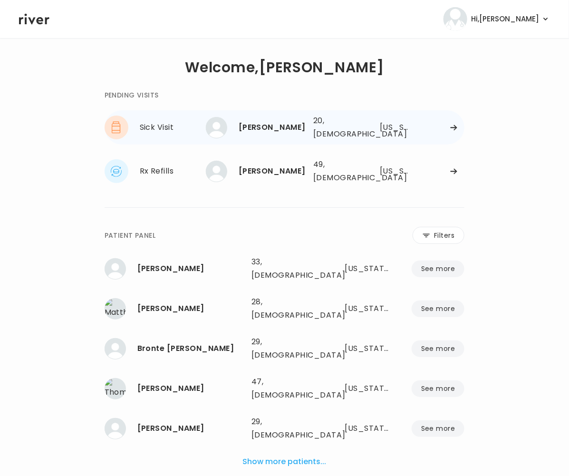
click at [358, 125] on div "20, [DEMOGRAPHIC_DATA]" at bounding box center [335, 127] width 45 height 27
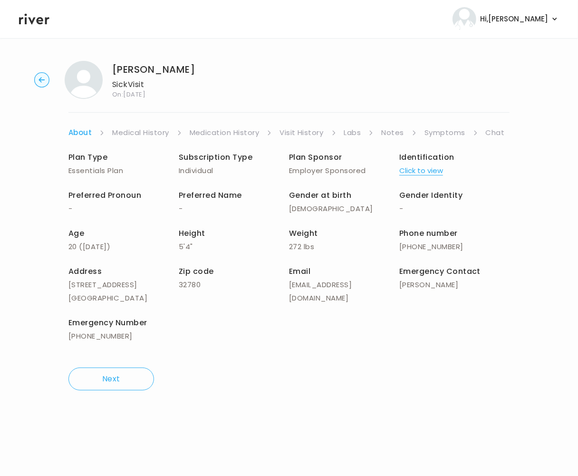
click at [500, 130] on link "Chat" at bounding box center [495, 132] width 19 height 13
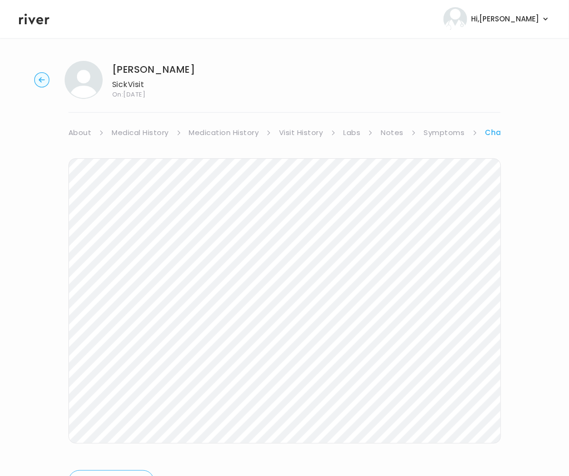
scroll to position [41, 0]
